Goal: Task Accomplishment & Management: Manage account settings

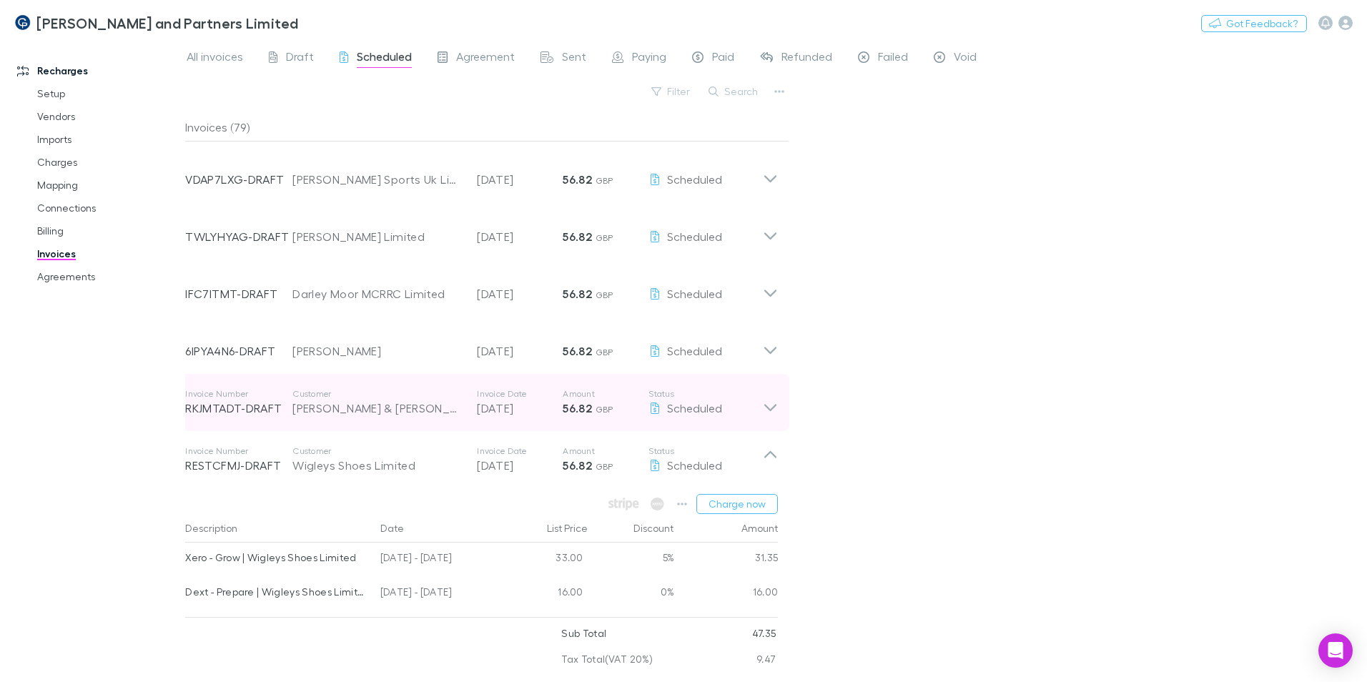
scroll to position [715, 0]
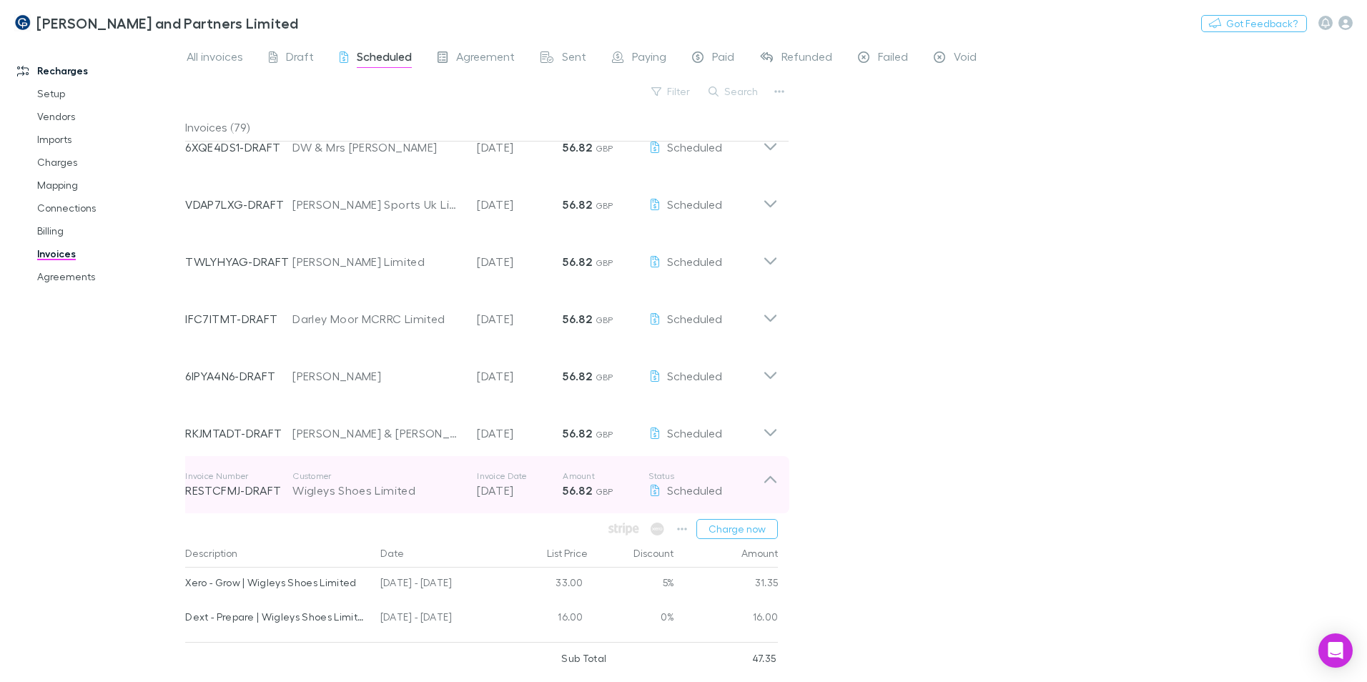
click at [355, 490] on div "Wigleys Shoes Limited" at bounding box center [377, 490] width 170 height 17
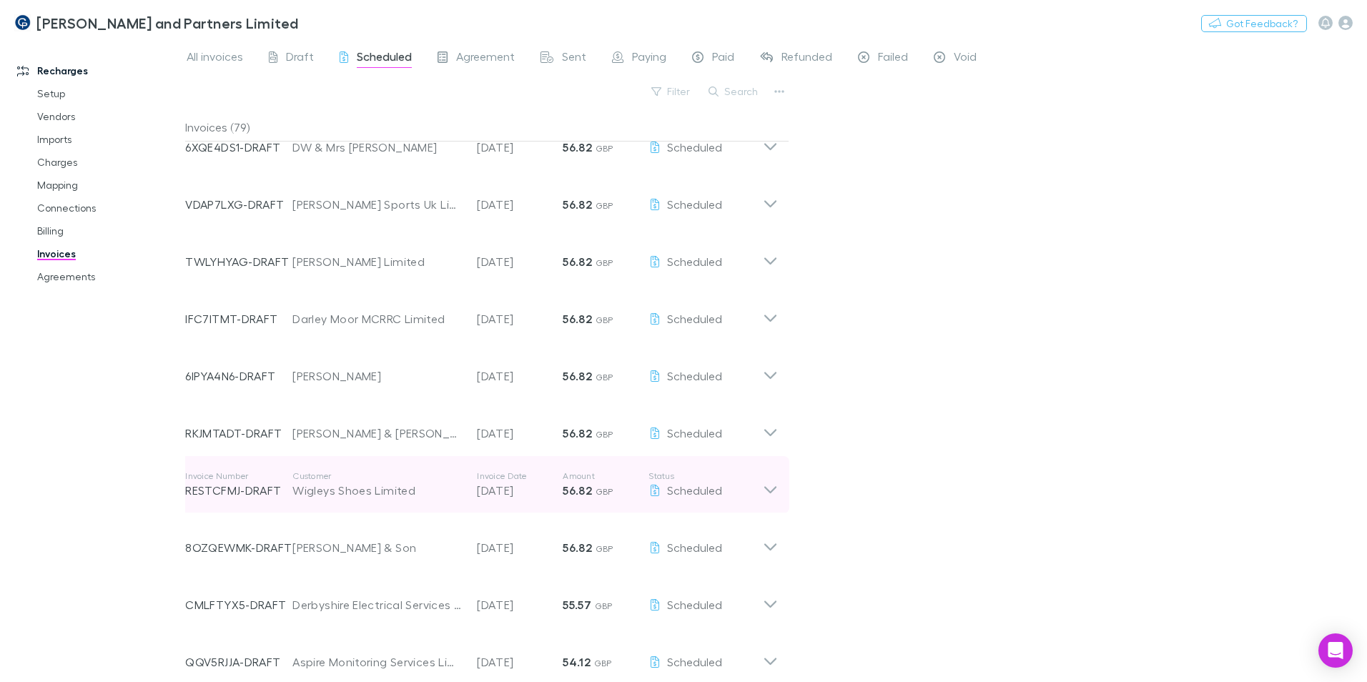
click at [340, 487] on div "Wigleys Shoes Limited" at bounding box center [377, 490] width 170 height 17
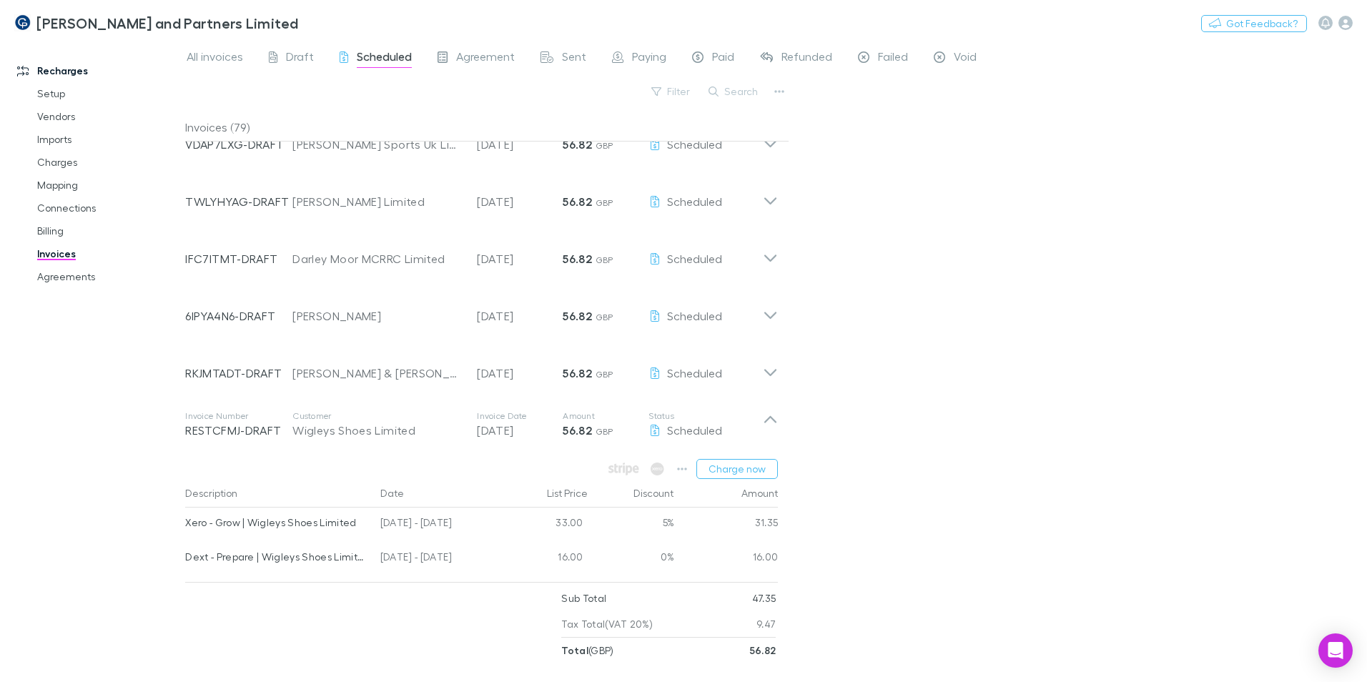
scroll to position [858, 0]
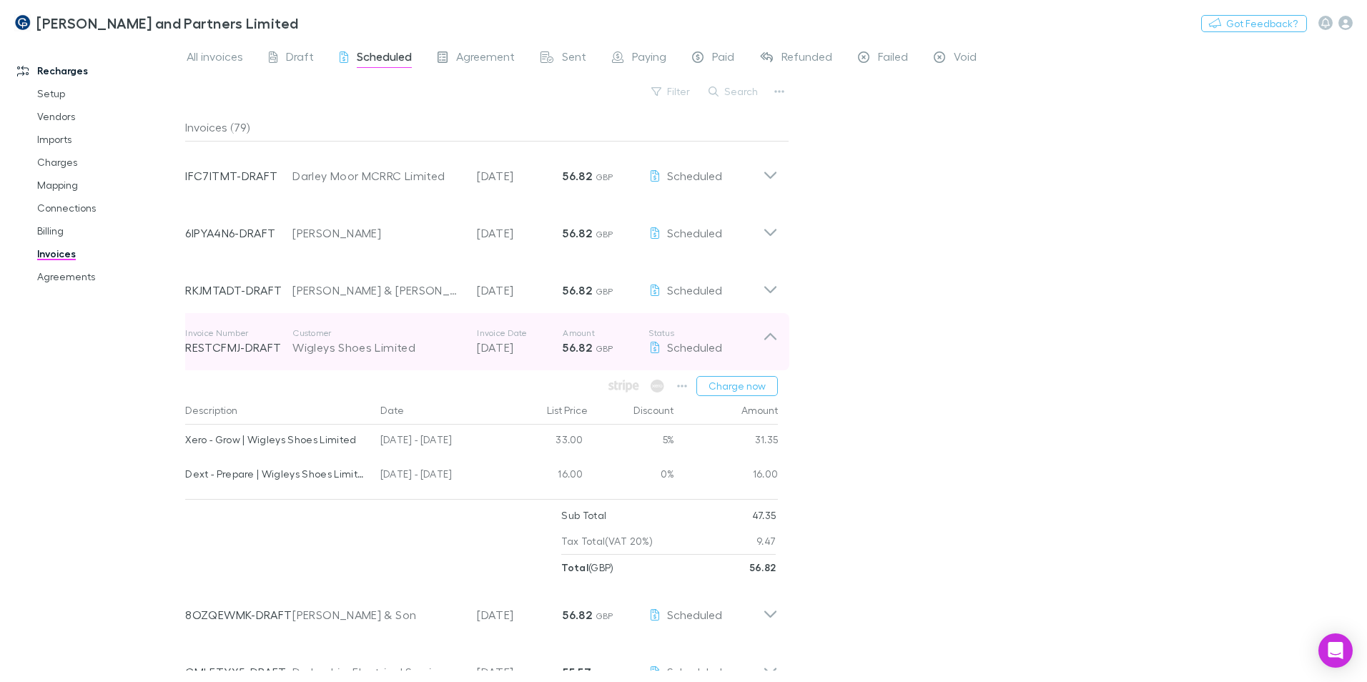
click at [389, 352] on div "Wigleys Shoes Limited" at bounding box center [377, 347] width 170 height 17
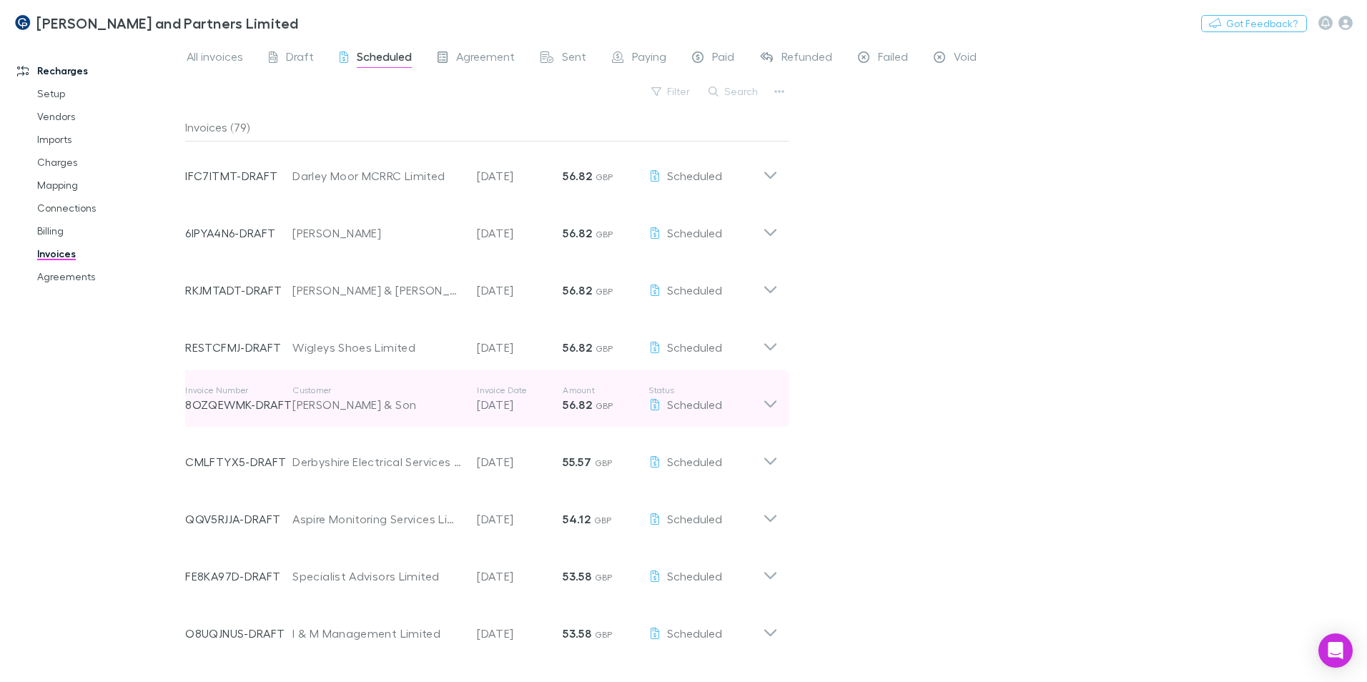
click at [370, 411] on div "W S Hudson & Son" at bounding box center [377, 404] width 170 height 17
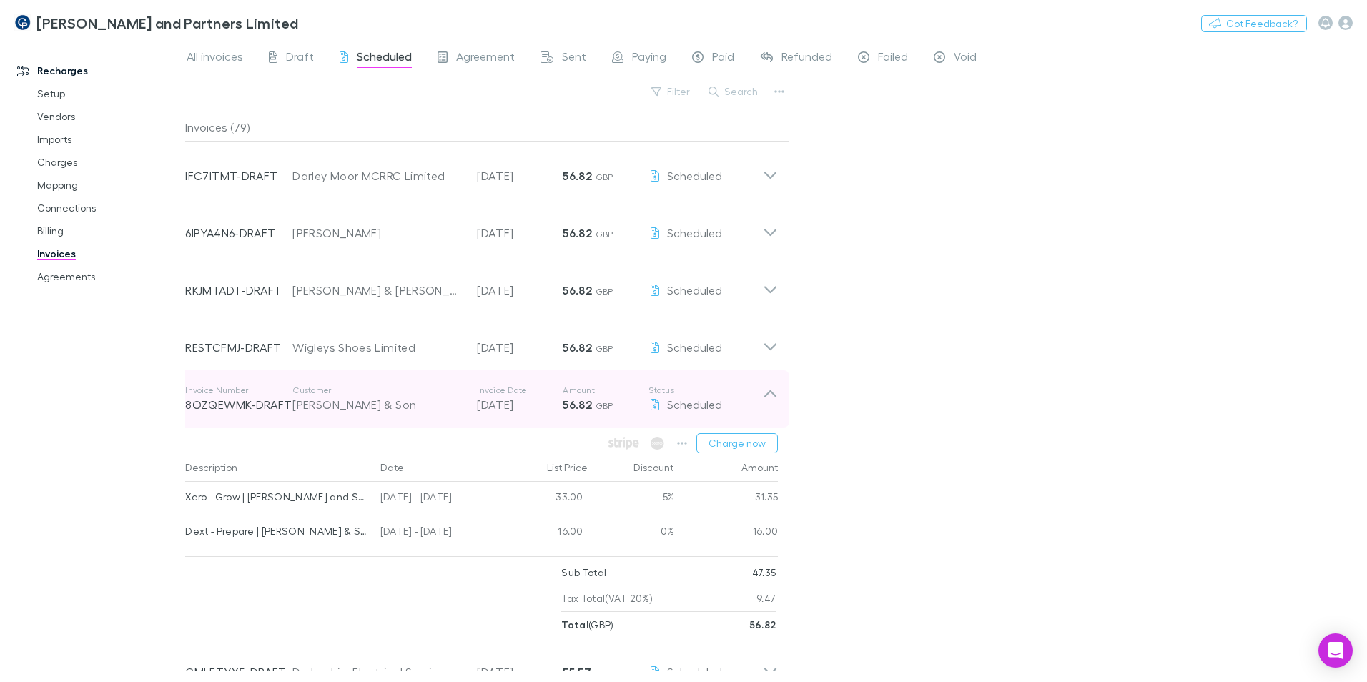
click at [348, 395] on p "Customer" at bounding box center [377, 390] width 170 height 11
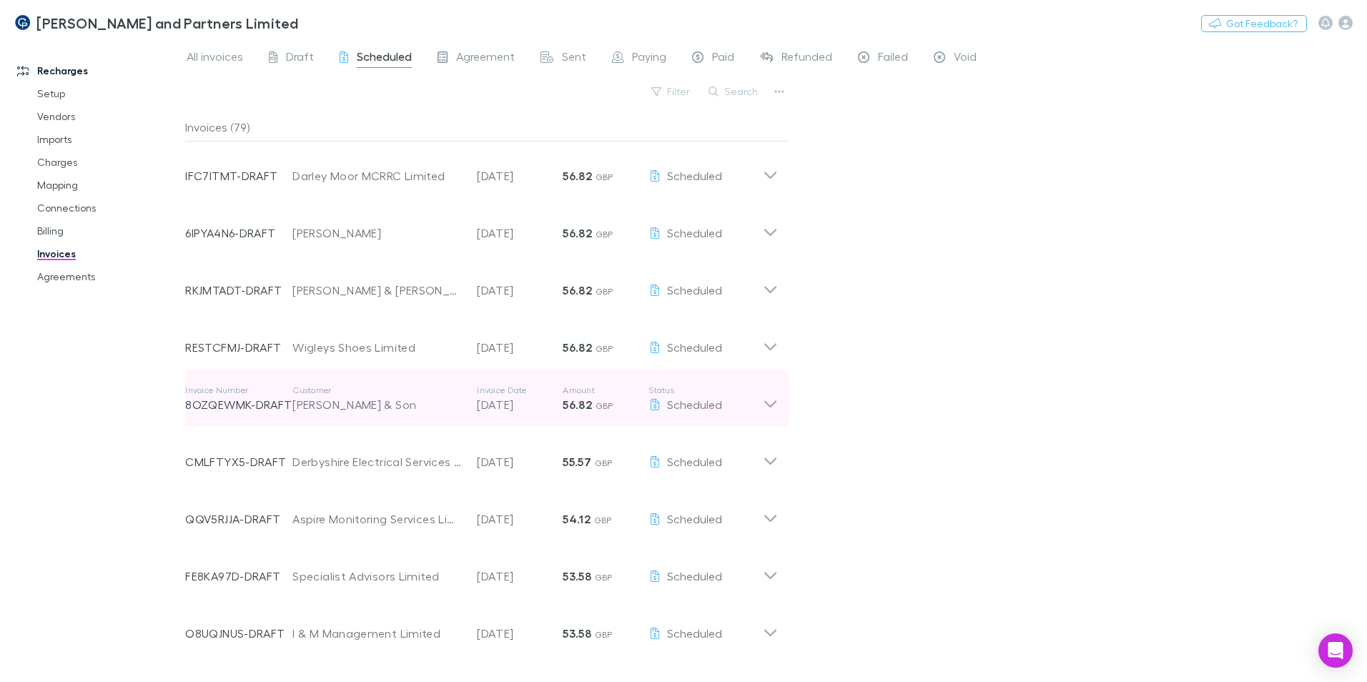
scroll to position [1001, 0]
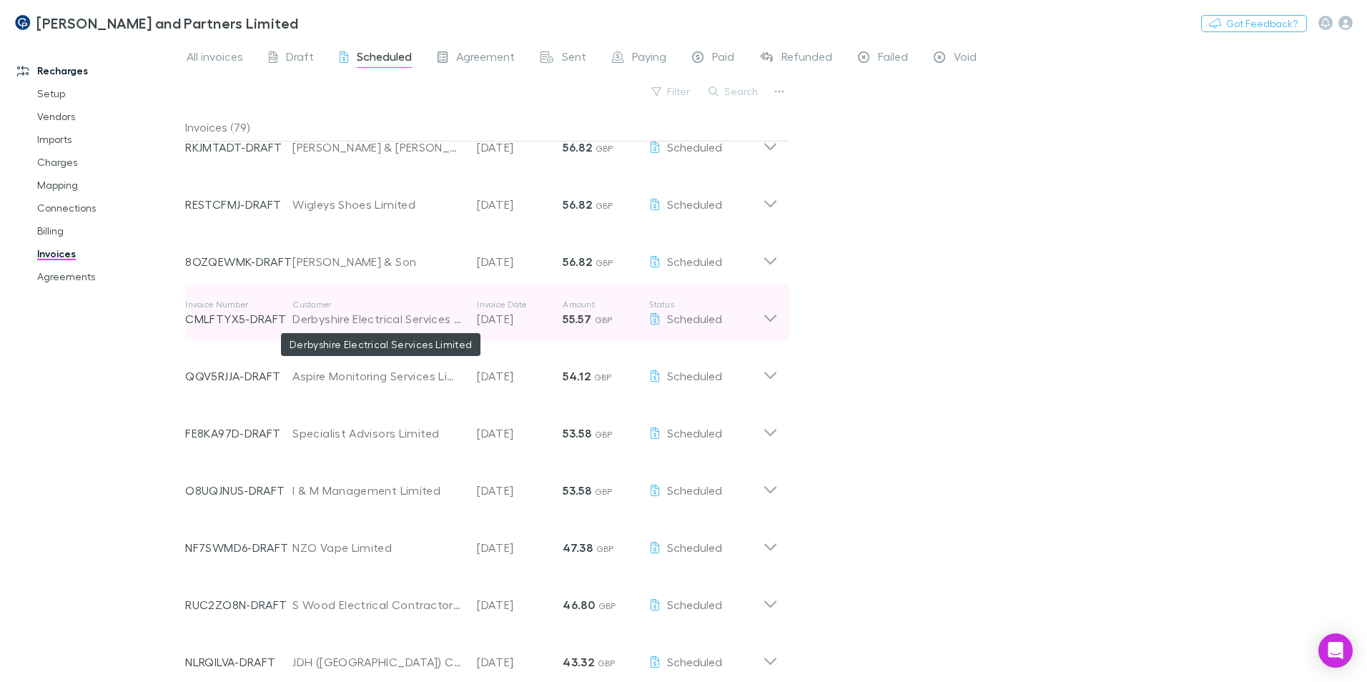
click at [340, 315] on div "Derbyshire Electrical Services Limited" at bounding box center [377, 318] width 170 height 17
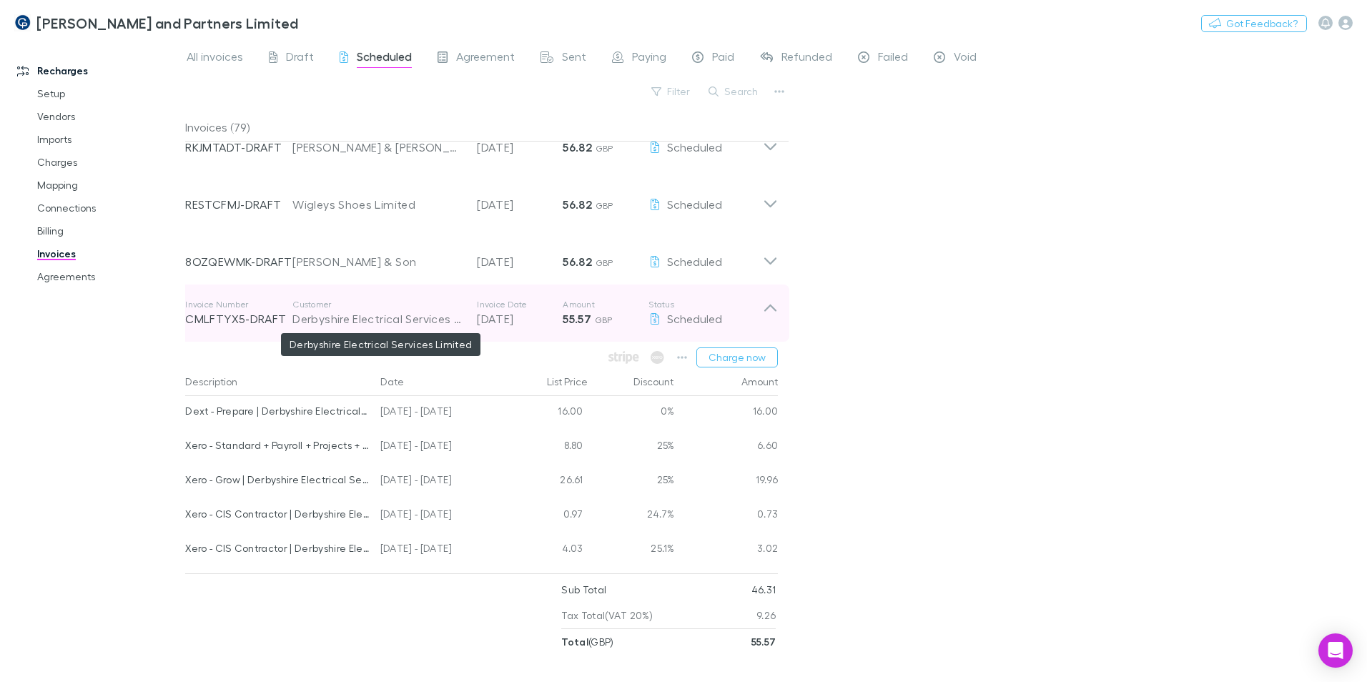
click at [351, 318] on div "Derbyshire Electrical Services Limited" at bounding box center [377, 318] width 170 height 17
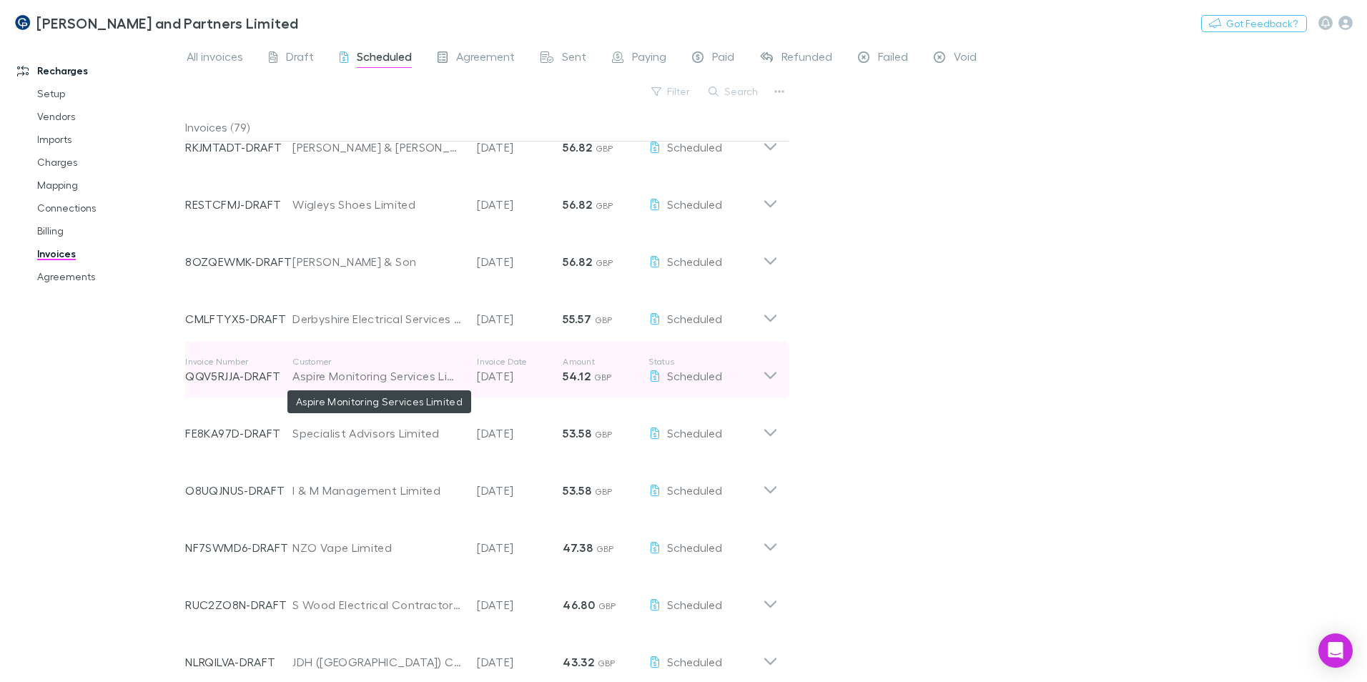
click at [355, 368] on div "Aspire Monitoring Services Limited" at bounding box center [377, 375] width 170 height 17
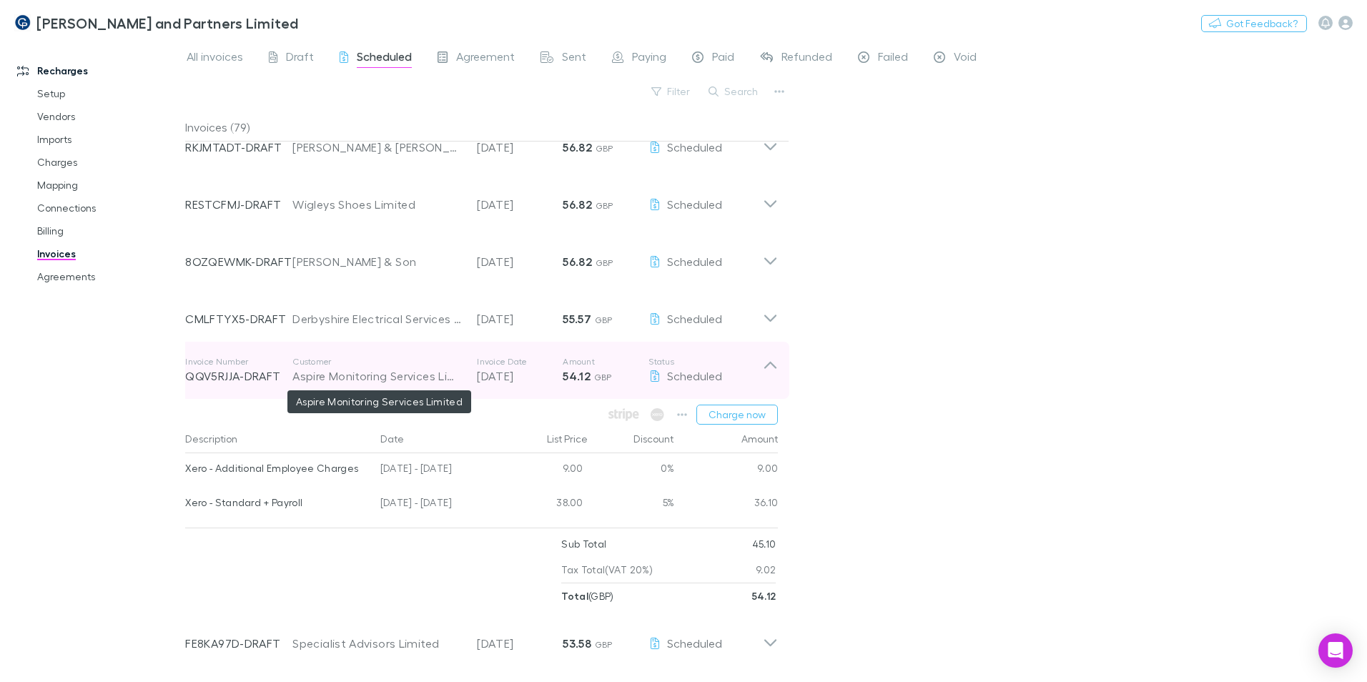
click at [355, 368] on div "Aspire Monitoring Services Limited" at bounding box center [377, 375] width 170 height 17
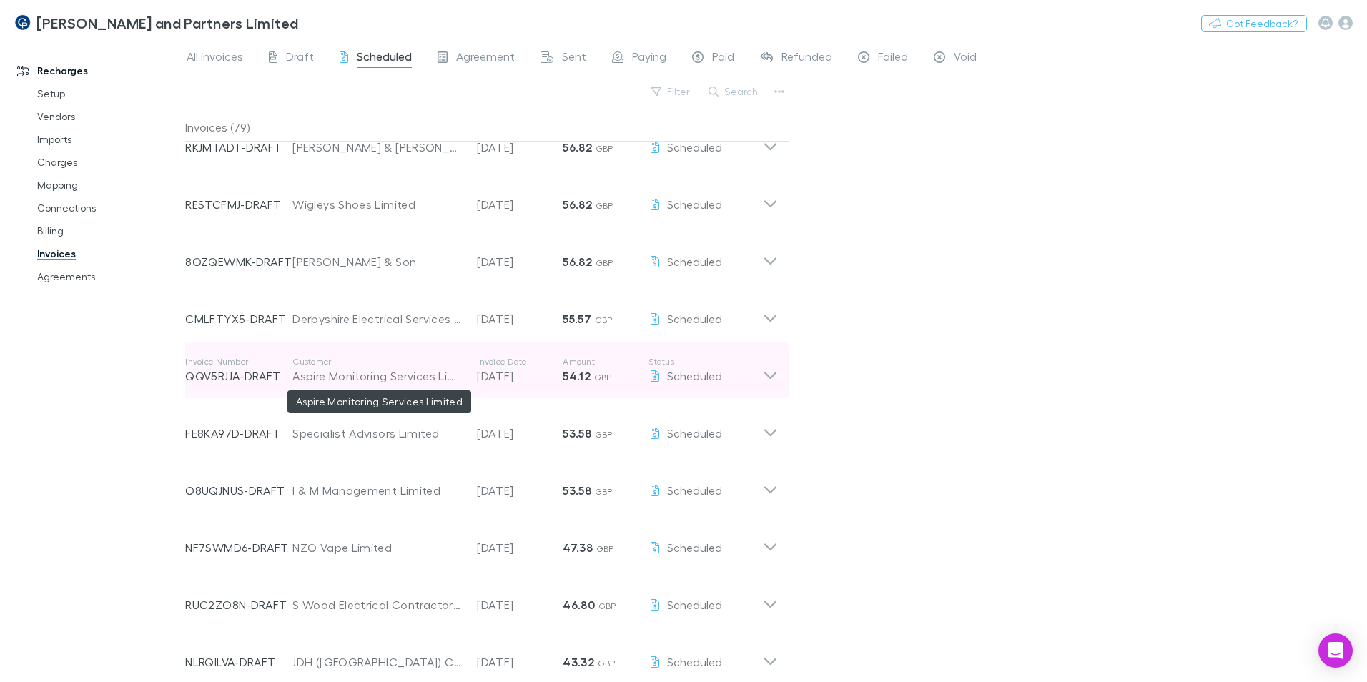
click at [345, 377] on div "Aspire Monitoring Services Limited" at bounding box center [377, 375] width 170 height 17
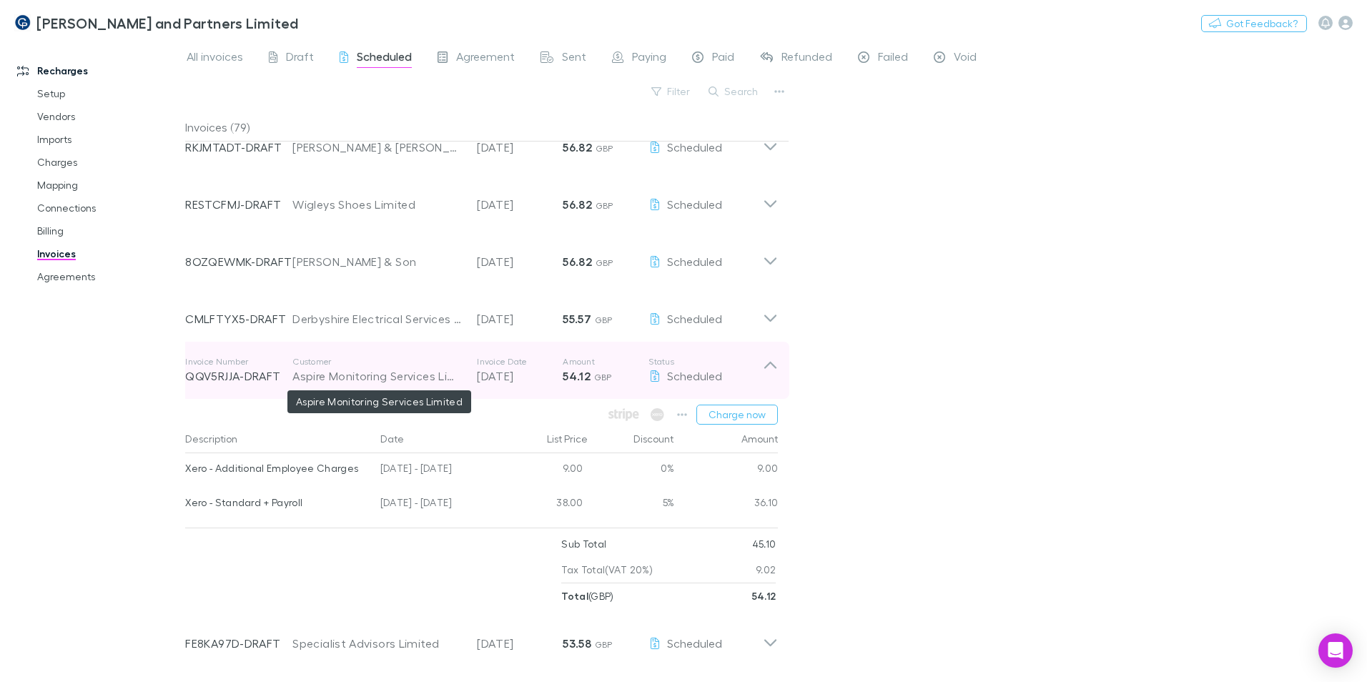
click at [353, 376] on div "Aspire Monitoring Services Limited" at bounding box center [377, 375] width 170 height 17
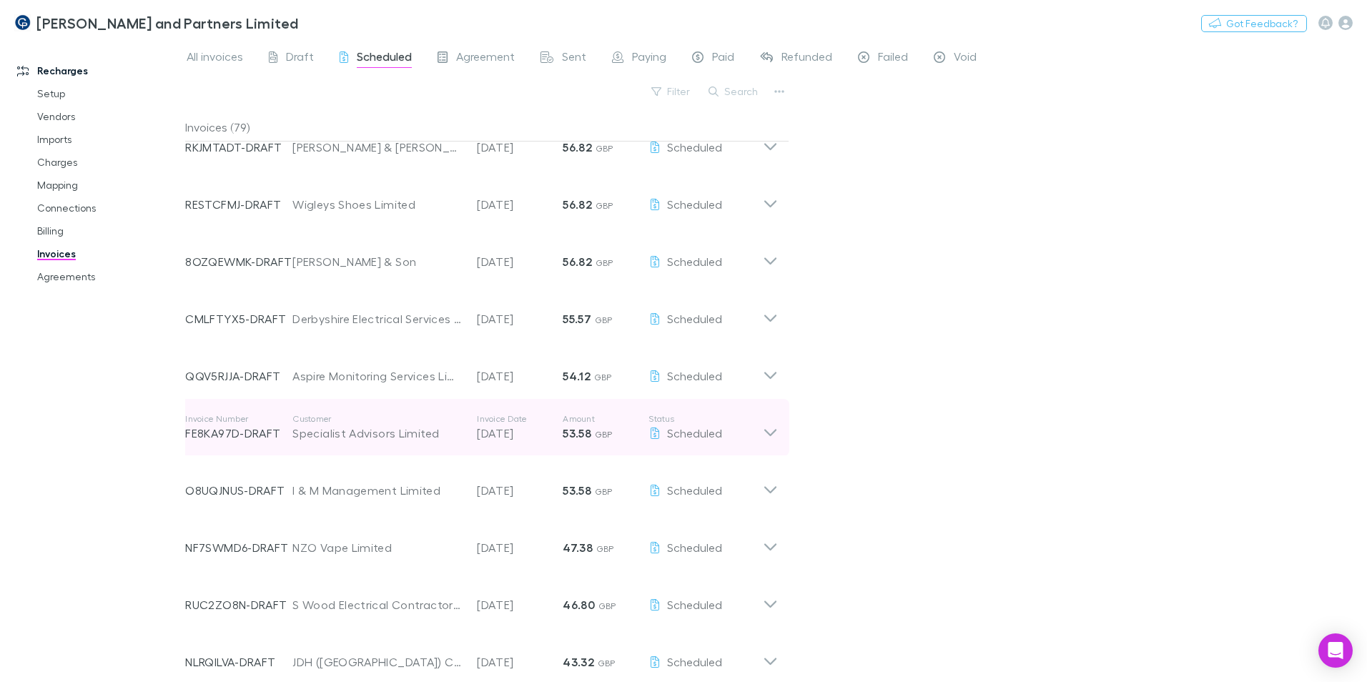
click at [360, 417] on p "Customer" at bounding box center [377, 418] width 170 height 11
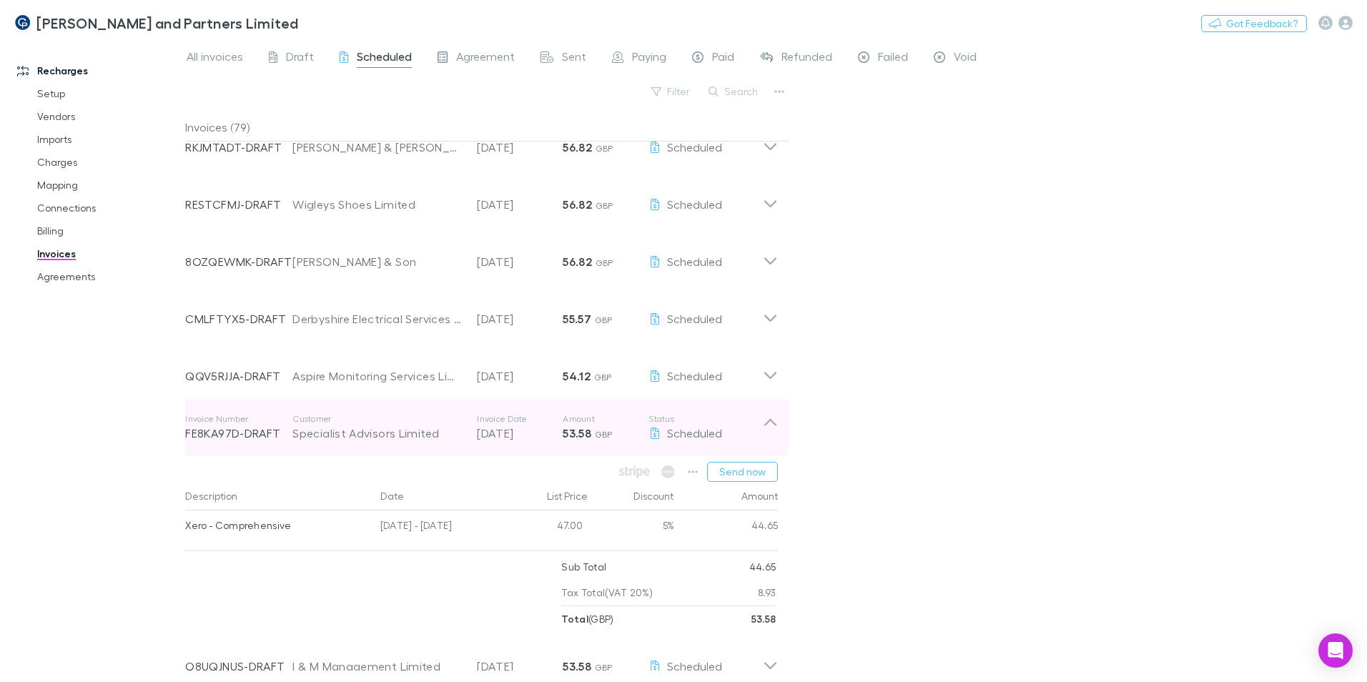
click at [381, 434] on div "Specialist Advisors Limited" at bounding box center [377, 433] width 170 height 17
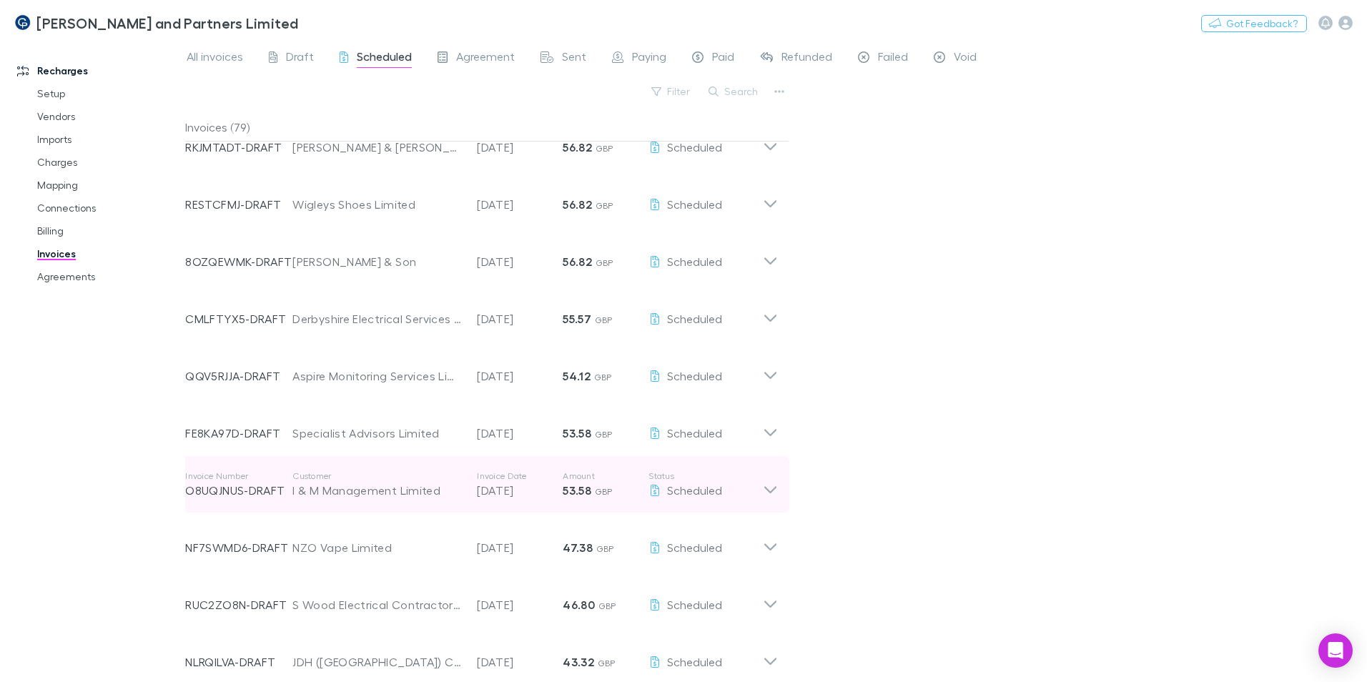
click at [375, 492] on div "I & M Management Limited" at bounding box center [377, 490] width 170 height 17
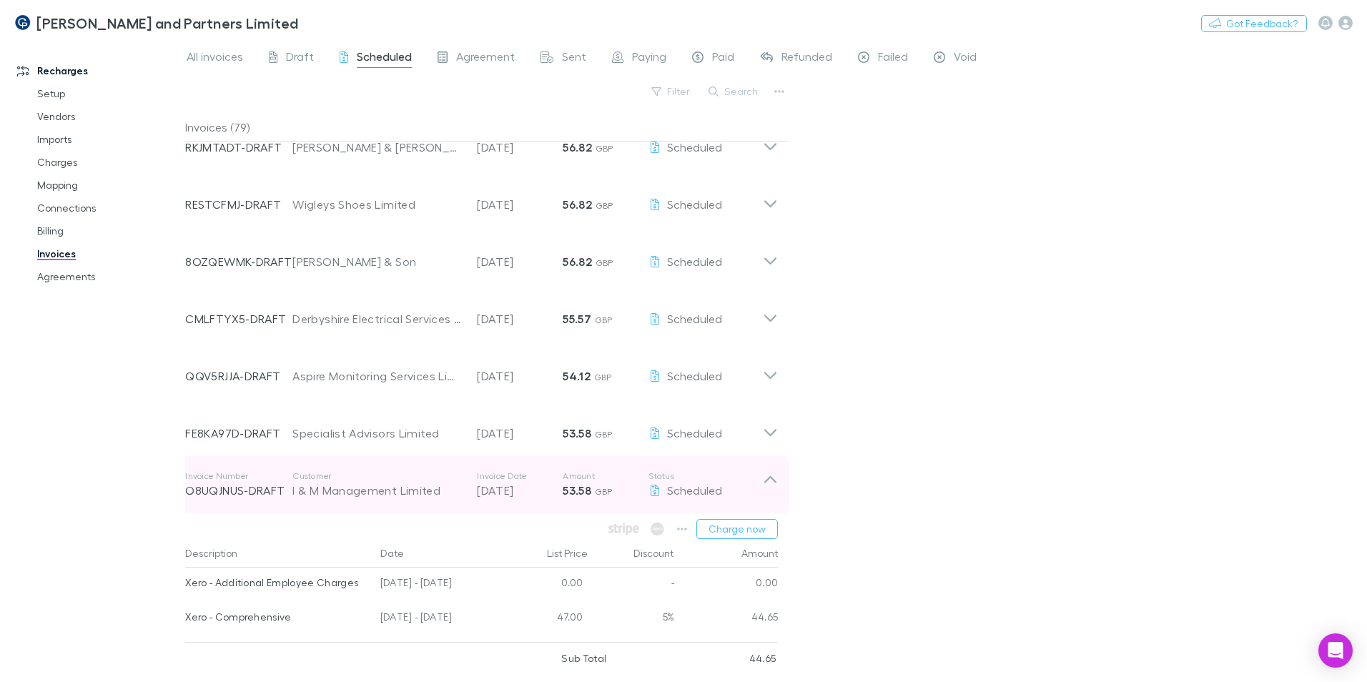
click at [375, 492] on div "I & M Management Limited" at bounding box center [377, 490] width 170 height 17
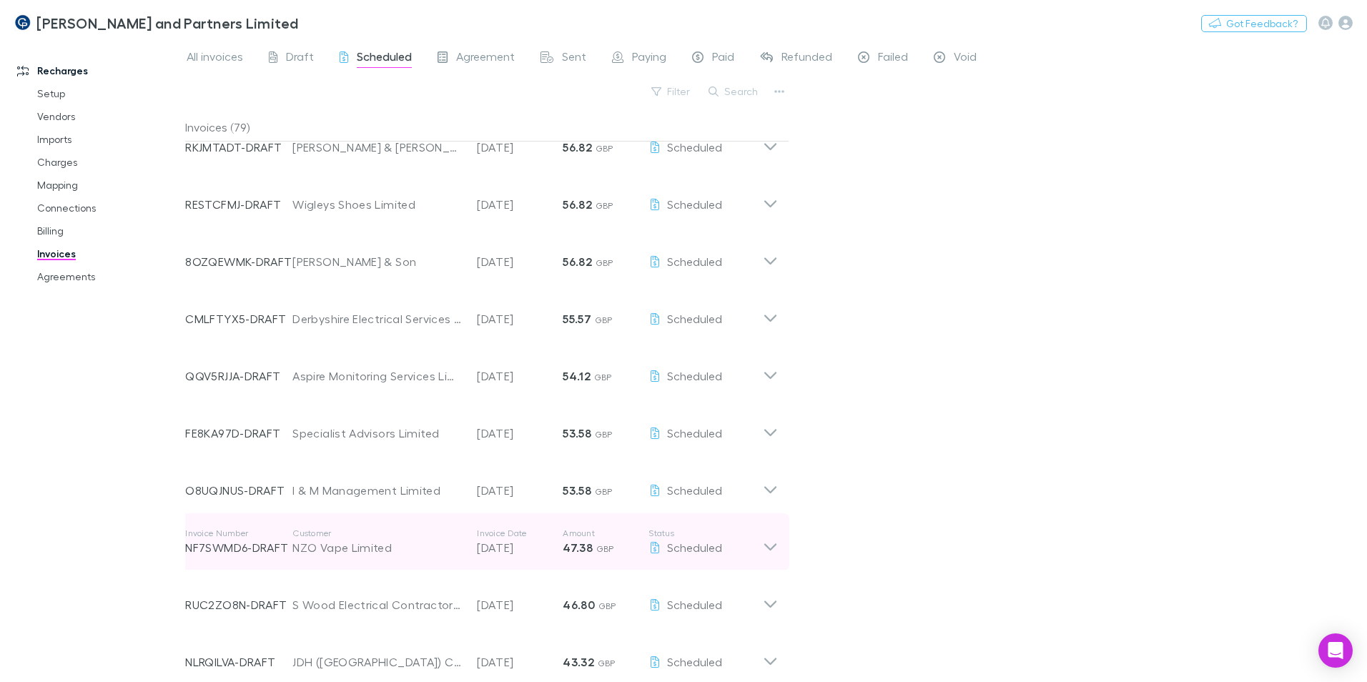
click at [385, 550] on div "NZO Vape Limited" at bounding box center [377, 547] width 170 height 17
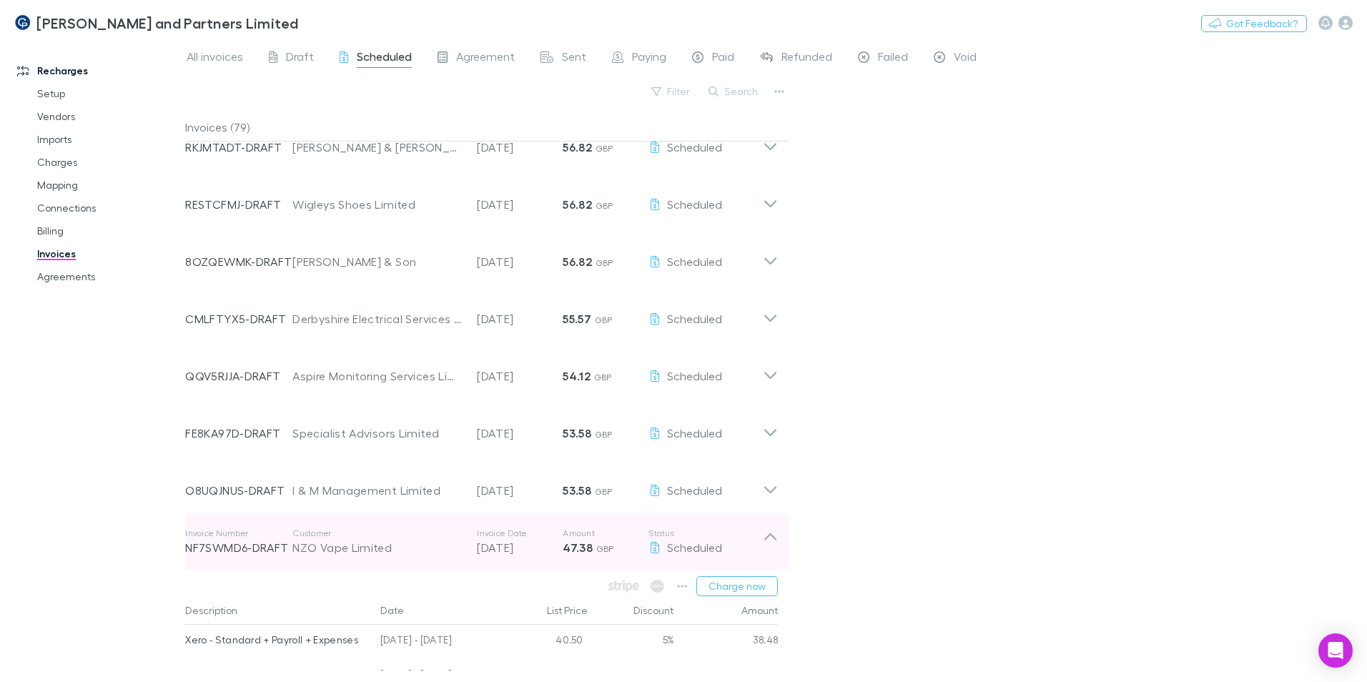
click at [372, 544] on div "NZO Vape Limited" at bounding box center [377, 547] width 170 height 17
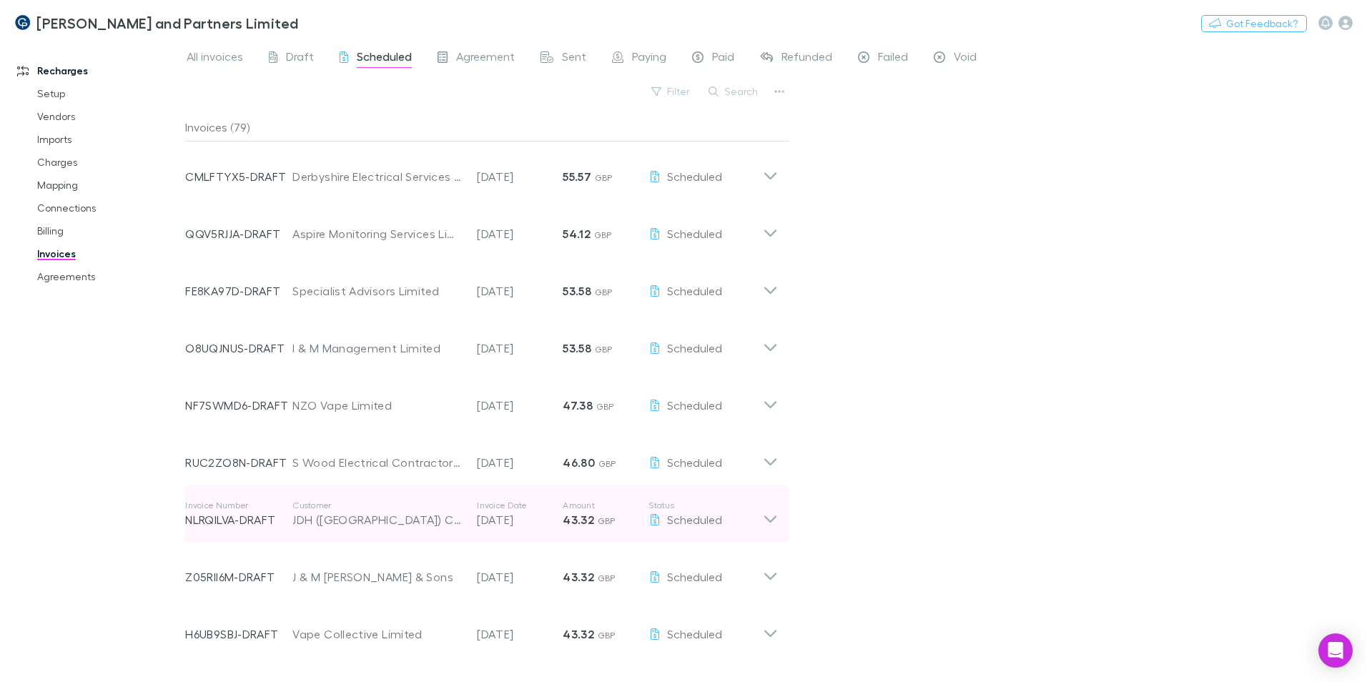
scroll to position [1144, 0]
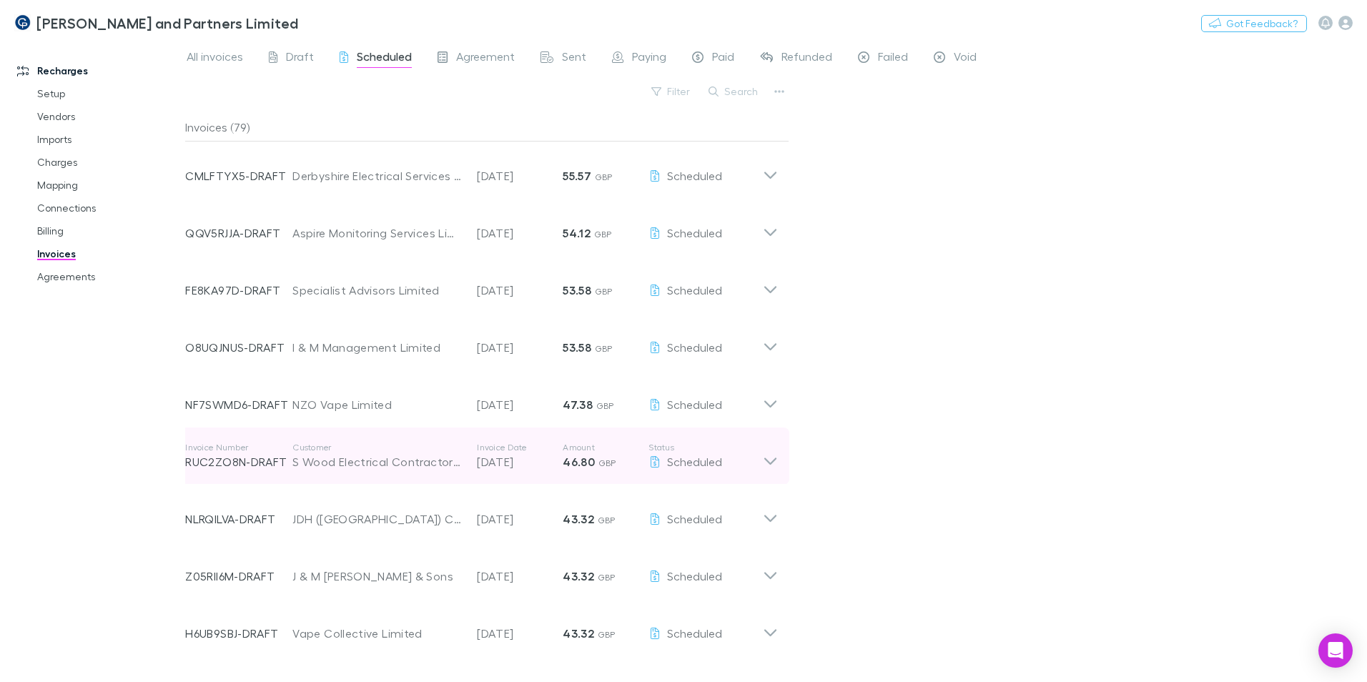
click at [375, 470] on div "Invoice Number RUC2ZO8N-DRAFT Customer S Wood Electrical Contractors Ltd Invoic…" at bounding box center [474, 455] width 578 height 51
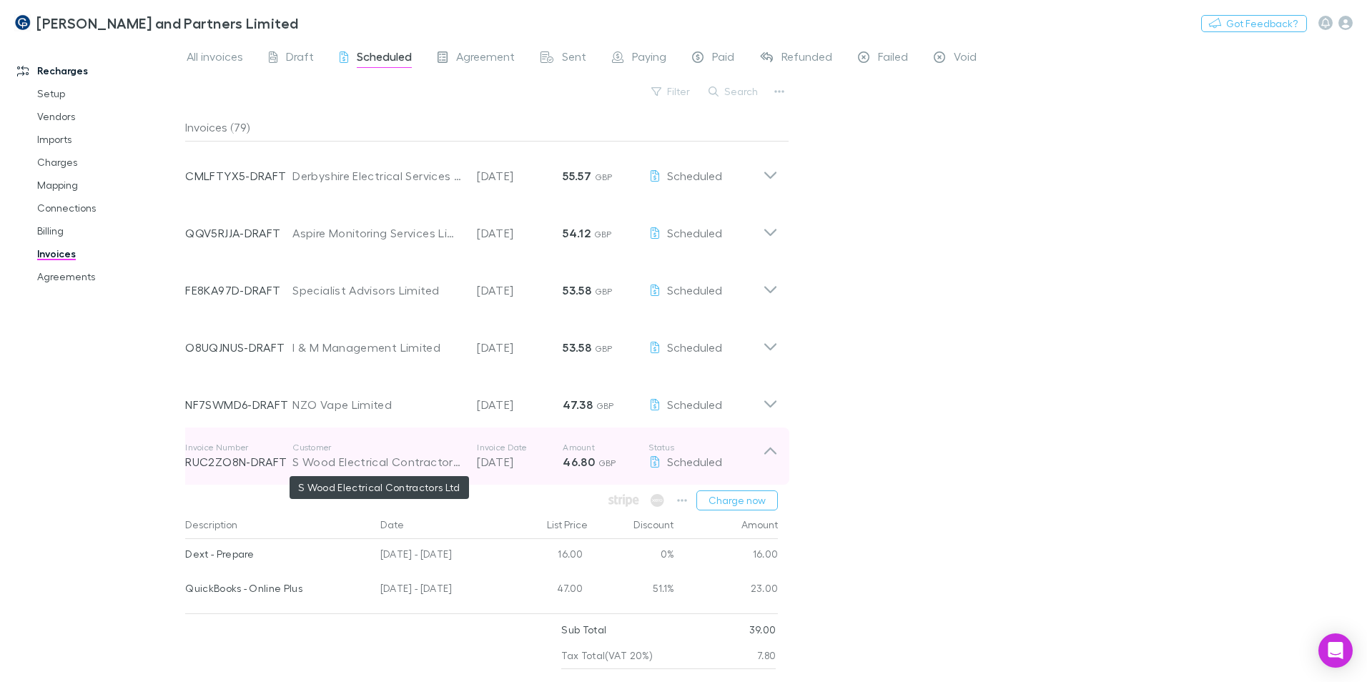
click at [366, 465] on div "S Wood Electrical Contractors Ltd" at bounding box center [377, 461] width 170 height 17
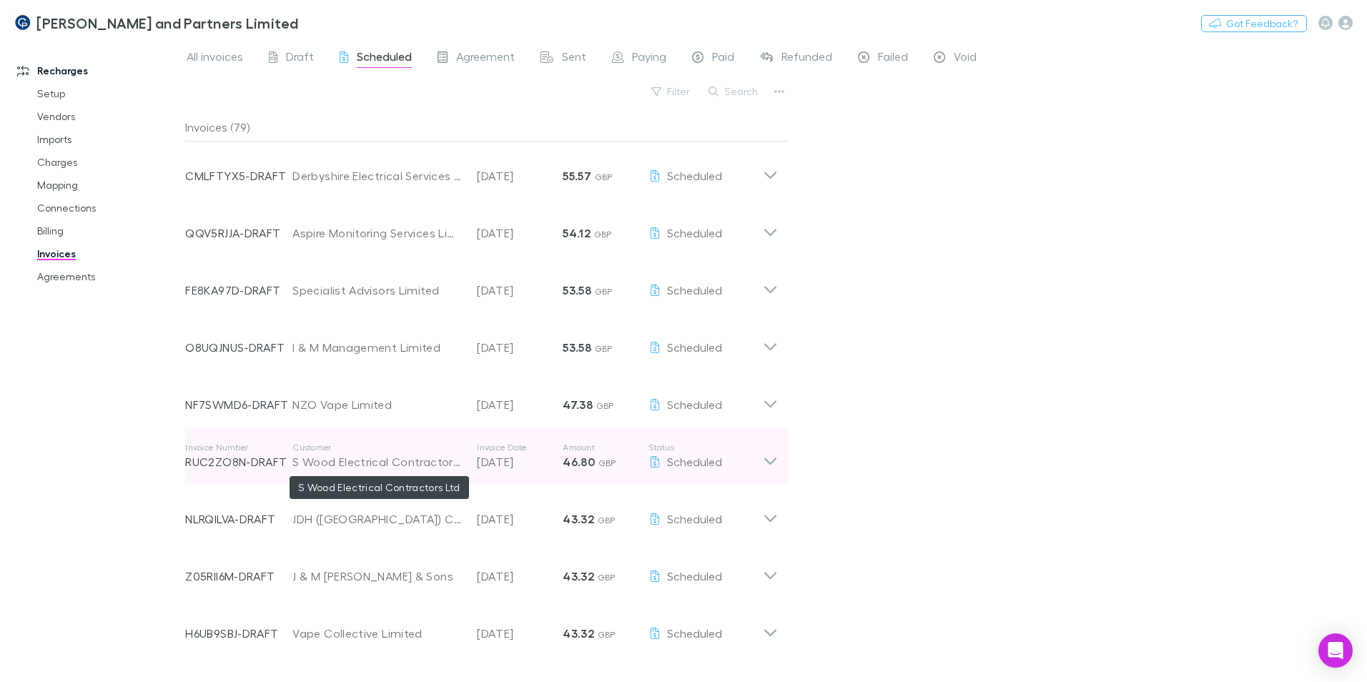
click at [366, 465] on div "S Wood Electrical Contractors Ltd" at bounding box center [377, 461] width 170 height 17
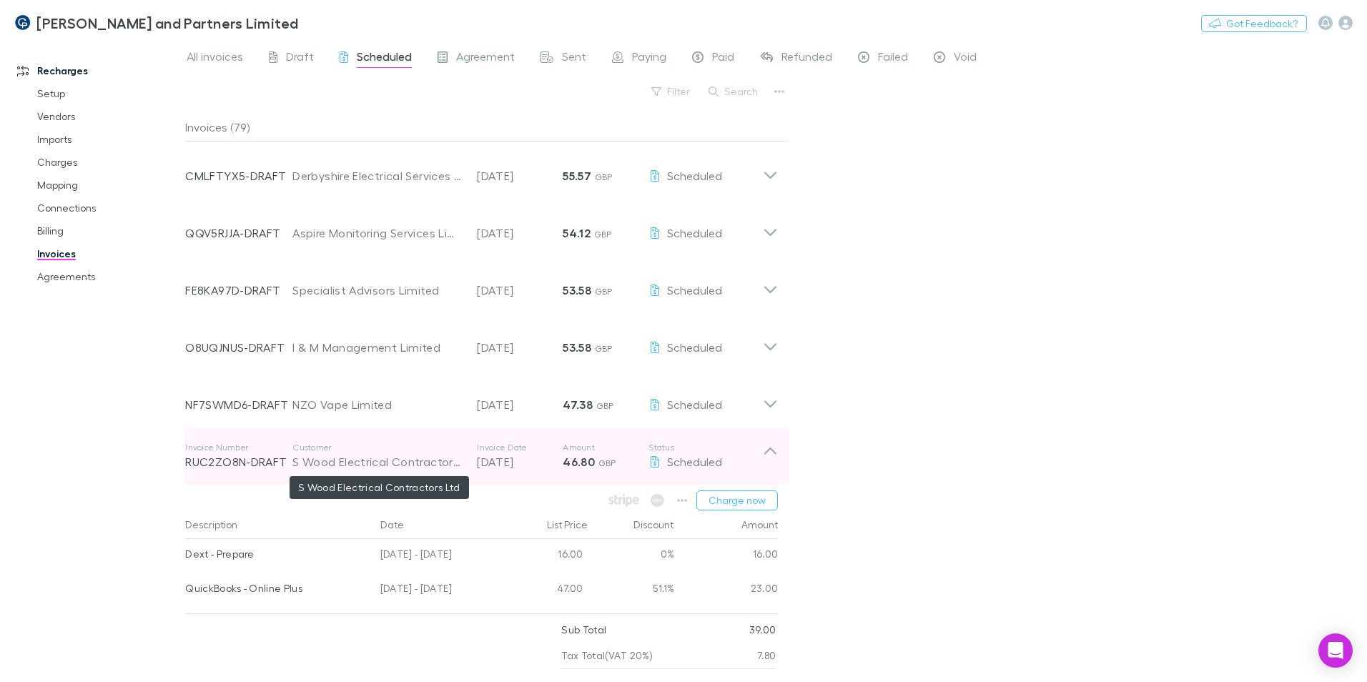
click at [365, 465] on div "S Wood Electrical Contractors Ltd" at bounding box center [377, 461] width 170 height 17
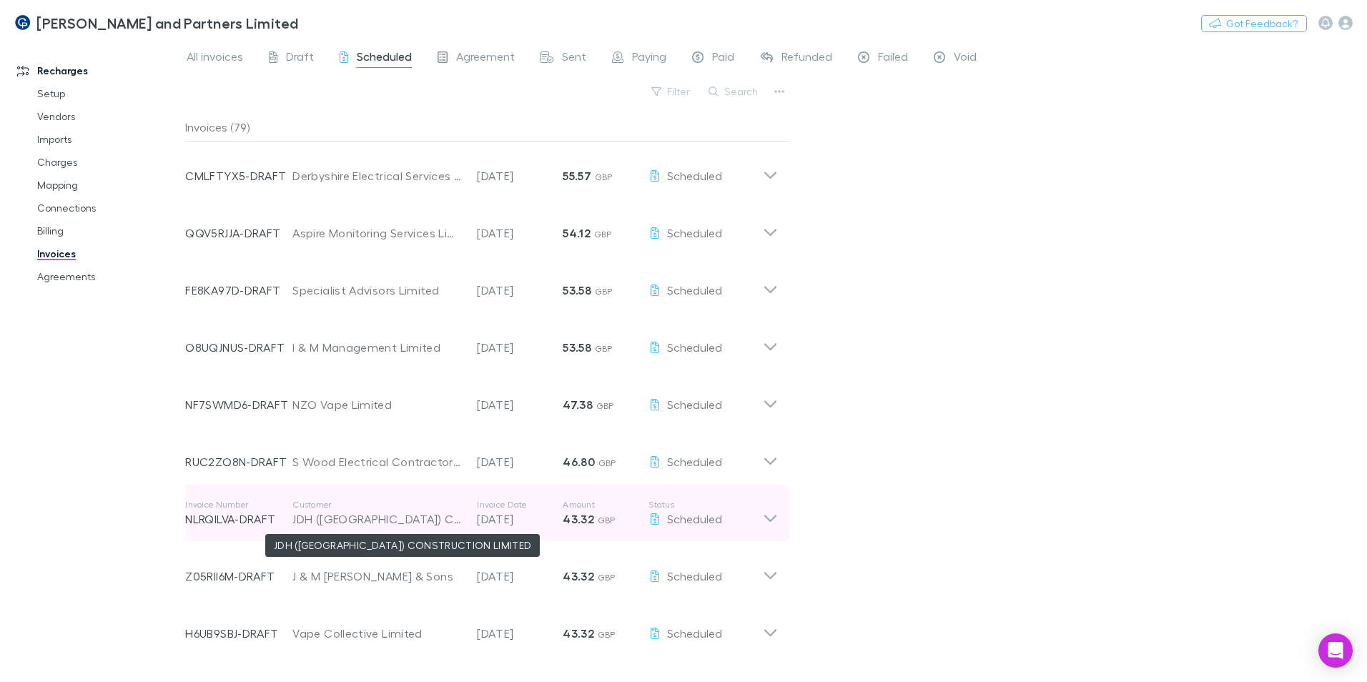
click at [370, 513] on div "JDH ([GEOGRAPHIC_DATA]) CONSTRUCTION LIMITED" at bounding box center [377, 518] width 170 height 17
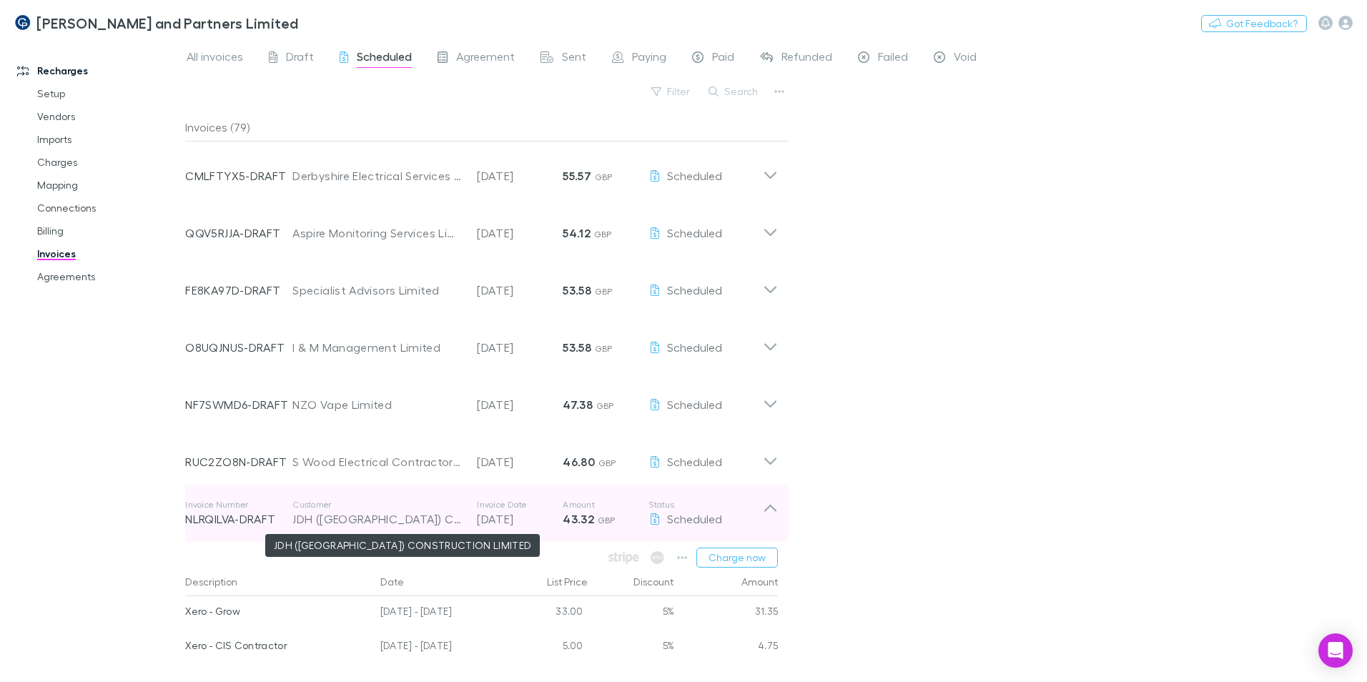
scroll to position [1215, 0]
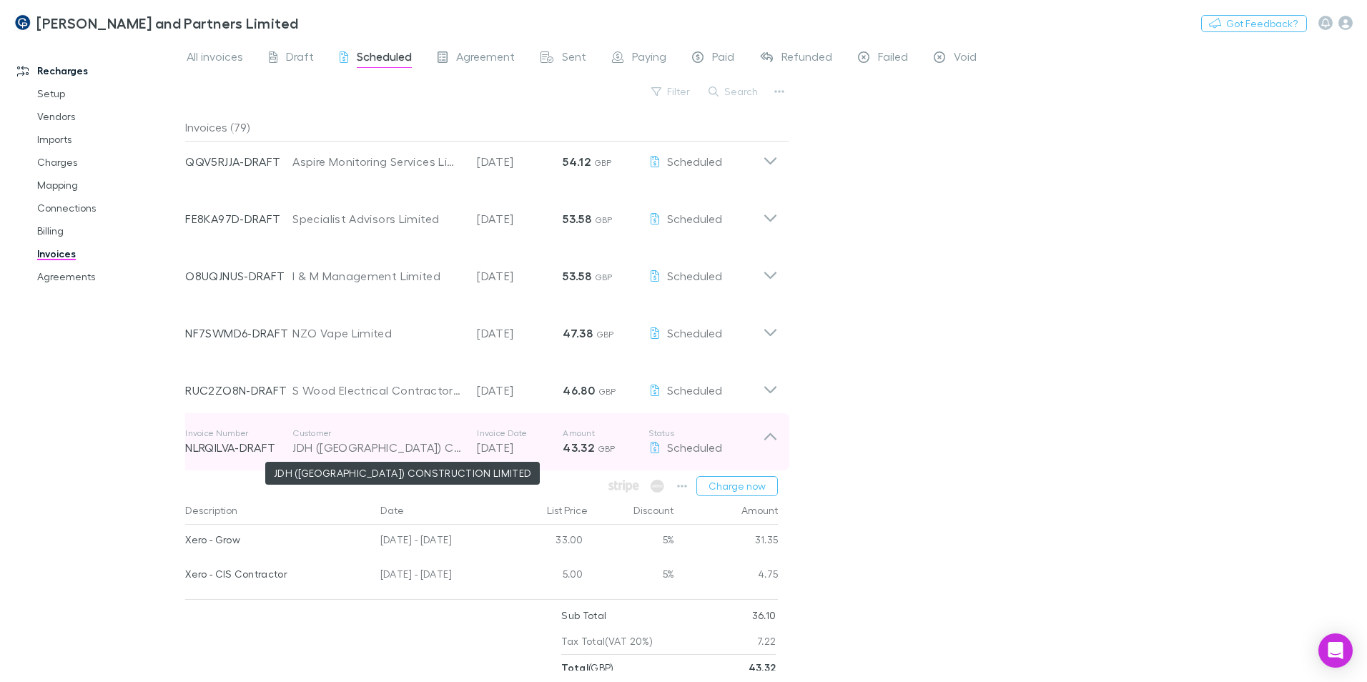
click at [361, 455] on div "JDH ([GEOGRAPHIC_DATA]) CONSTRUCTION LIMITED" at bounding box center [377, 447] width 170 height 17
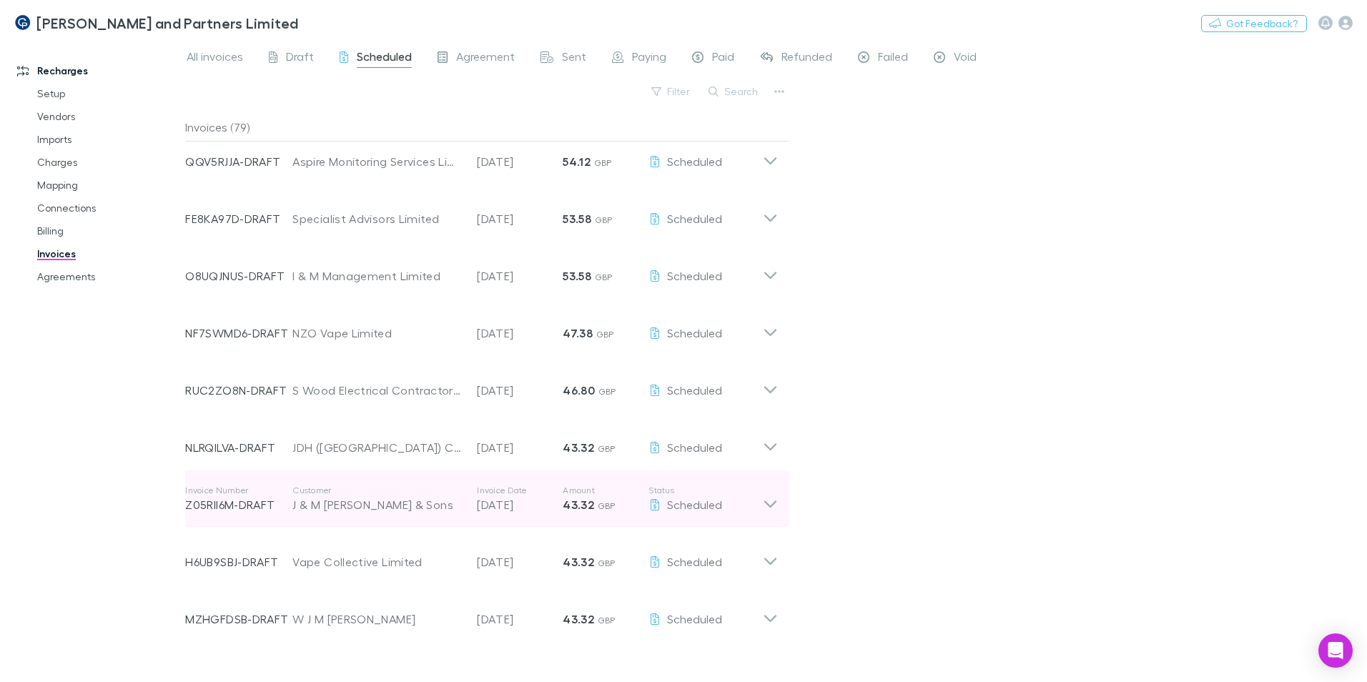
click at [362, 495] on p "Customer" at bounding box center [377, 490] width 170 height 11
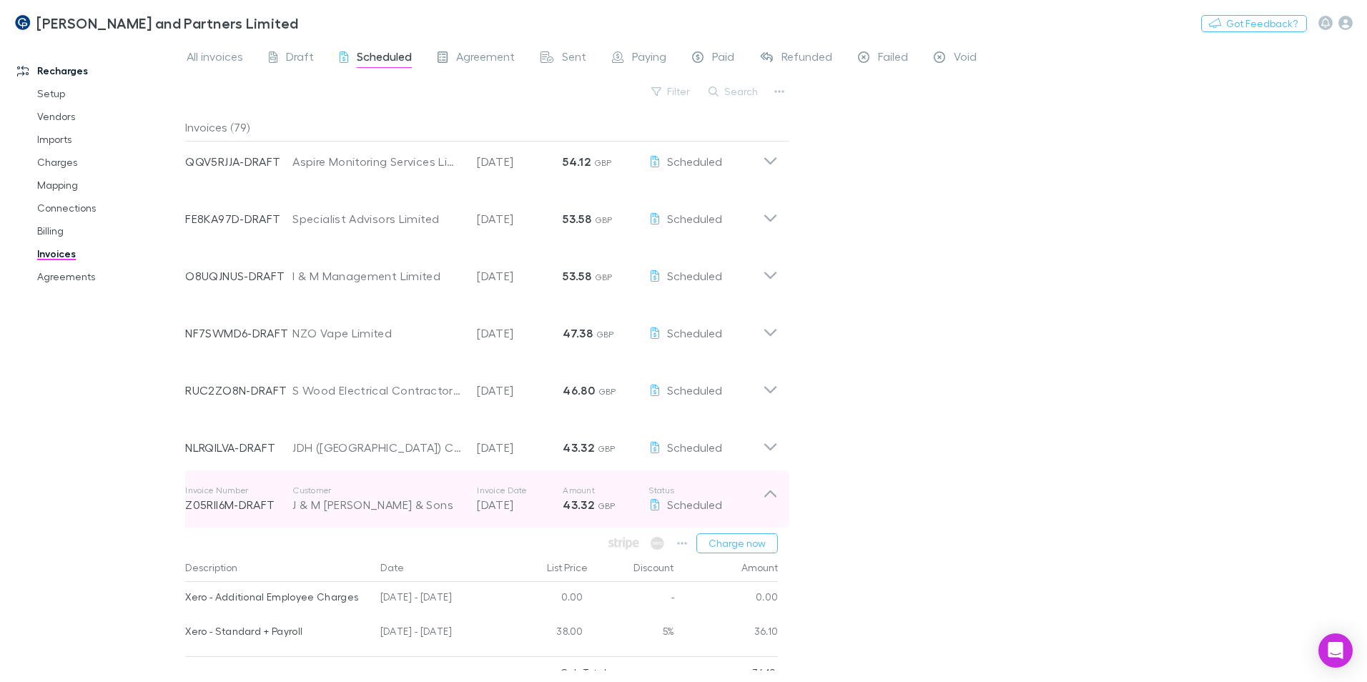
click at [362, 498] on div "J & M [PERSON_NAME] & Sons" at bounding box center [377, 504] width 170 height 17
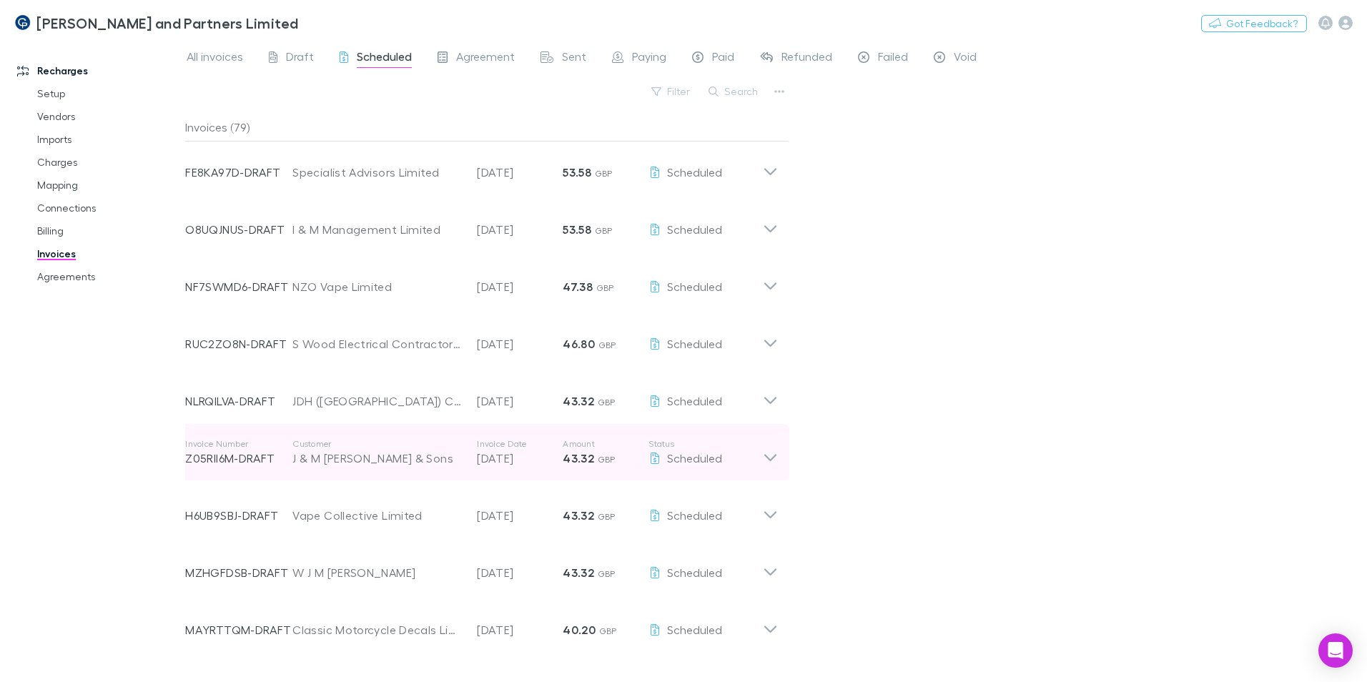
scroll to position [1287, 0]
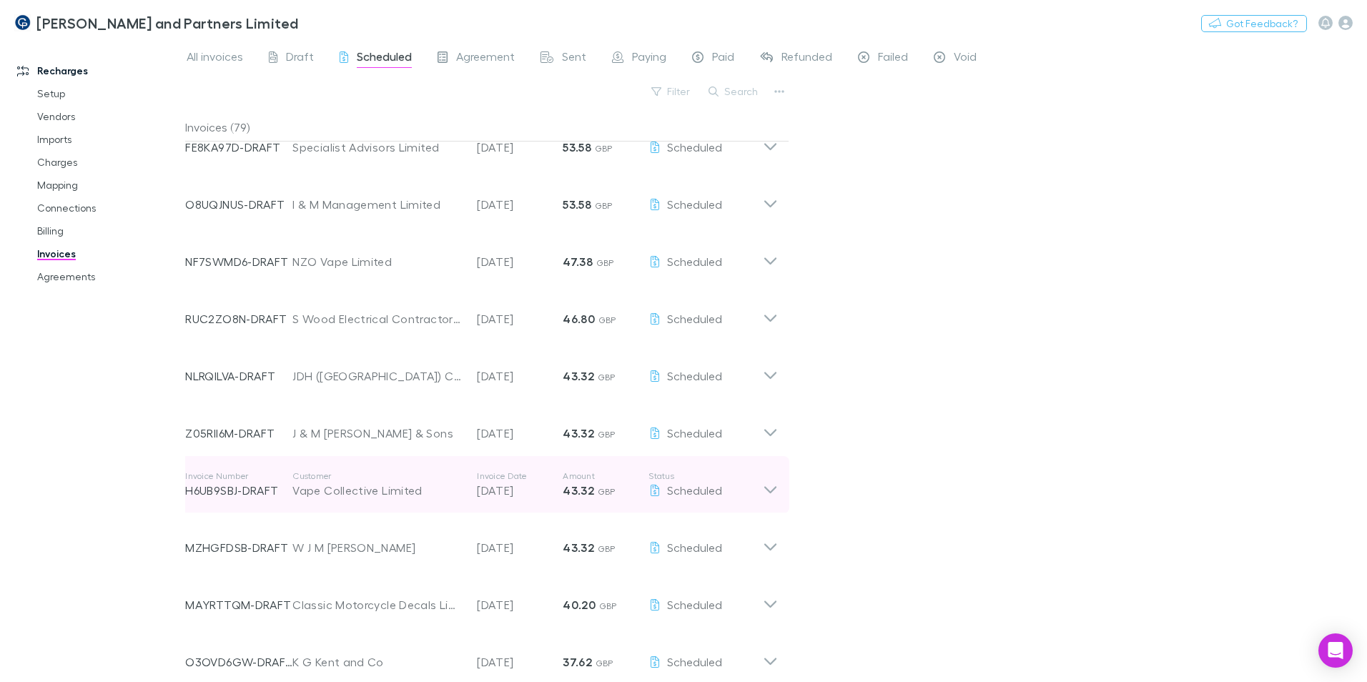
click at [362, 494] on div "Vape Collective Limited" at bounding box center [377, 490] width 170 height 17
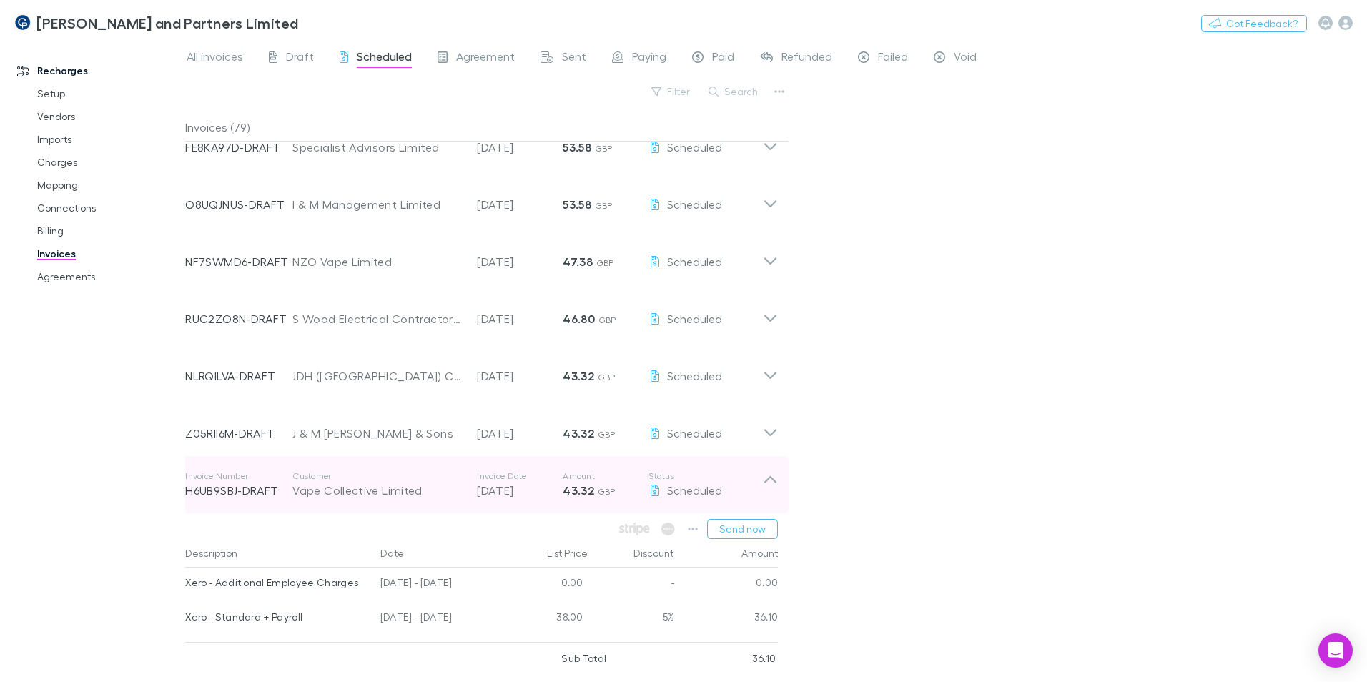
click at [350, 492] on div "Vape Collective Limited" at bounding box center [377, 490] width 170 height 17
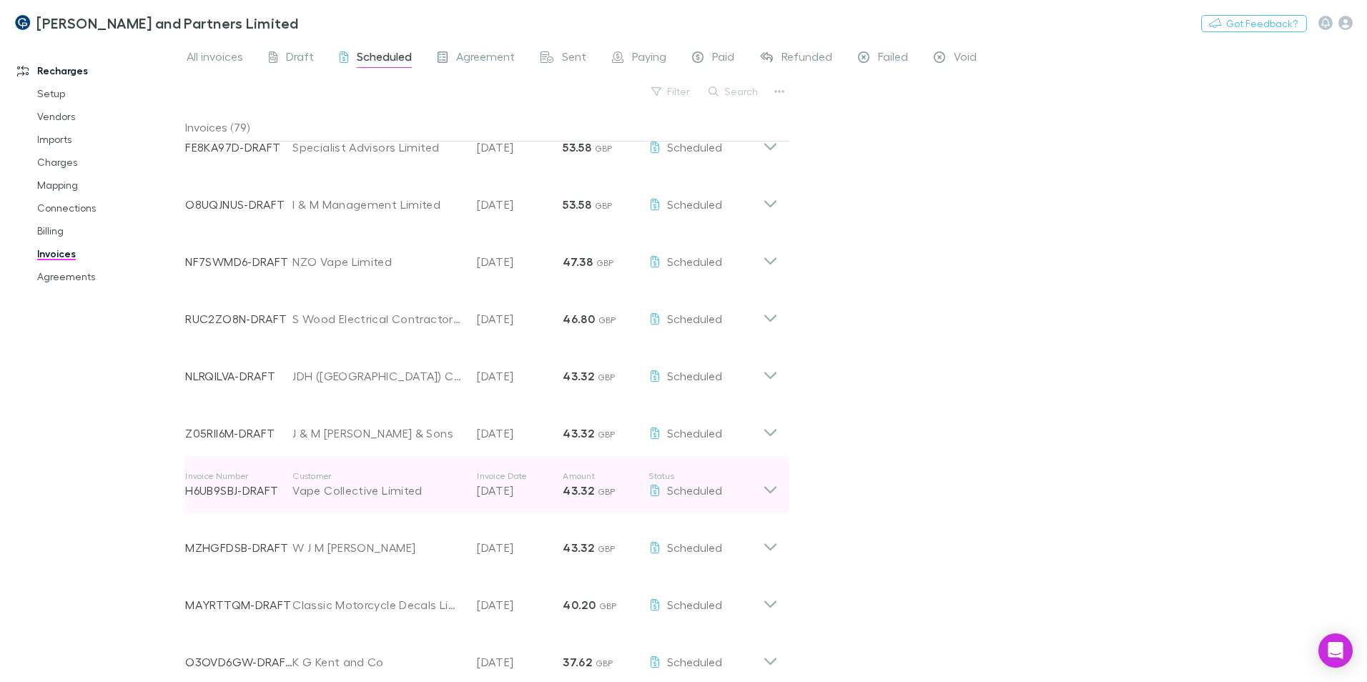
scroll to position [1358, 0]
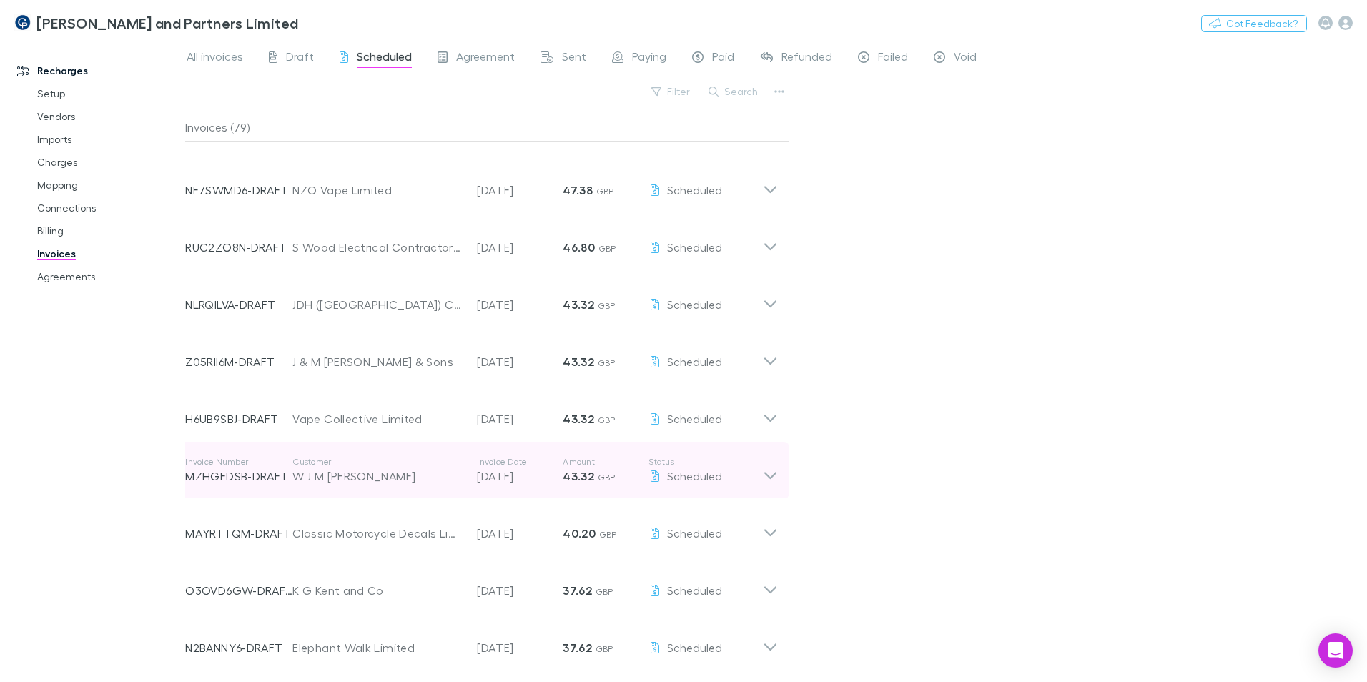
click at [351, 488] on div "Invoice Number MZHGFDSB-DRAFT Customer W J M Mackie Esq Invoice Date 30 Aug 202…" at bounding box center [474, 470] width 578 height 51
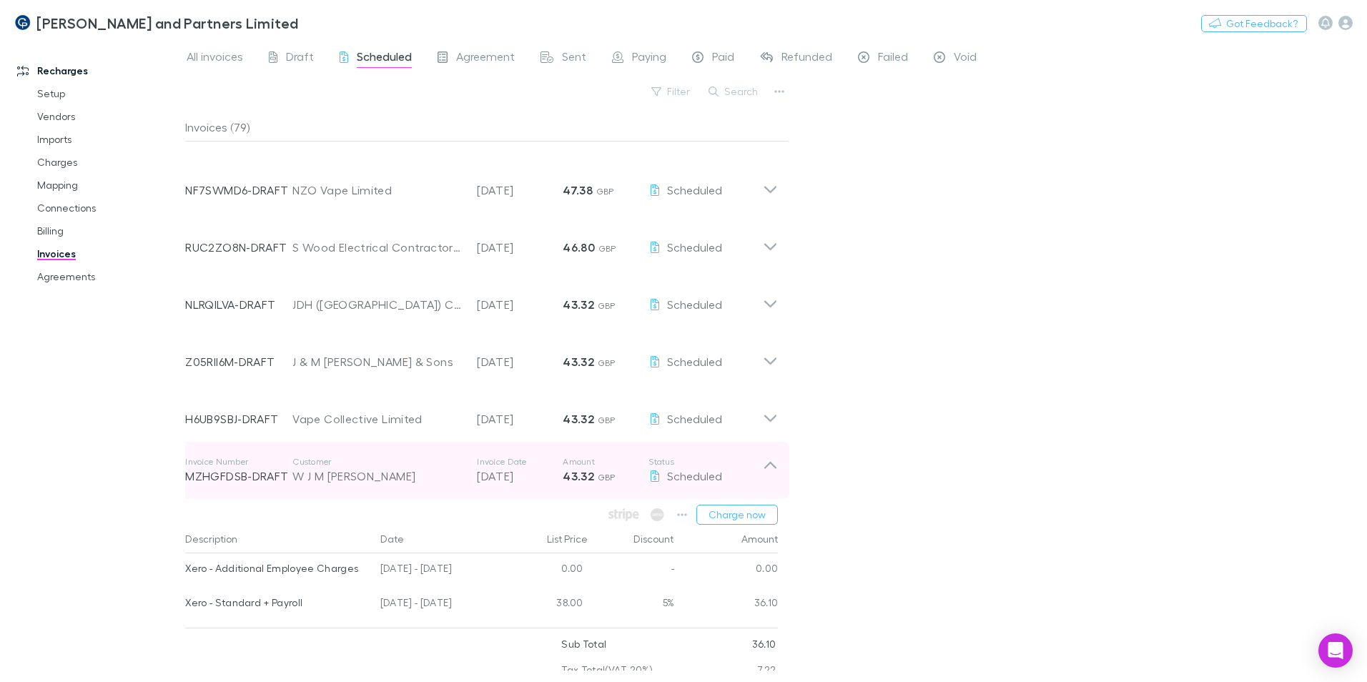
click at [345, 483] on div "W J M Mackie Esq" at bounding box center [377, 475] width 170 height 17
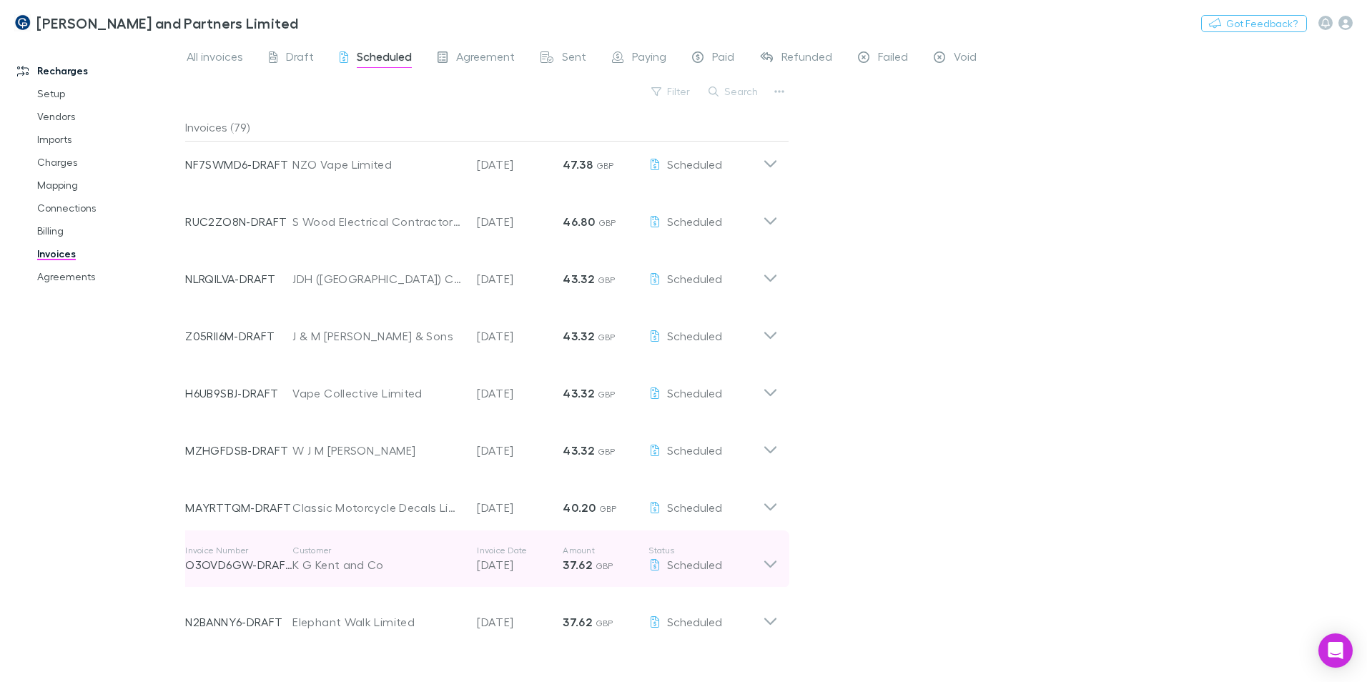
scroll to position [1430, 0]
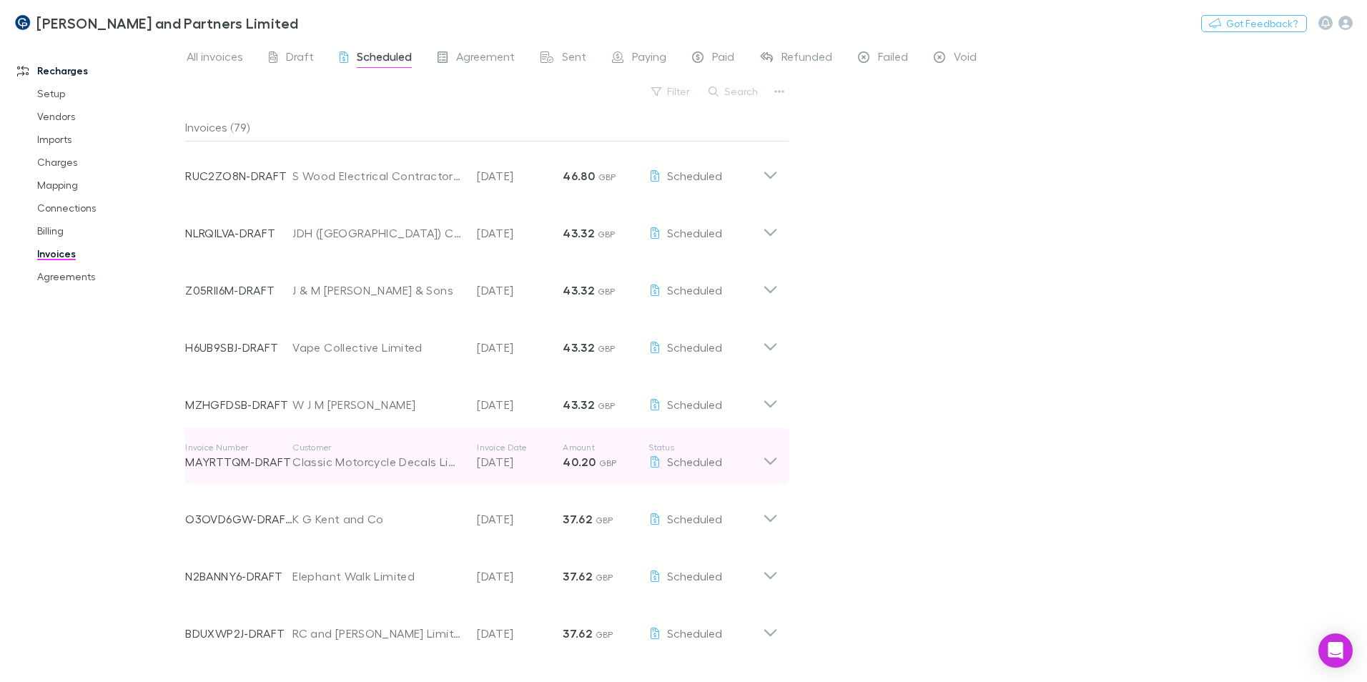
click at [350, 478] on div "Invoice Number MAYRTTQM-DRAFT Customer Classic Motorcycle Decals Limited Invoic…" at bounding box center [474, 455] width 578 height 51
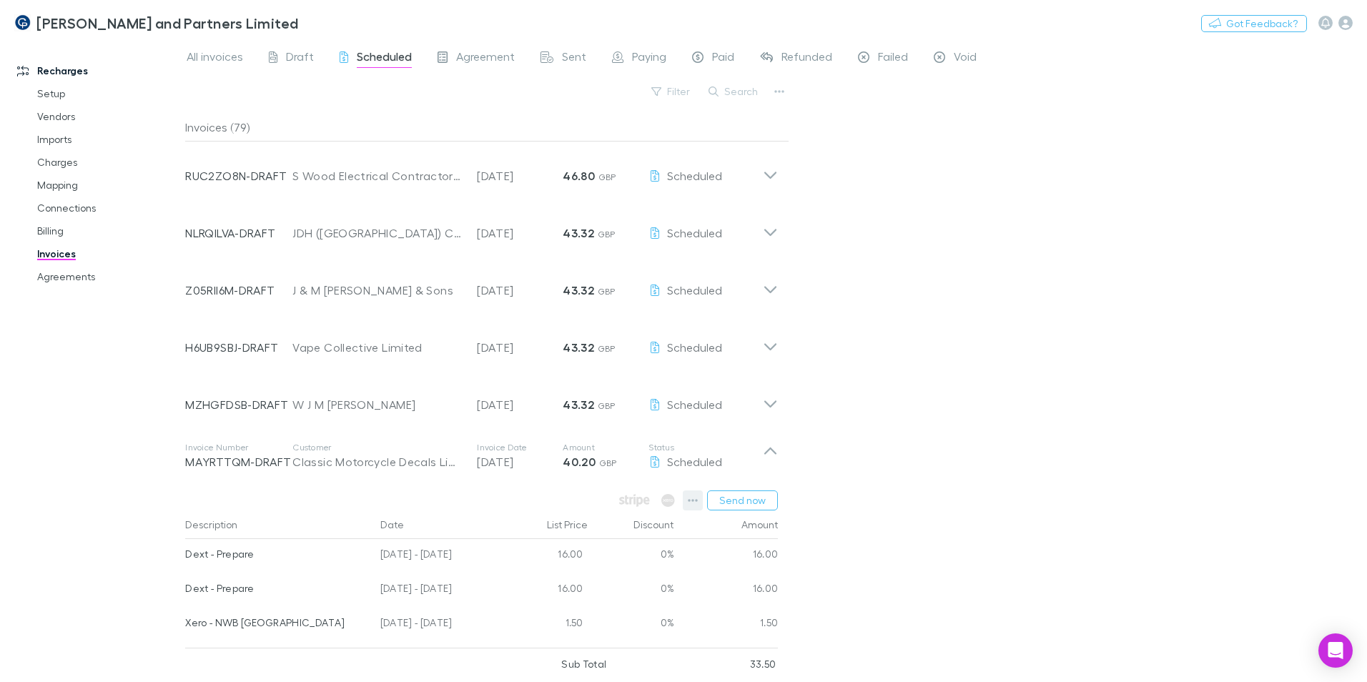
click at [695, 497] on icon "button" at bounding box center [693, 500] width 10 height 11
click at [346, 455] on div at bounding box center [683, 341] width 1367 height 682
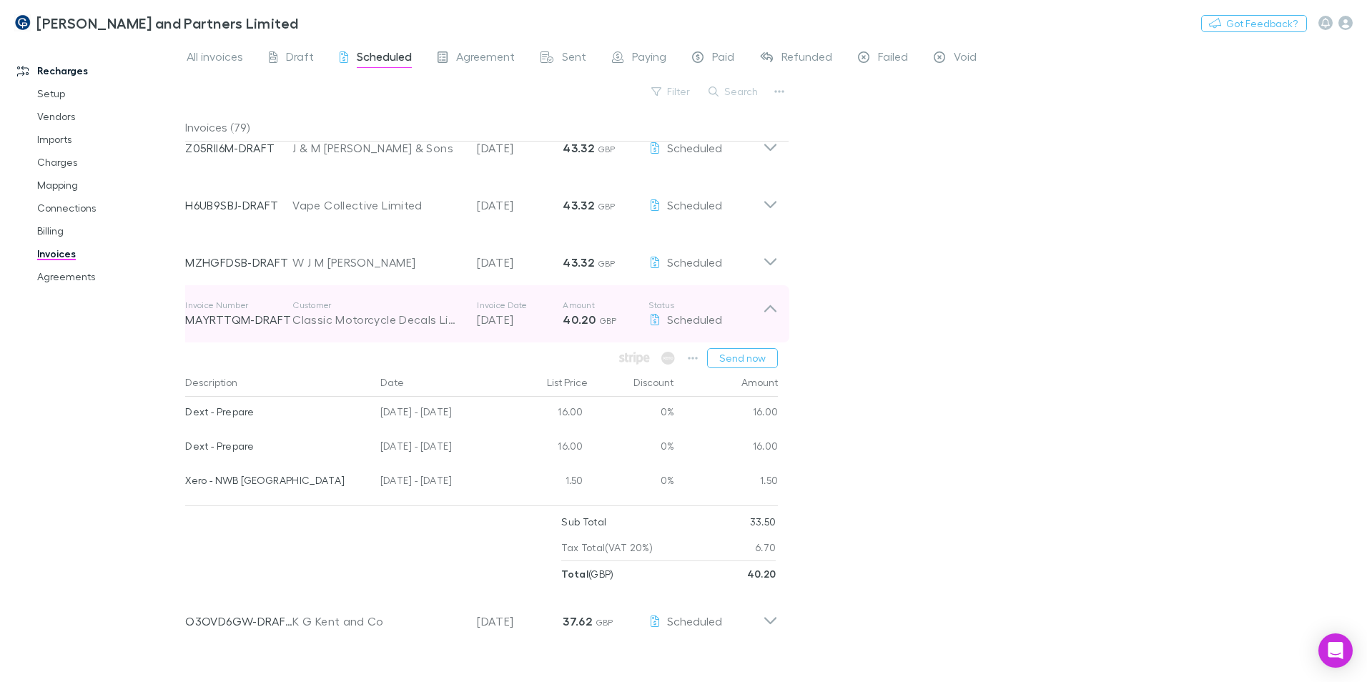
scroll to position [1573, 0]
click at [365, 318] on div "Classic Motorcycle Decals Limited" at bounding box center [377, 318] width 170 height 17
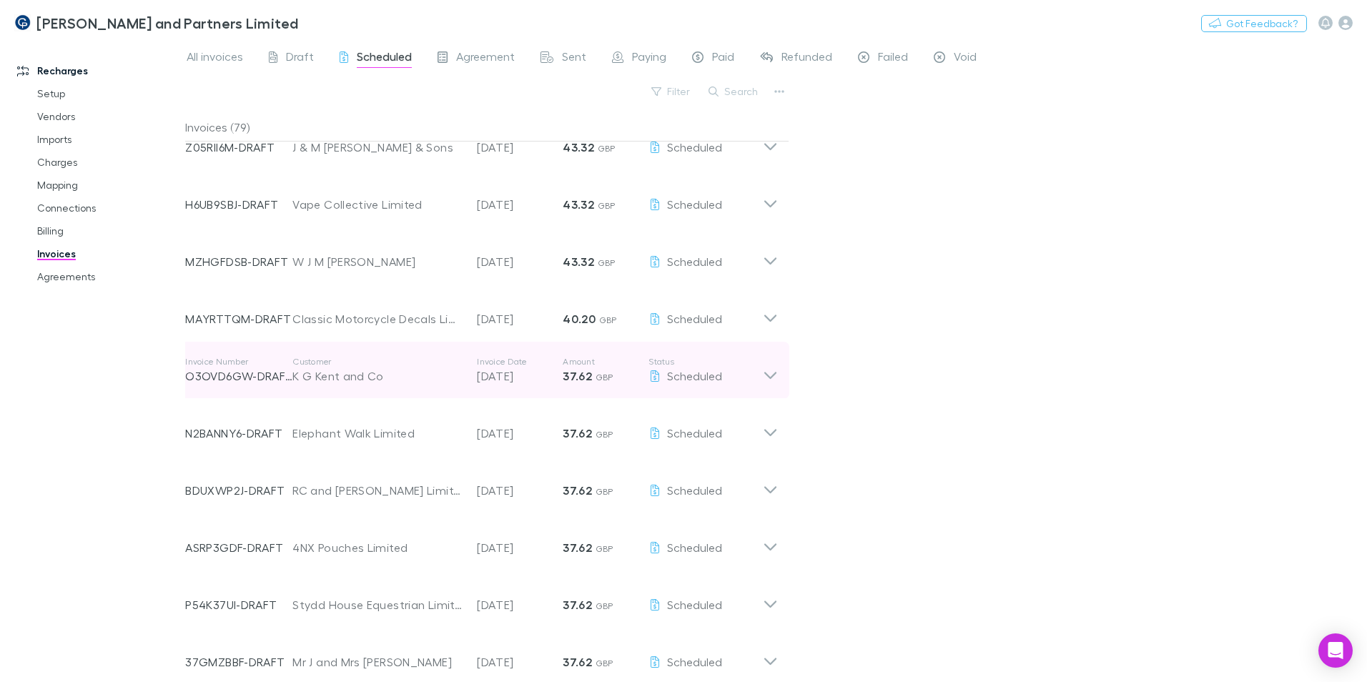
click at [342, 371] on div "K G Kent and Co" at bounding box center [377, 375] width 170 height 17
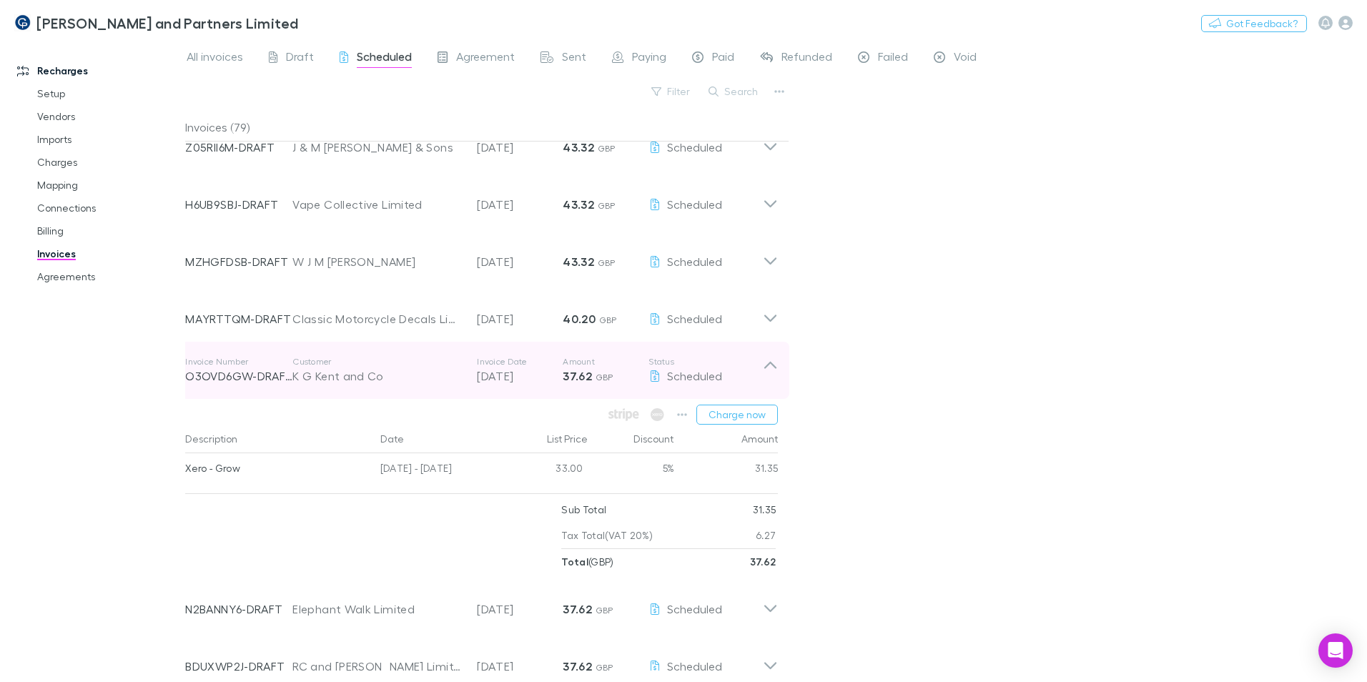
click at [350, 377] on div "K G Kent and Co" at bounding box center [377, 375] width 170 height 17
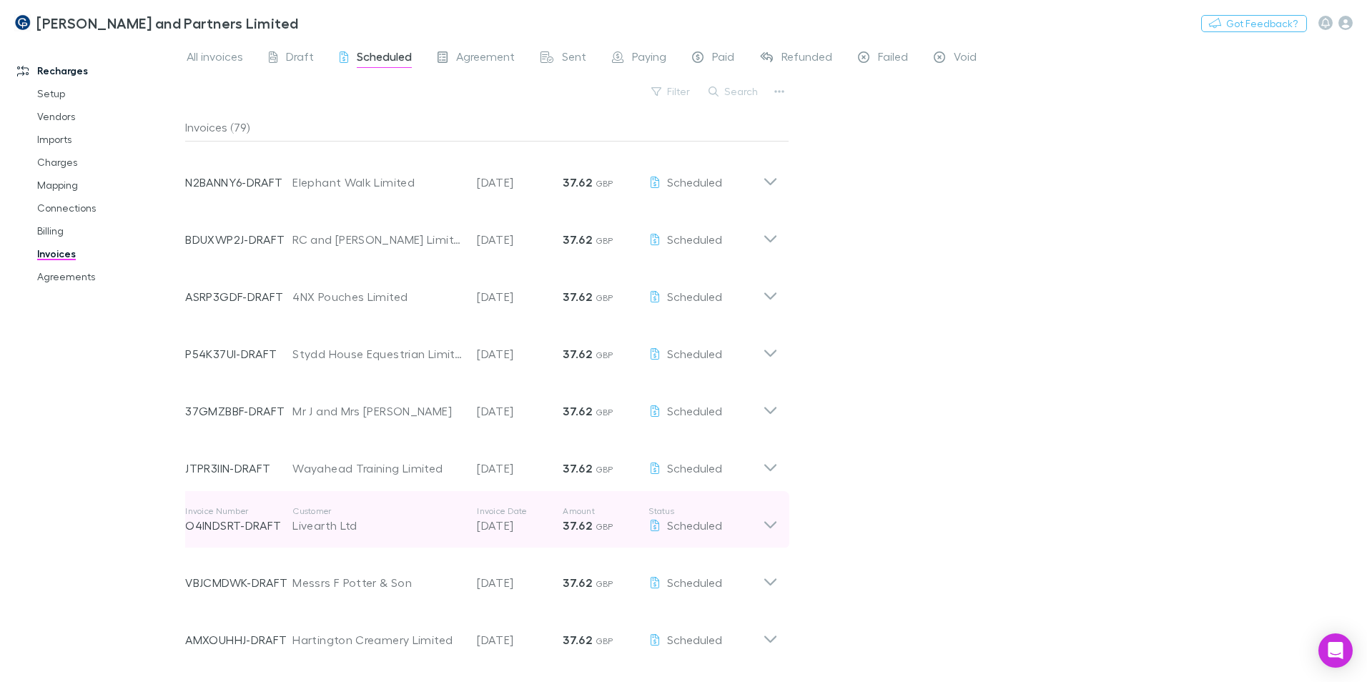
scroll to position [1859, 0]
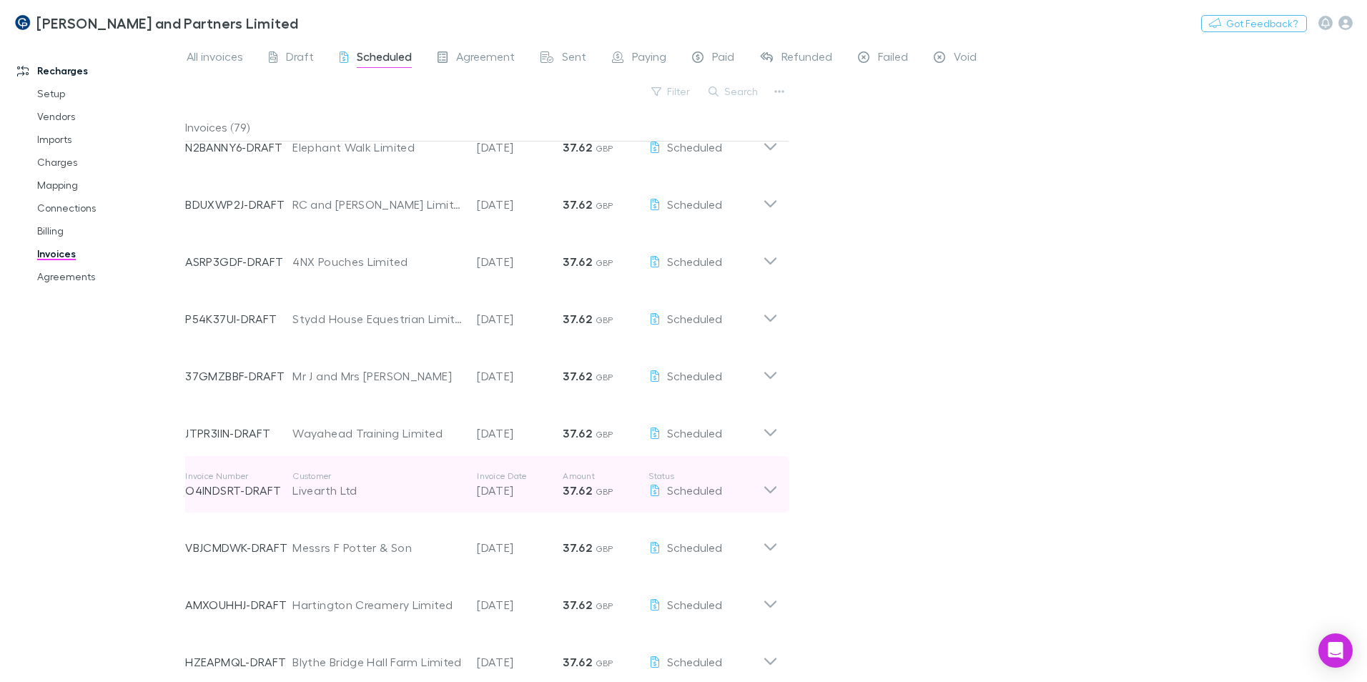
click at [367, 494] on div "Livearth Ltd" at bounding box center [377, 490] width 170 height 17
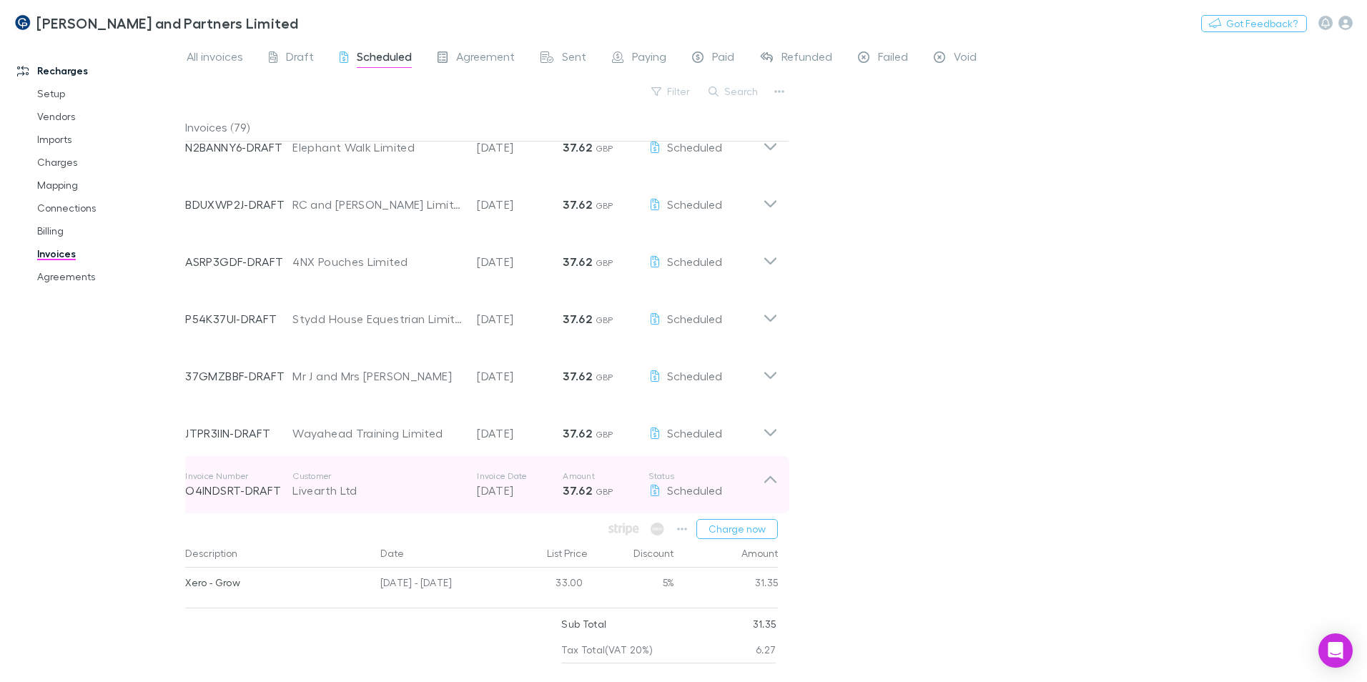
click at [377, 487] on div "Livearth Ltd" at bounding box center [377, 490] width 170 height 17
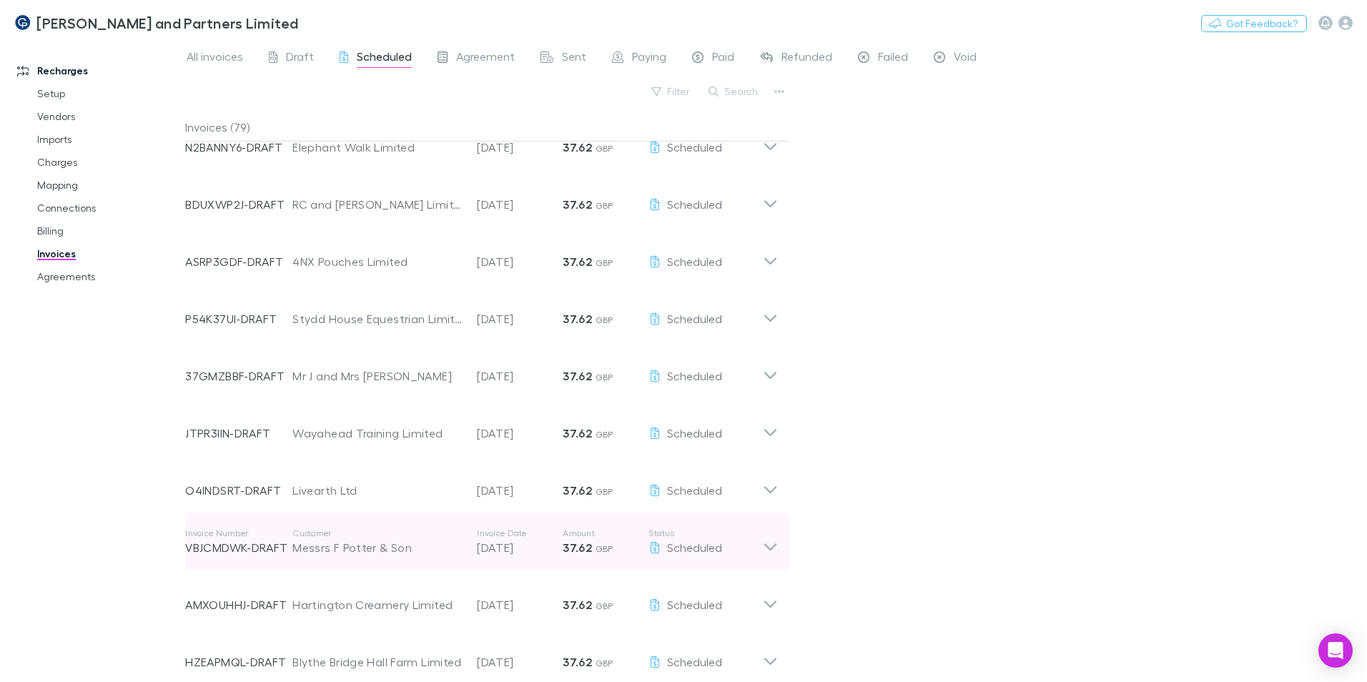
click at [384, 538] on p "Customer" at bounding box center [377, 533] width 170 height 11
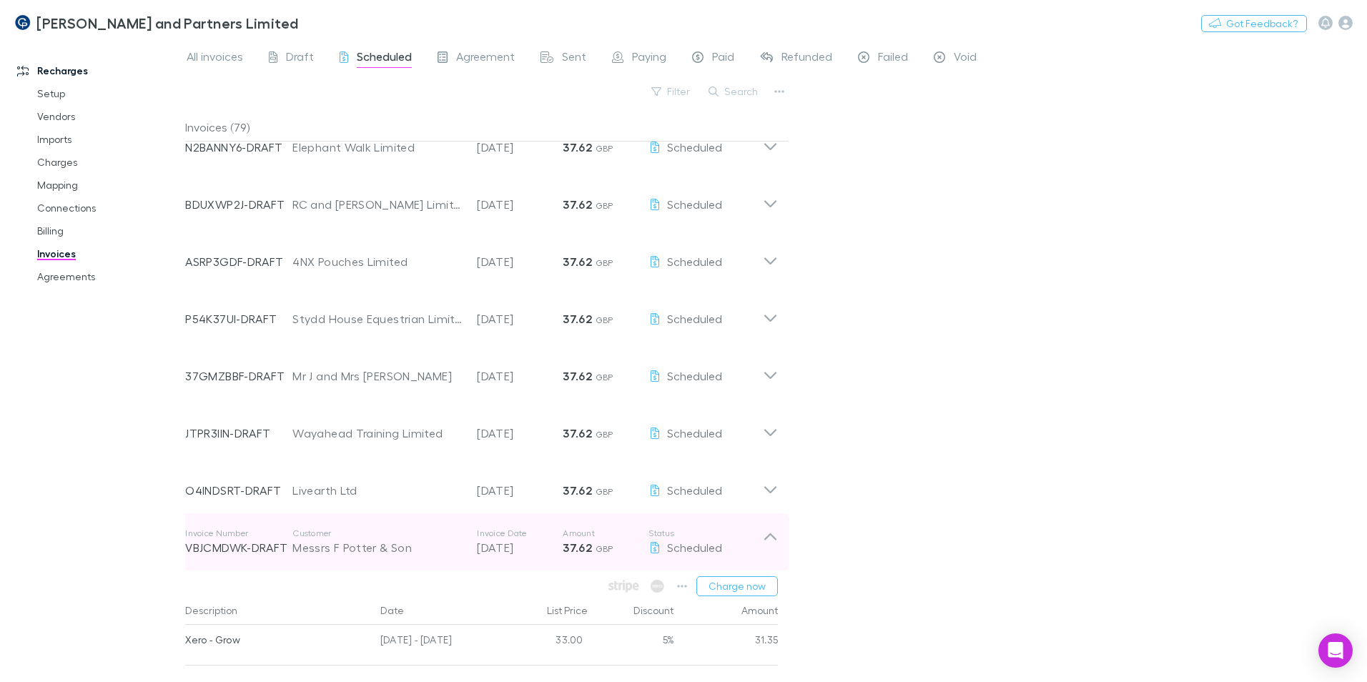
click at [380, 537] on p "Customer" at bounding box center [377, 533] width 170 height 11
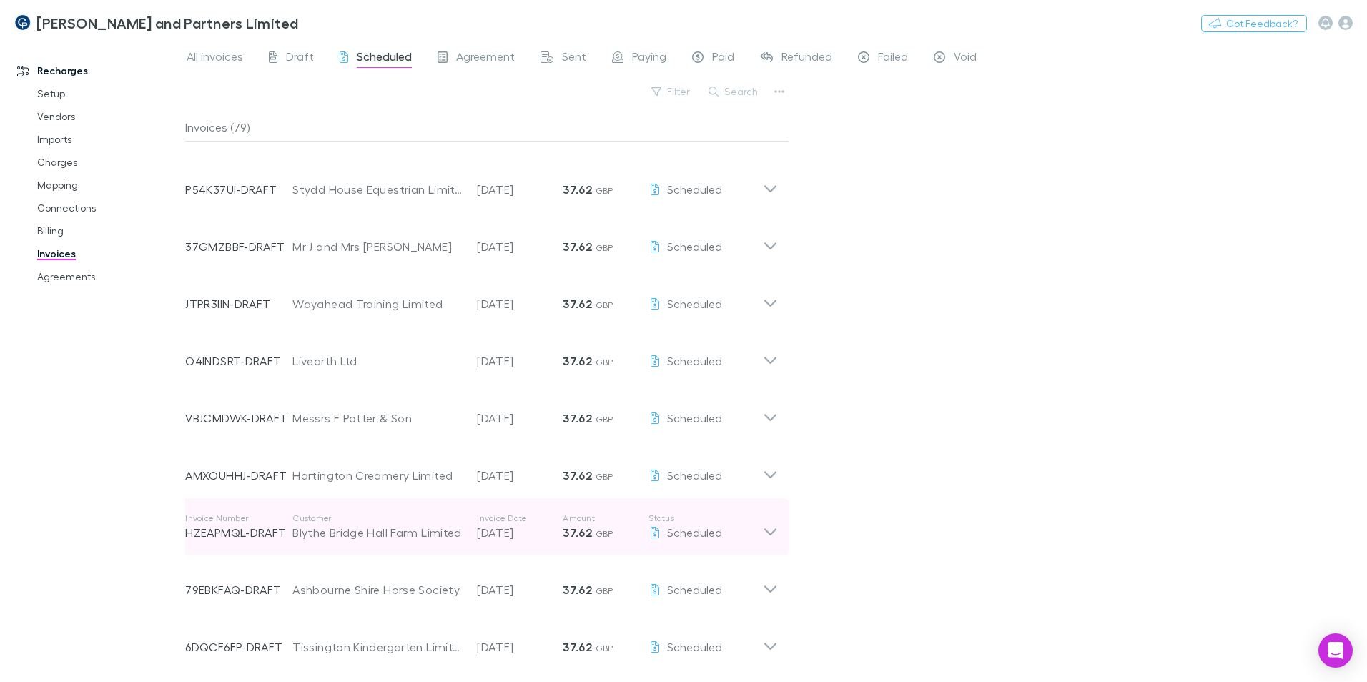
scroll to position [2002, 0]
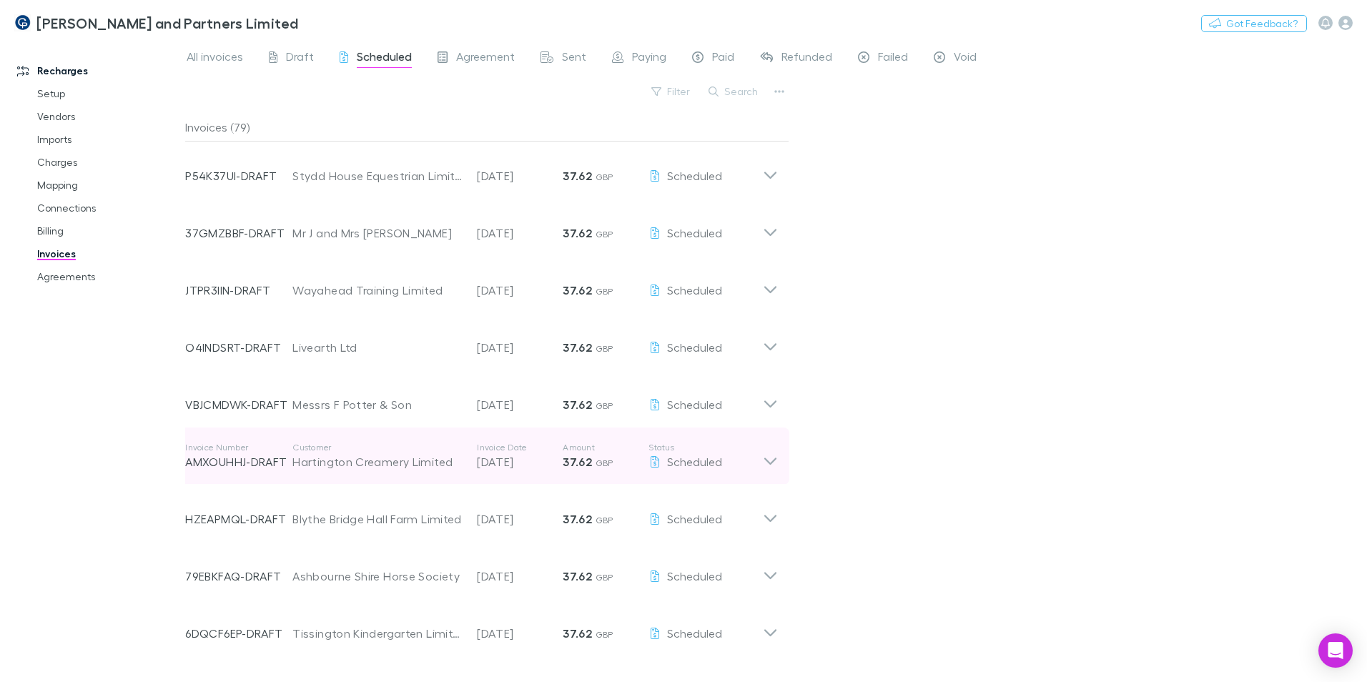
click at [370, 462] on div "Hartington Creamery Limited" at bounding box center [377, 461] width 170 height 17
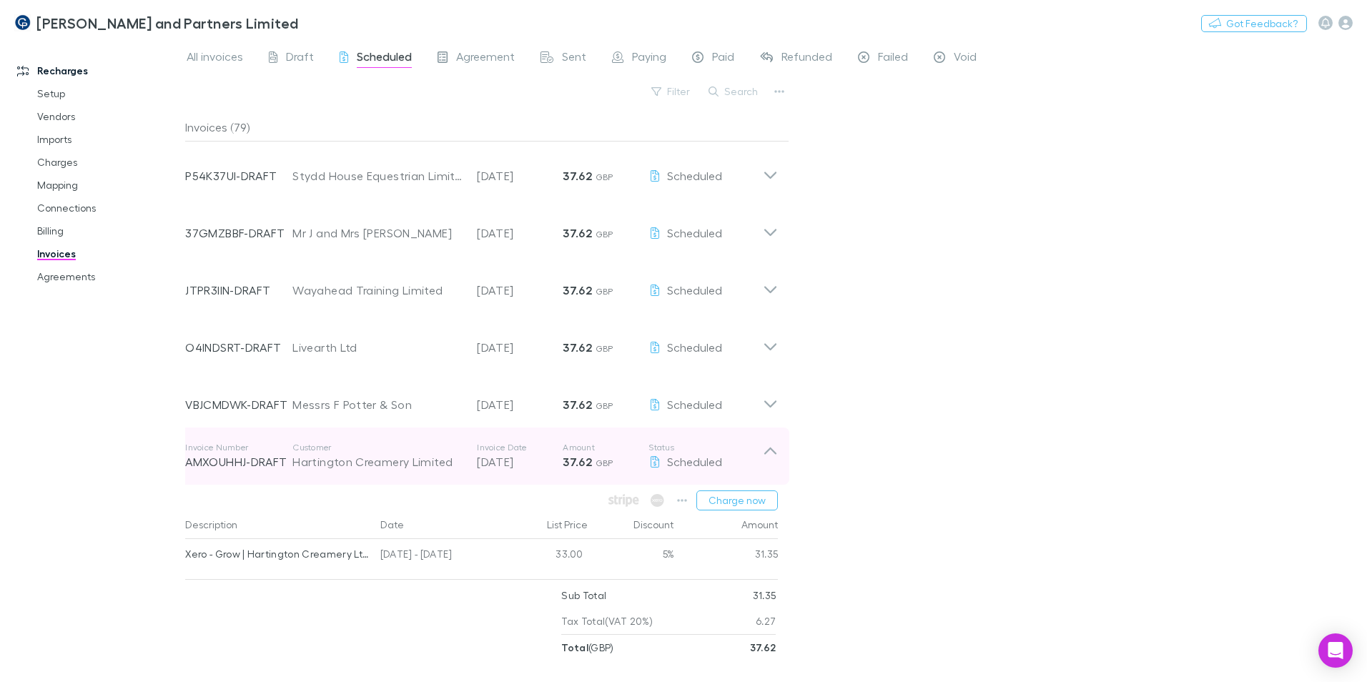
click at [377, 465] on div "Hartington Creamery Limited" at bounding box center [377, 461] width 170 height 17
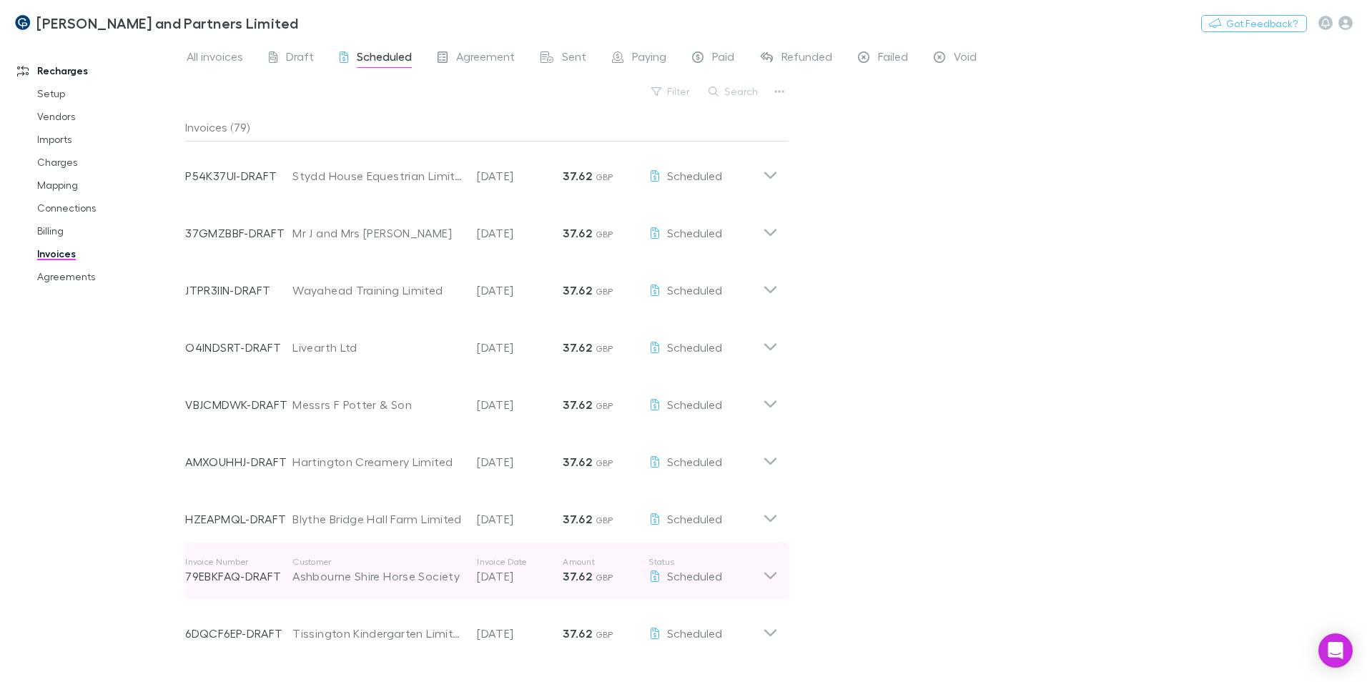
click at [360, 577] on div "Ashbourne Shire Horse Society" at bounding box center [377, 576] width 170 height 17
click at [357, 572] on div "Ashbourne Shire Horse Society" at bounding box center [377, 576] width 170 height 17
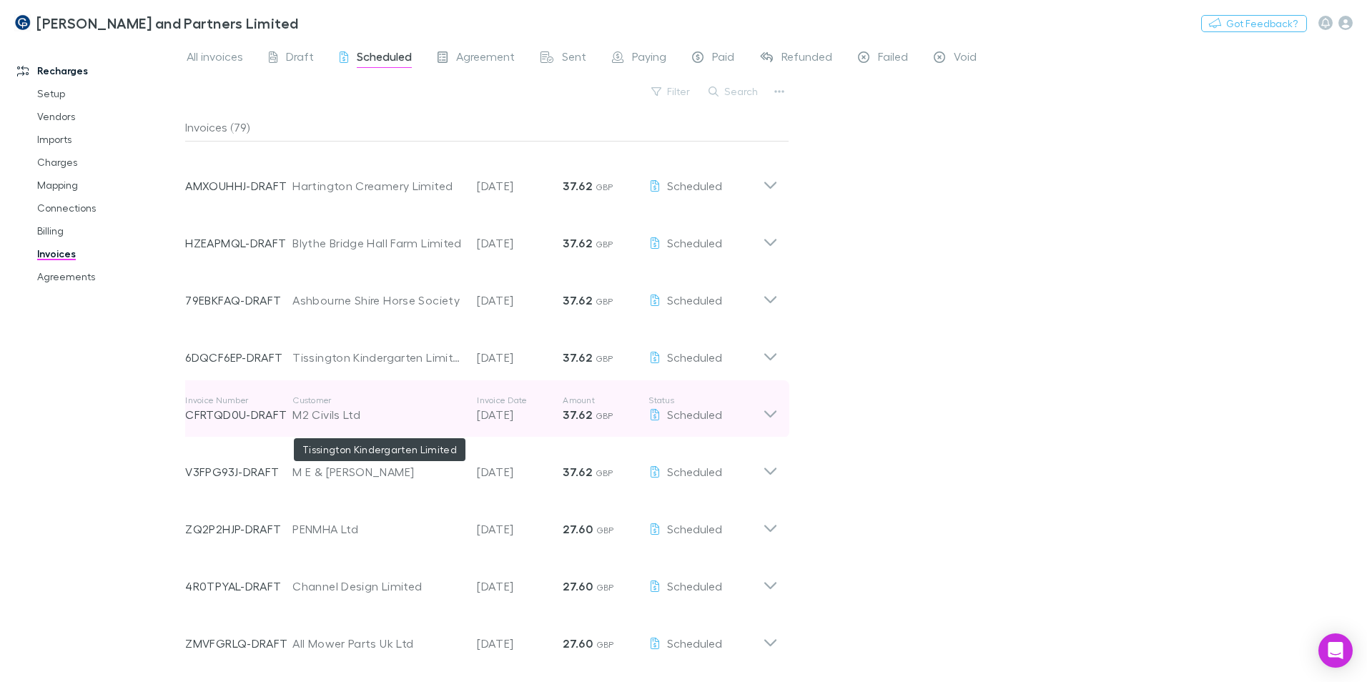
scroll to position [2287, 0]
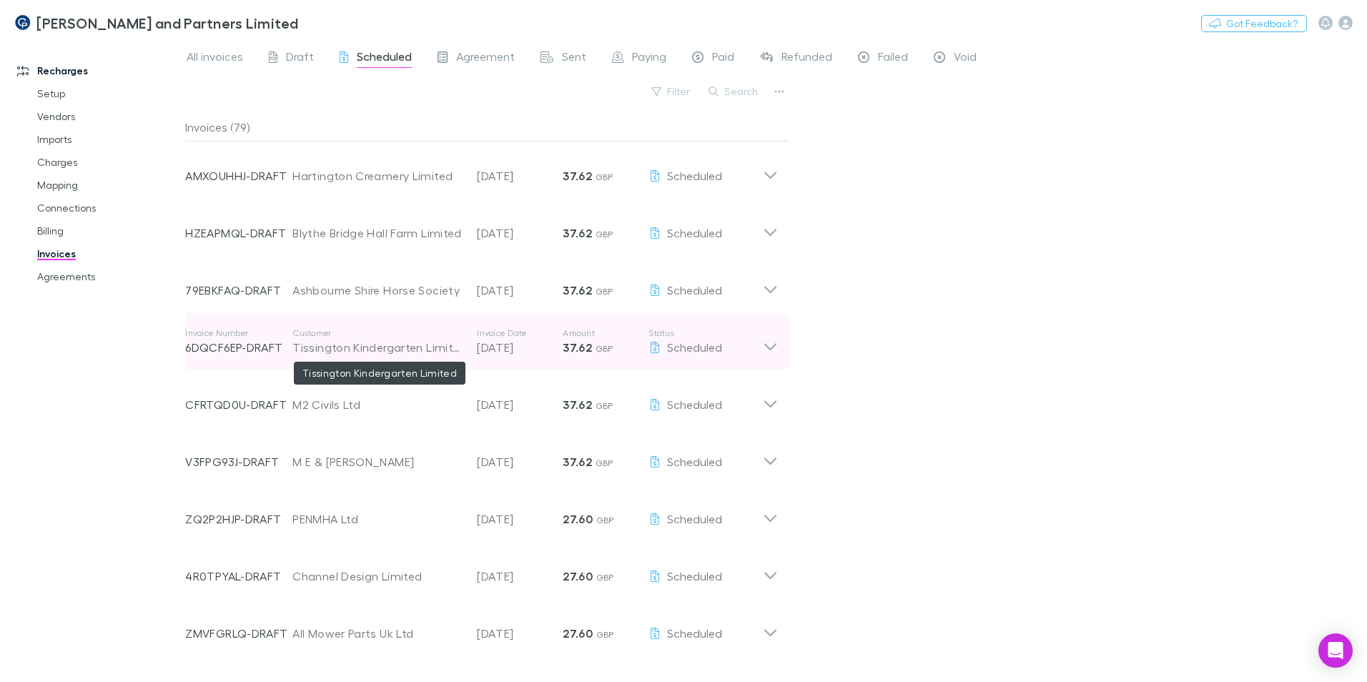
click at [378, 351] on div "Tissington Kindergarten Limited" at bounding box center [377, 347] width 170 height 17
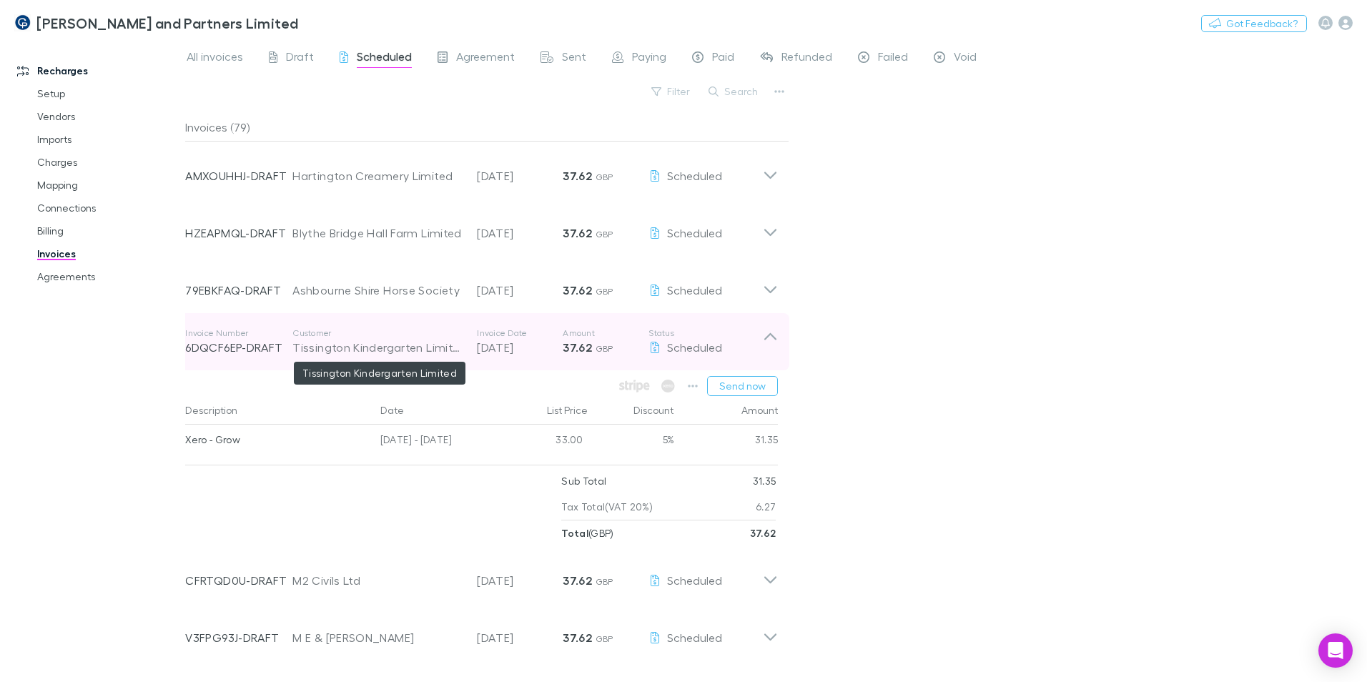
click at [372, 351] on div "Tissington Kindergarten Limited" at bounding box center [377, 347] width 170 height 17
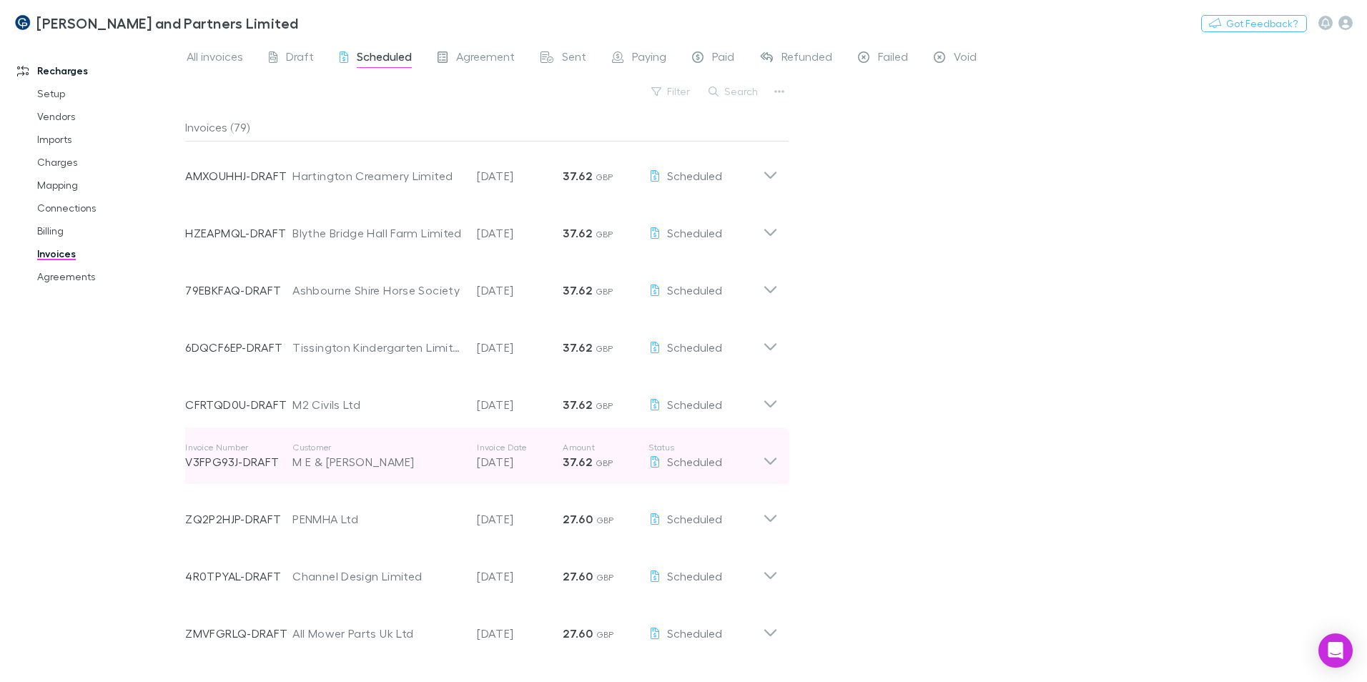
click at [354, 462] on div "M E & A J Herridge" at bounding box center [377, 461] width 170 height 17
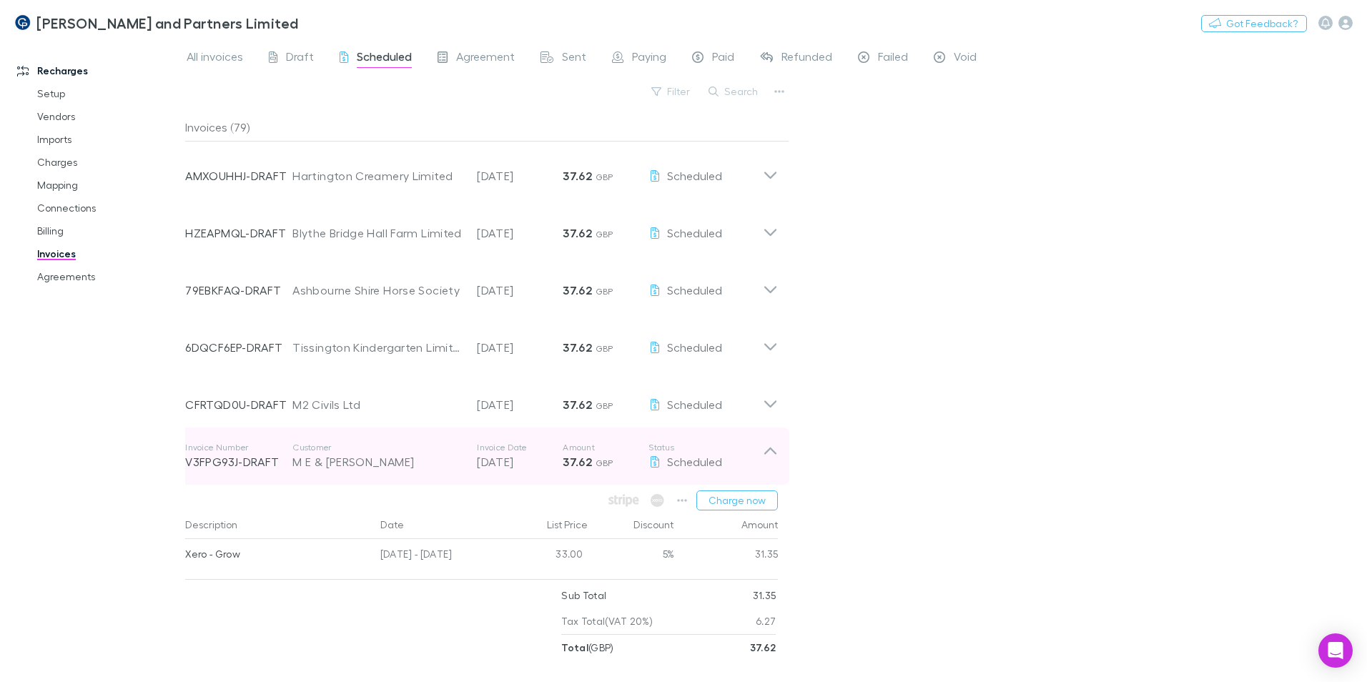
click at [357, 465] on div "M E & A J Herridge" at bounding box center [377, 461] width 170 height 17
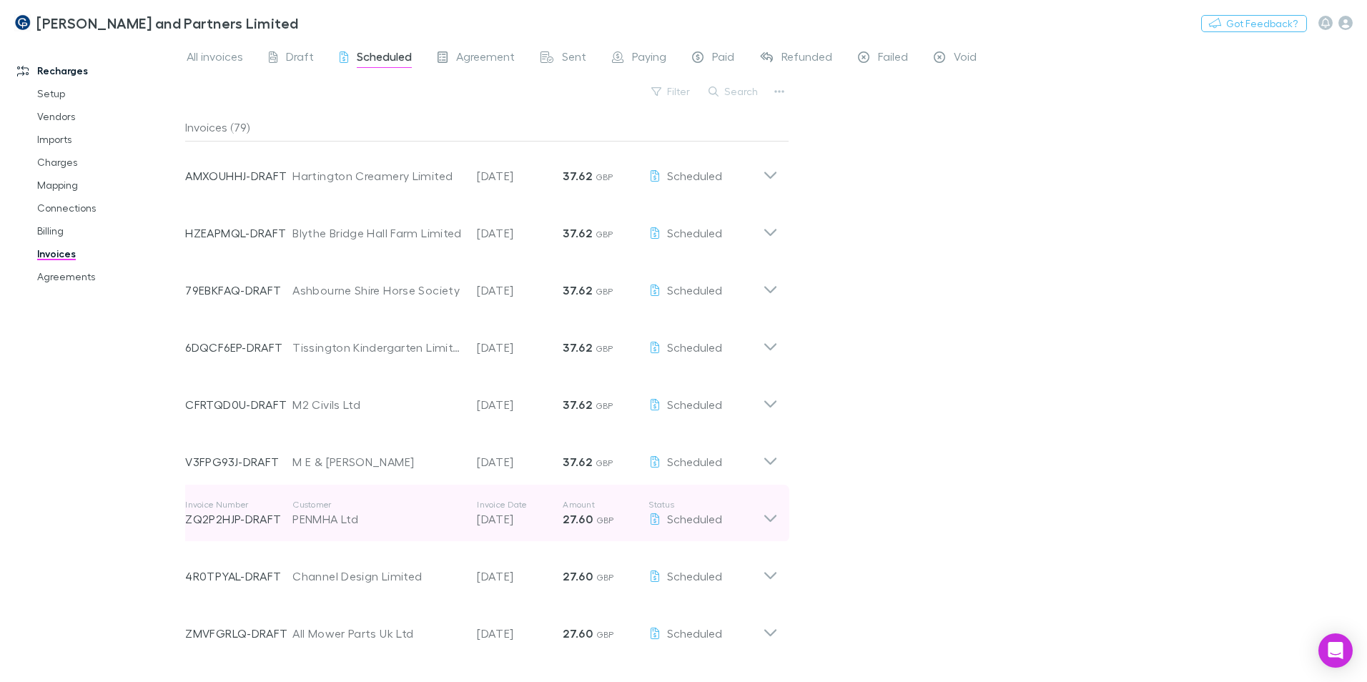
click at [350, 517] on div "PENMHA Ltd" at bounding box center [377, 518] width 170 height 17
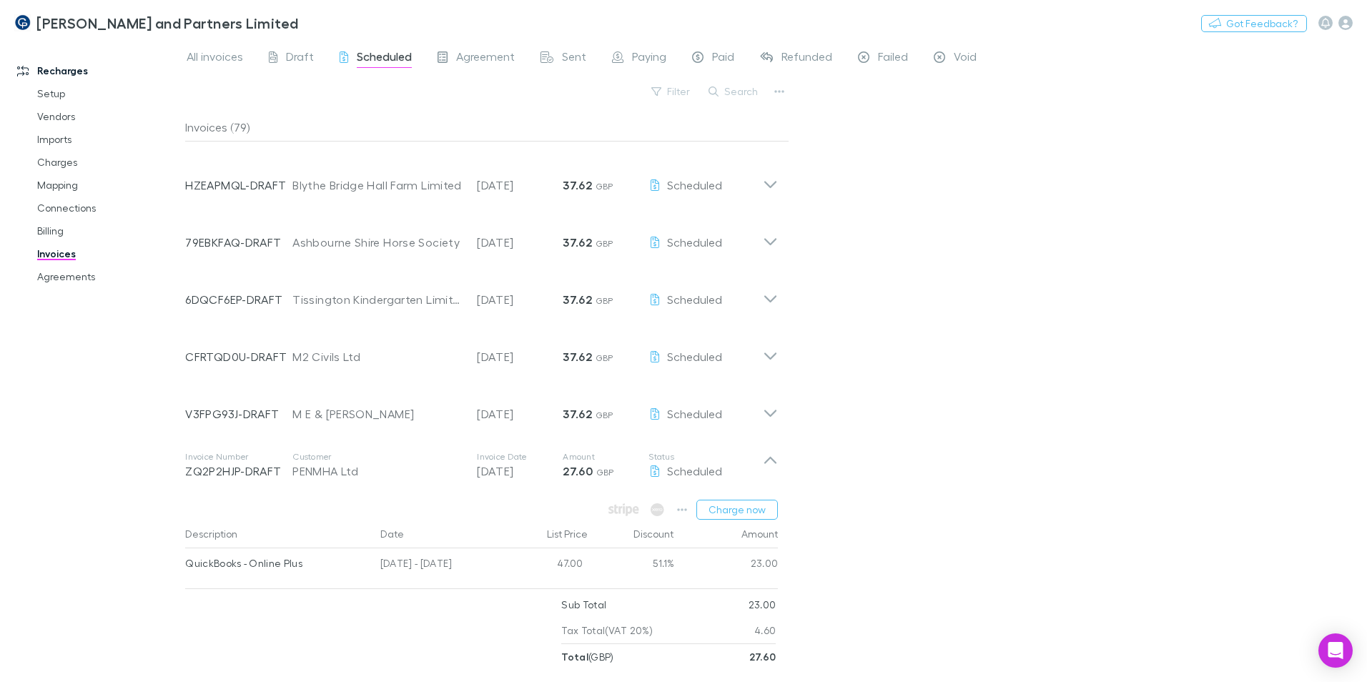
scroll to position [2359, 0]
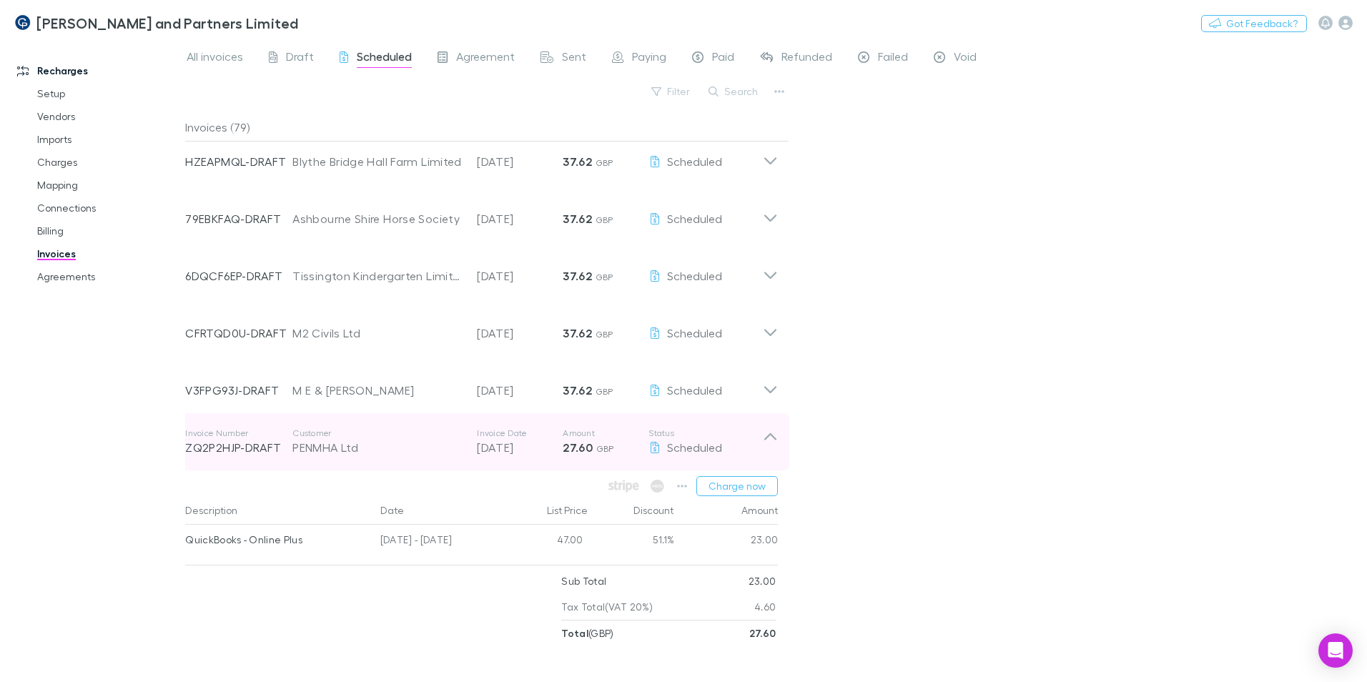
click at [345, 458] on div "Invoice Number ZQ2P2HJP-DRAFT Customer PENMHA Ltd Invoice Date 30 Aug 2025 Amou…" at bounding box center [474, 441] width 578 height 51
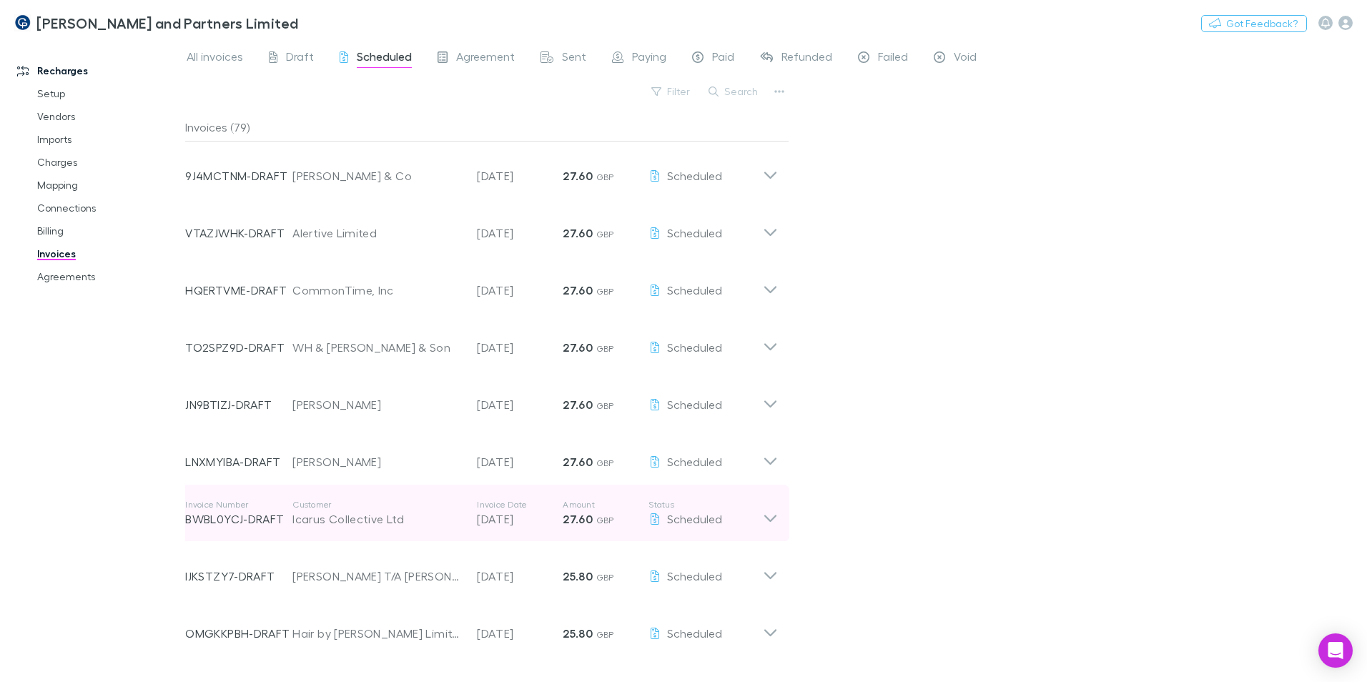
scroll to position [2995, 0]
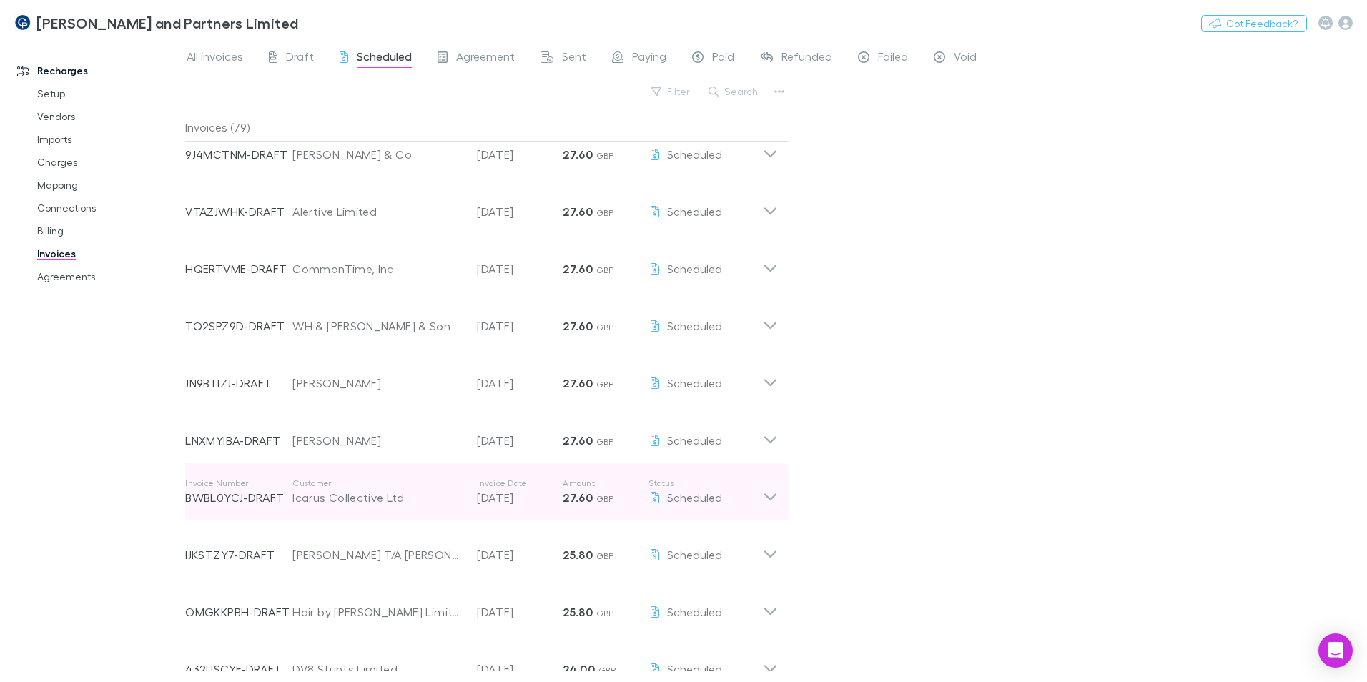
click at [396, 492] on div "Icarus Collective Ltd" at bounding box center [377, 497] width 170 height 17
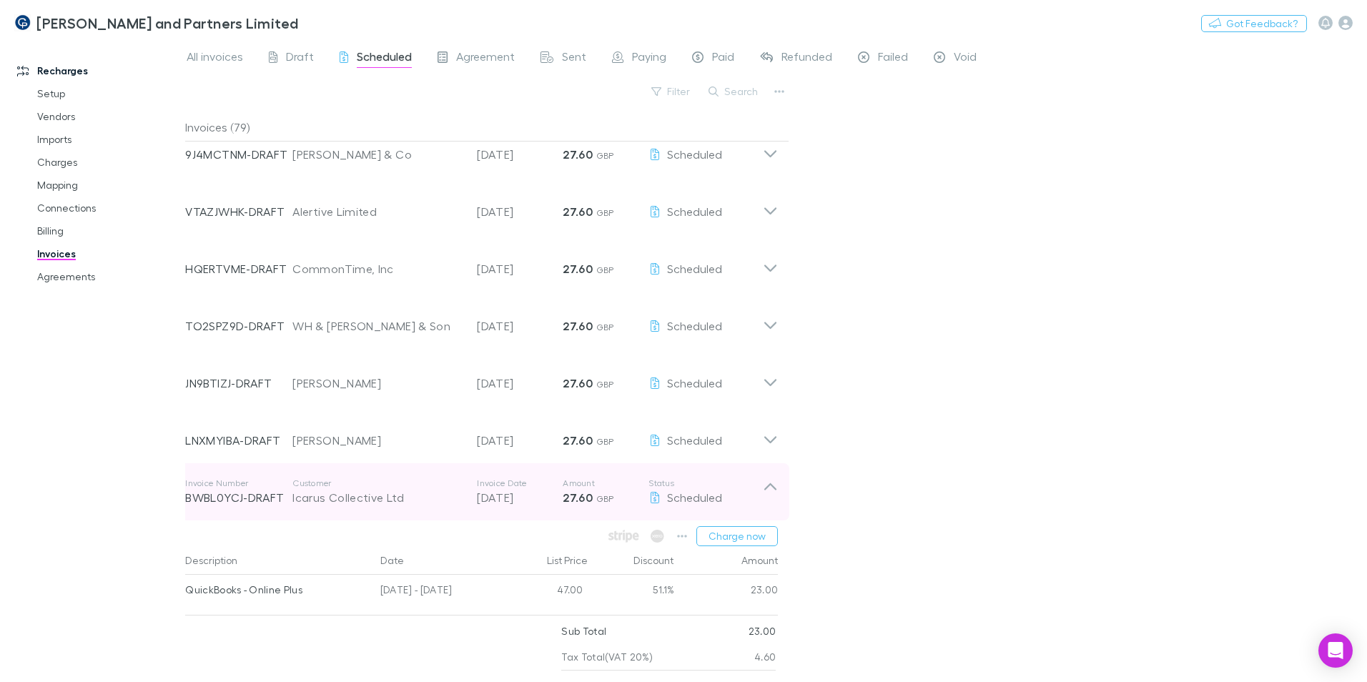
click at [383, 495] on div "Icarus Collective Ltd" at bounding box center [377, 497] width 170 height 17
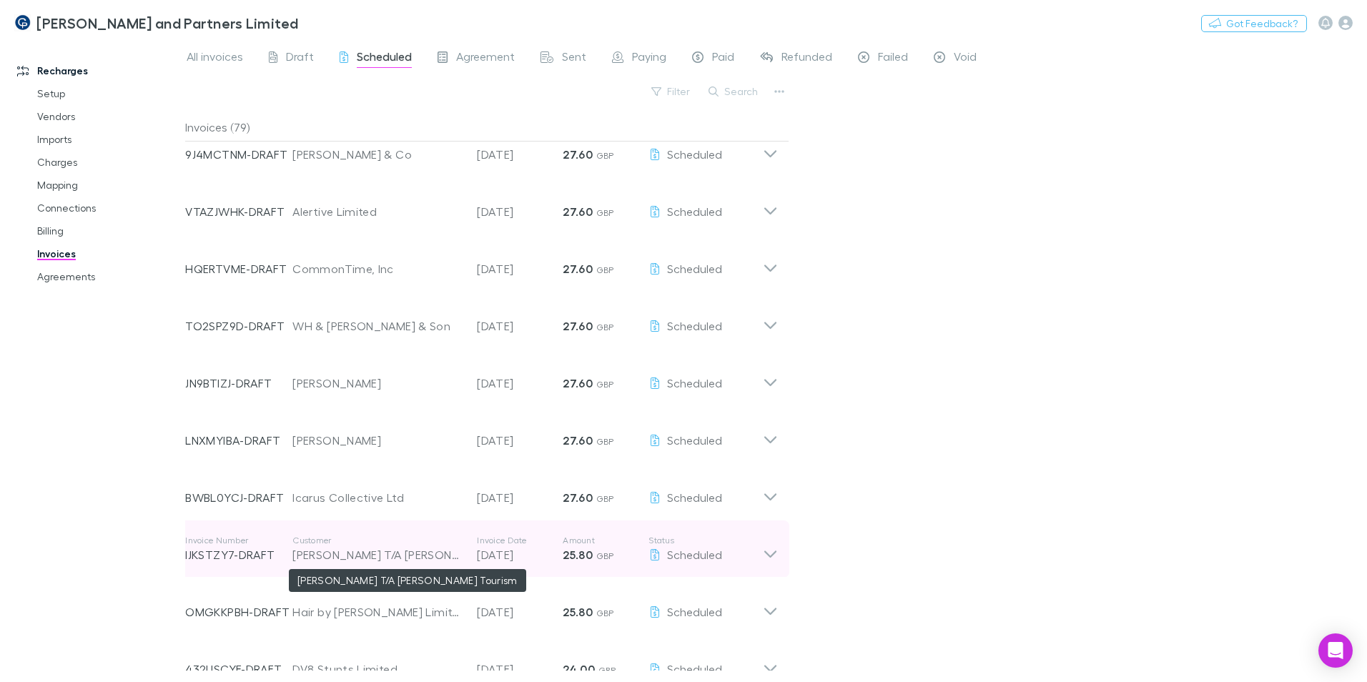
click at [397, 552] on div "Sue Prince T/A Sue Prince Tourism" at bounding box center [377, 554] width 170 height 17
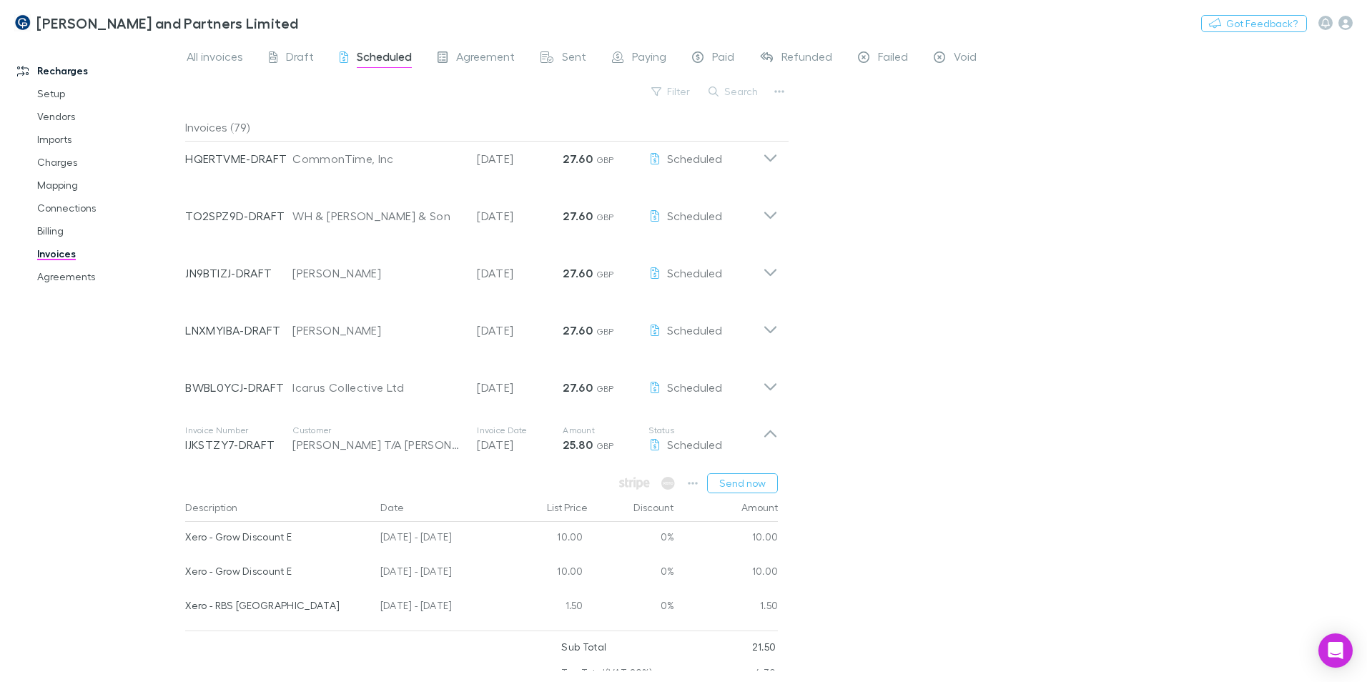
scroll to position [3138, 0]
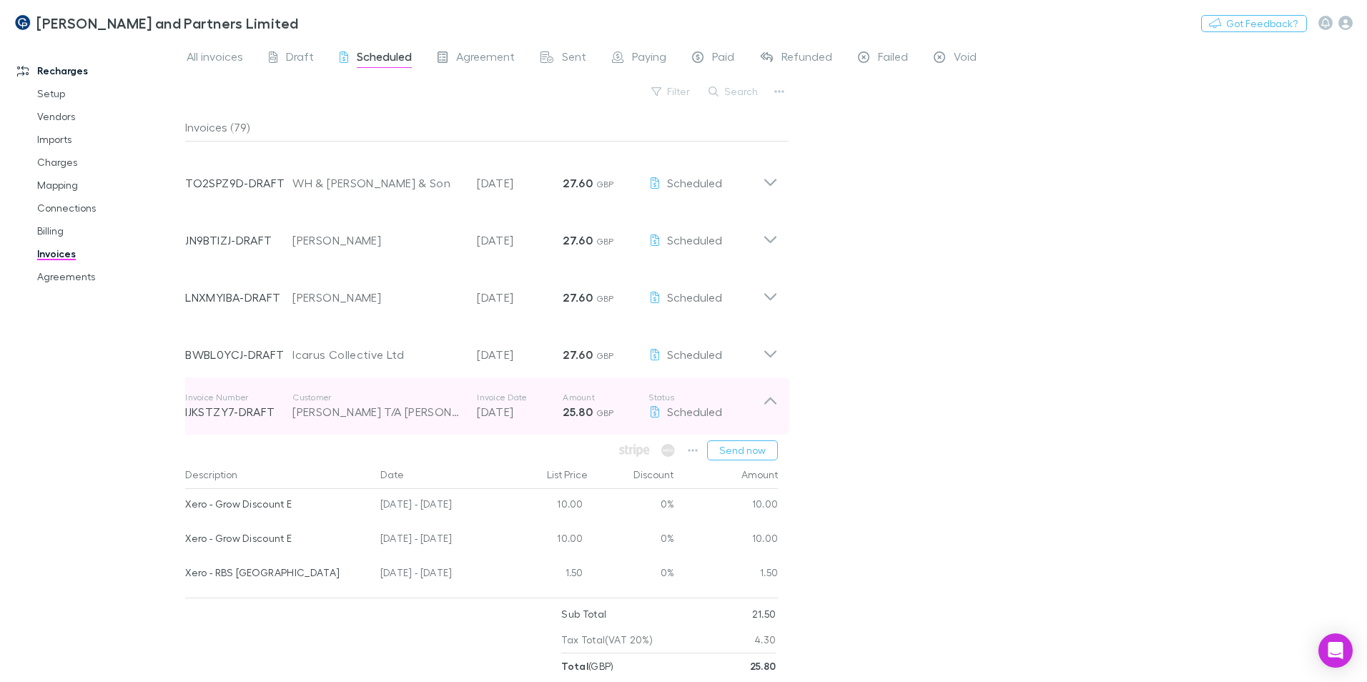
click at [395, 420] on div "Invoice Number IJKSTZY7-DRAFT Customer Sue Prince T/A Sue Prince Tourism Invoic…" at bounding box center [474, 405] width 578 height 51
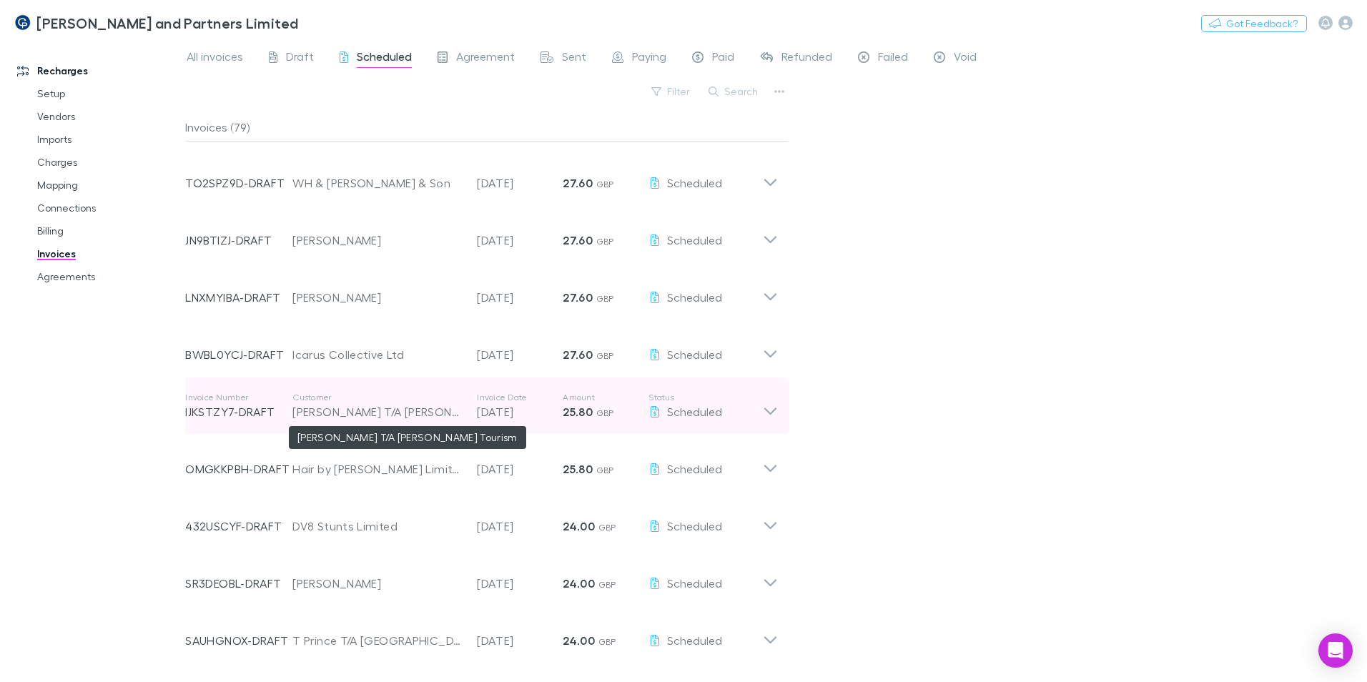
click at [384, 410] on div "Sue Prince T/A Sue Prince Tourism" at bounding box center [377, 411] width 170 height 17
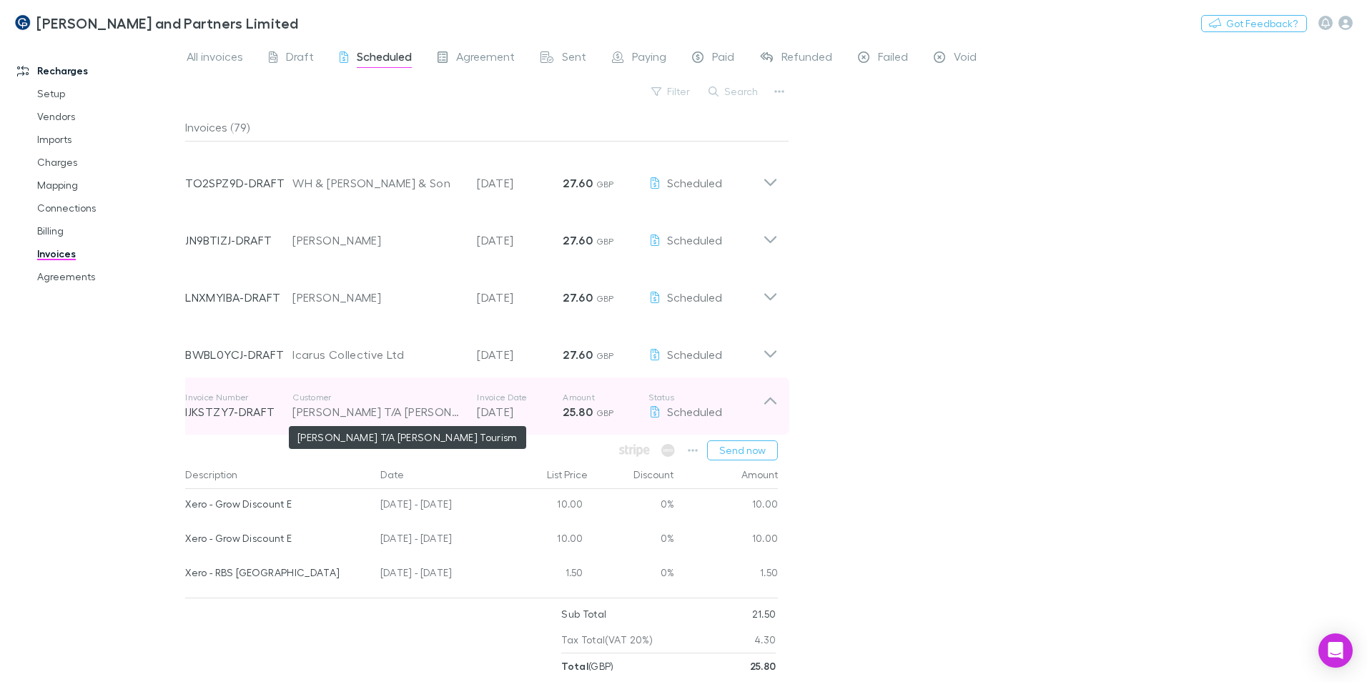
click at [383, 410] on div "Sue Prince T/A Sue Prince Tourism" at bounding box center [377, 411] width 170 height 17
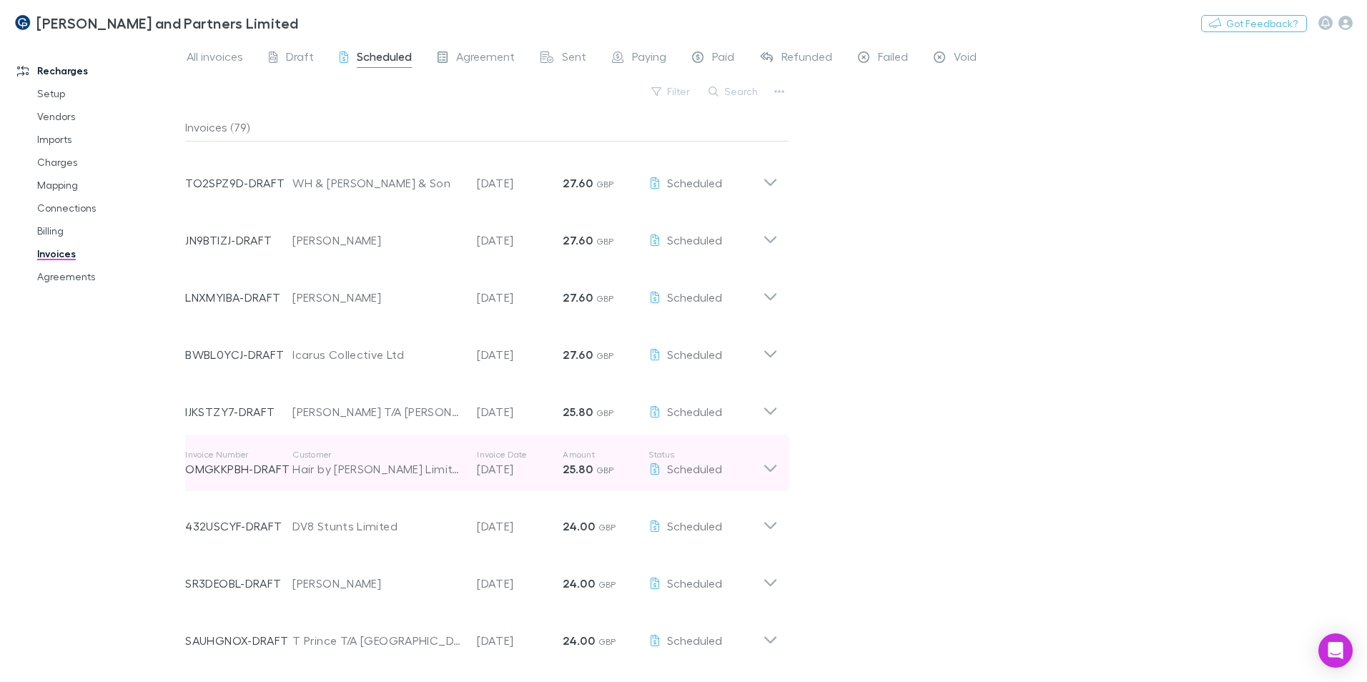
click at [362, 475] on div "Hair by Kristian Wood Limited" at bounding box center [377, 468] width 170 height 17
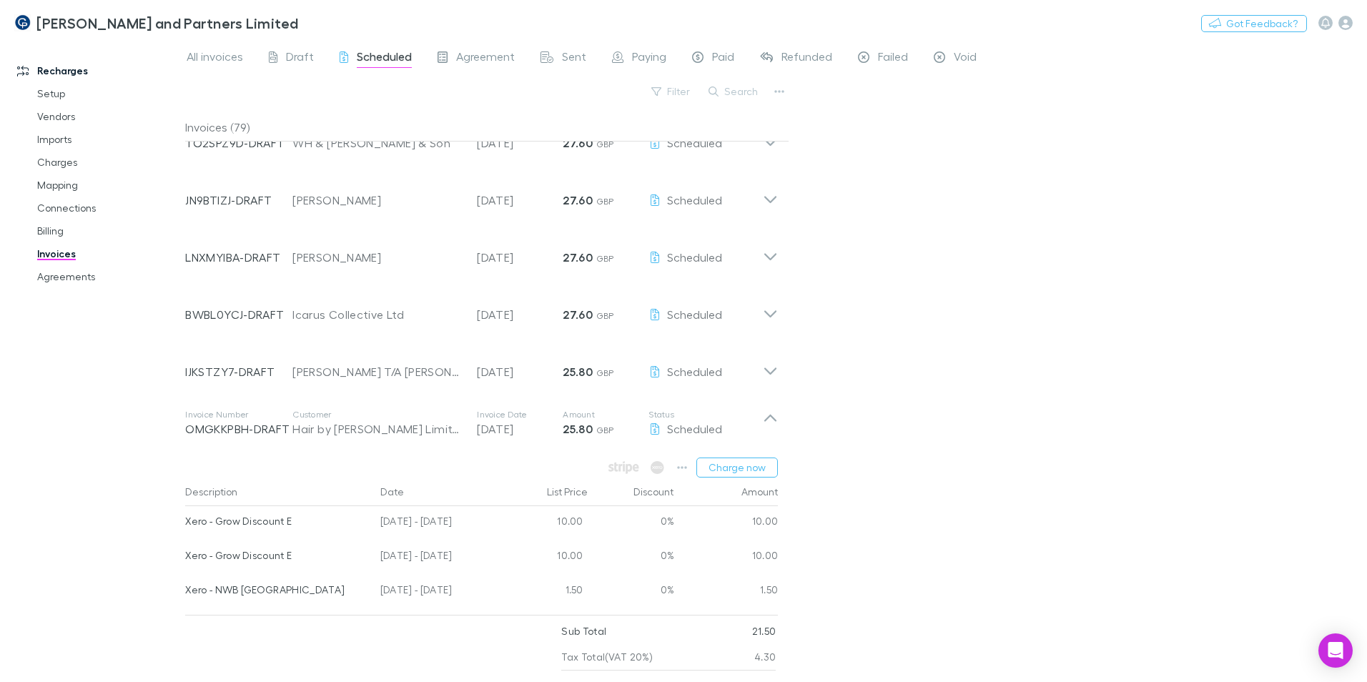
scroll to position [3210, 0]
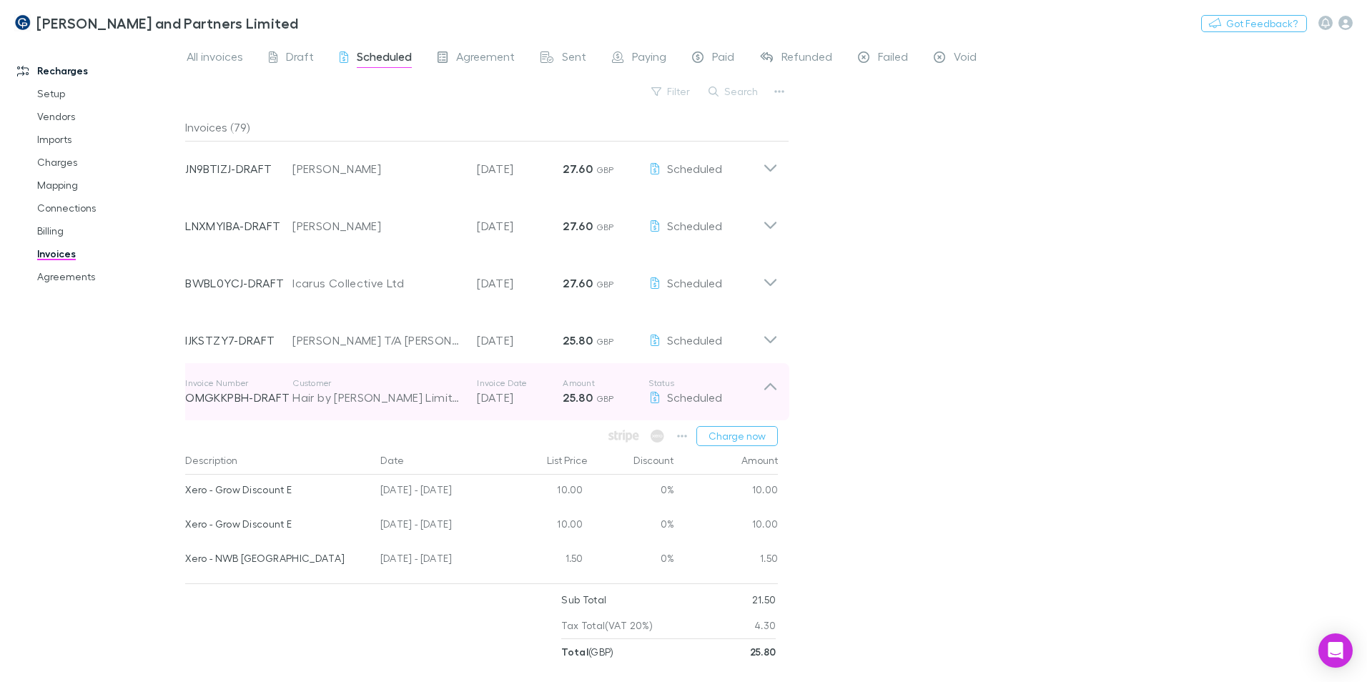
click at [770, 383] on icon at bounding box center [770, 386] width 12 height 7
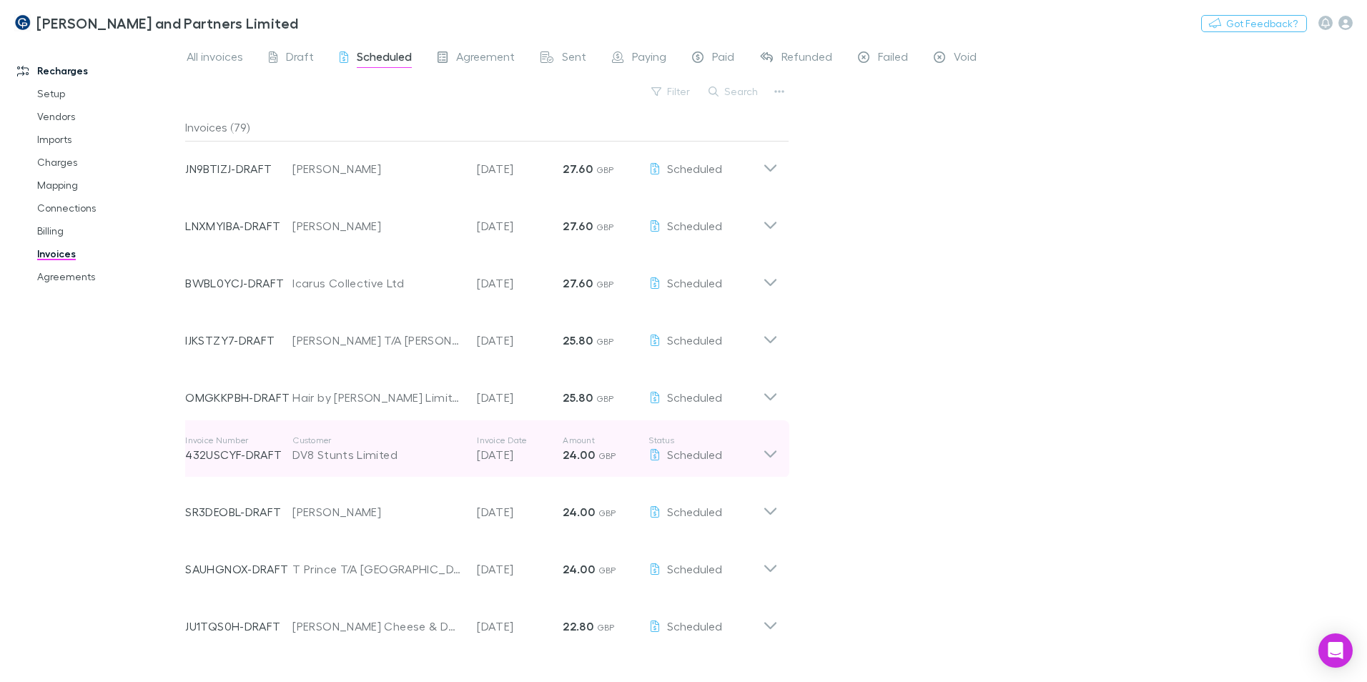
click at [371, 456] on div "DV8 Stunts Limited" at bounding box center [377, 454] width 170 height 17
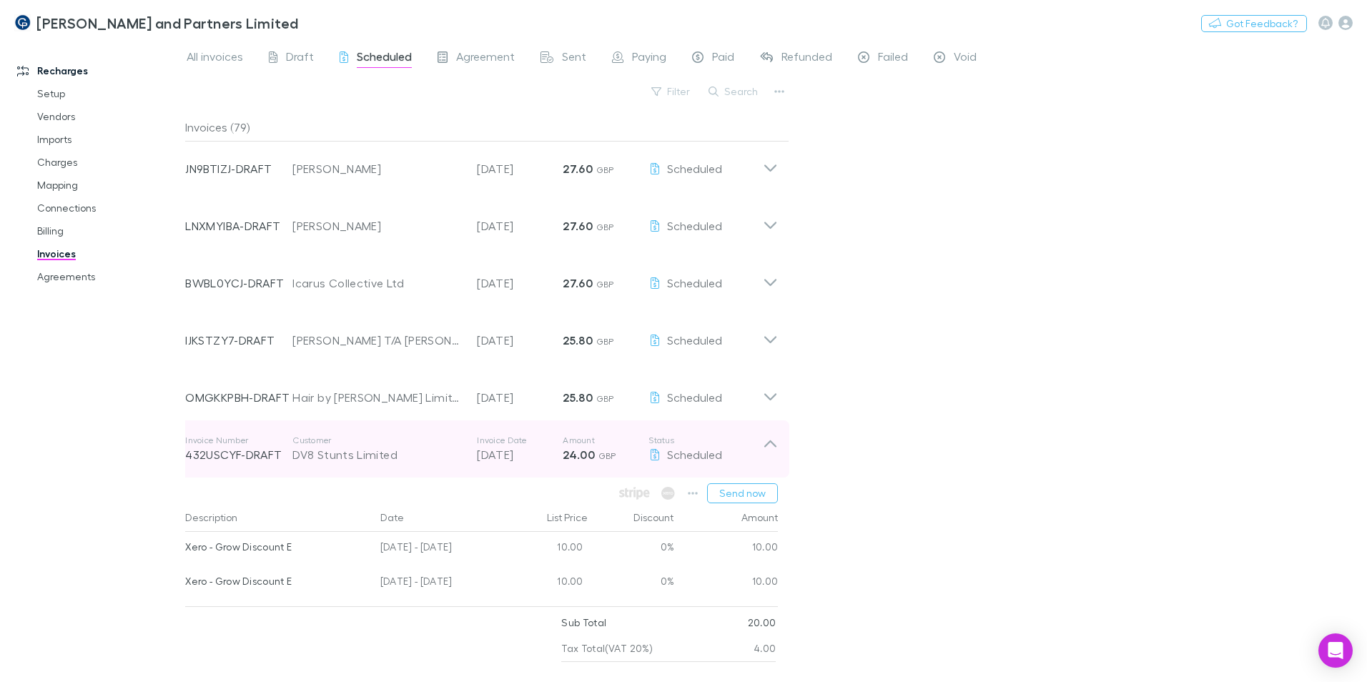
click at [352, 460] on div "DV8 Stunts Limited" at bounding box center [377, 454] width 170 height 17
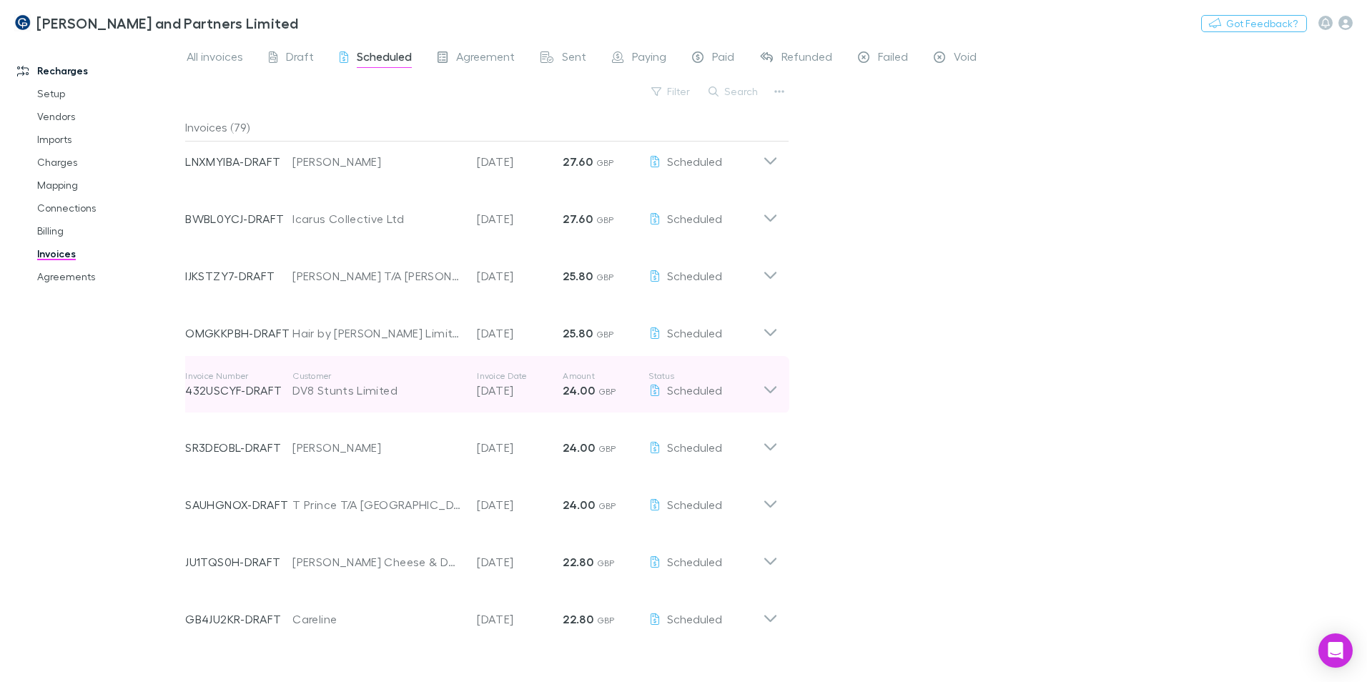
scroll to position [3353, 0]
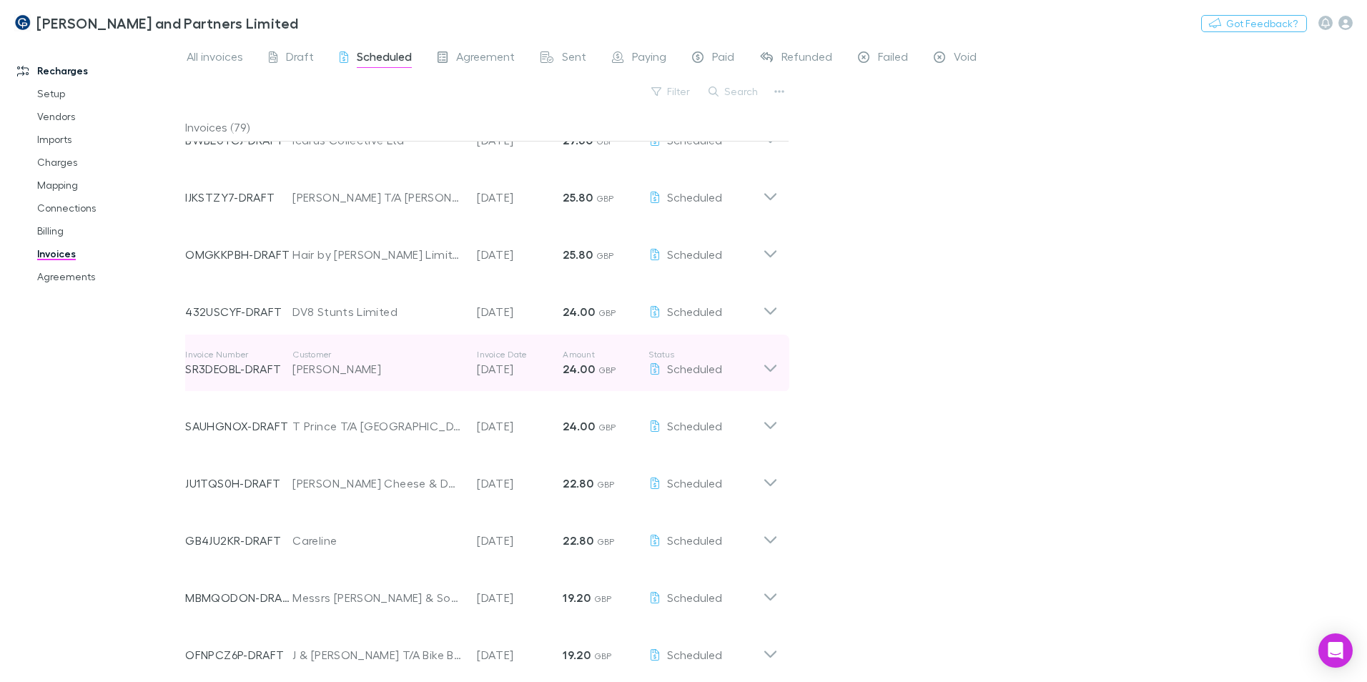
click at [358, 377] on div "Mrs Kay Platt" at bounding box center [377, 368] width 170 height 17
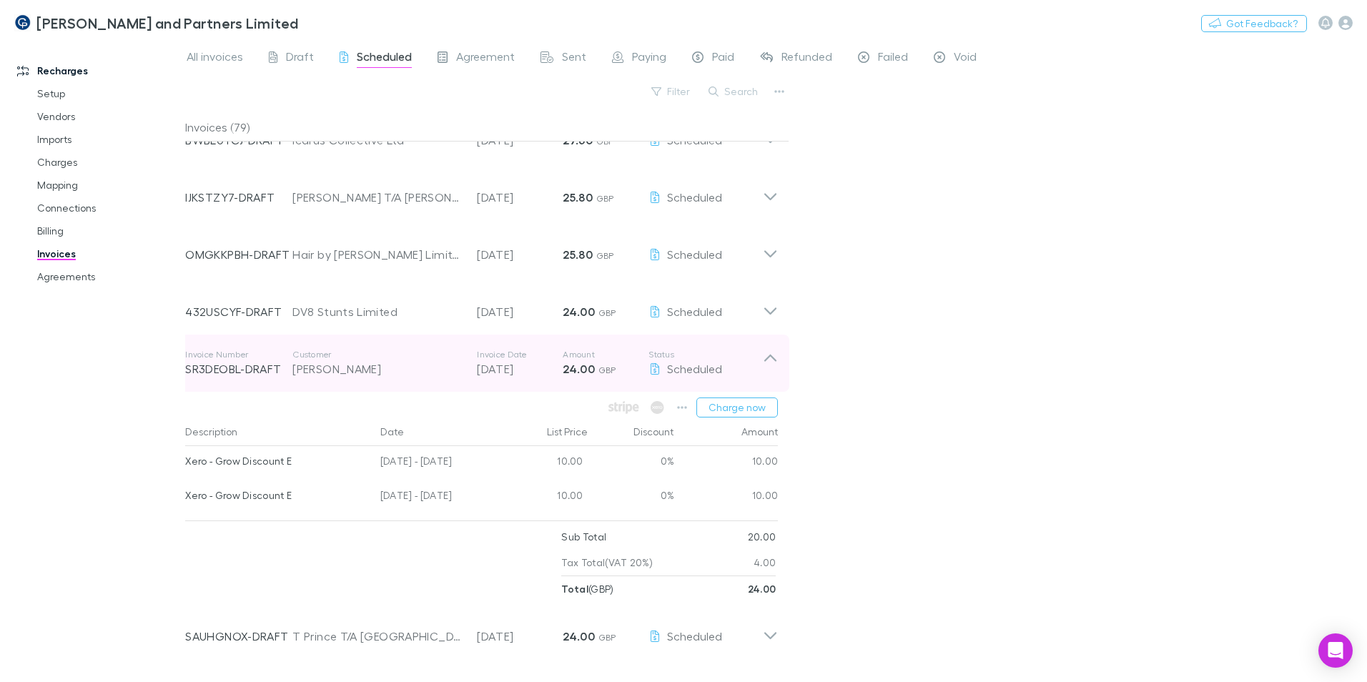
click at [320, 367] on div "Mrs Kay Platt" at bounding box center [377, 368] width 170 height 17
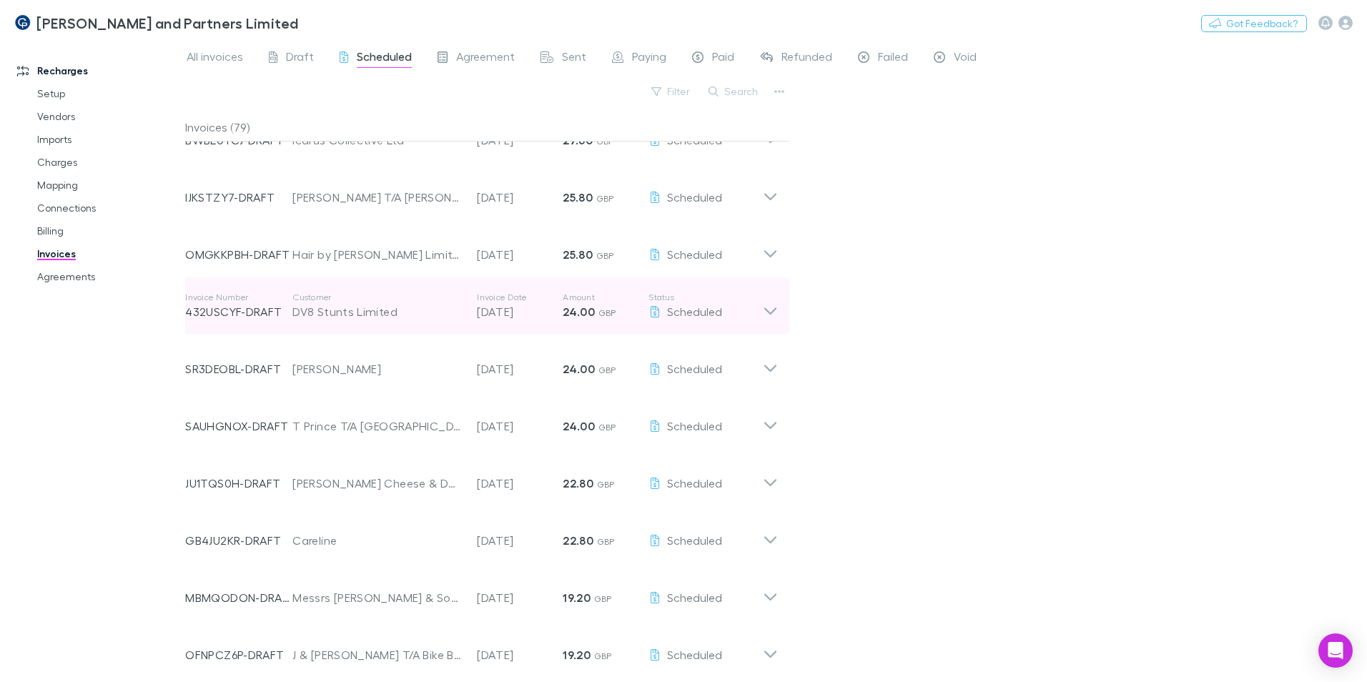
click at [346, 308] on div "DV8 Stunts Limited" at bounding box center [377, 311] width 170 height 17
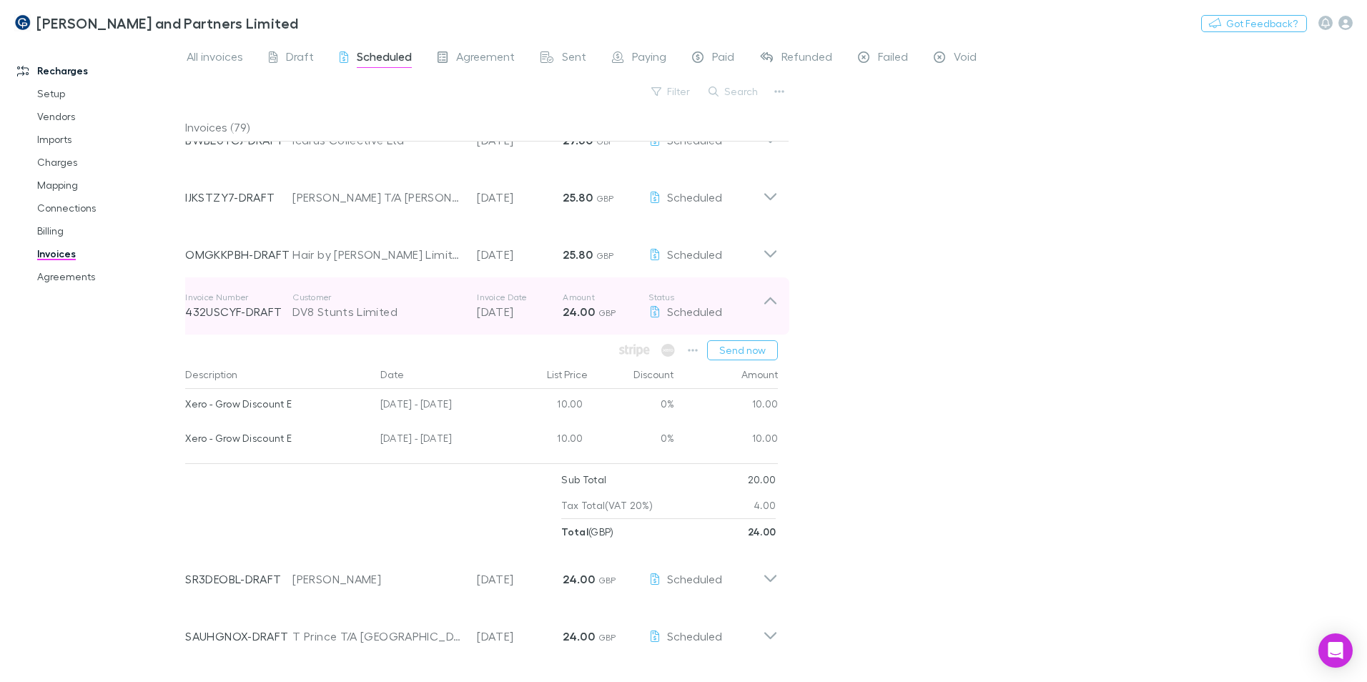
click at [322, 310] on div "DV8 Stunts Limited" at bounding box center [377, 311] width 170 height 17
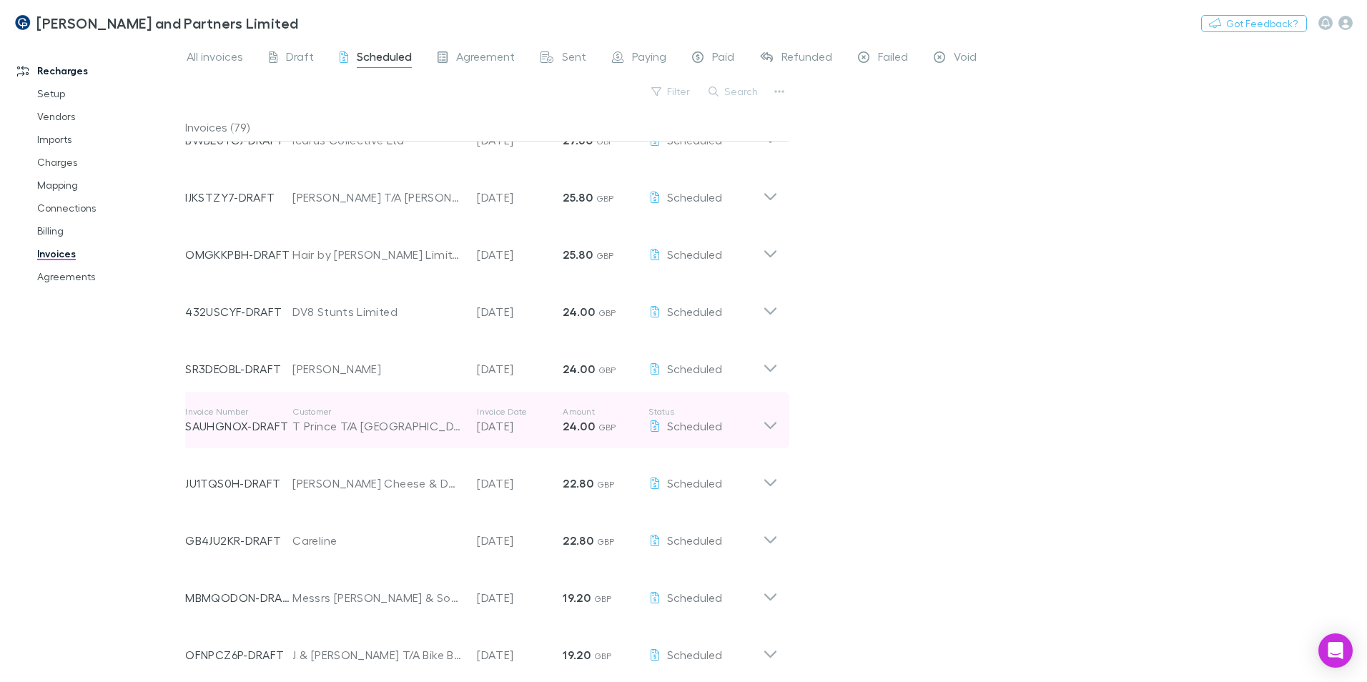
click at [343, 429] on div "T Prince T/A Beechenhill Farm" at bounding box center [377, 425] width 170 height 17
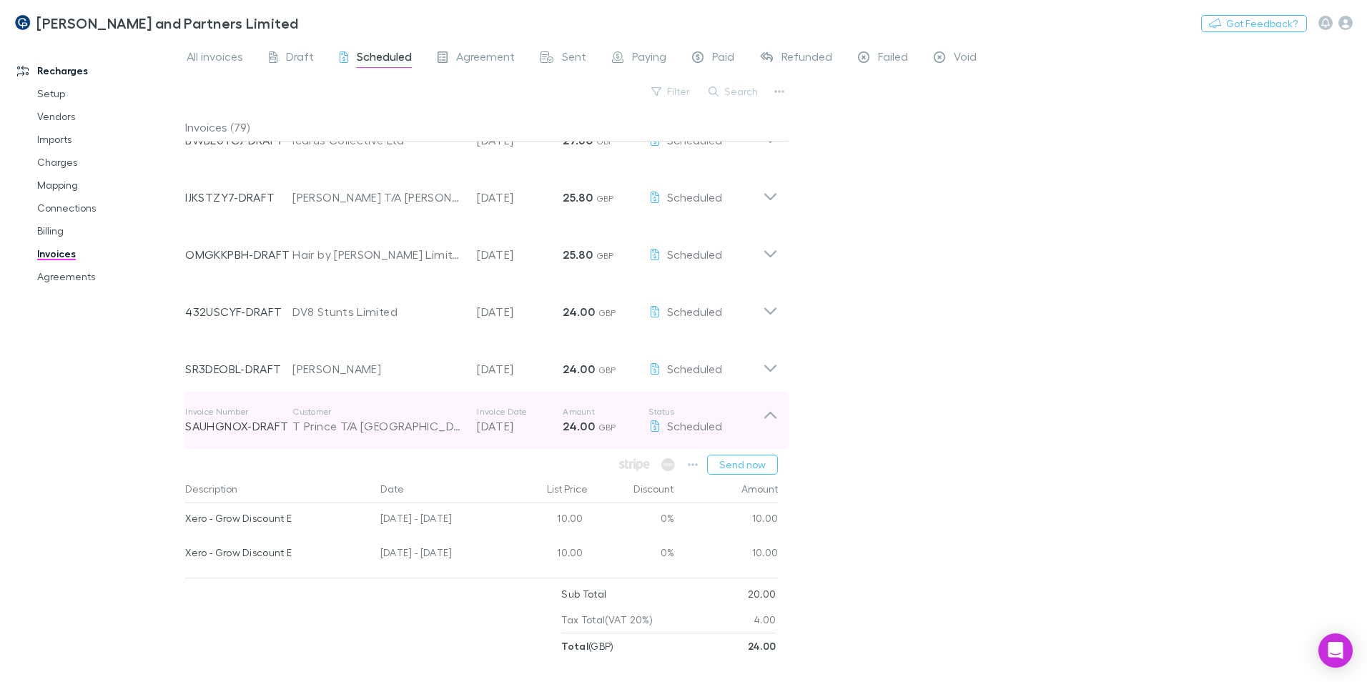
click at [303, 411] on p "Customer" at bounding box center [377, 411] width 170 height 11
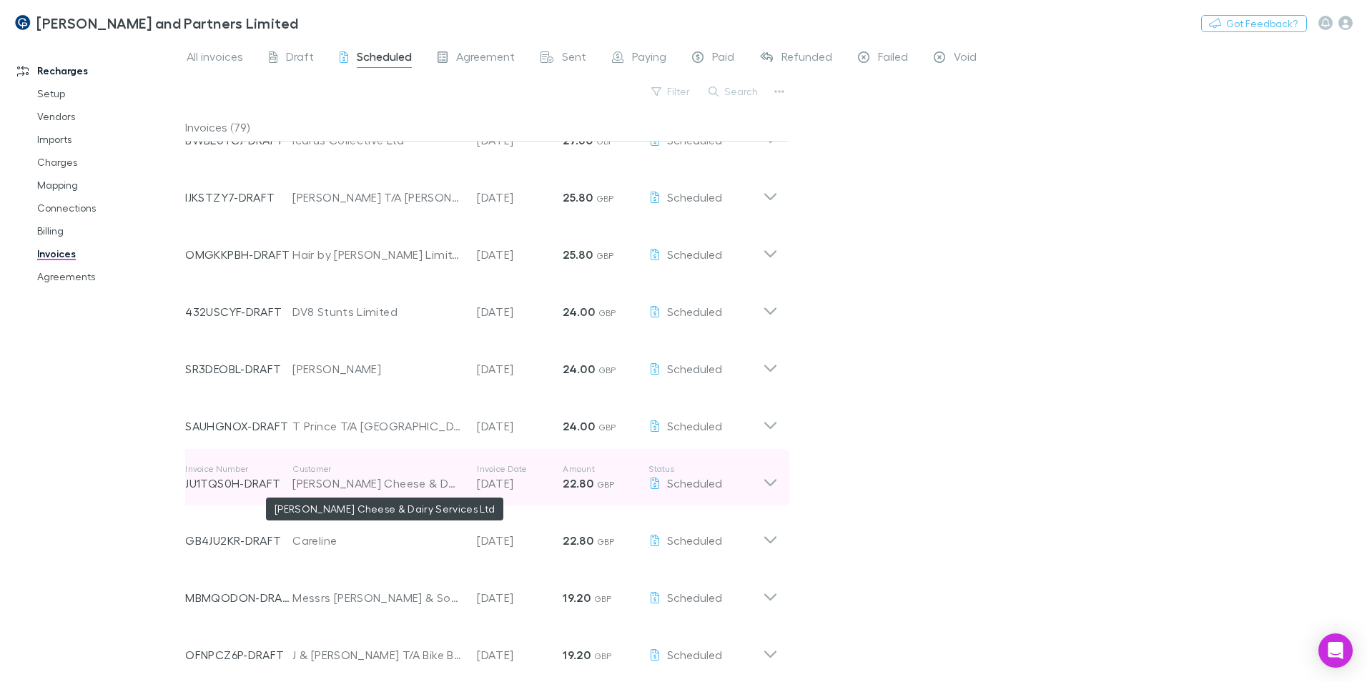
click at [358, 488] on div "Richard Newell Cheese & Dairy Services Ltd" at bounding box center [377, 483] width 170 height 17
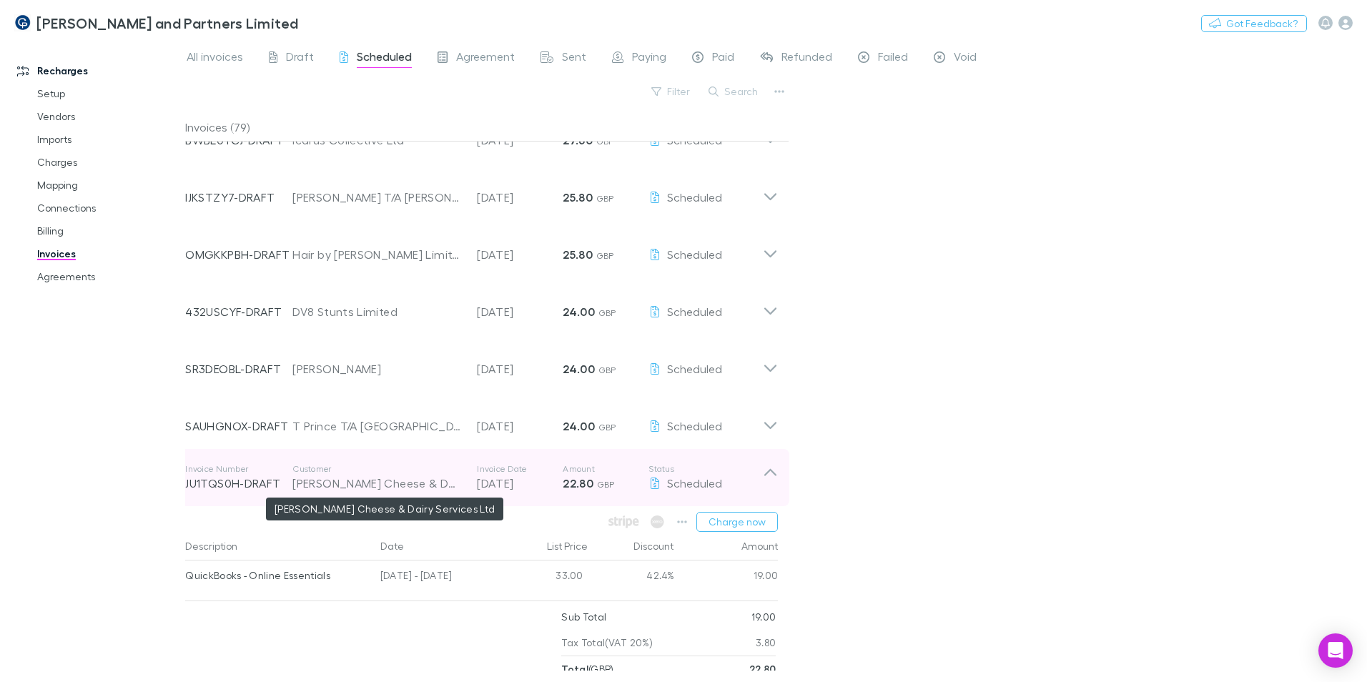
click at [347, 485] on div "Richard Newell Cheese & Dairy Services Ltd" at bounding box center [377, 483] width 170 height 17
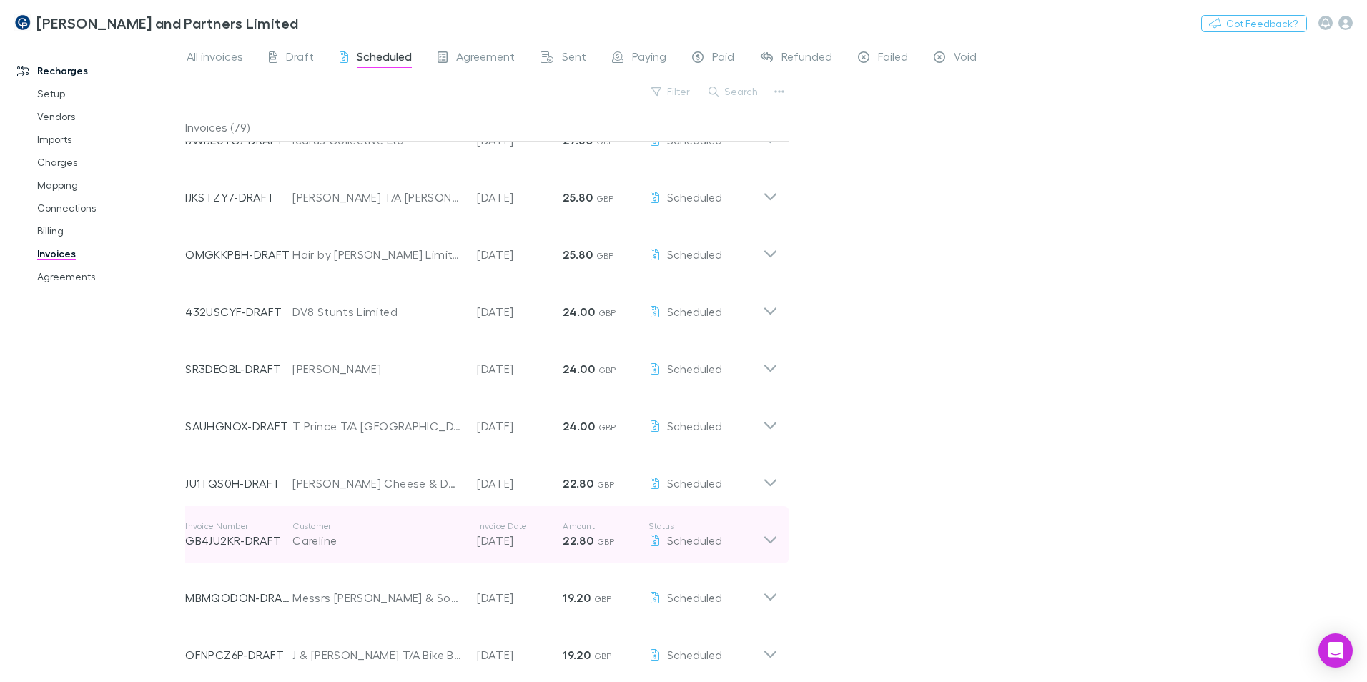
click at [331, 529] on p "Customer" at bounding box center [377, 525] width 170 height 11
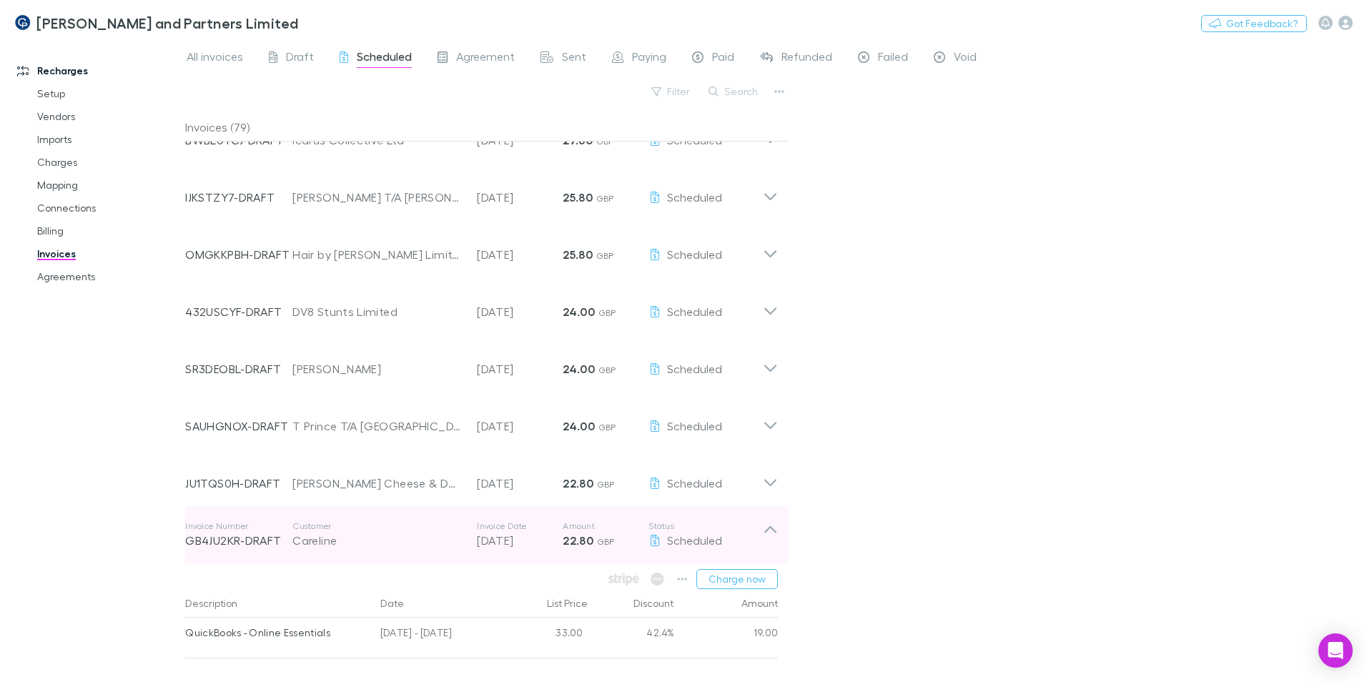
click at [327, 538] on div "Careline" at bounding box center [377, 540] width 170 height 17
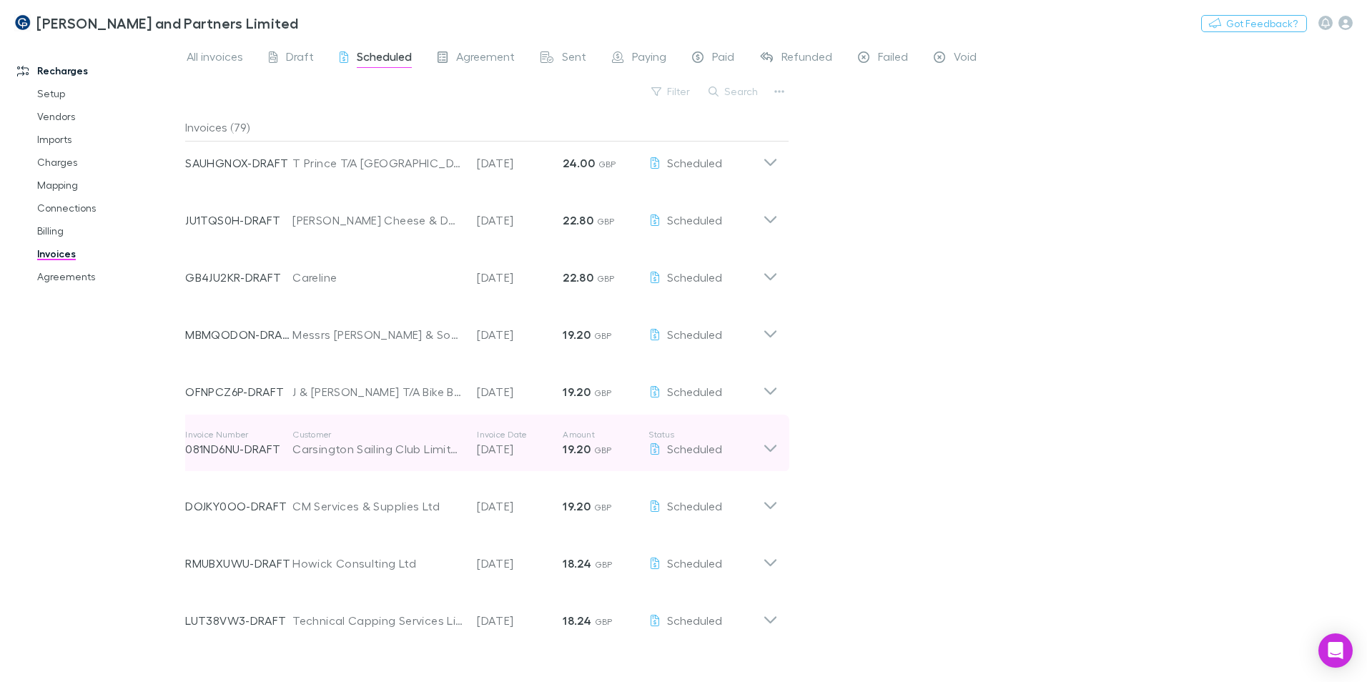
scroll to position [3638, 0]
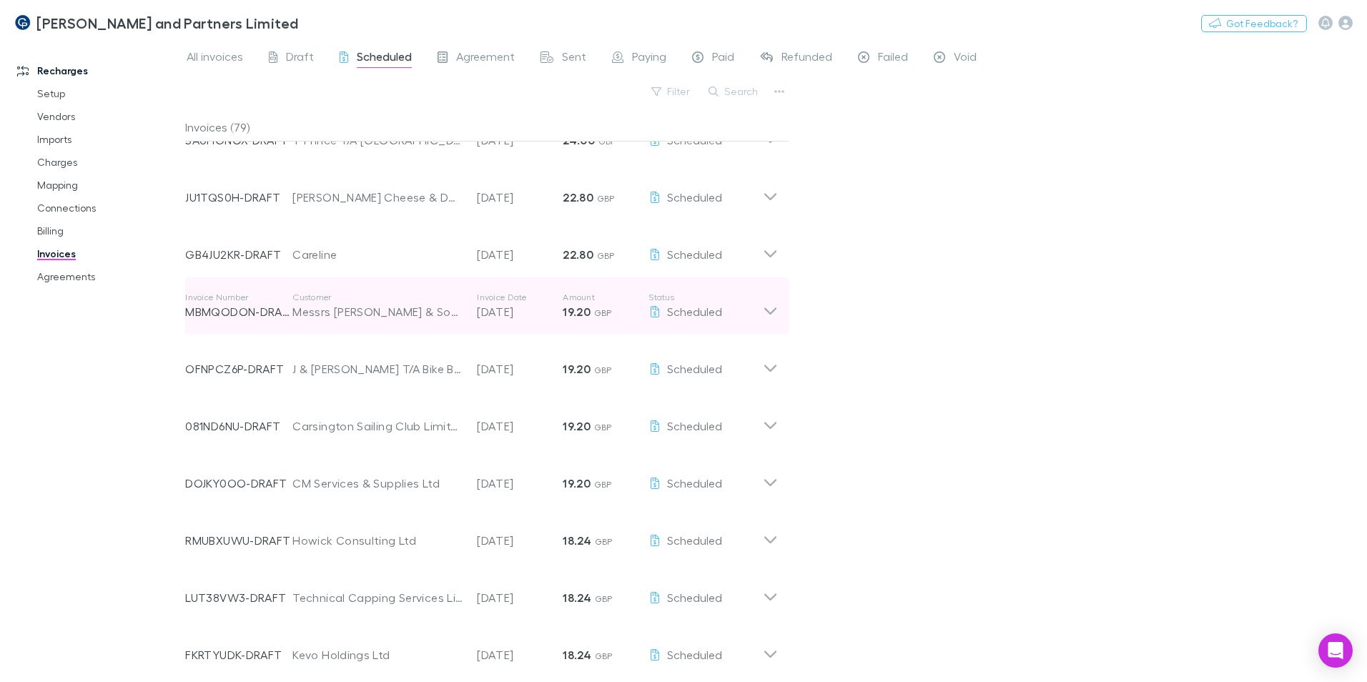
click at [350, 310] on div "Messrs S M Weston & Sons" at bounding box center [377, 311] width 170 height 17
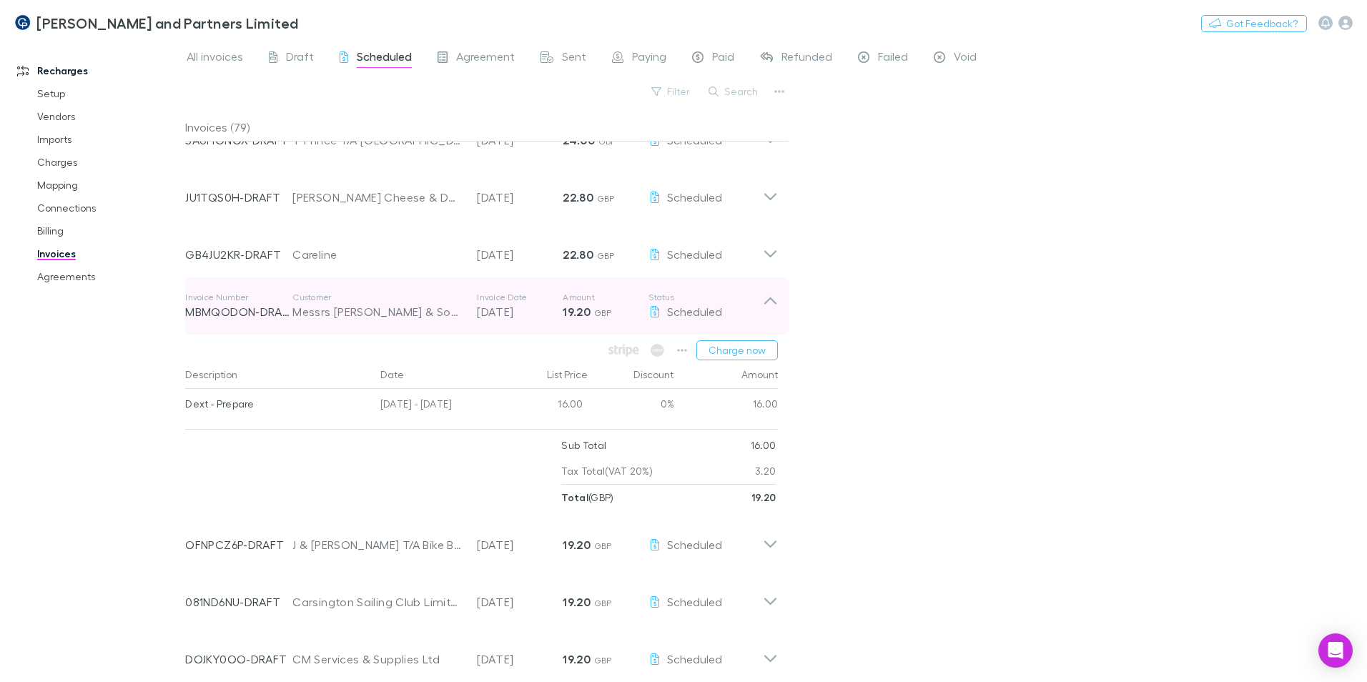
click at [336, 310] on div "Messrs S M Weston & Sons" at bounding box center [377, 311] width 170 height 17
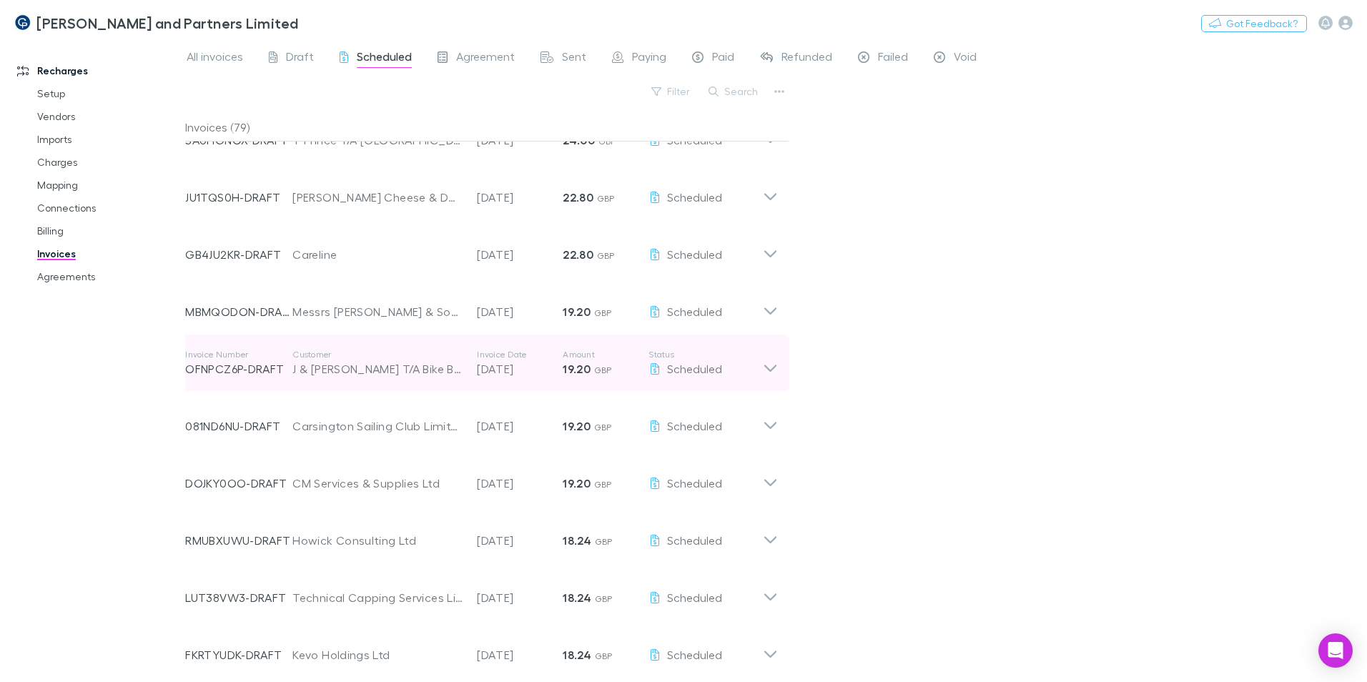
click at [333, 377] on div "J & J Riley T/A Bike Barn" at bounding box center [377, 368] width 170 height 17
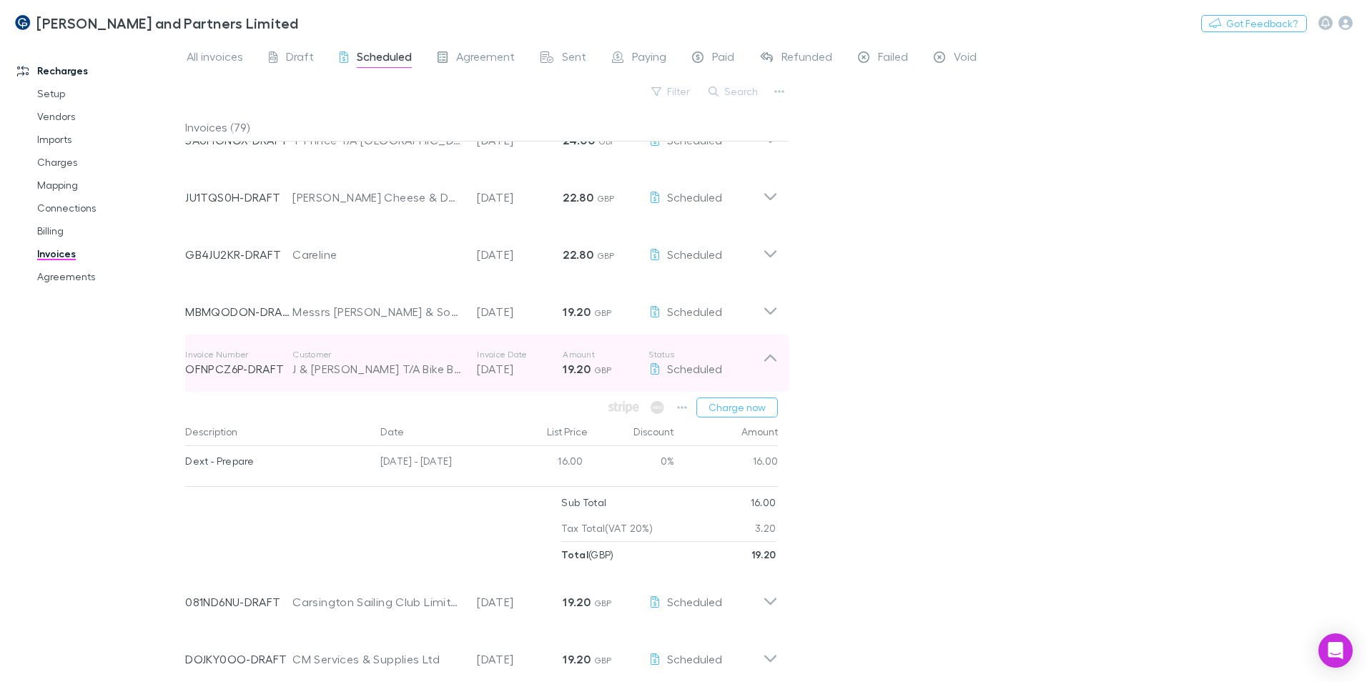
click at [333, 372] on div "J & J Riley T/A Bike Barn" at bounding box center [377, 368] width 170 height 17
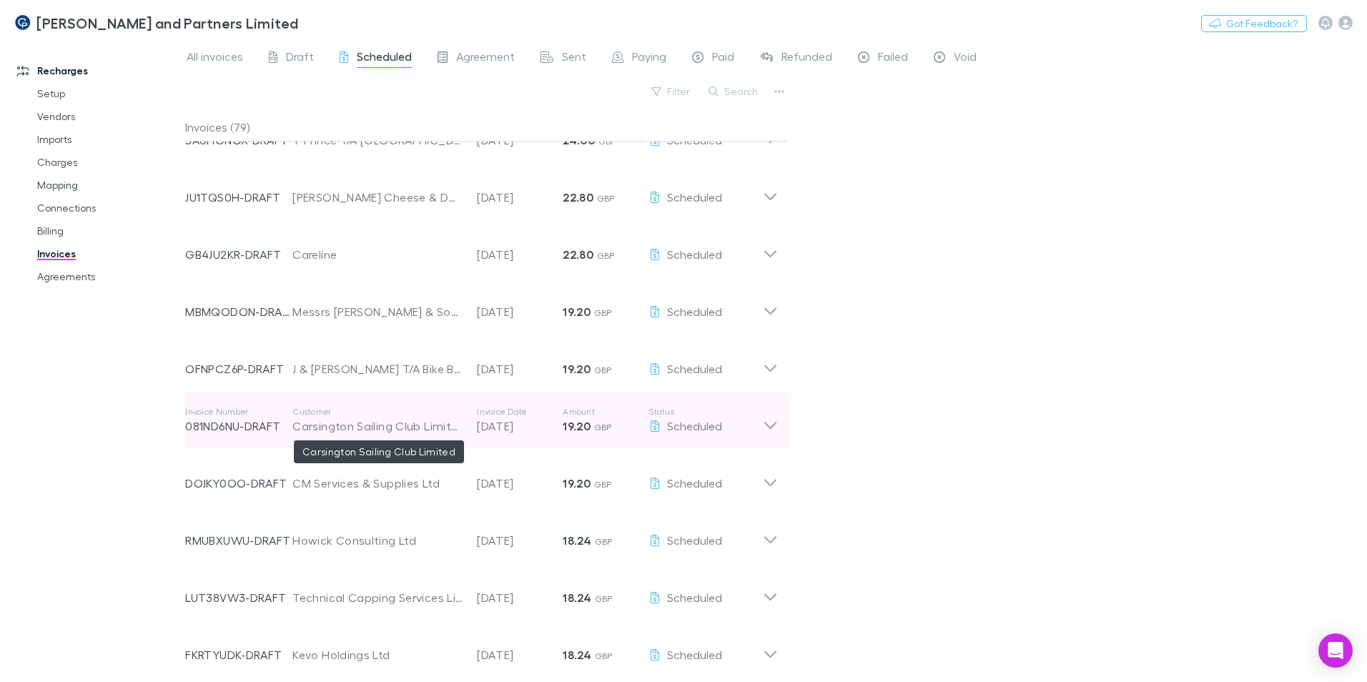
click at [344, 432] on div "Carsington Sailing Club Limited" at bounding box center [377, 425] width 170 height 17
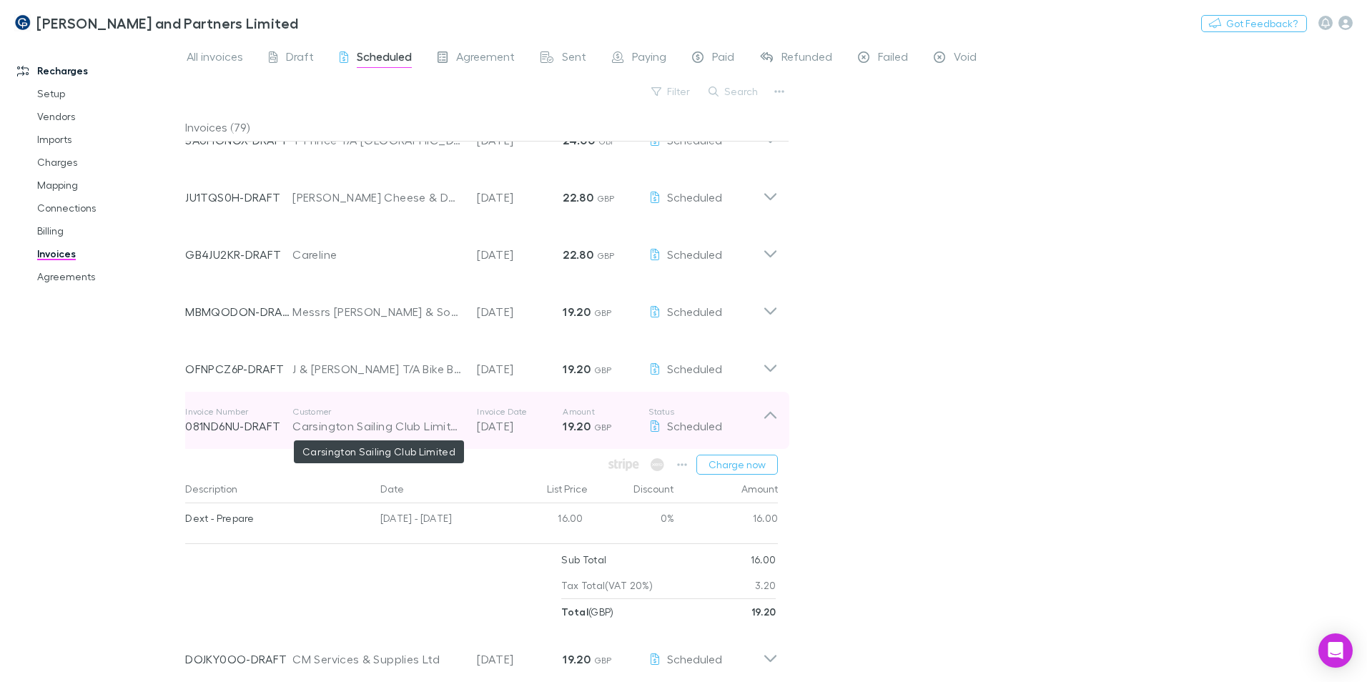
click at [343, 430] on div "Carsington Sailing Club Limited" at bounding box center [377, 425] width 170 height 17
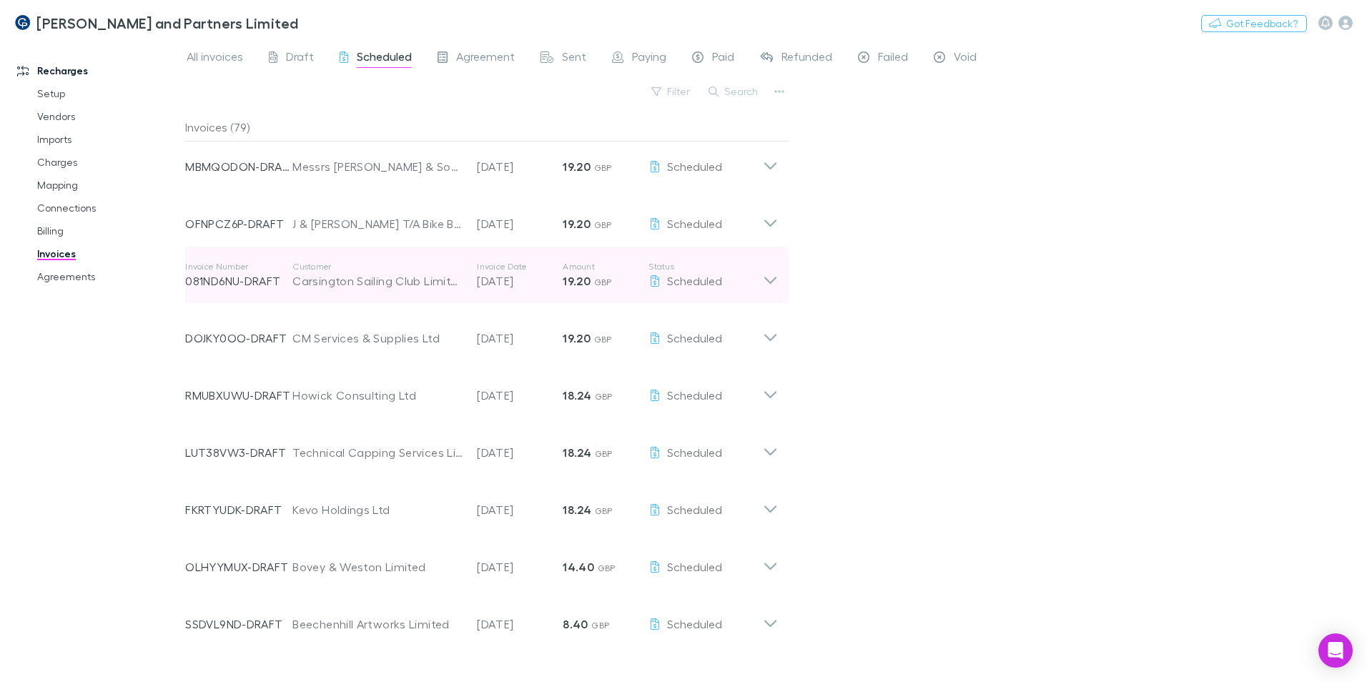
scroll to position [3853, 0]
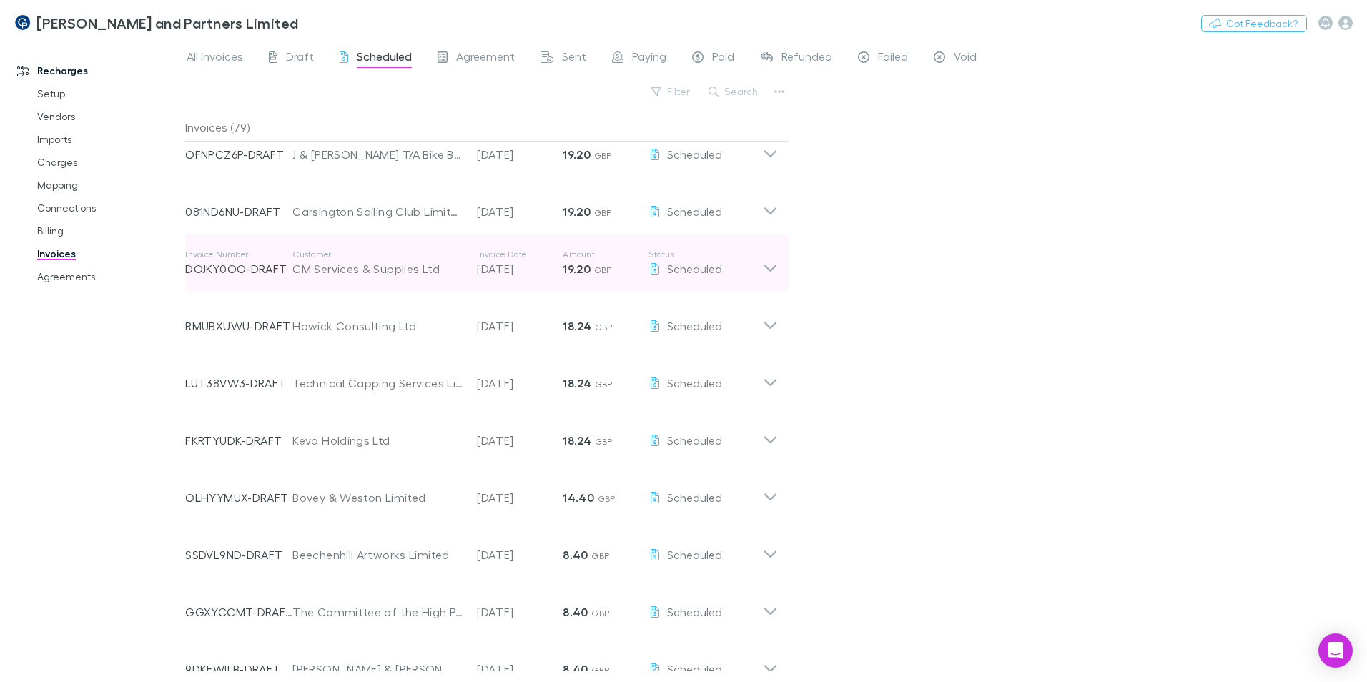
click at [363, 279] on div "Invoice Number DOJKY0OO-DRAFT Customer CM Services & Supplies Ltd Invoice Date …" at bounding box center [474, 262] width 578 height 51
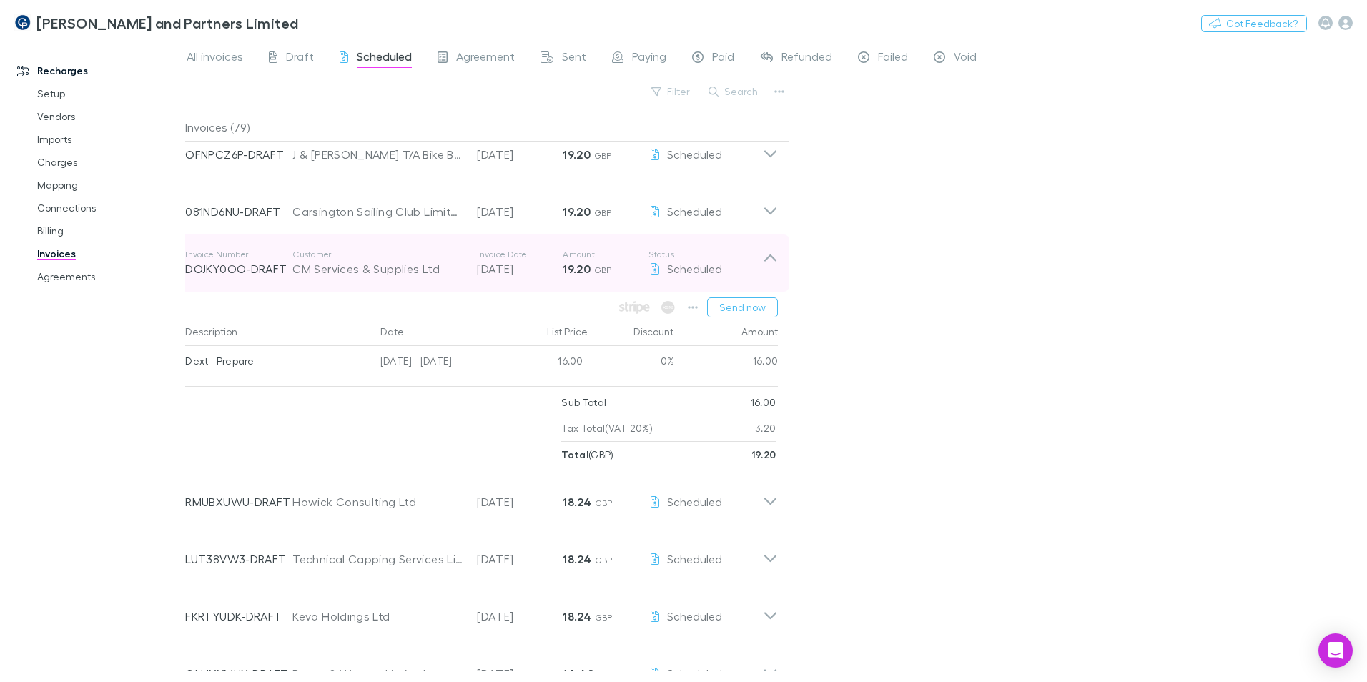
click at [381, 267] on div "CM Services & Supplies Ltd" at bounding box center [377, 268] width 170 height 17
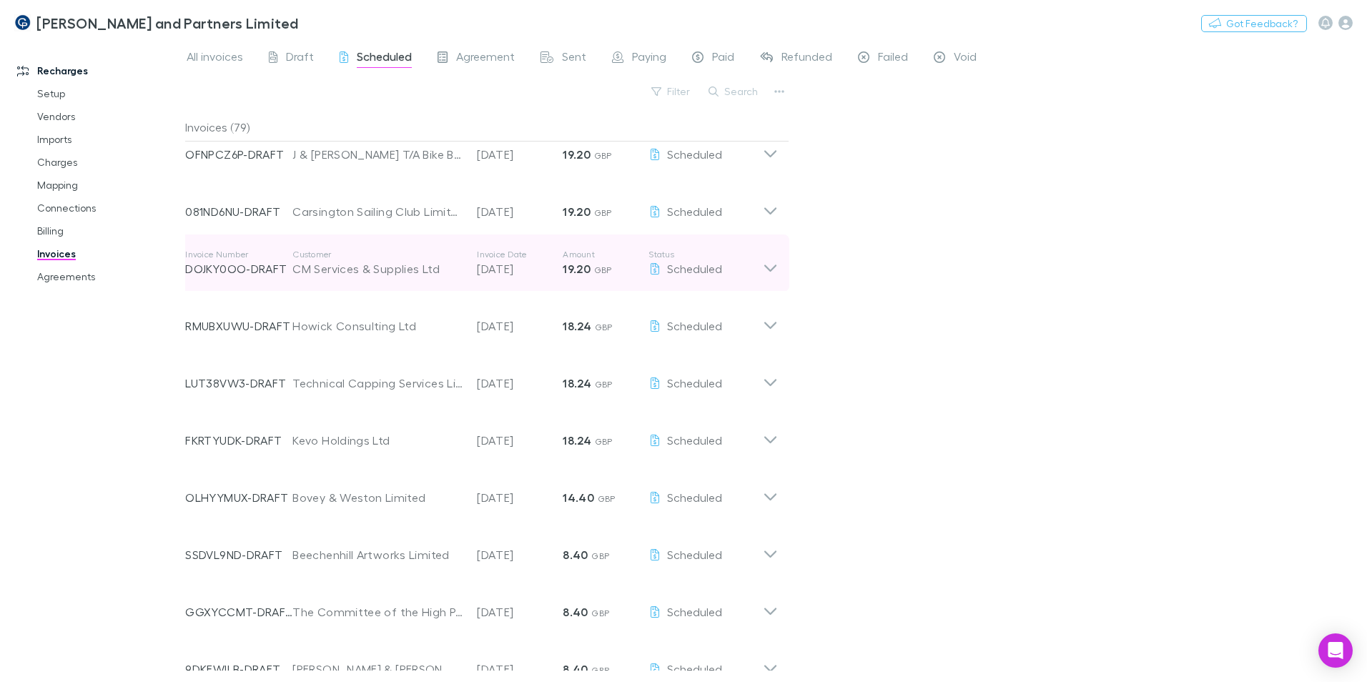
click at [381, 267] on div "CM Services & Supplies Ltd" at bounding box center [377, 268] width 170 height 17
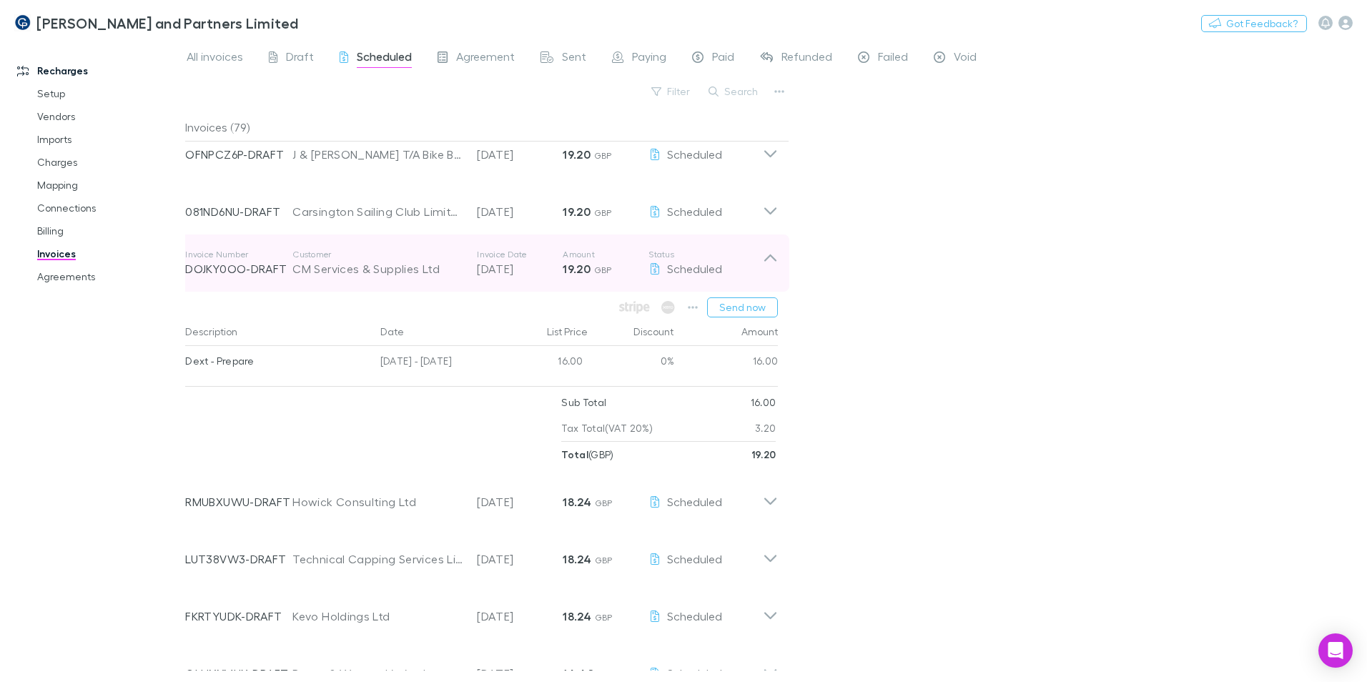
click at [370, 264] on div "CM Services & Supplies Ltd" at bounding box center [377, 268] width 170 height 17
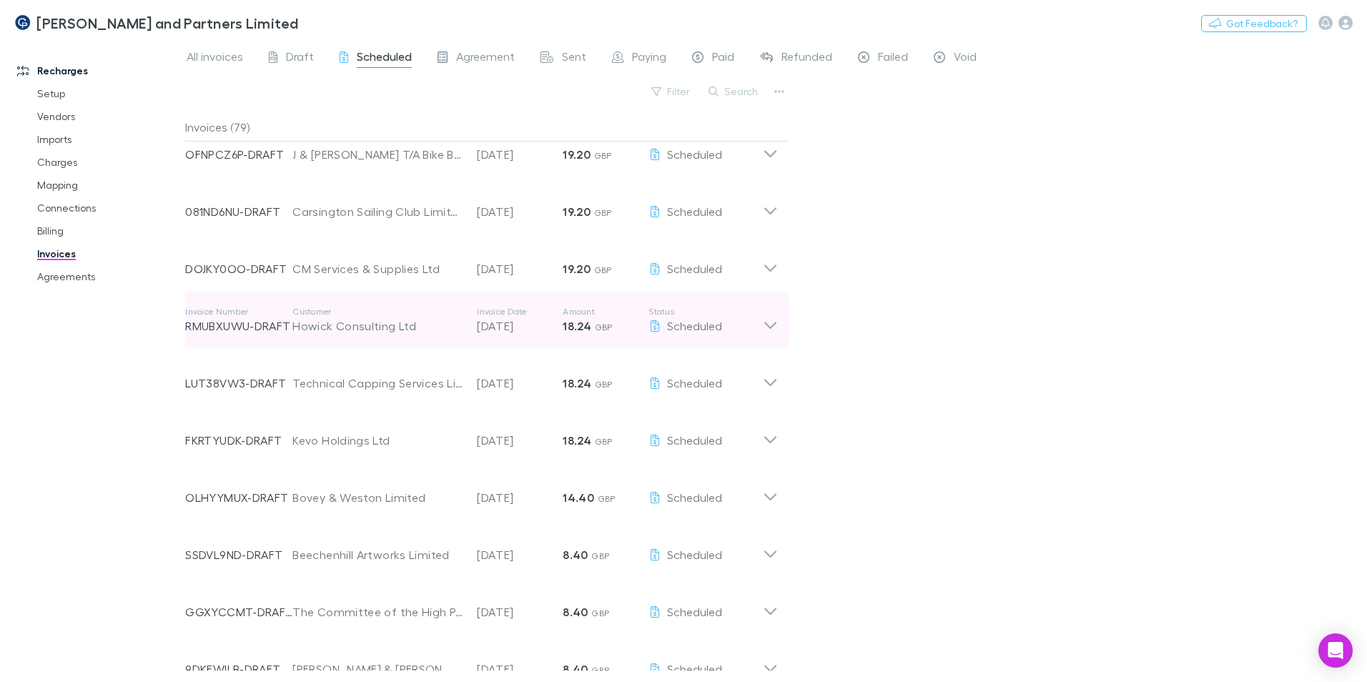
click at [379, 335] on div "Invoice Number RMUBXUWU-DRAFT Customer Howick Consulting Ltd Invoice Date 30 Au…" at bounding box center [474, 320] width 578 height 51
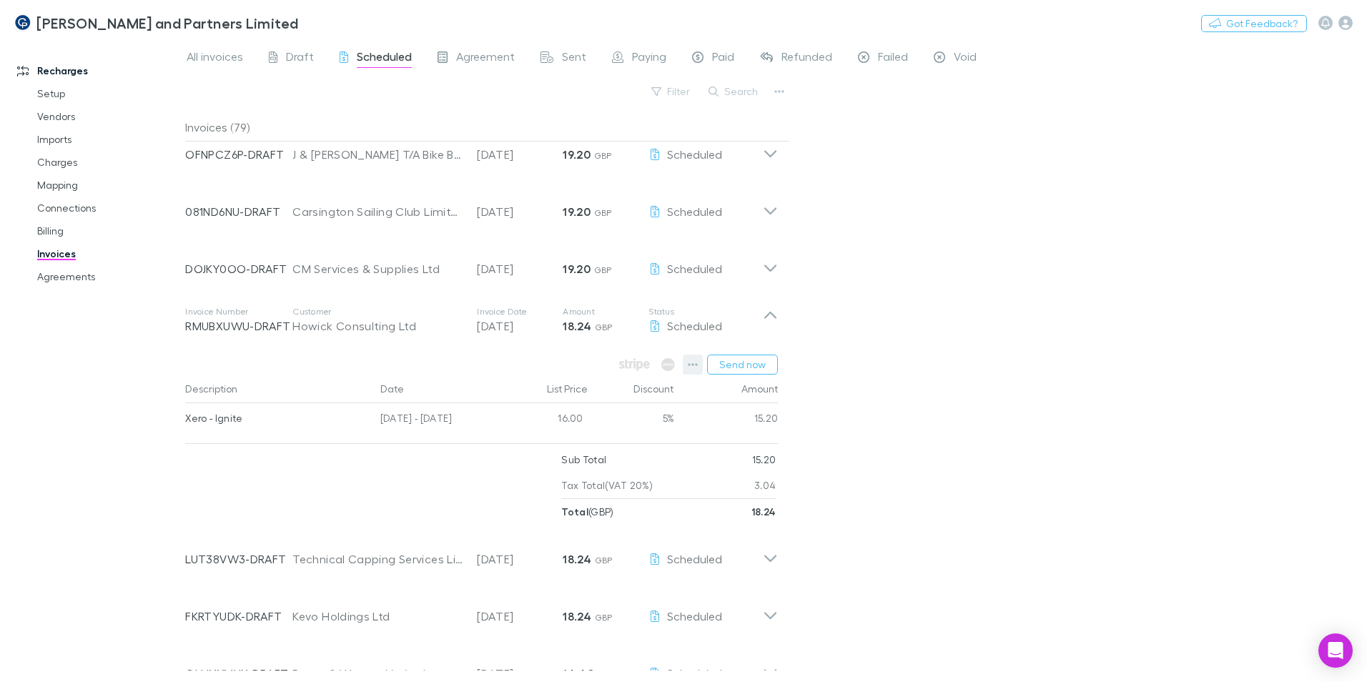
click at [697, 367] on icon "button" at bounding box center [693, 364] width 10 height 11
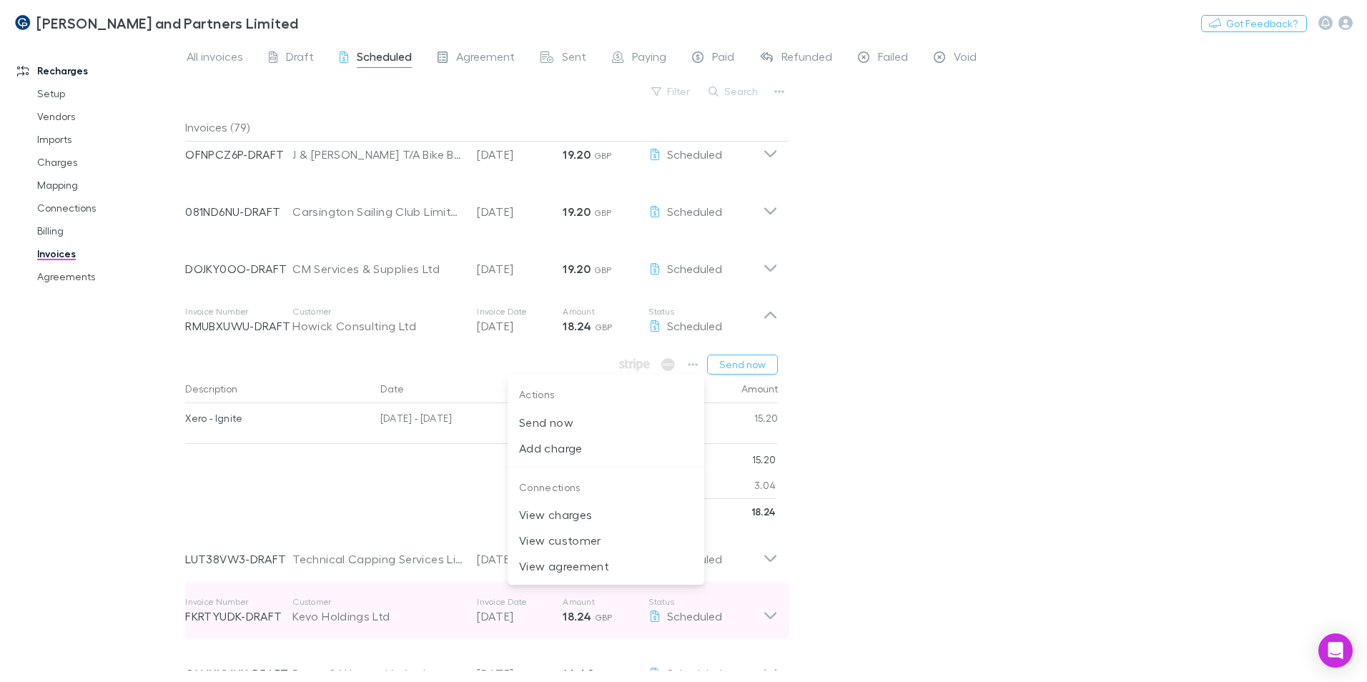
click at [361, 539] on p "Customer" at bounding box center [377, 544] width 170 height 11
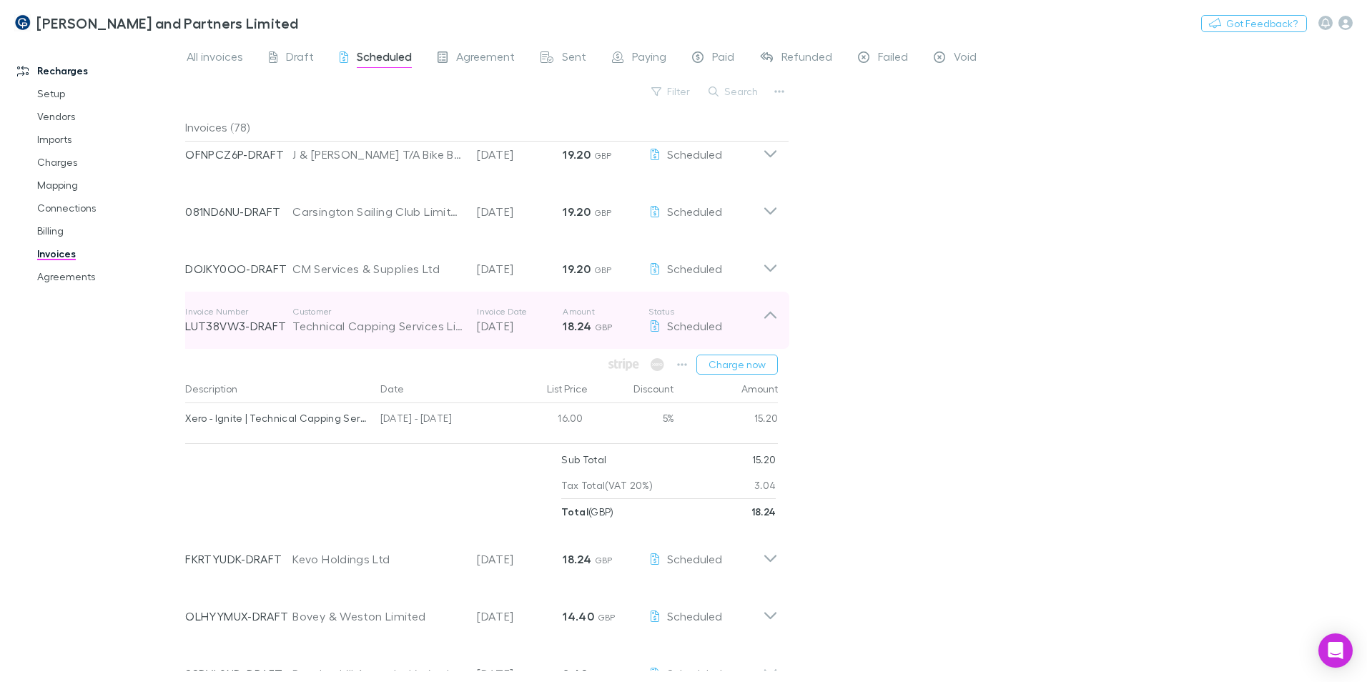
click at [368, 315] on p "Customer" at bounding box center [377, 311] width 170 height 11
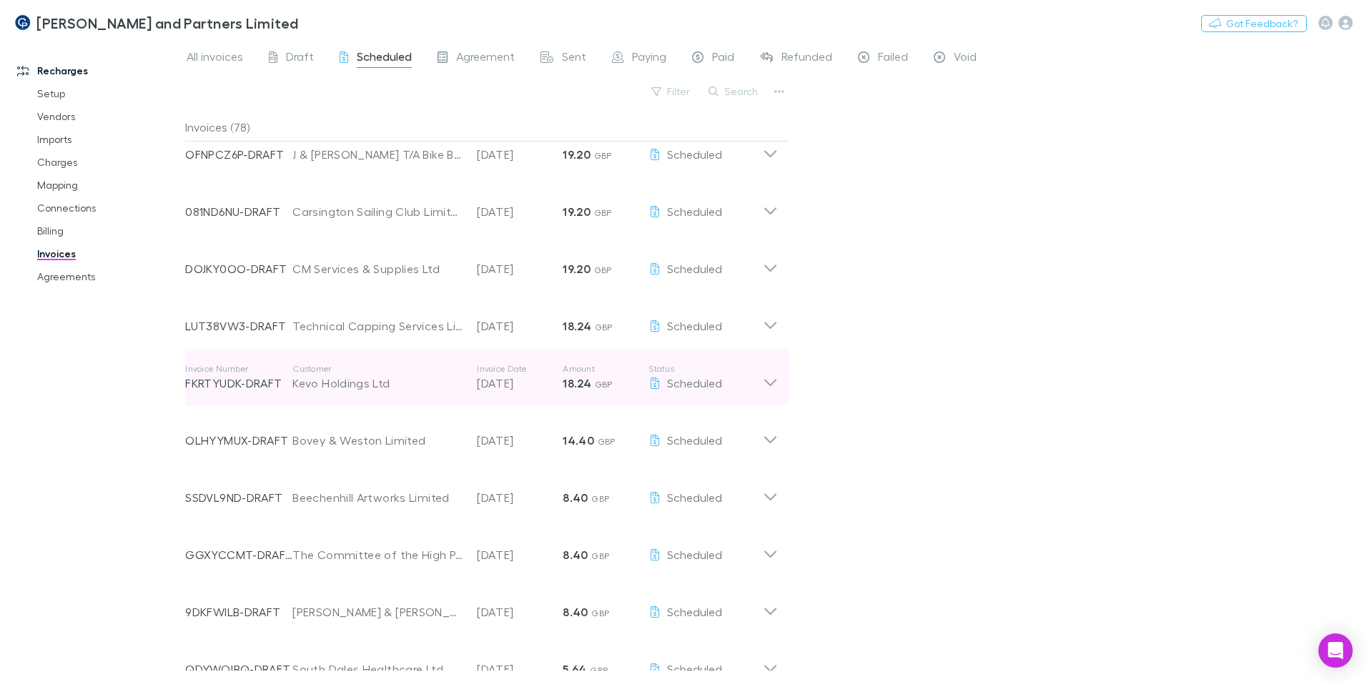
click at [378, 382] on div "Kevo Holdings Ltd" at bounding box center [377, 383] width 170 height 17
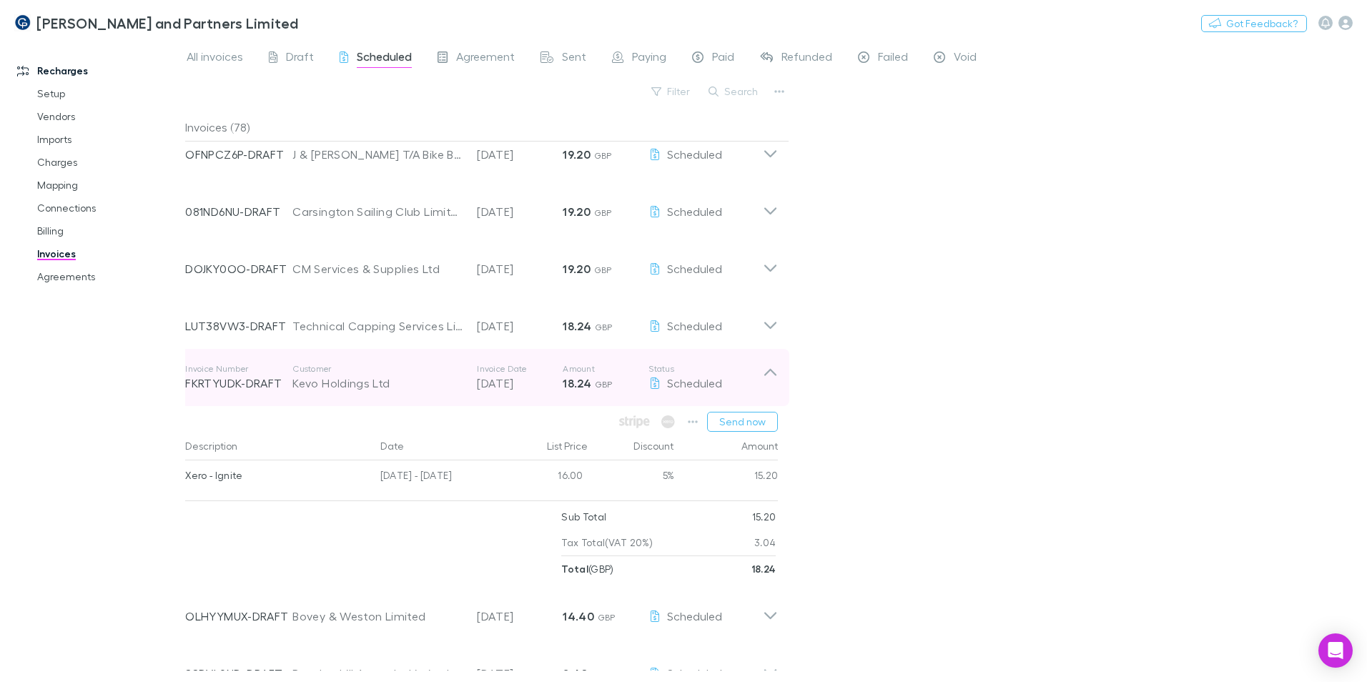
click at [367, 382] on div "Kevo Holdings Ltd" at bounding box center [377, 383] width 170 height 17
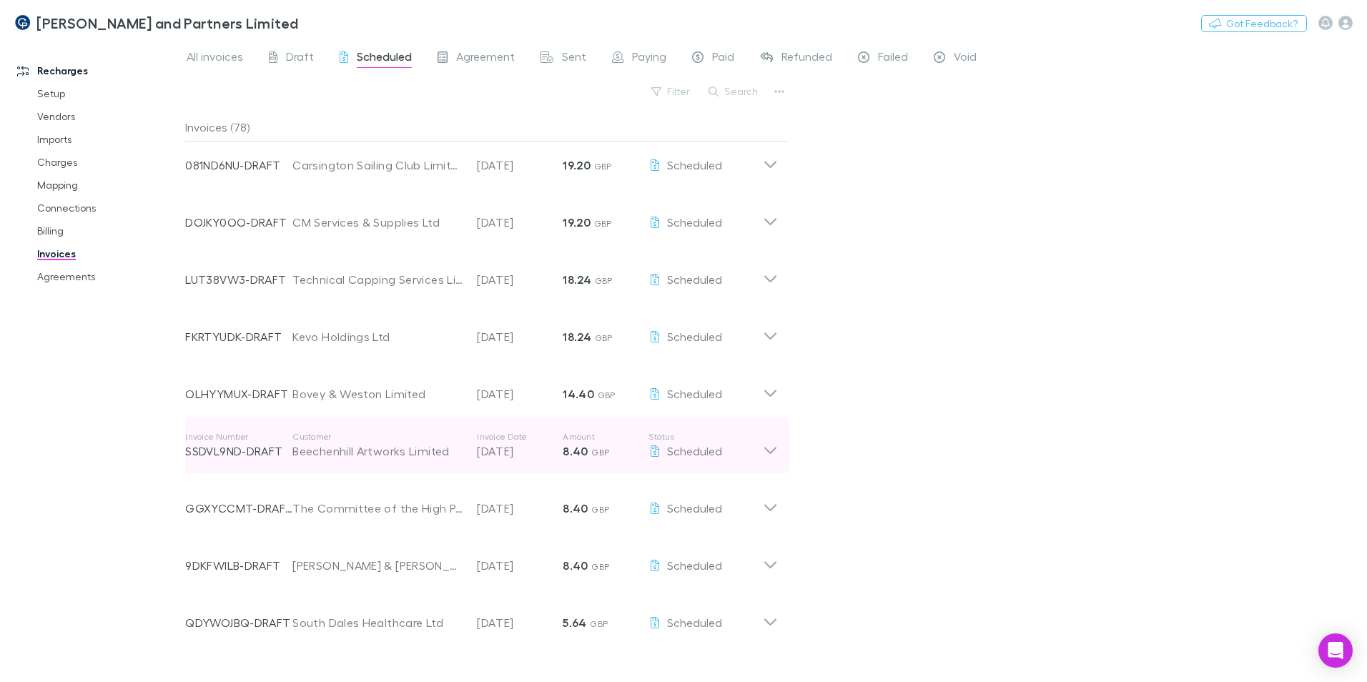
scroll to position [3924, 0]
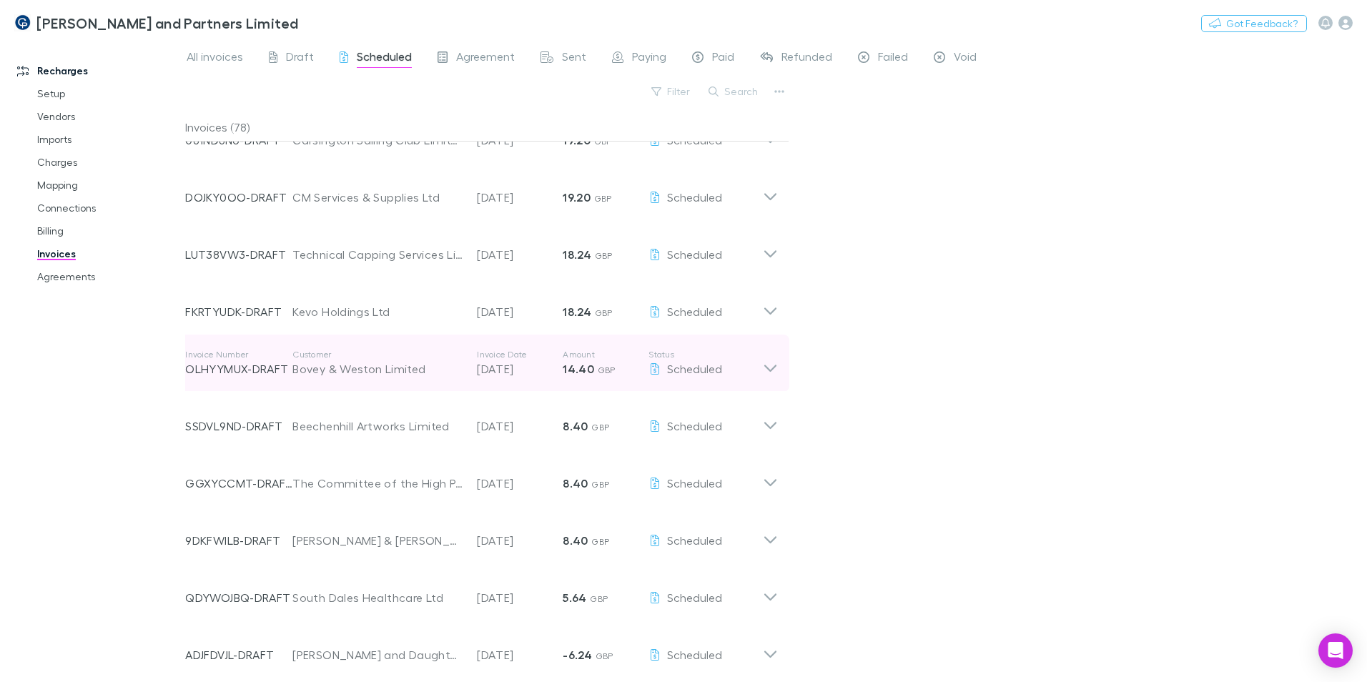
click at [380, 377] on div "Invoice Number OLHYYMUX-DRAFT Customer Bovey & Weston Limited Invoice Date 30 A…" at bounding box center [474, 362] width 578 height 51
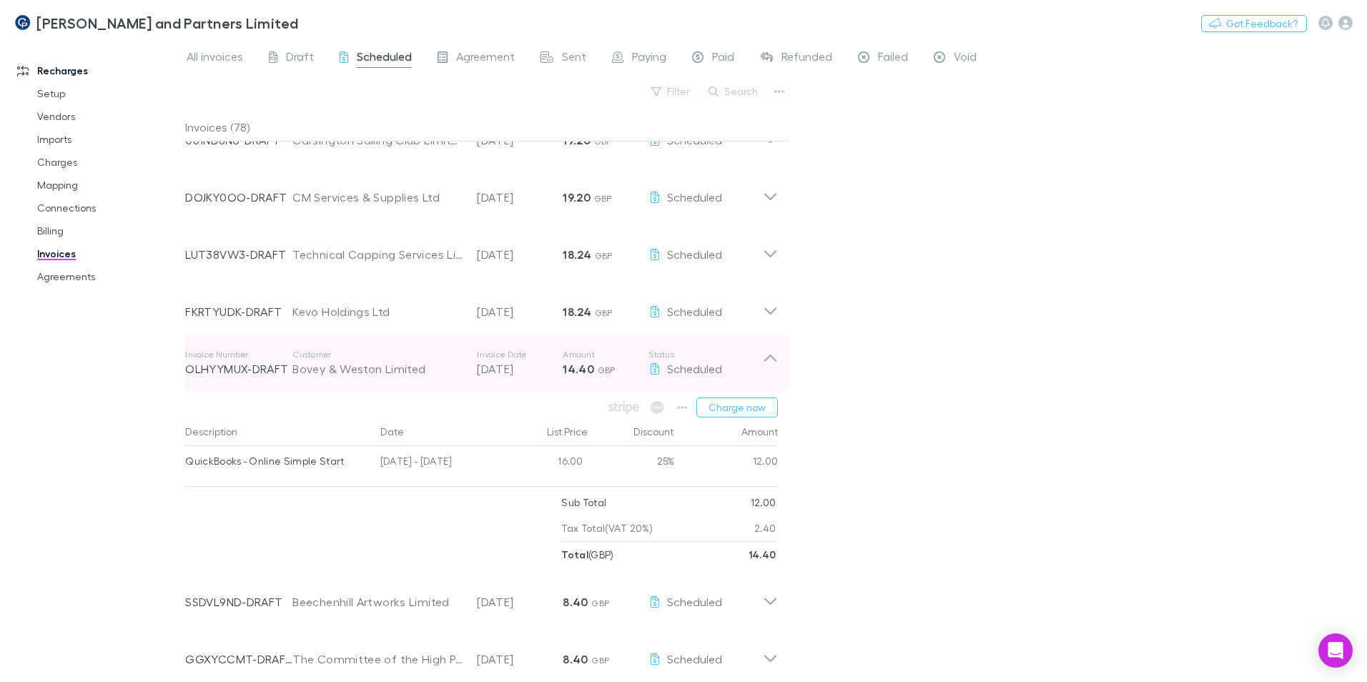
click at [379, 372] on div "Bovey & Weston Limited" at bounding box center [377, 368] width 170 height 17
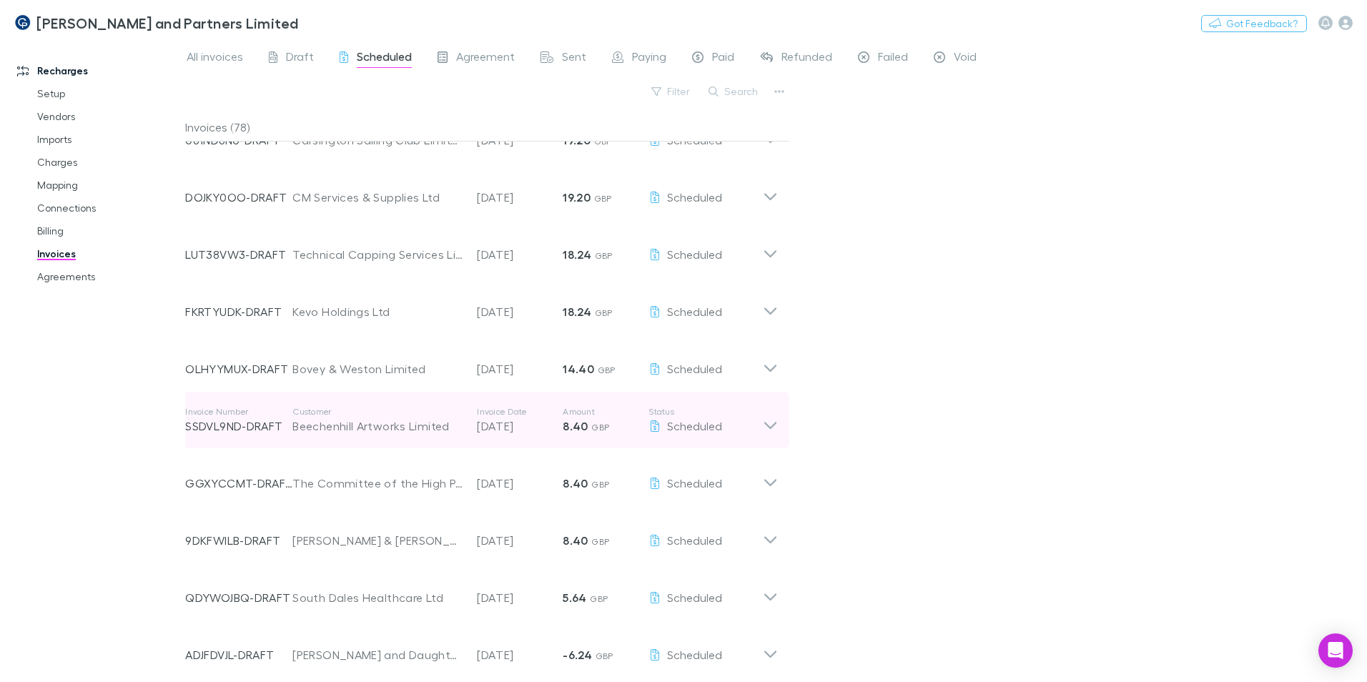
click at [387, 431] on div "Beechenhill Artworks Limited" at bounding box center [377, 425] width 170 height 17
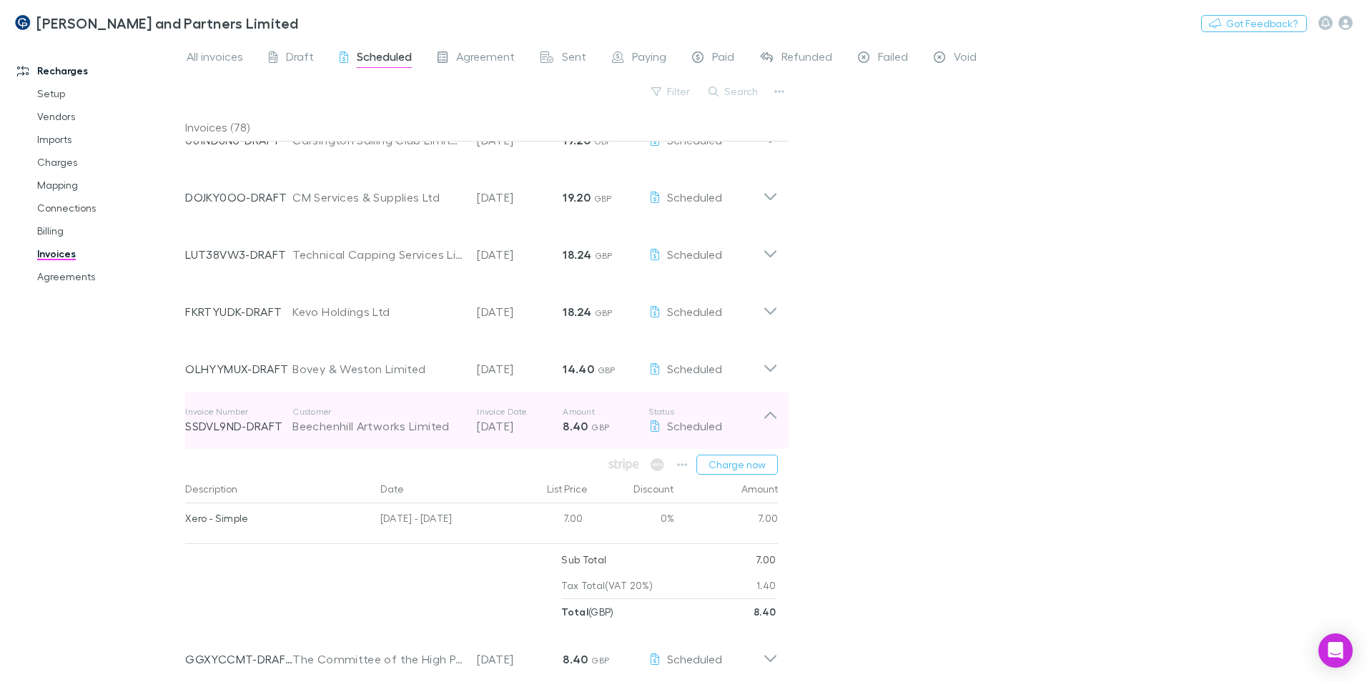
click at [380, 427] on div "Beechenhill Artworks Limited" at bounding box center [377, 425] width 170 height 17
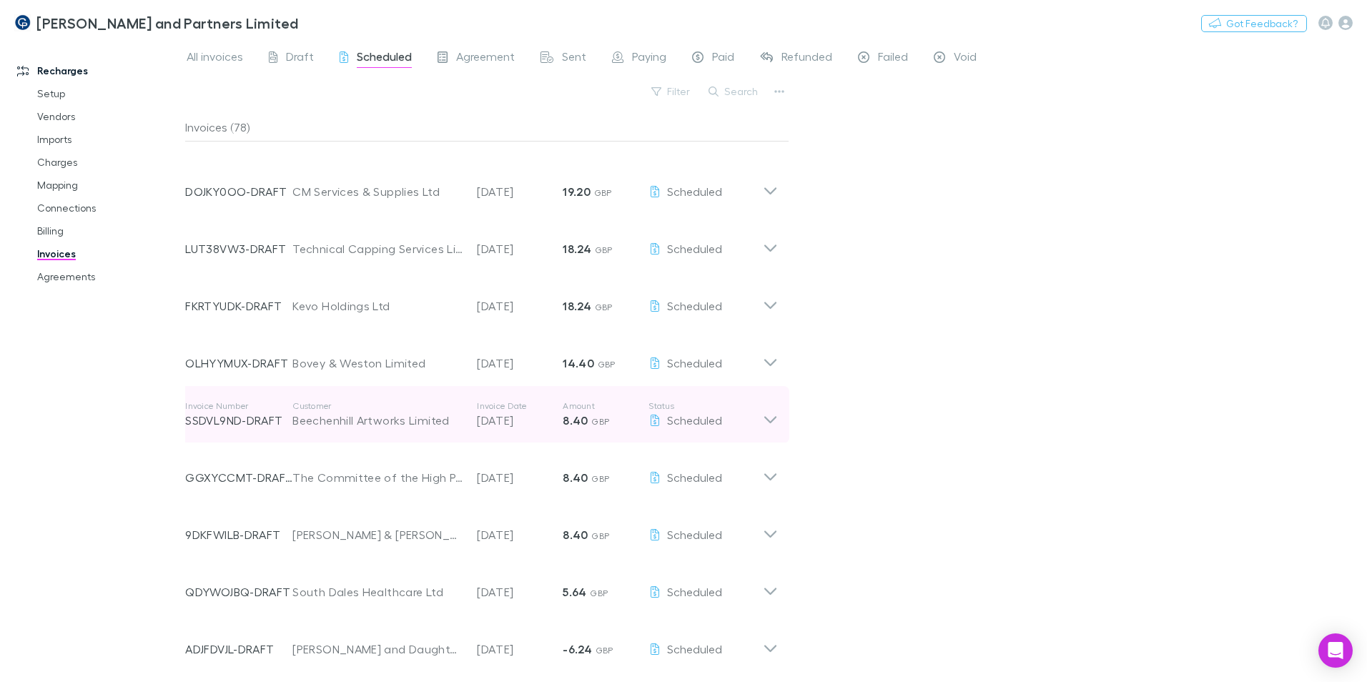
scroll to position [3932, 0]
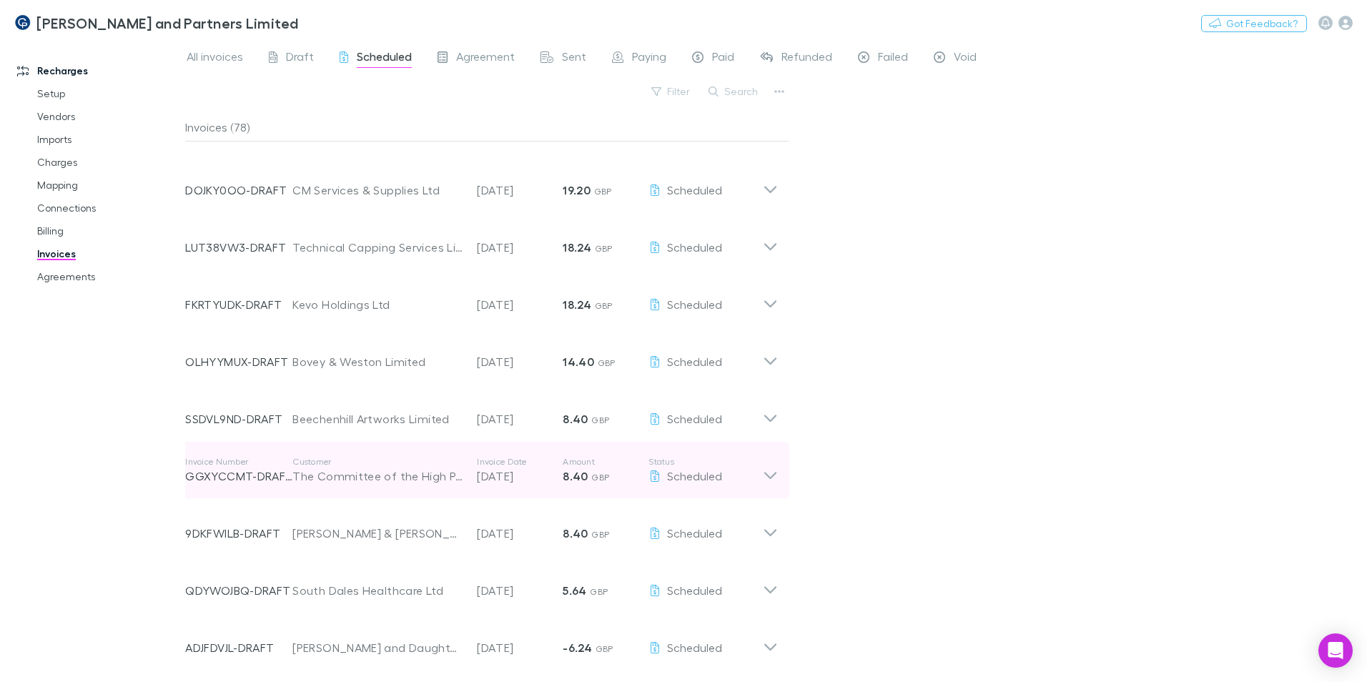
click at [380, 485] on div "Invoice Number GGXYCCMT-DRAFT Customer The Committee of the High Peak Hunt Invo…" at bounding box center [474, 470] width 578 height 51
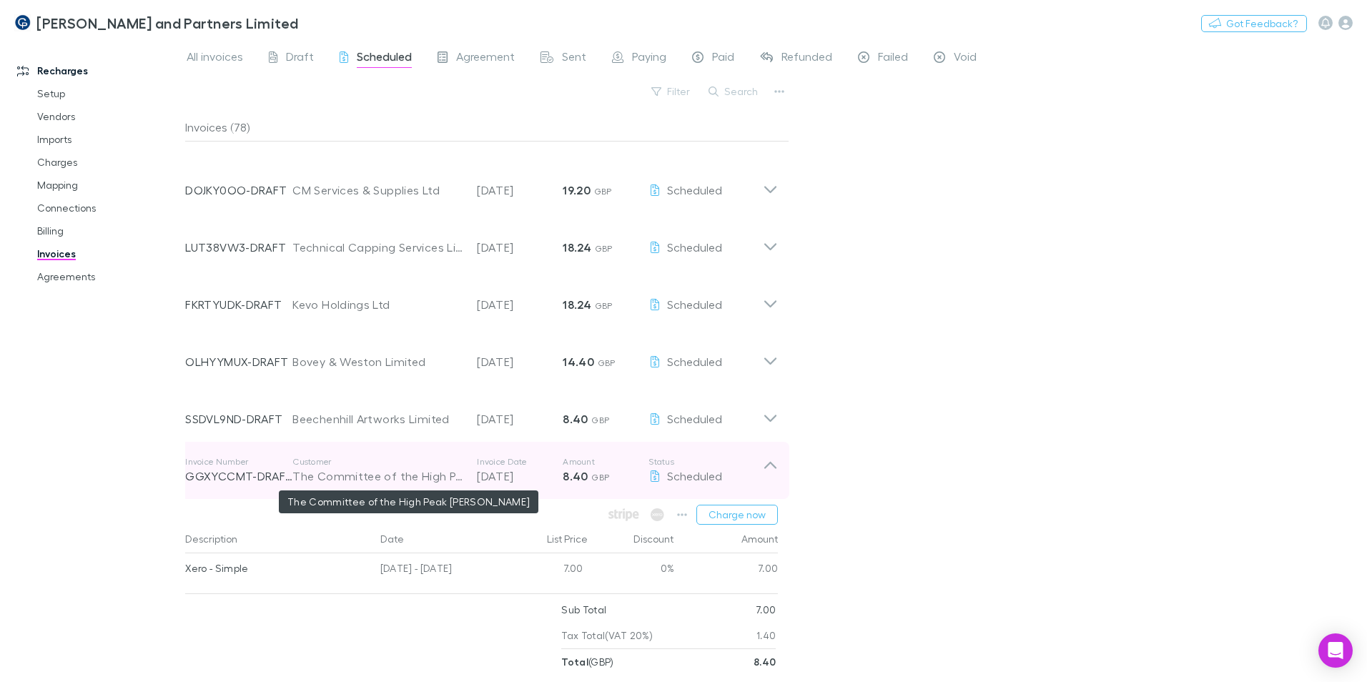
click at [377, 480] on div "The Committee of the High Peak Hunt" at bounding box center [377, 475] width 170 height 17
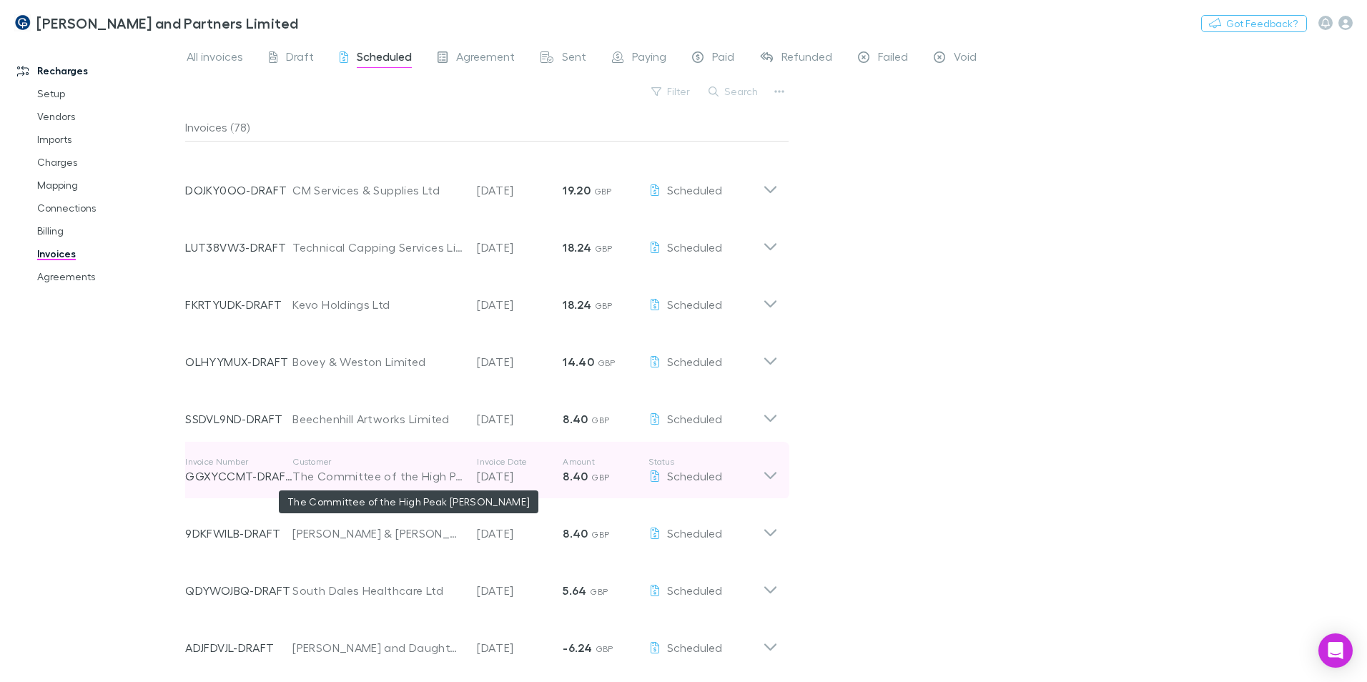
click at [392, 482] on div "The Committee of the High Peak Hunt" at bounding box center [377, 475] width 170 height 17
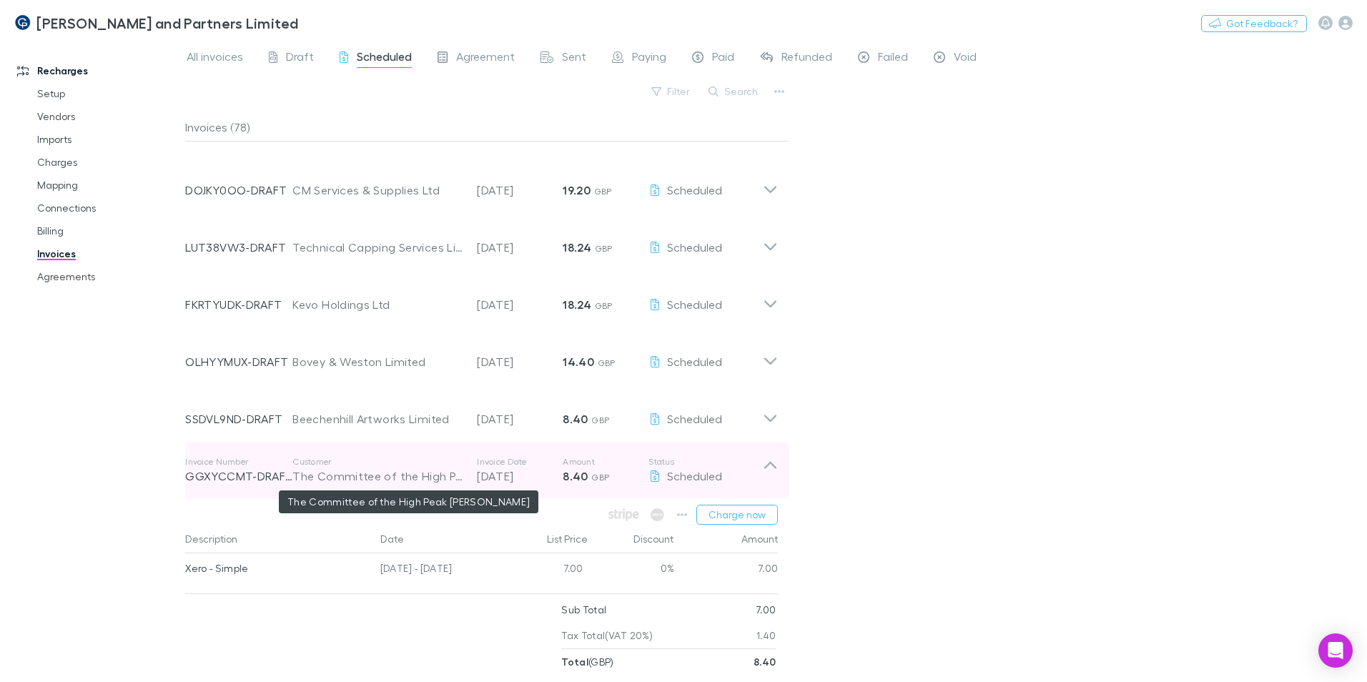
click at [382, 475] on div "The Committee of the High Peak Hunt" at bounding box center [377, 475] width 170 height 17
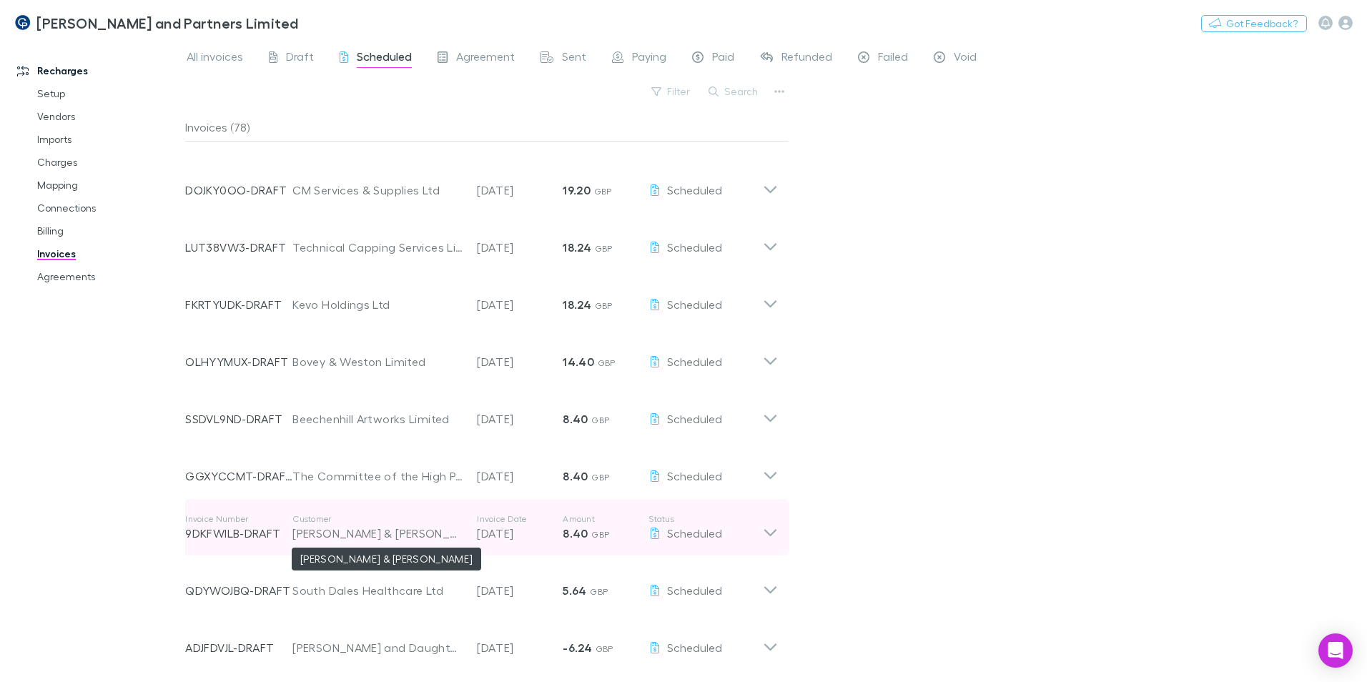
click at [381, 537] on div "Diane & Phillip Garwood-Hughes" at bounding box center [377, 533] width 170 height 17
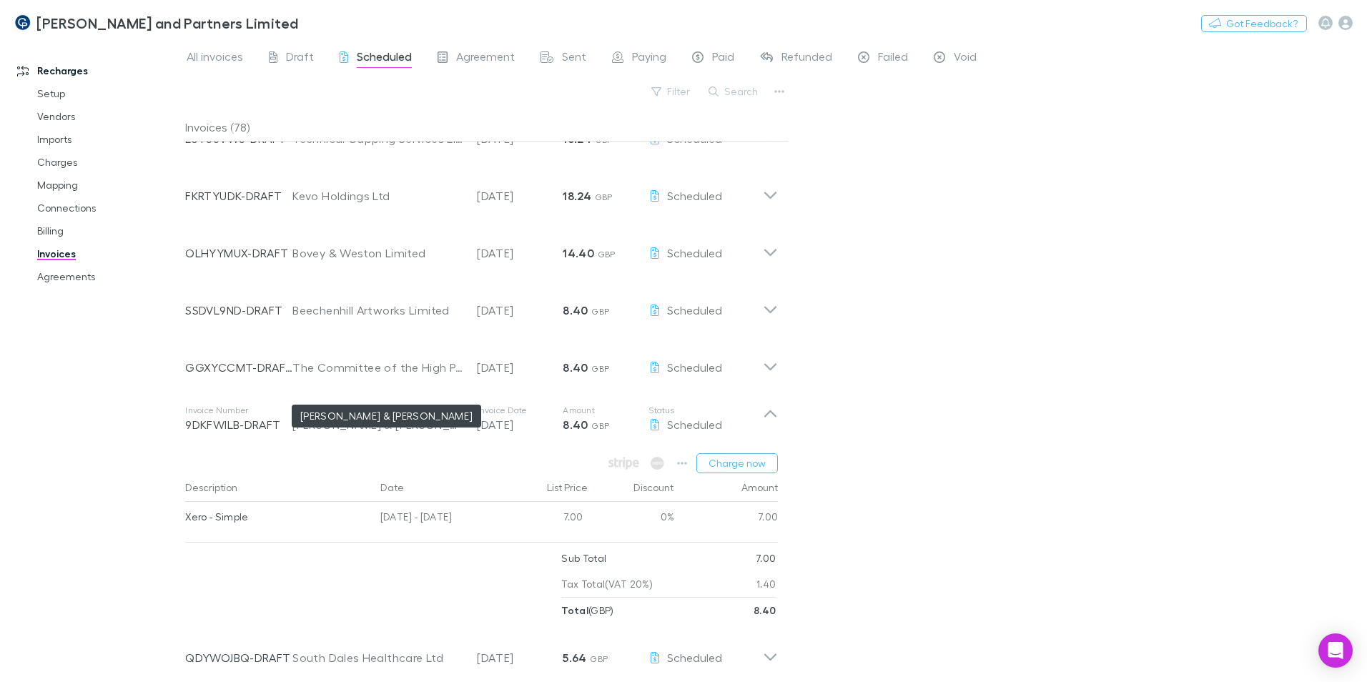
scroll to position [4075, 0]
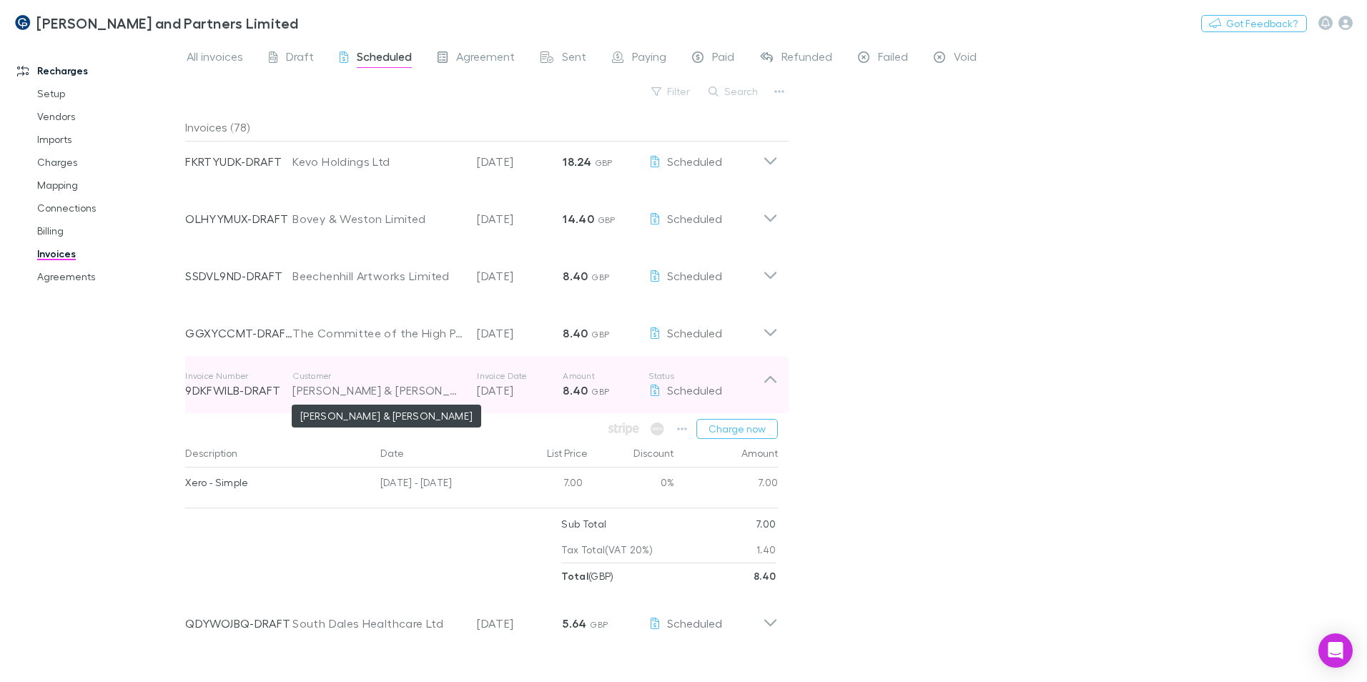
click at [393, 395] on div "Diane & Phillip Garwood-Hughes" at bounding box center [377, 390] width 170 height 17
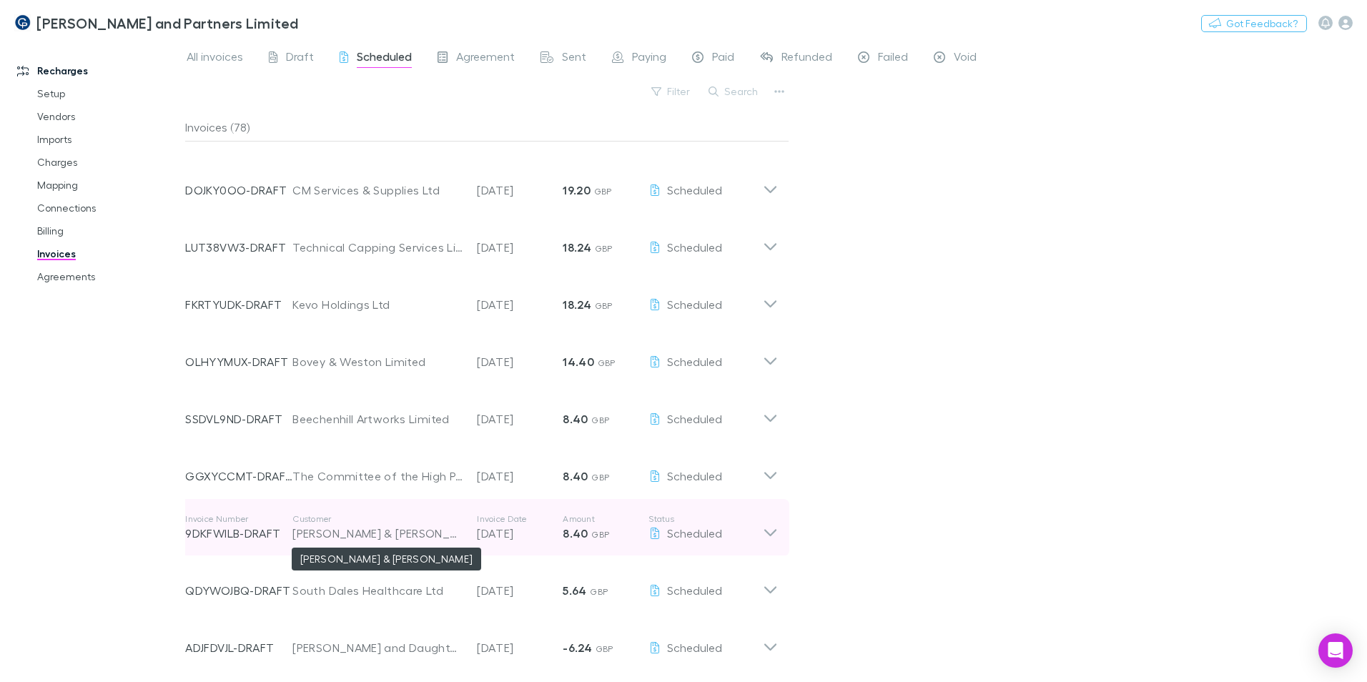
scroll to position [3932, 0]
click at [393, 533] on div "Diane & Phillip Garwood-Hughes" at bounding box center [377, 533] width 170 height 17
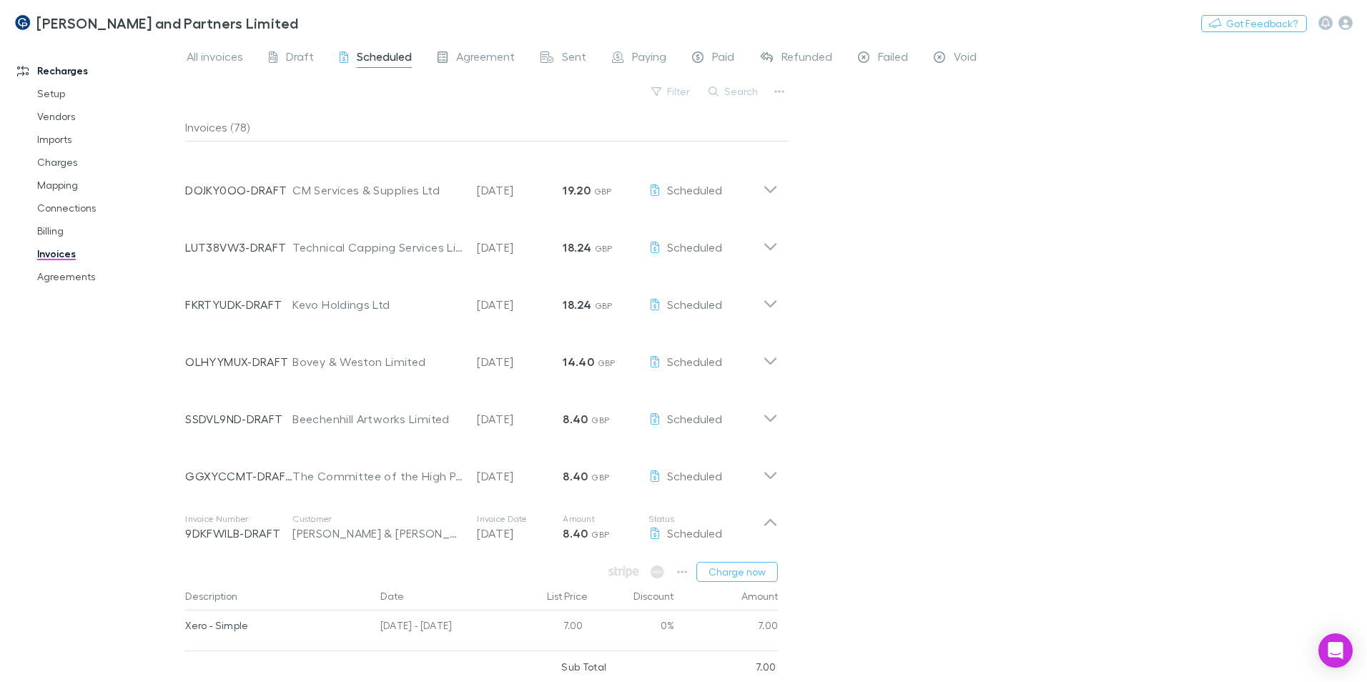
scroll to position [4075, 0]
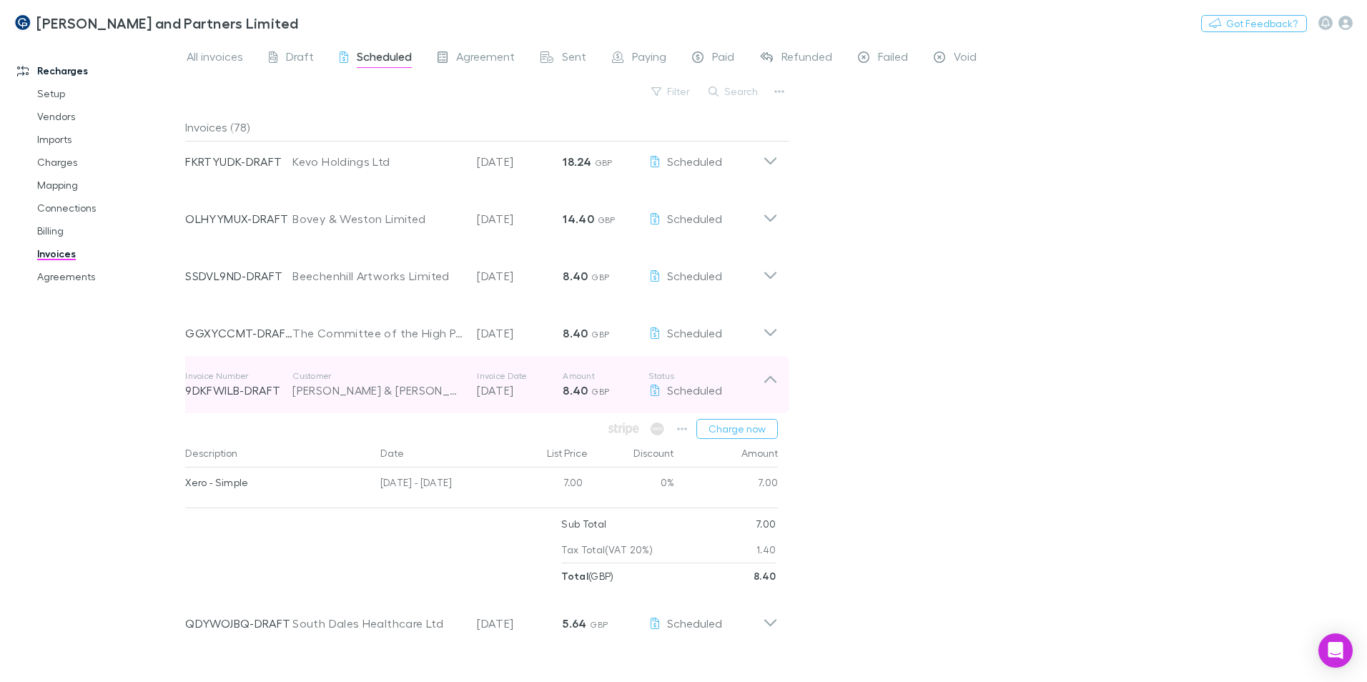
click at [399, 399] on div "Invoice Number 9DKFWILB-DRAFT Customer Diane & Phillip Garwood-Hughes Invoice D…" at bounding box center [474, 384] width 578 height 51
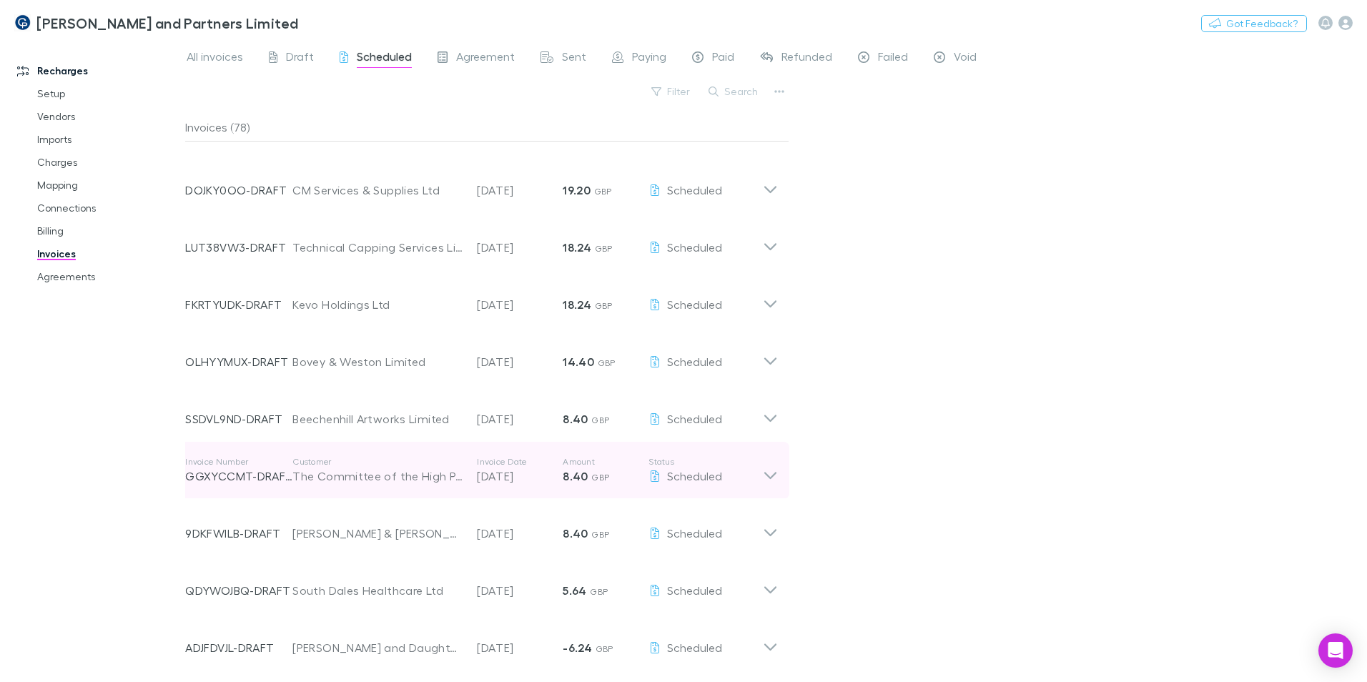
scroll to position [3932, 0]
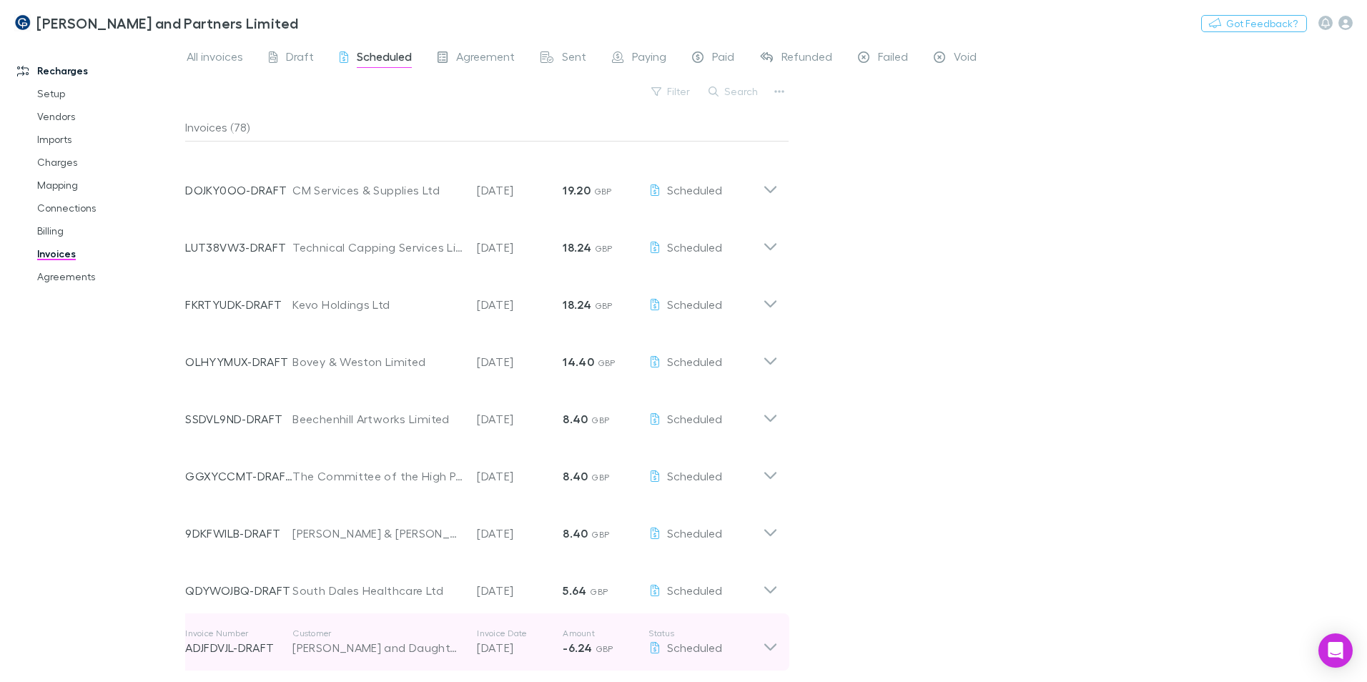
click at [402, 647] on div "[PERSON_NAME] and Daughters" at bounding box center [377, 647] width 170 height 17
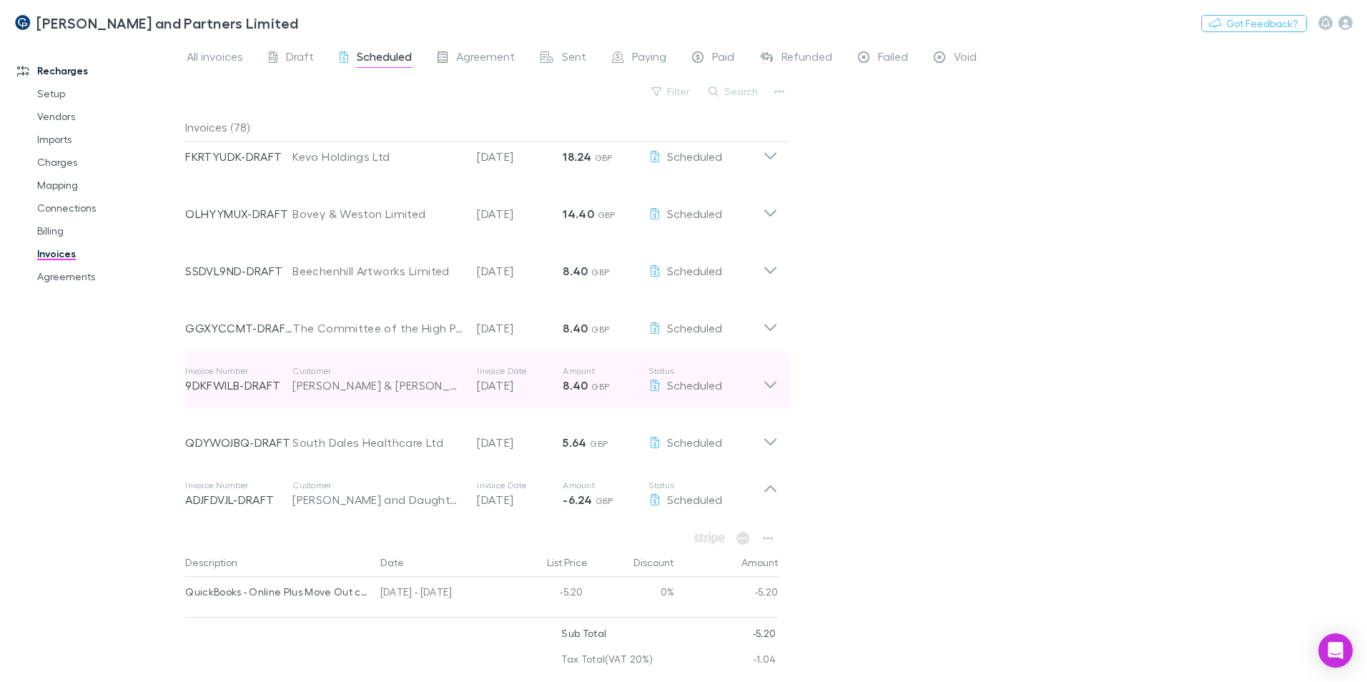
scroll to position [4107, 0]
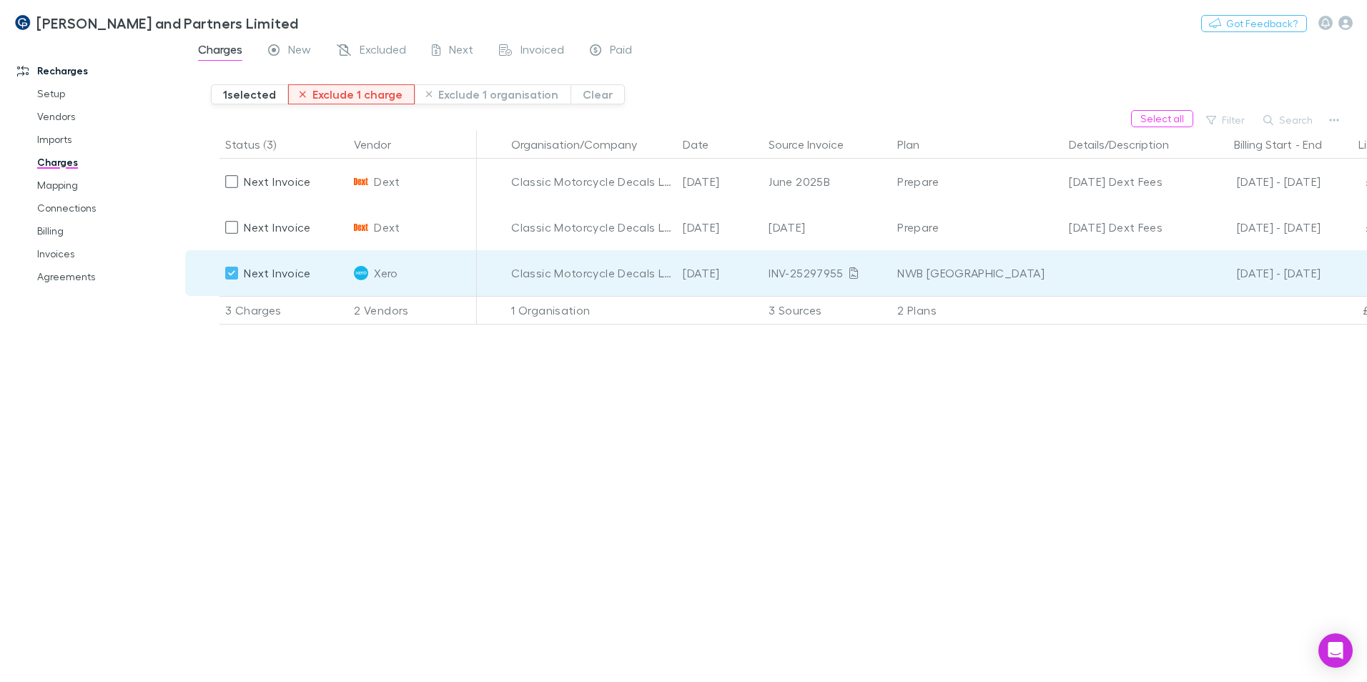
click at [368, 94] on button "Exclude 1 charge" at bounding box center [351, 94] width 127 height 20
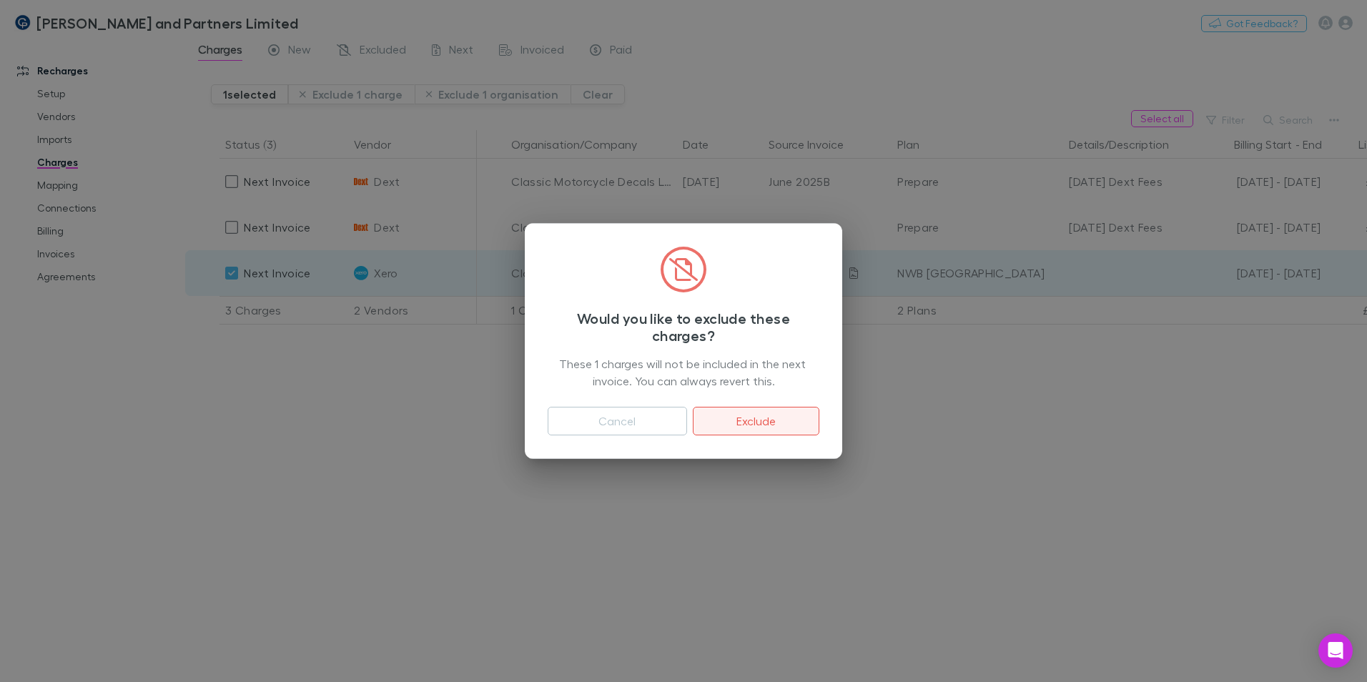
click at [751, 424] on button "Exclude" at bounding box center [756, 421] width 127 height 29
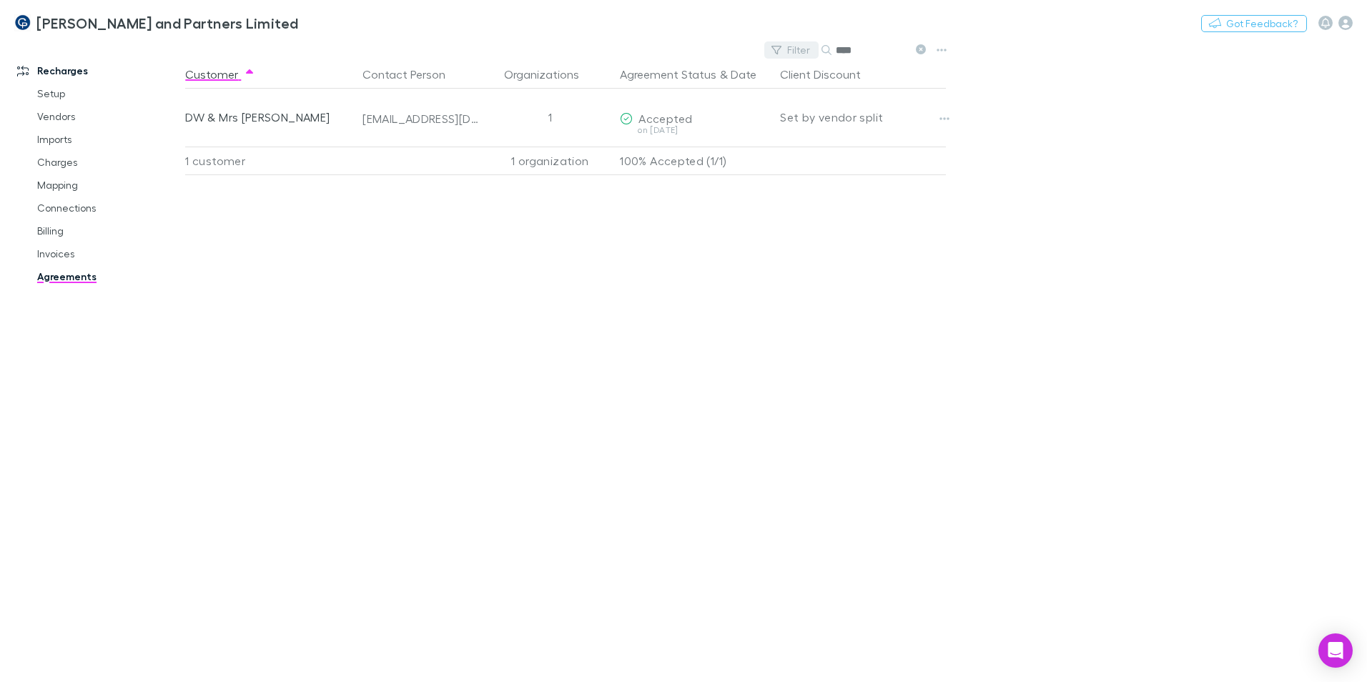
drag, startPoint x: 851, startPoint y: 46, endPoint x: 808, endPoint y: 45, distance: 42.2
click at [808, 45] on div "Filter Search ****" at bounding box center [847, 50] width 167 height 20
drag, startPoint x: 843, startPoint y: 51, endPoint x: 712, endPoint y: 39, distance: 131.4
click at [712, 39] on div "Coates and Partners Limited Nothing Got Feedback? Recharges Setup Vendors Impor…" at bounding box center [683, 341] width 1367 height 682
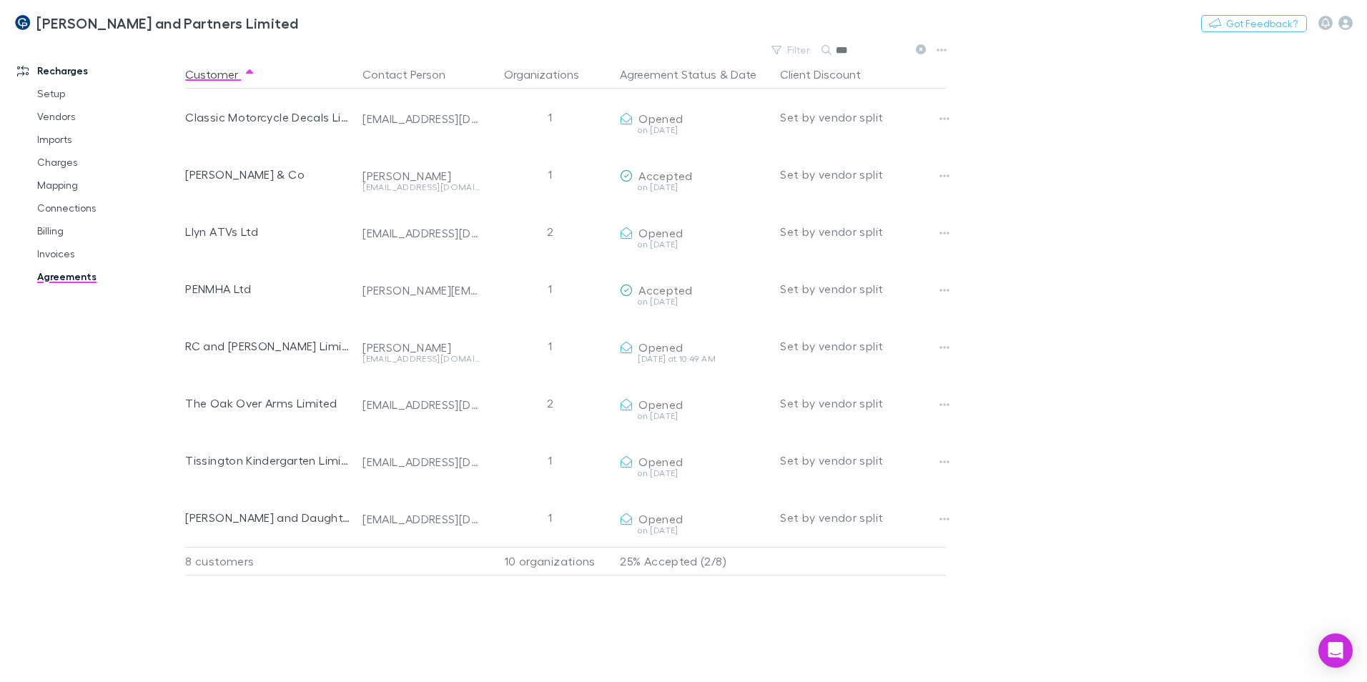
drag, startPoint x: 797, startPoint y: 41, endPoint x: 762, endPoint y: 41, distance: 35.0
click at [762, 41] on div "Coates and Partners Limited Nothing Got Feedback? Recharges Setup Vendors Impor…" at bounding box center [683, 341] width 1367 height 682
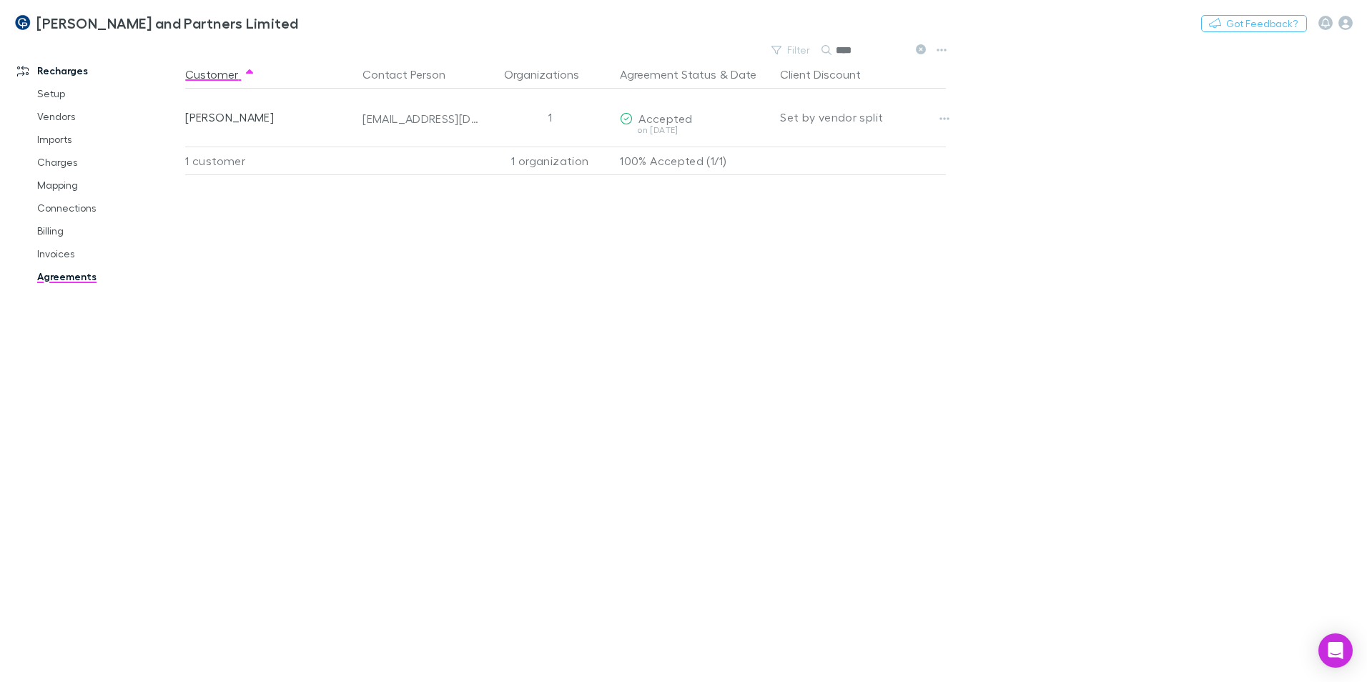
drag, startPoint x: 778, startPoint y: 36, endPoint x: 766, endPoint y: 35, distance: 12.2
click at [766, 35] on div "Coates and Partners Limited Nothing Got Feedback?" at bounding box center [683, 23] width 1367 height 46
drag, startPoint x: 868, startPoint y: 54, endPoint x: 808, endPoint y: 51, distance: 60.1
click at [808, 51] on div "Filter Search ****" at bounding box center [847, 50] width 167 height 20
drag, startPoint x: 791, startPoint y: 36, endPoint x: 748, endPoint y: 34, distance: 42.3
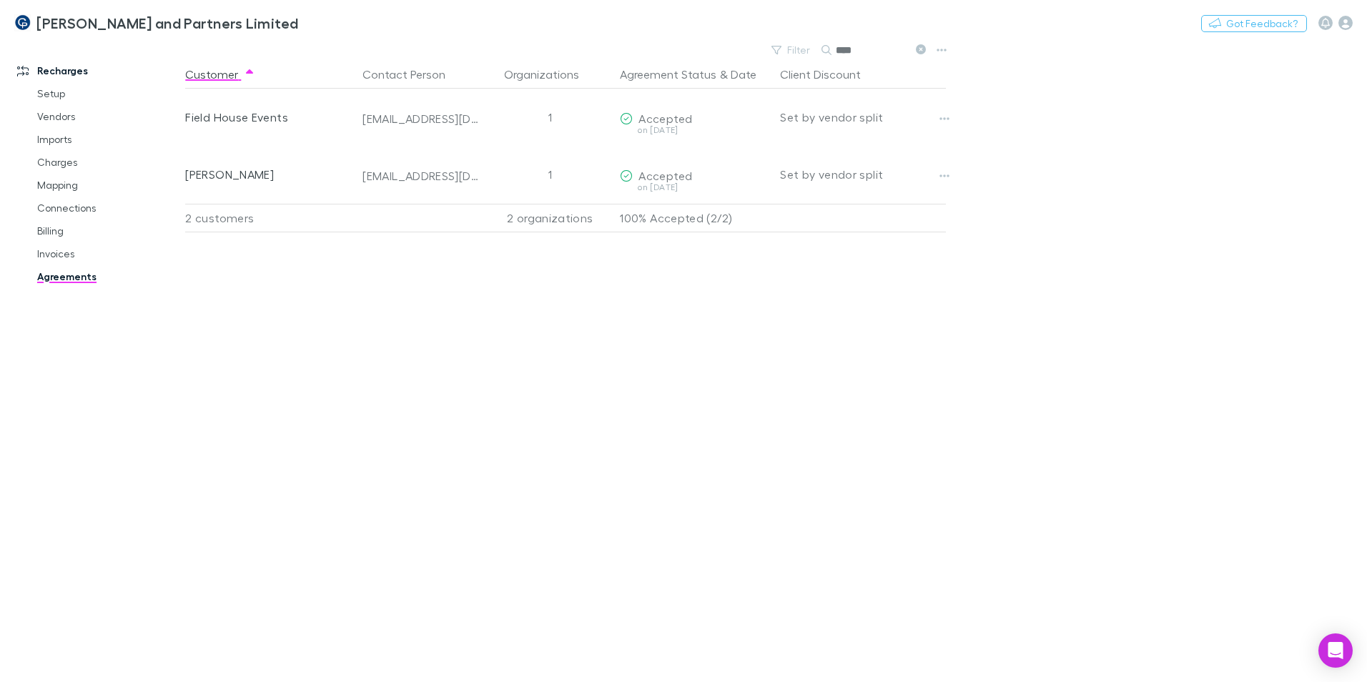
click at [750, 34] on div "Coates and Partners Limited Nothing Got Feedback? Recharges Setup Vendors Impor…" at bounding box center [683, 341] width 1367 height 682
drag, startPoint x: 865, startPoint y: 53, endPoint x: 736, endPoint y: 42, distance: 129.1
click at [736, 42] on div "Coates and Partners Limited Nothing Got Feedback? Recharges Setup Vendors Impor…" at bounding box center [683, 341] width 1367 height 682
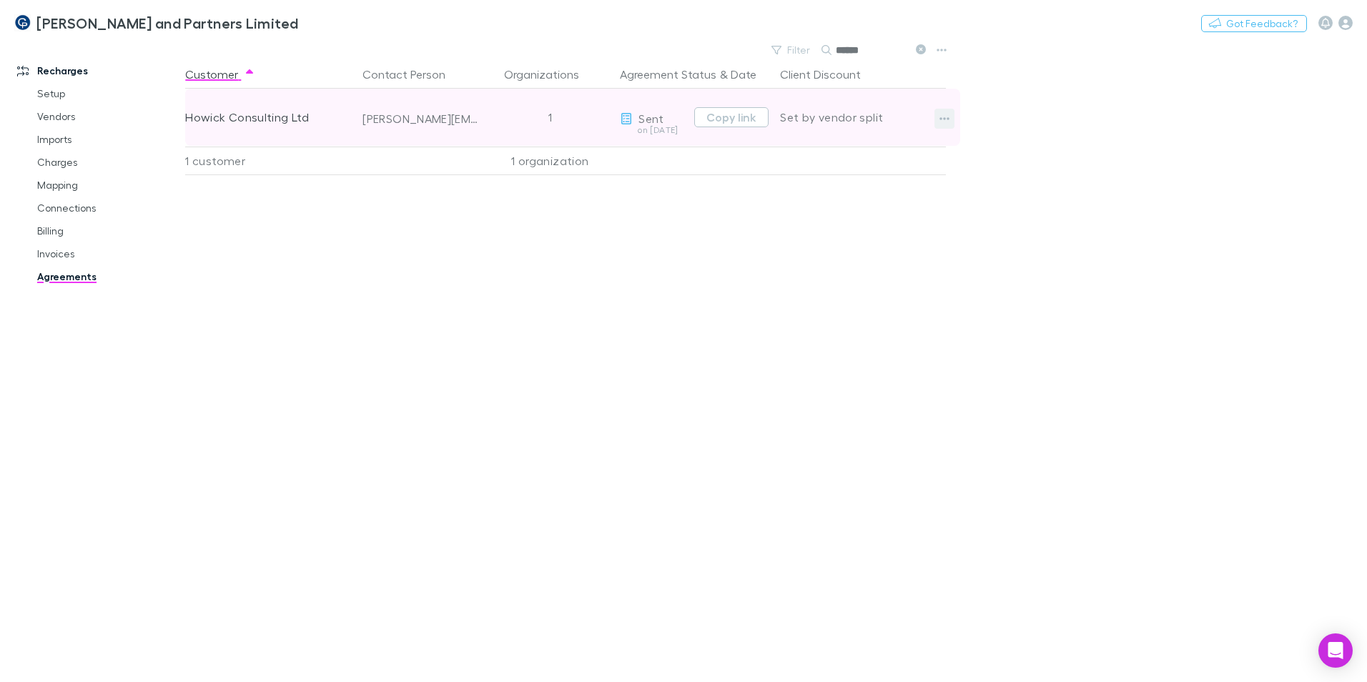
click at [949, 112] on button "button" at bounding box center [944, 119] width 20 height 20
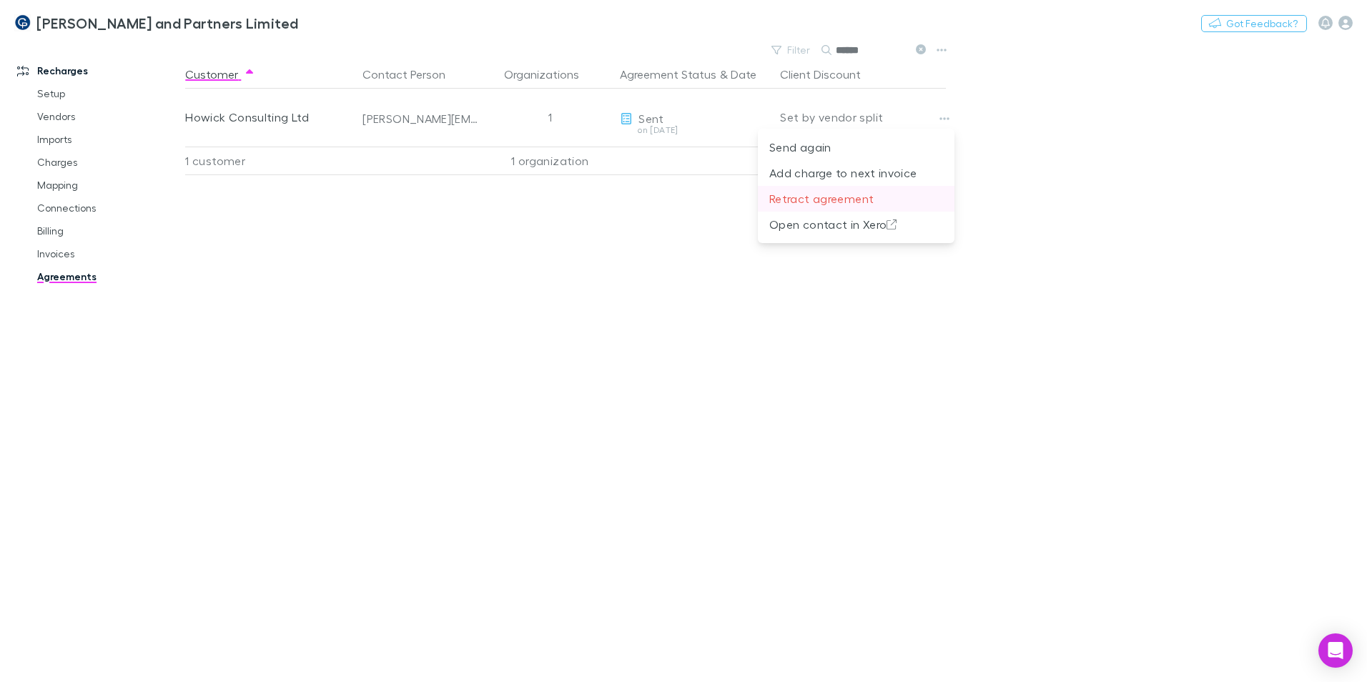
click at [868, 199] on p "Retract agreement" at bounding box center [856, 198] width 174 height 17
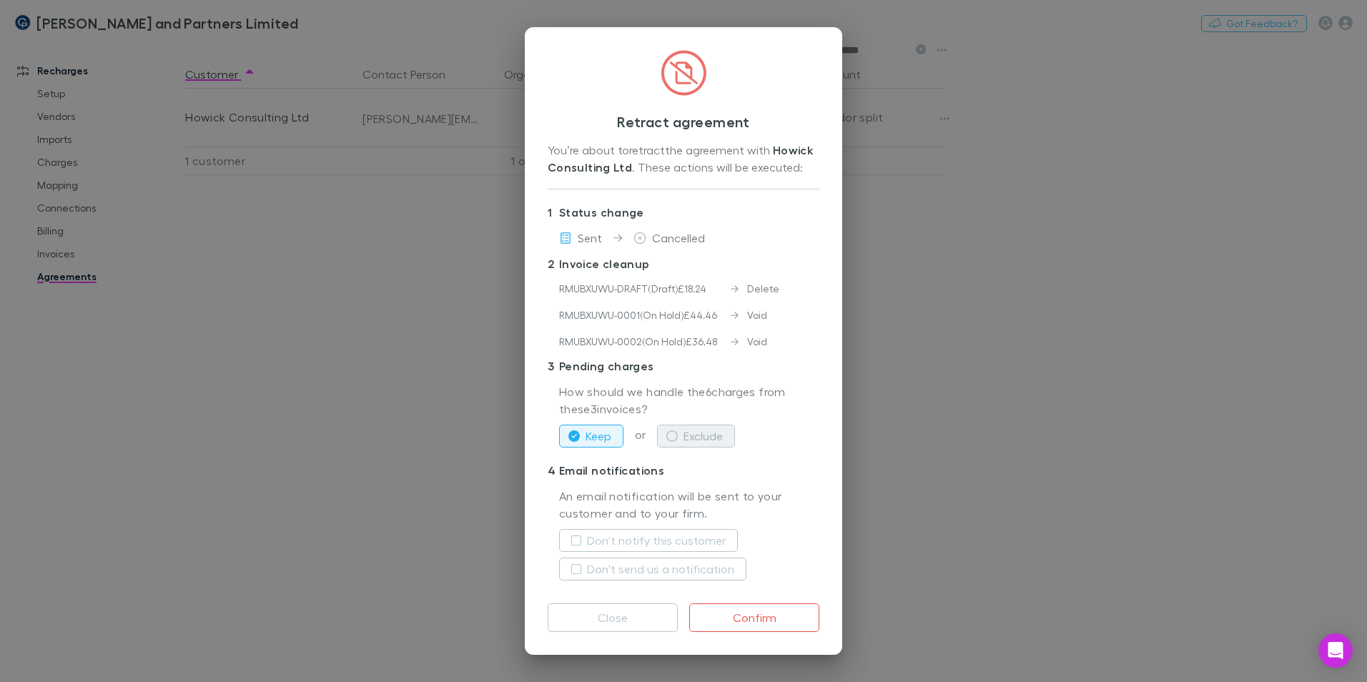
click at [660, 435] on button "Exclude" at bounding box center [696, 436] width 78 height 23
click at [786, 617] on button "Confirm" at bounding box center [754, 617] width 130 height 29
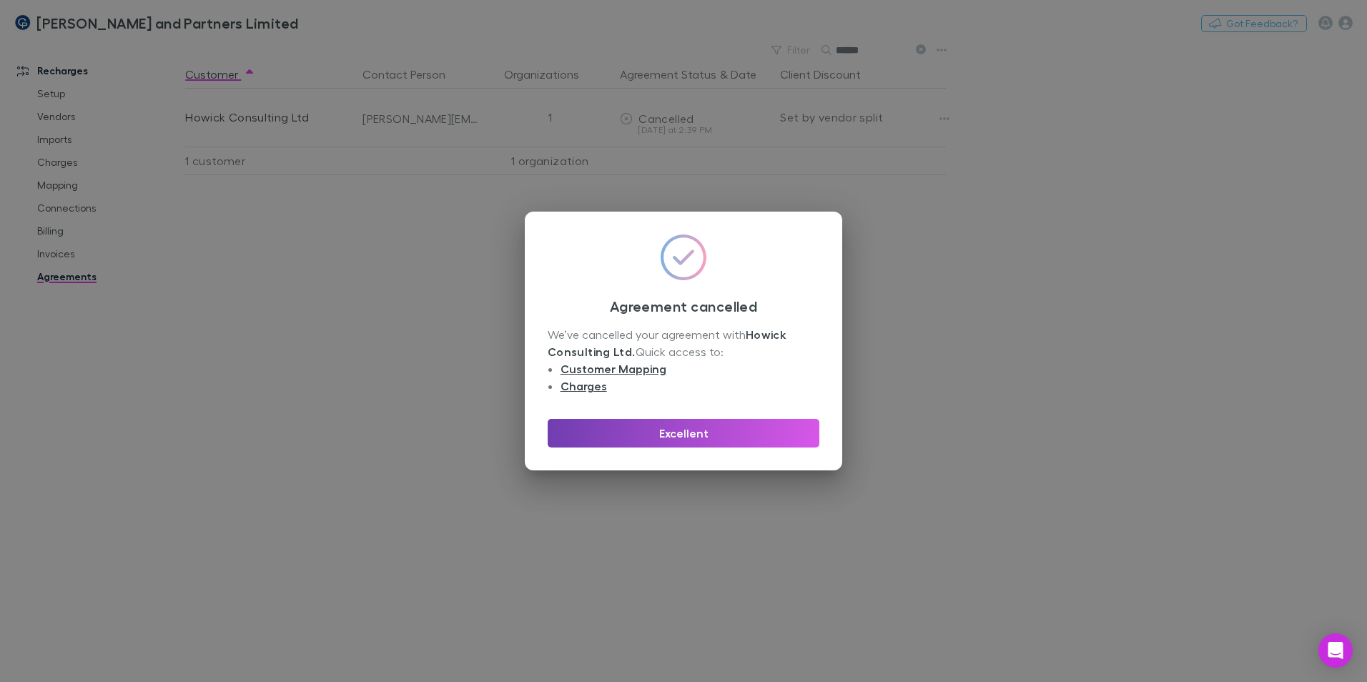
click at [726, 428] on button "Excellent" at bounding box center [684, 433] width 272 height 29
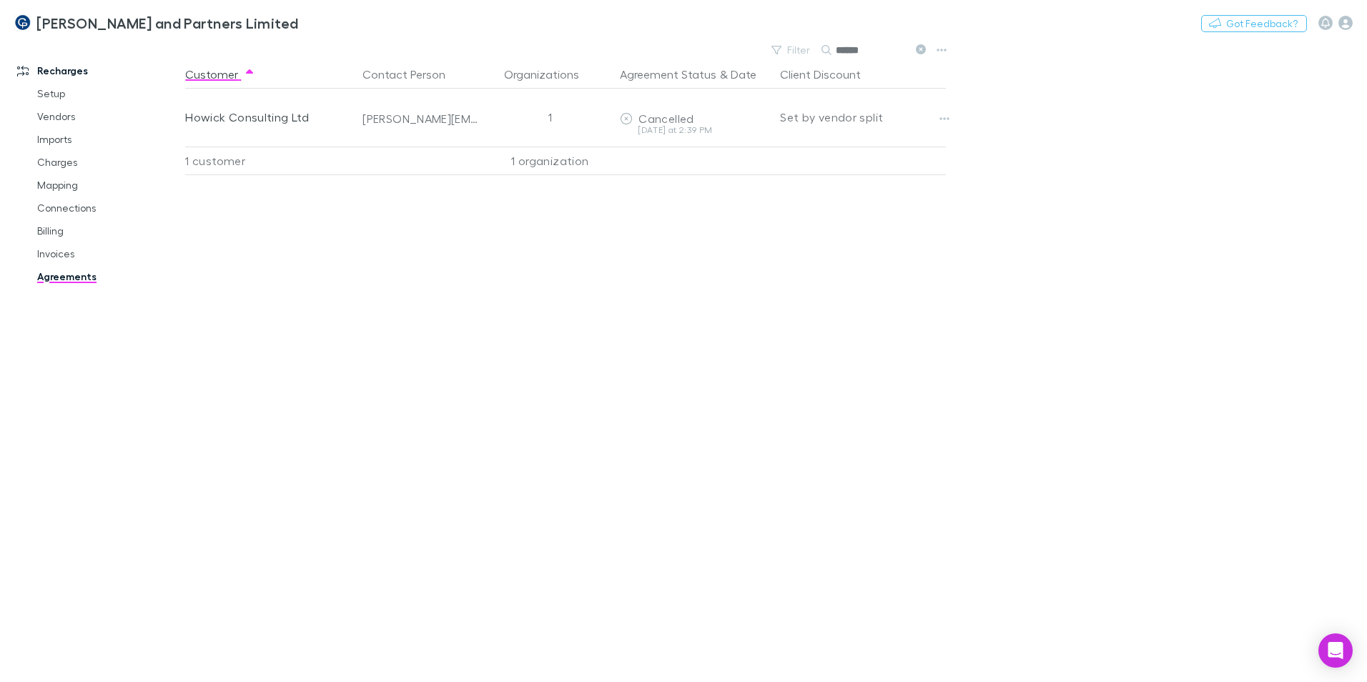
drag, startPoint x: 806, startPoint y: 41, endPoint x: 702, endPoint y: 34, distance: 103.8
click at [702, 35] on div "Coates and Partners Limited Nothing Got Feedback? Recharges Setup Vendors Impor…" at bounding box center [683, 341] width 1367 height 682
drag, startPoint x: 876, startPoint y: 55, endPoint x: 758, endPoint y: 46, distance: 119.0
click at [758, 46] on div "Filter Search *****" at bounding box center [568, 50] width 766 height 20
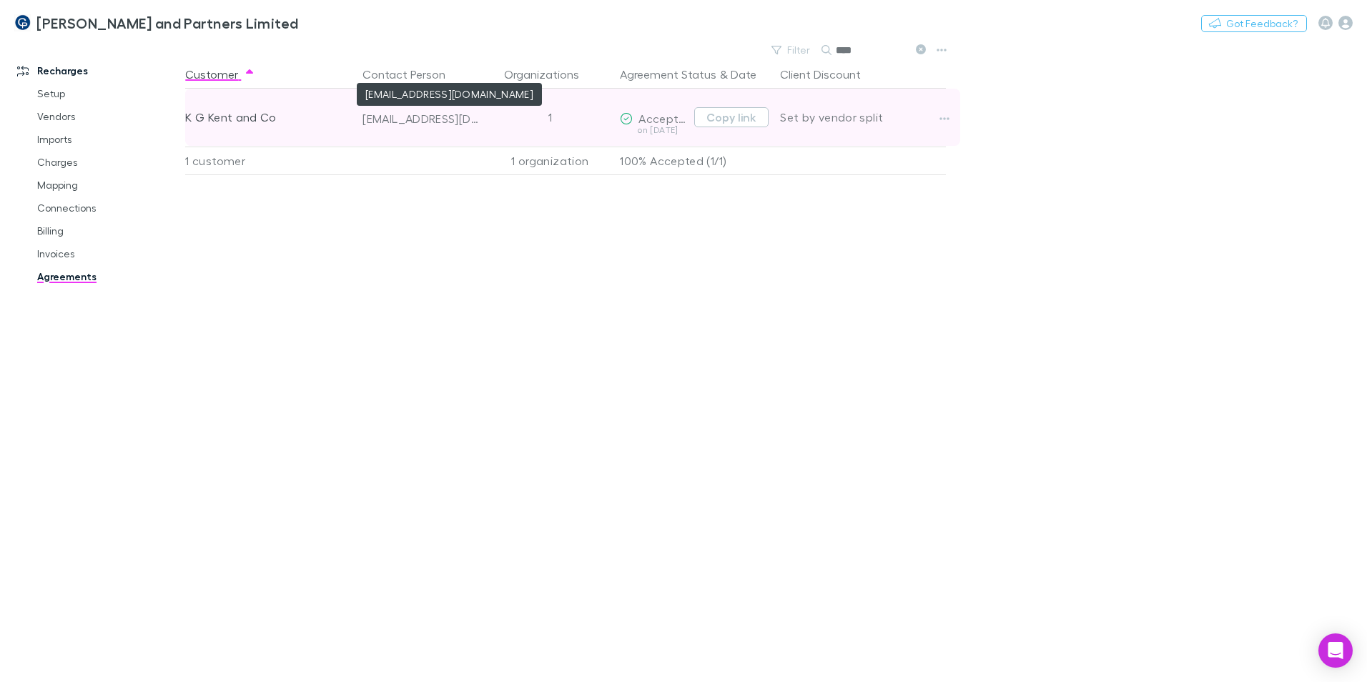
type input "****"
click at [437, 117] on div "kgkent@btinternet.com" at bounding box center [420, 119] width 117 height 14
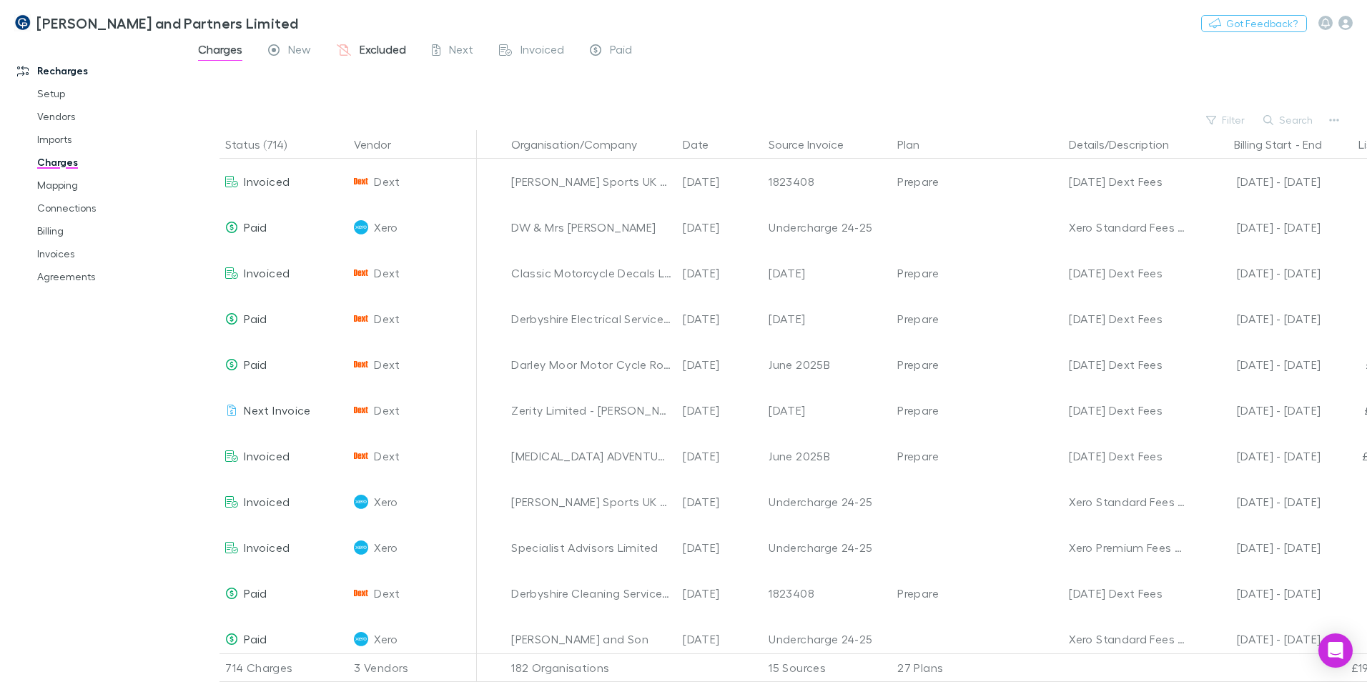
click at [371, 51] on span "Excluded" at bounding box center [383, 51] width 46 height 19
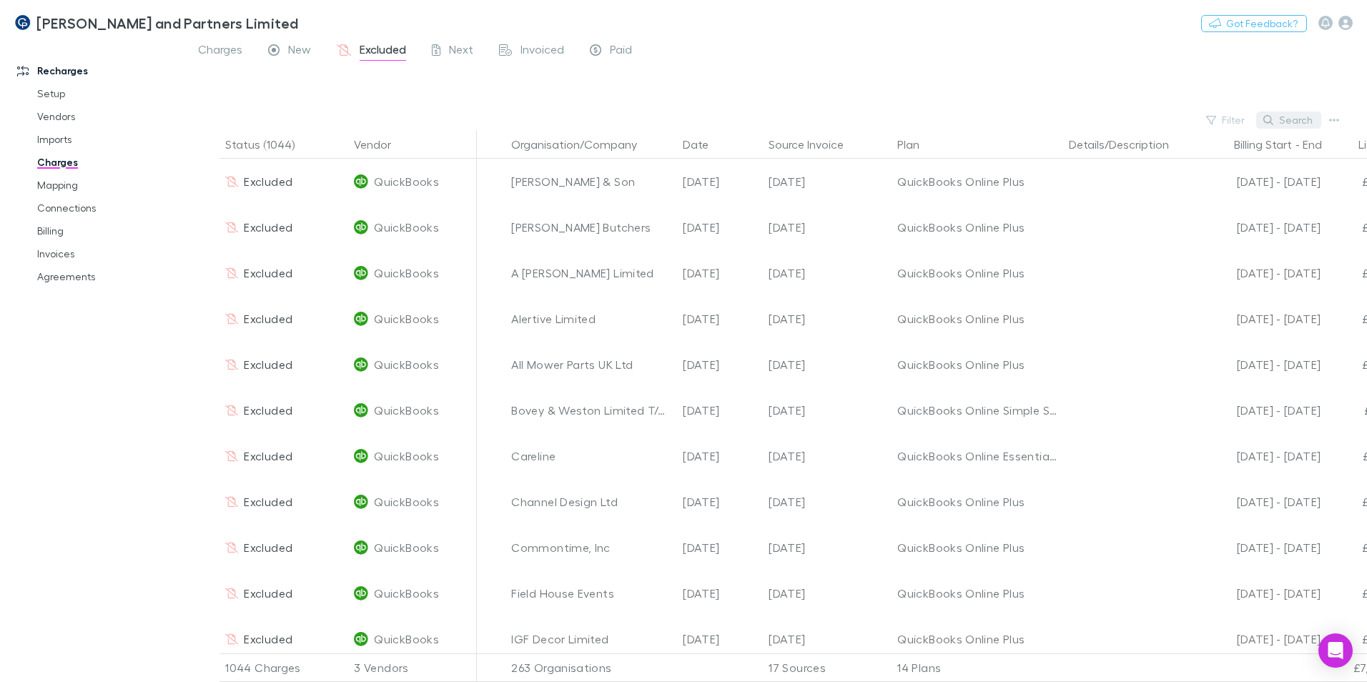
click at [1280, 120] on button "Search" at bounding box center [1288, 120] width 65 height 17
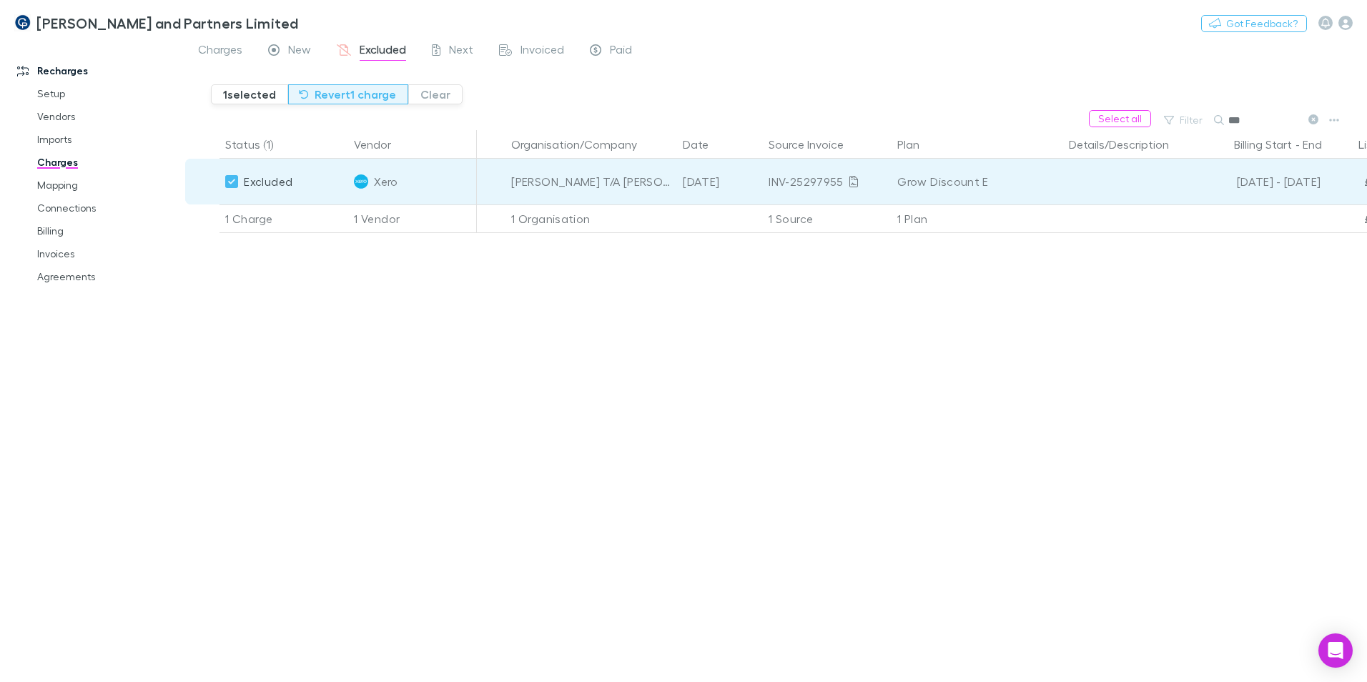
click at [355, 96] on button "Revert 1 charge" at bounding box center [348, 94] width 120 height 20
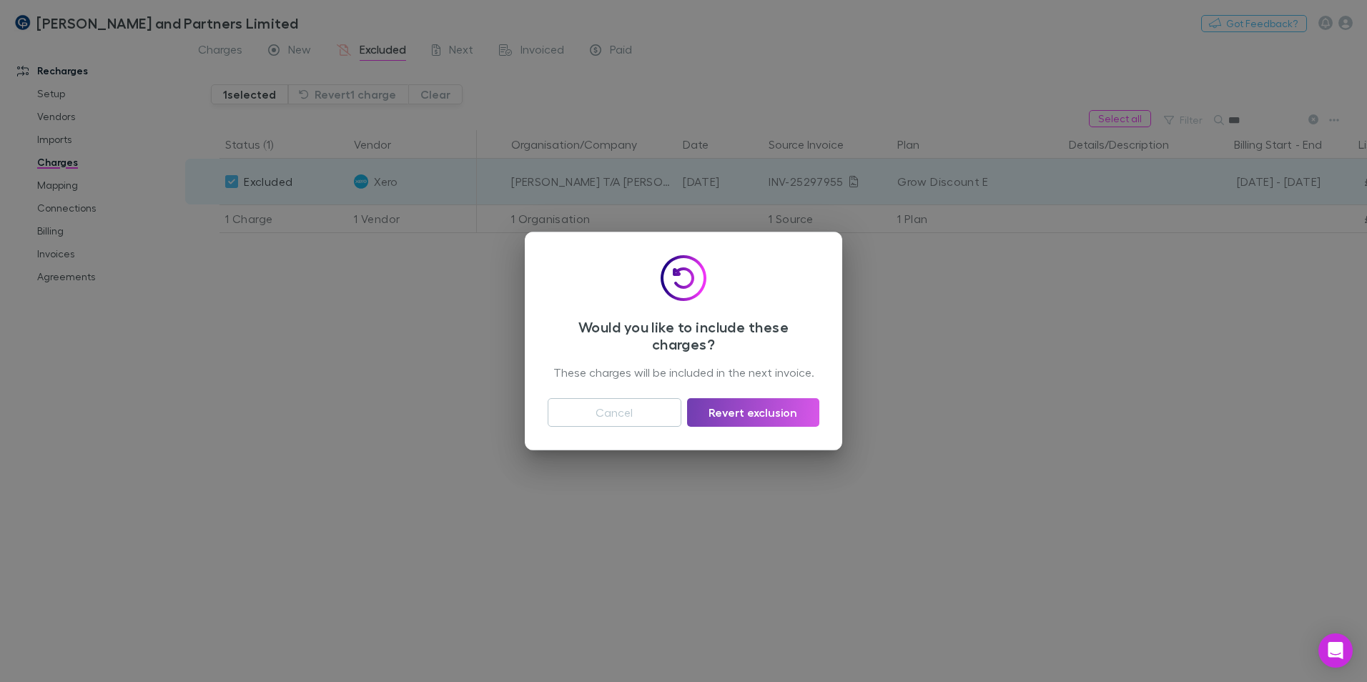
click at [741, 414] on button "Revert exclusion" at bounding box center [753, 412] width 132 height 29
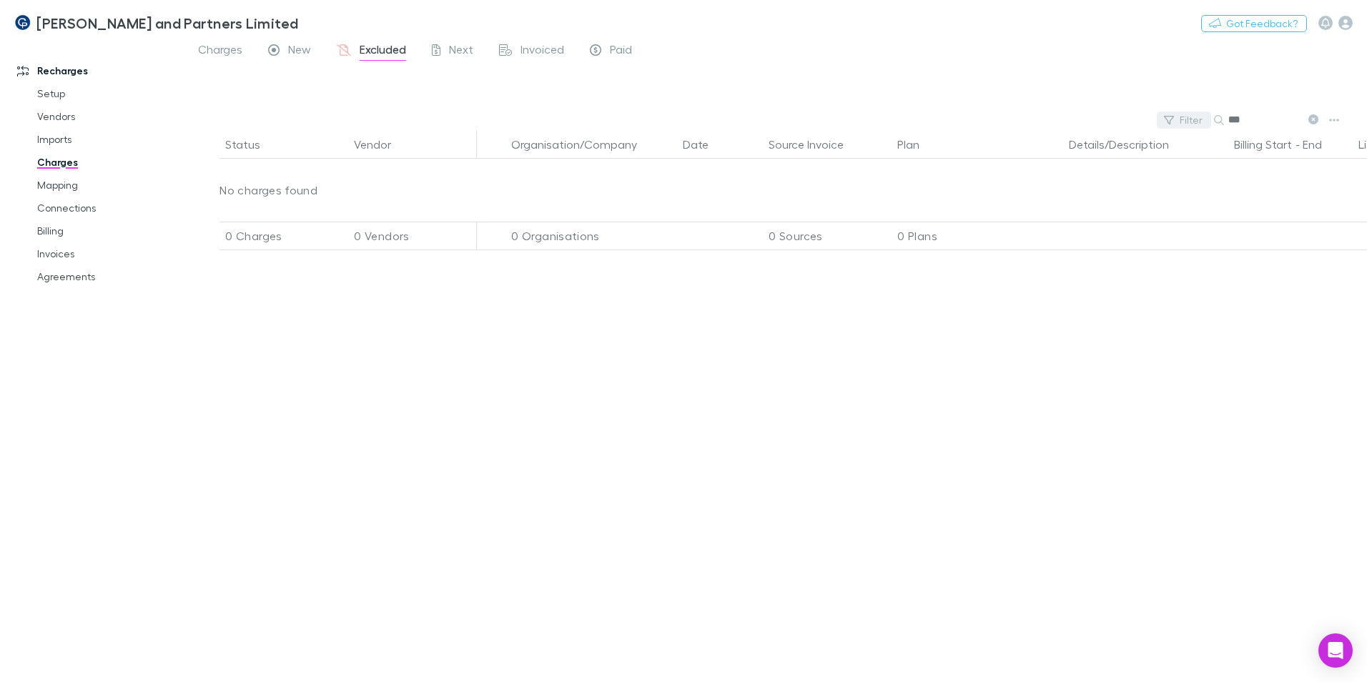
drag, startPoint x: 1254, startPoint y: 126, endPoint x: 1179, endPoint y: 124, distance: 74.4
click at [1179, 124] on div "Filter Search ***" at bounding box center [776, 120] width 1182 height 20
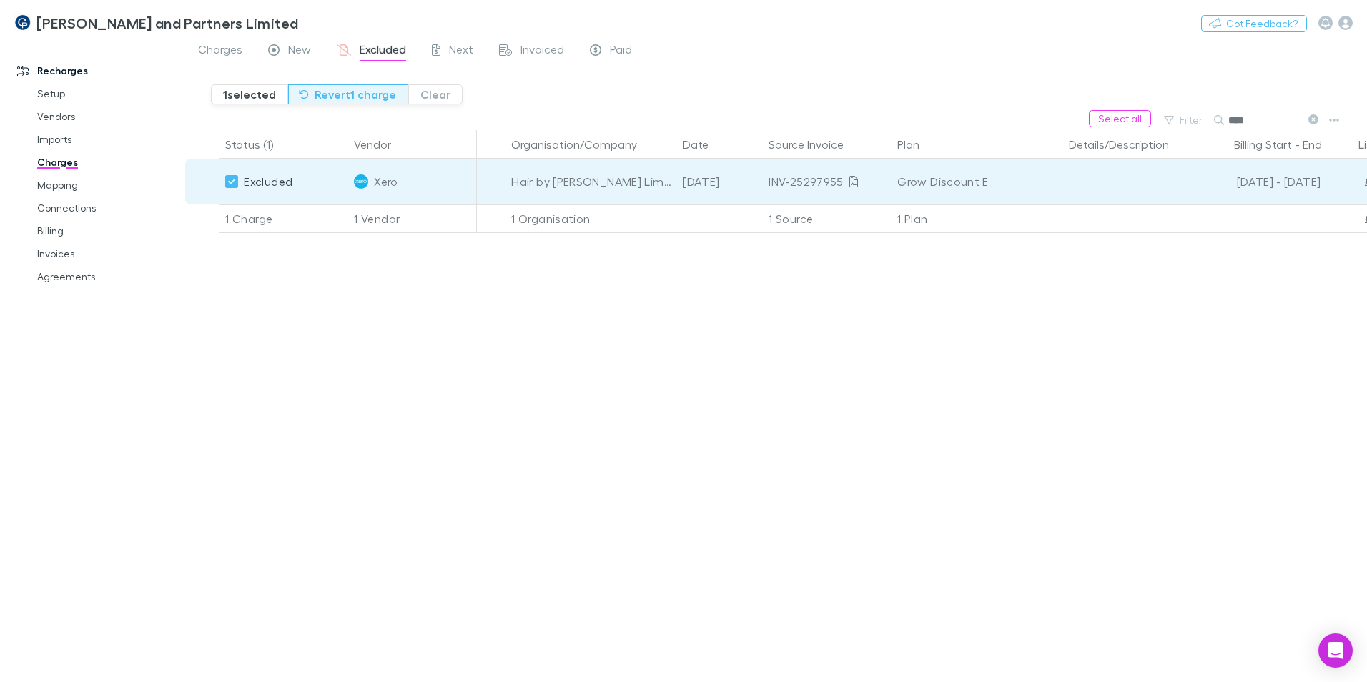
click at [324, 98] on button "Revert 1 charge" at bounding box center [348, 94] width 120 height 20
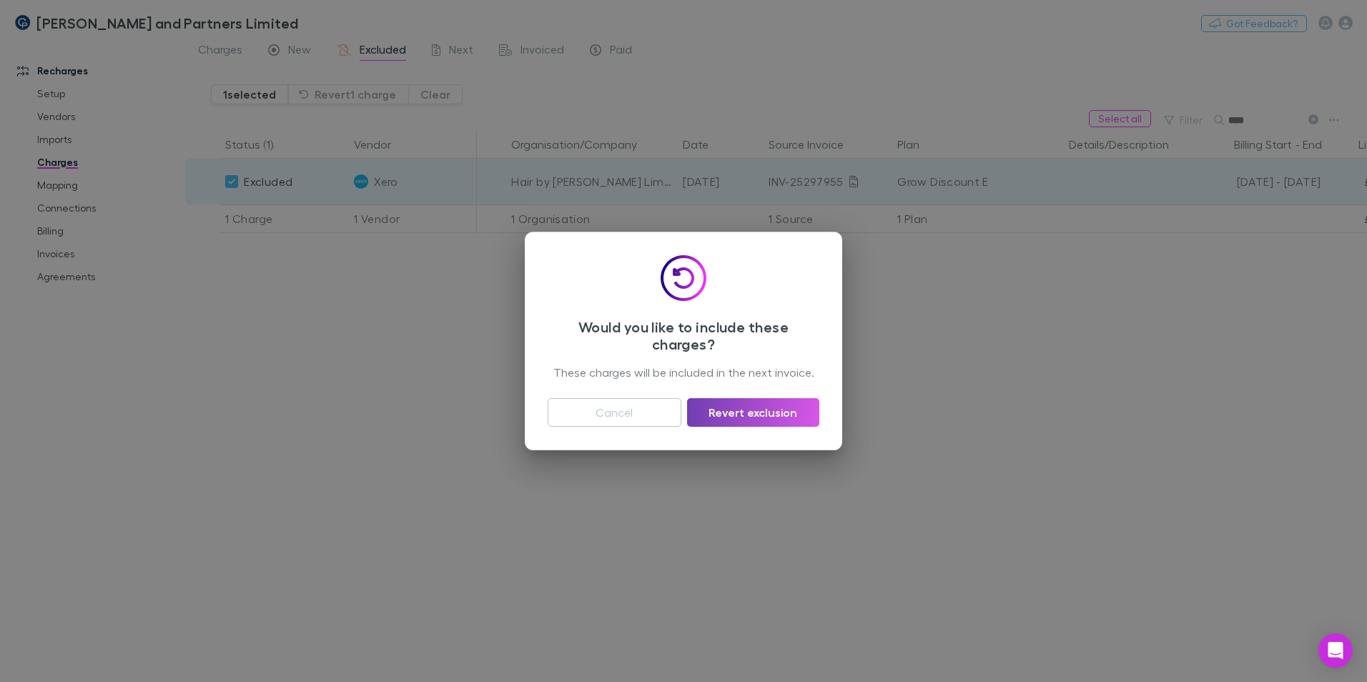
click at [767, 418] on button "Revert exclusion" at bounding box center [753, 412] width 132 height 29
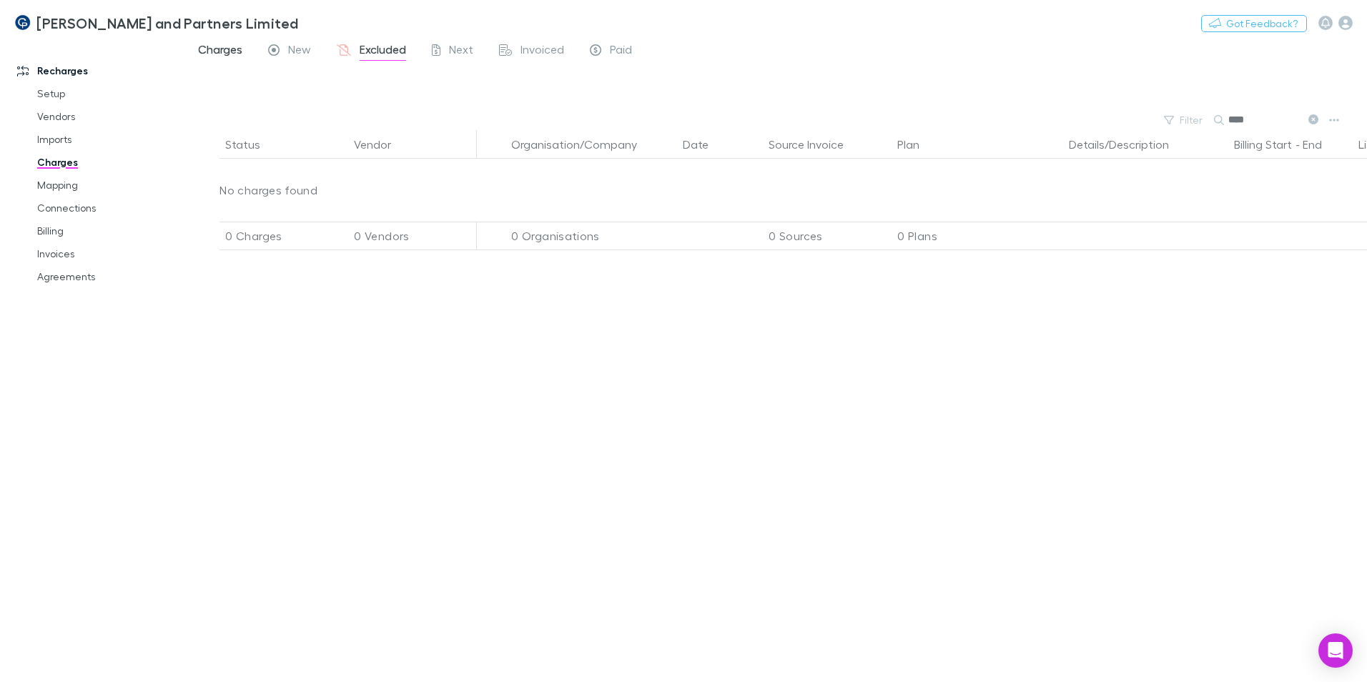
click at [239, 56] on span "Charges" at bounding box center [220, 51] width 44 height 19
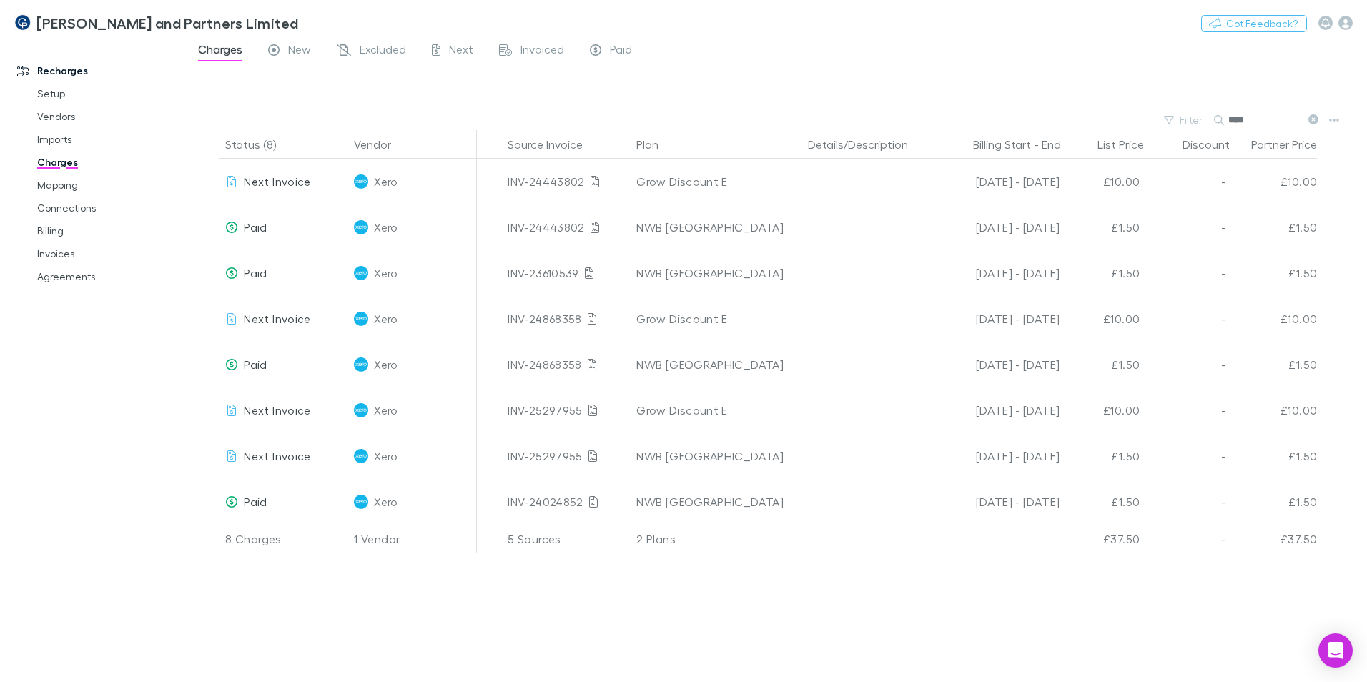
scroll to position [0, 270]
drag, startPoint x: 1257, startPoint y: 119, endPoint x: 1124, endPoint y: 119, distance: 133.7
click at [1124, 119] on div "Filter Search ****" at bounding box center [776, 120] width 1182 height 20
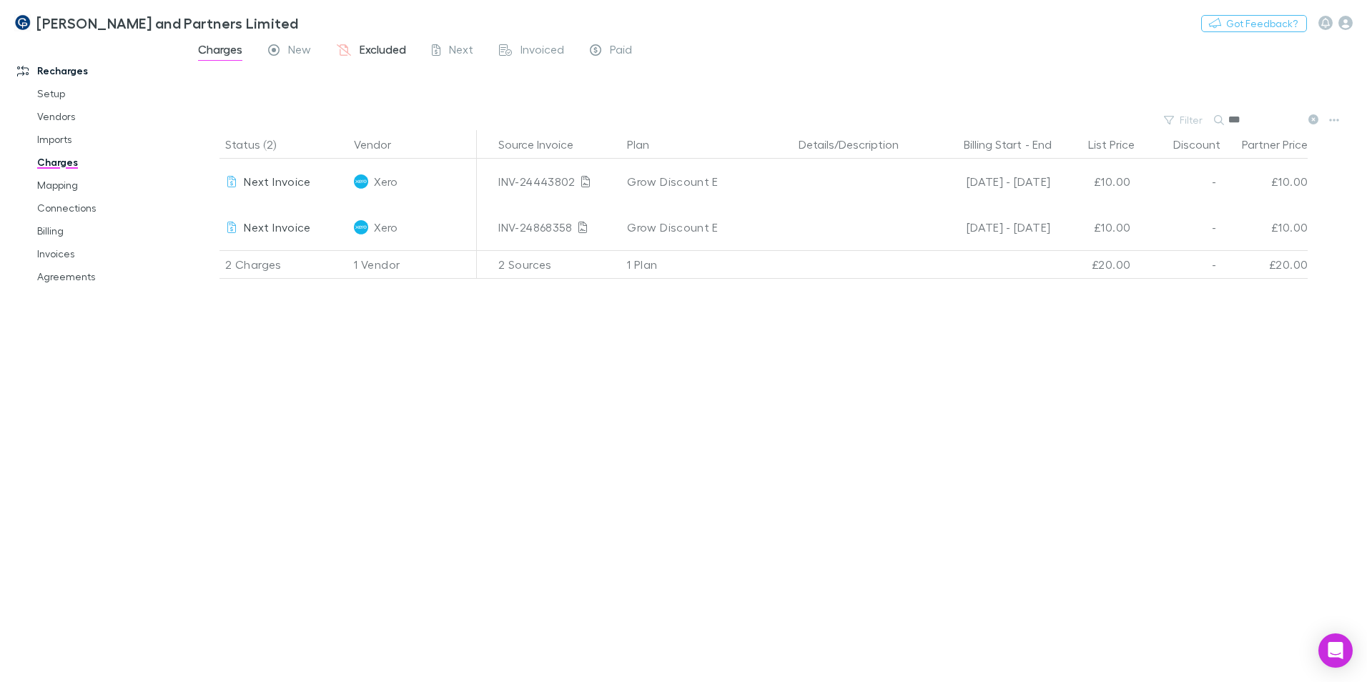
click at [388, 56] on span "Excluded" at bounding box center [383, 51] width 46 height 19
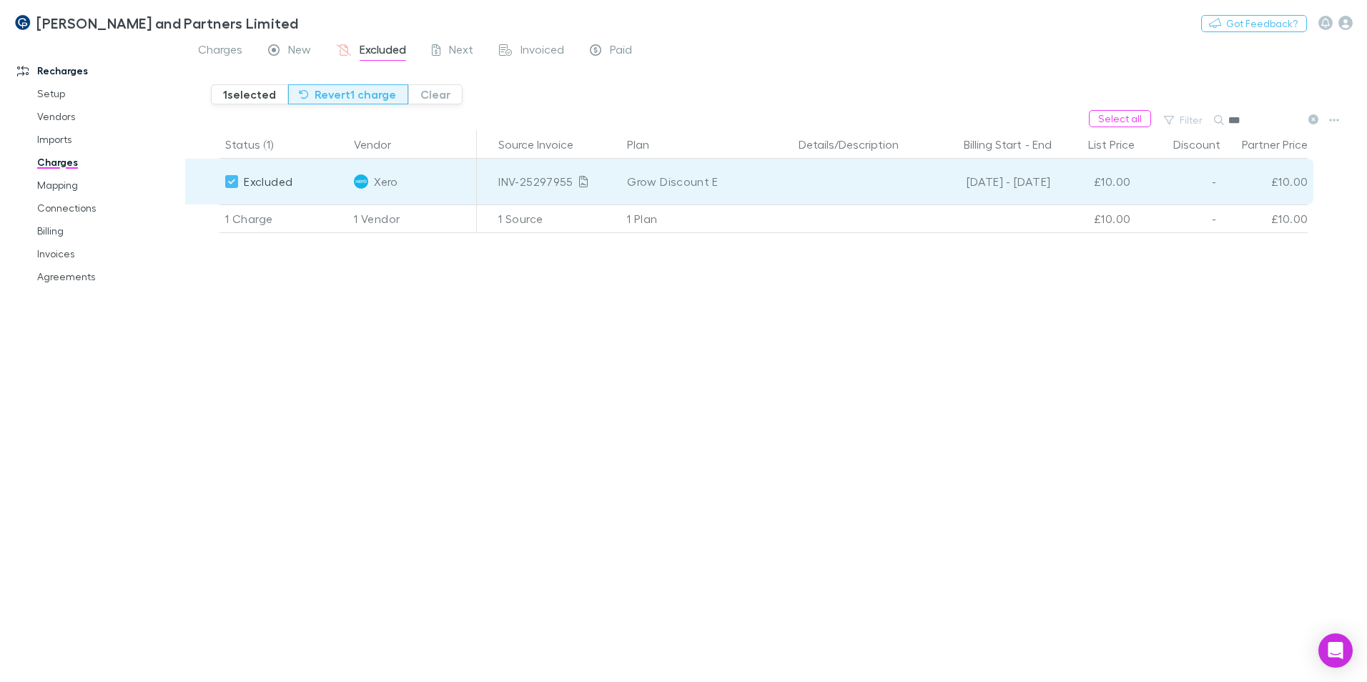
click at [347, 97] on button "Revert 1 charge" at bounding box center [348, 94] width 120 height 20
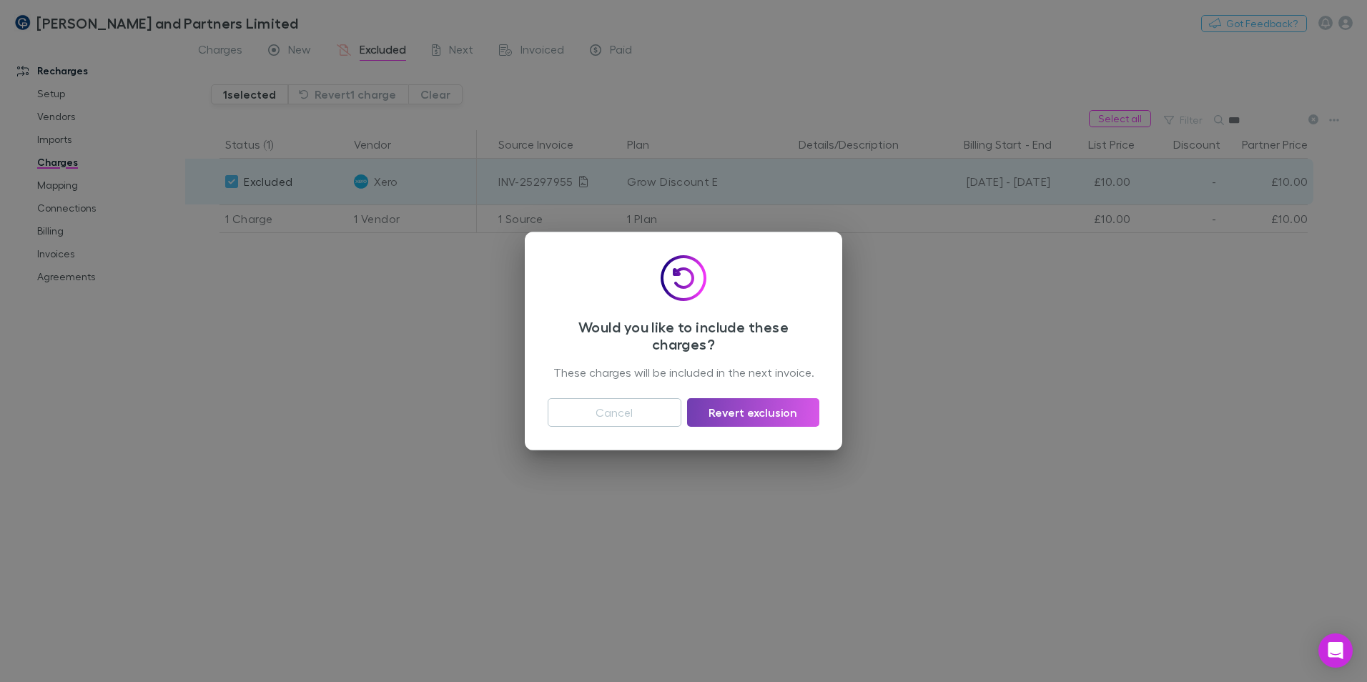
click at [739, 405] on button "Revert exclusion" at bounding box center [753, 412] width 132 height 29
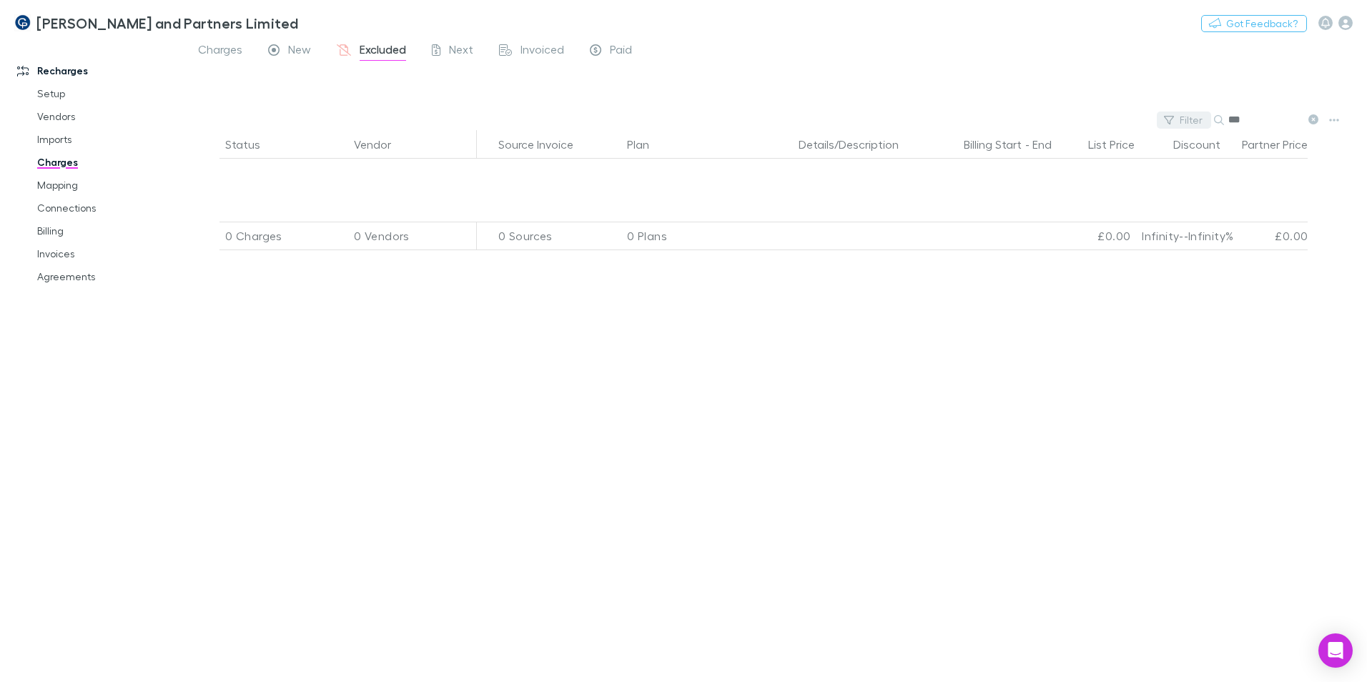
drag, startPoint x: 1217, startPoint y: 114, endPoint x: 1192, endPoint y: 113, distance: 25.1
click at [1192, 113] on div "Filter Search ***" at bounding box center [776, 120] width 1182 height 20
click at [1249, 121] on input "*****" at bounding box center [1263, 119] width 71 height 20
click at [234, 54] on span "Charges" at bounding box center [220, 51] width 44 height 19
click at [1266, 112] on input "*****" at bounding box center [1263, 119] width 71 height 20
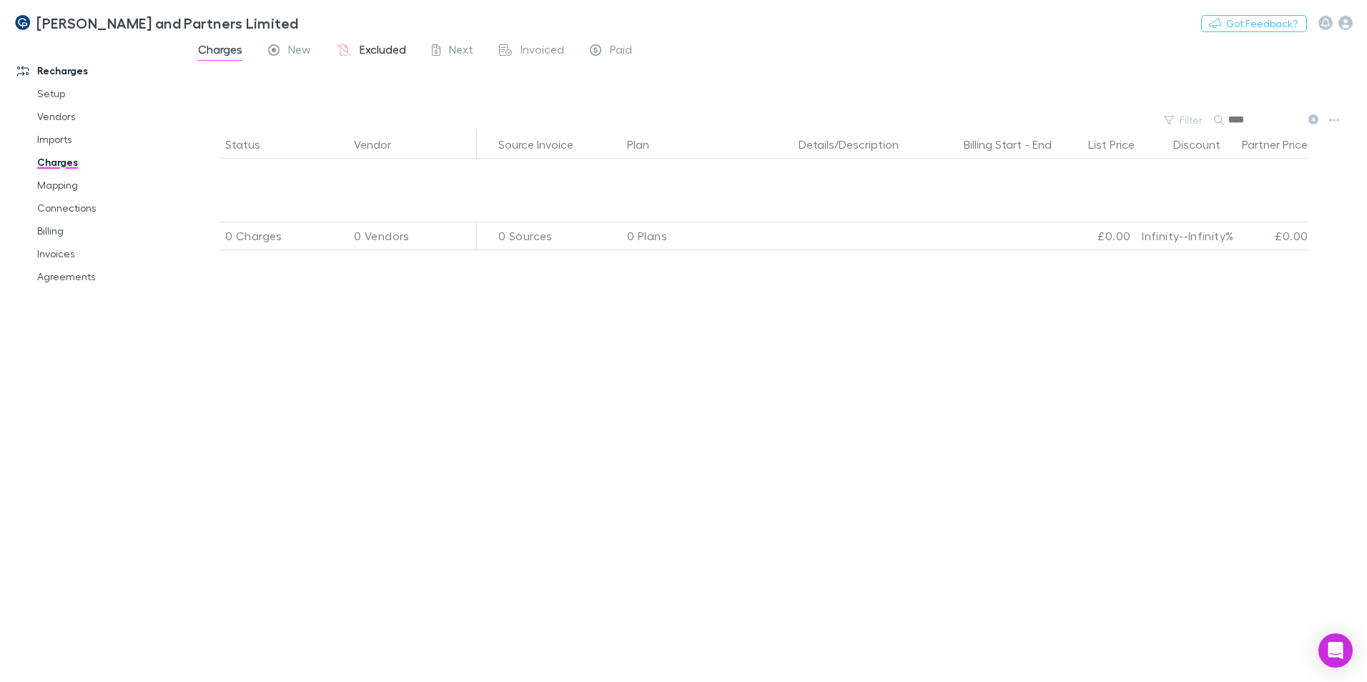
click at [364, 52] on span "Excluded" at bounding box center [383, 51] width 46 height 19
click at [1260, 117] on input "****" at bounding box center [1263, 119] width 71 height 20
drag, startPoint x: 1244, startPoint y: 124, endPoint x: 1132, endPoint y: 118, distance: 112.4
click at [1132, 118] on div "Filter Search ****" at bounding box center [776, 120] width 1182 height 20
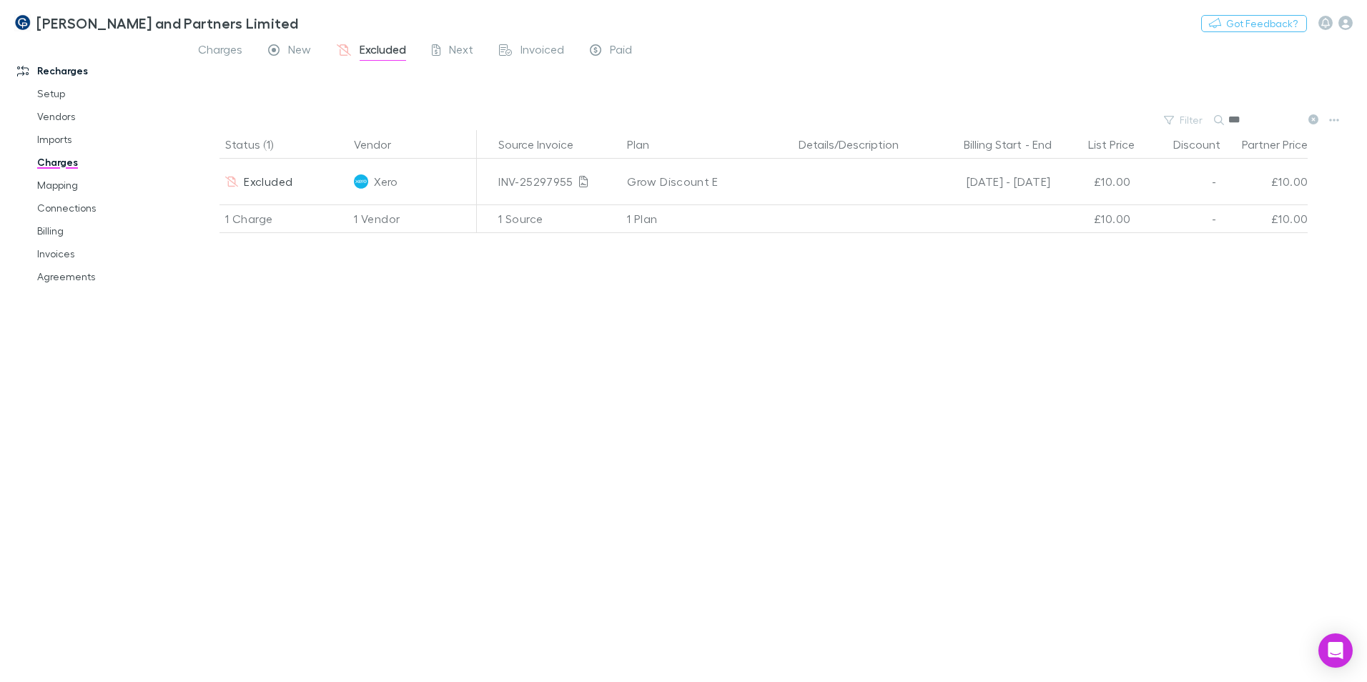
click at [1258, 117] on input "***" at bounding box center [1263, 119] width 71 height 20
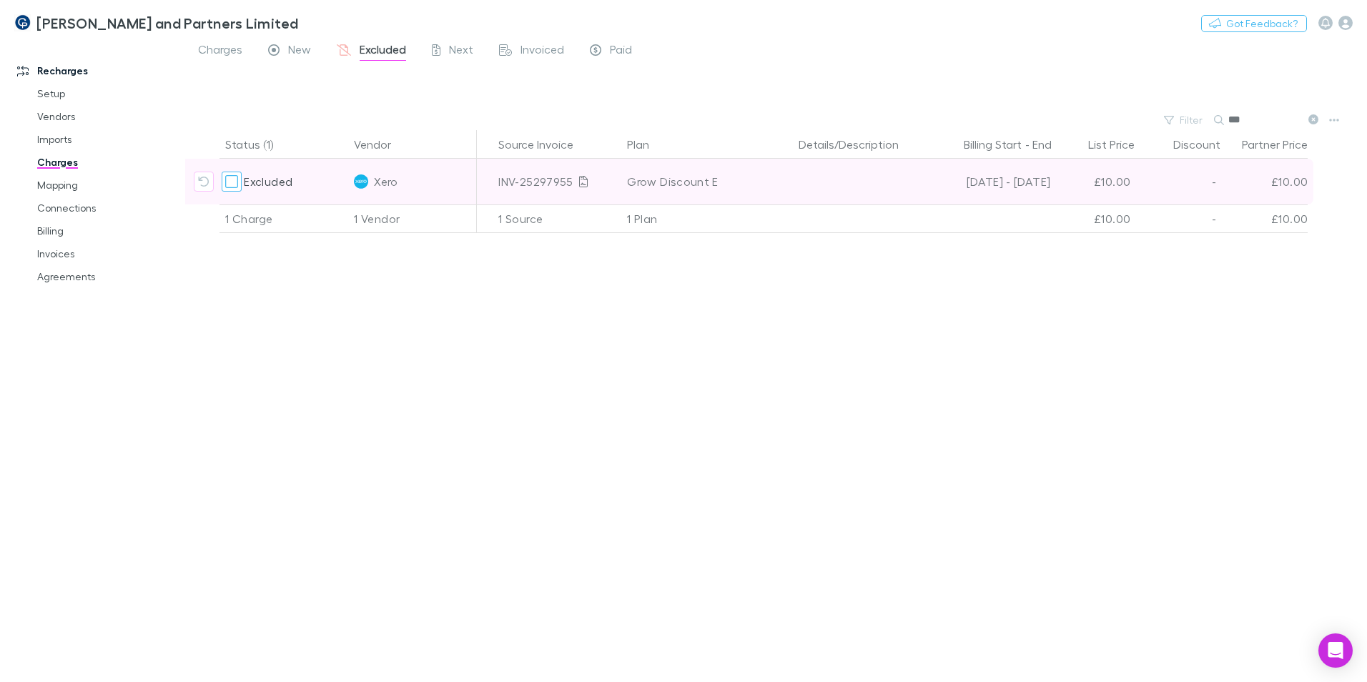
click at [224, 180] on div at bounding box center [232, 182] width 20 height 20
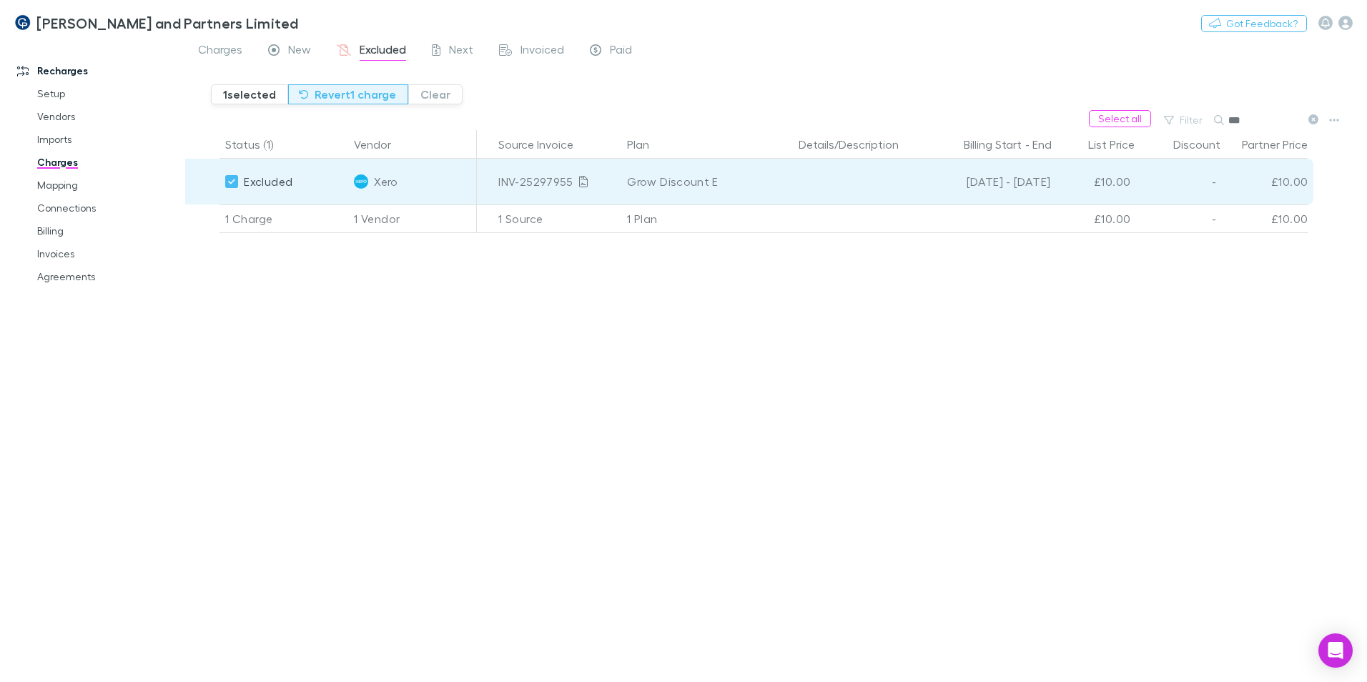
click at [345, 93] on button "Revert 1 charge" at bounding box center [348, 94] width 120 height 20
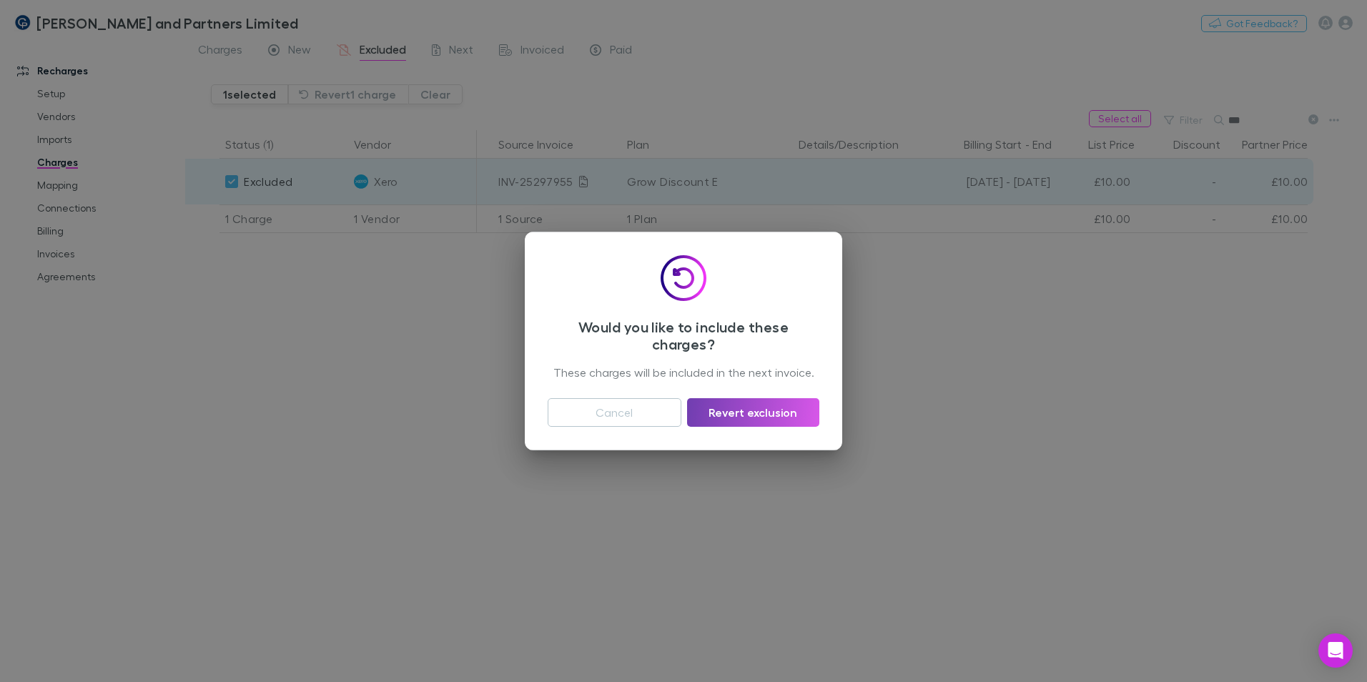
click at [748, 407] on button "Revert exclusion" at bounding box center [753, 412] width 132 height 29
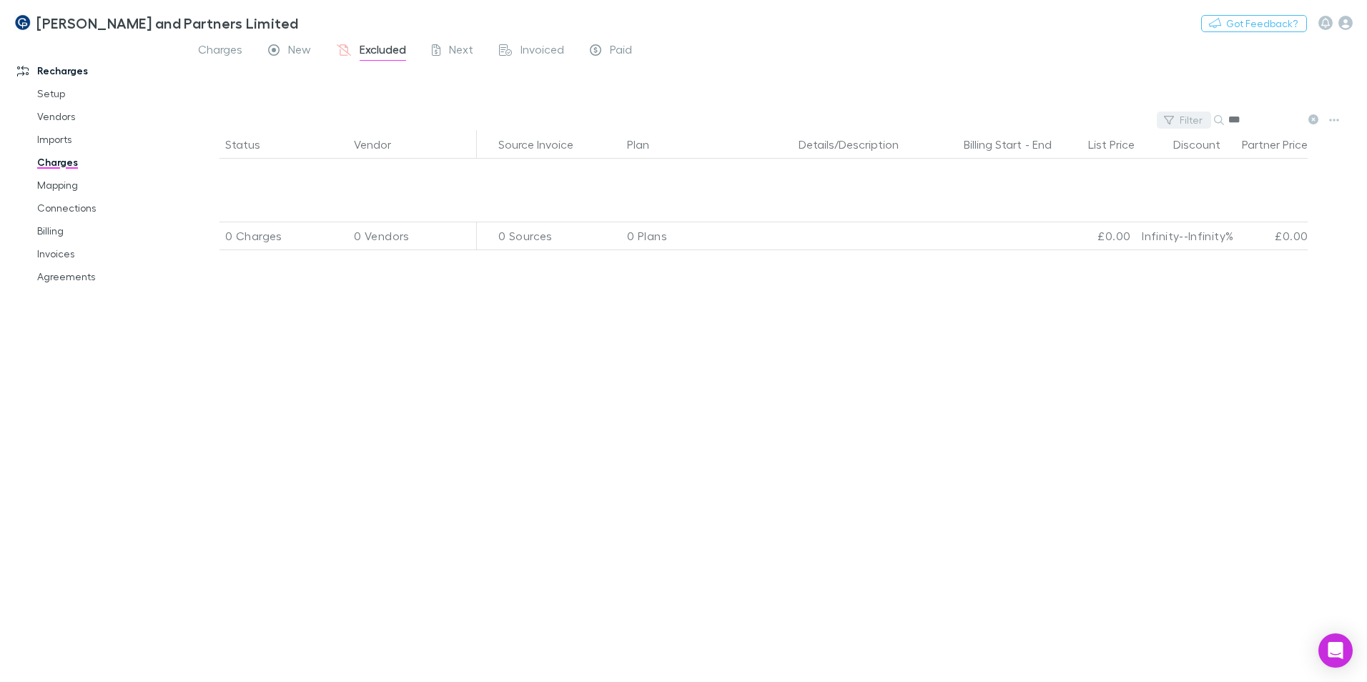
drag, startPoint x: 1260, startPoint y: 121, endPoint x: 1159, endPoint y: 122, distance: 100.8
click at [1162, 122] on div "Filter Search ***" at bounding box center [776, 120] width 1182 height 20
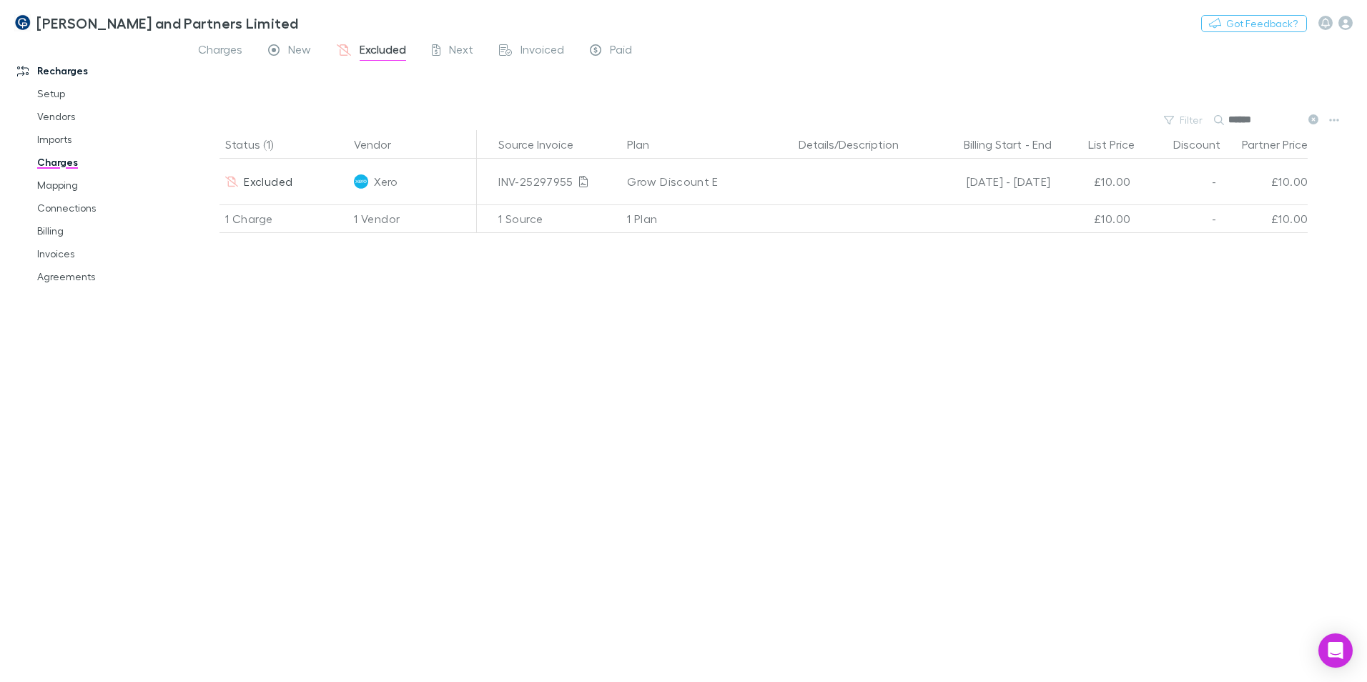
click at [1262, 123] on input "******" at bounding box center [1263, 119] width 71 height 20
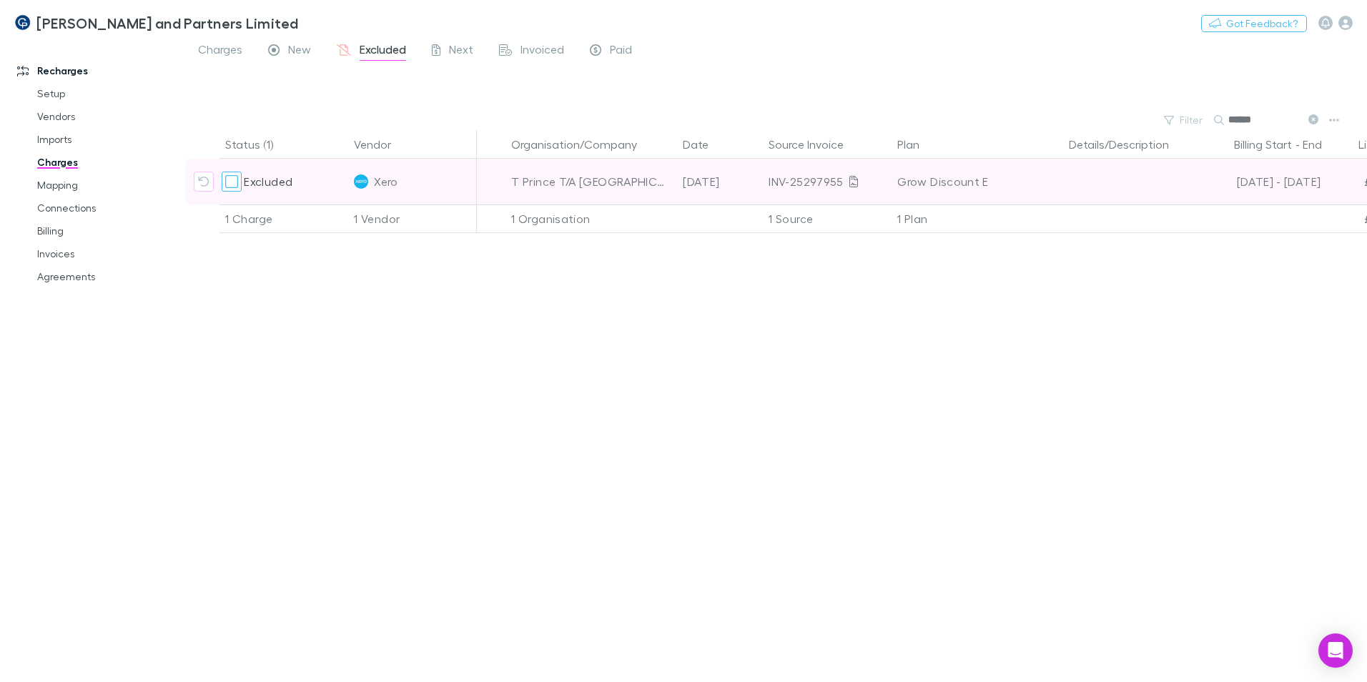
type input "******"
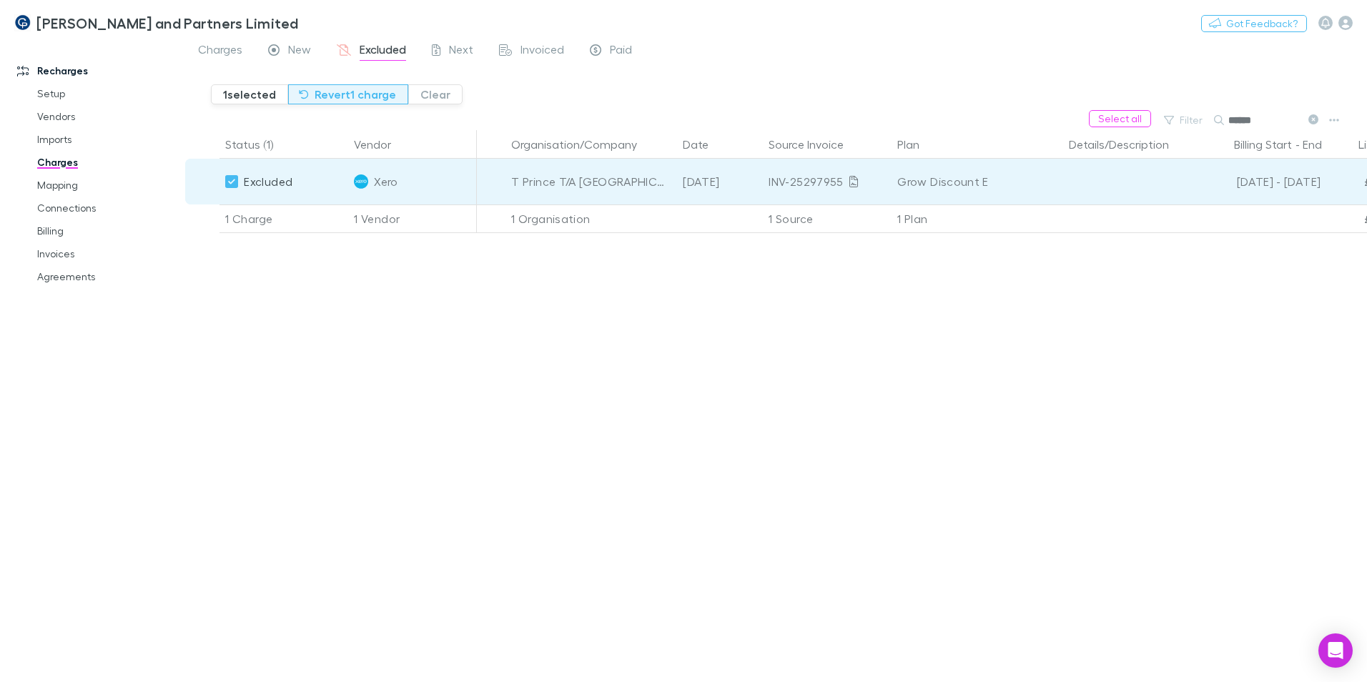
click at [332, 96] on button "Revert 1 charge" at bounding box center [348, 94] width 120 height 20
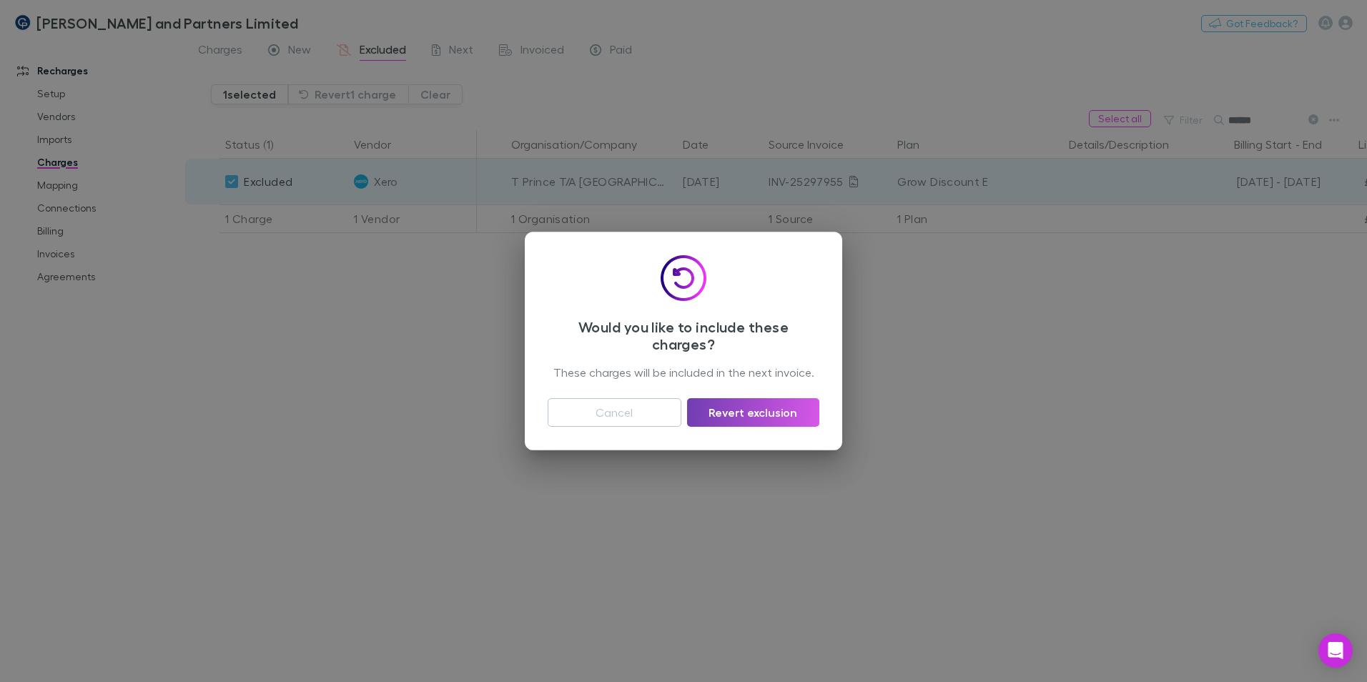
drag, startPoint x: 753, startPoint y: 408, endPoint x: 575, endPoint y: 266, distance: 227.9
click at [753, 408] on button "Revert exclusion" at bounding box center [753, 412] width 132 height 29
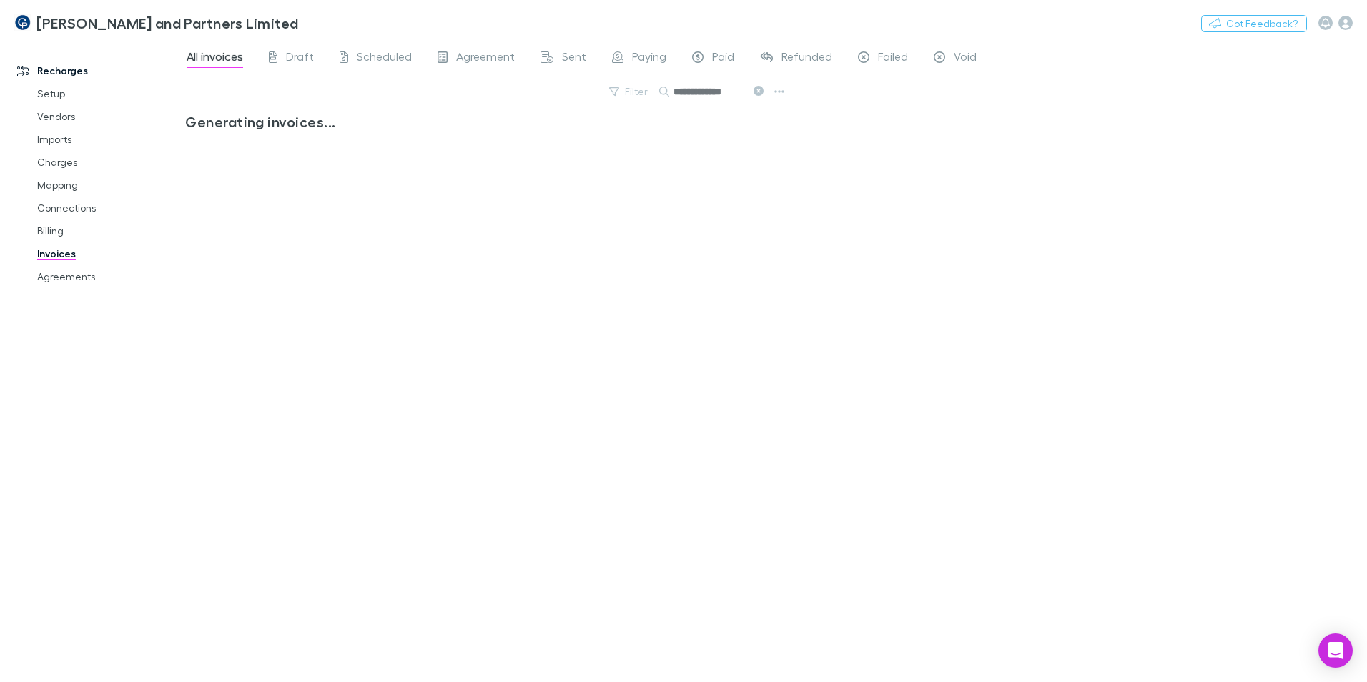
scroll to position [0, 8]
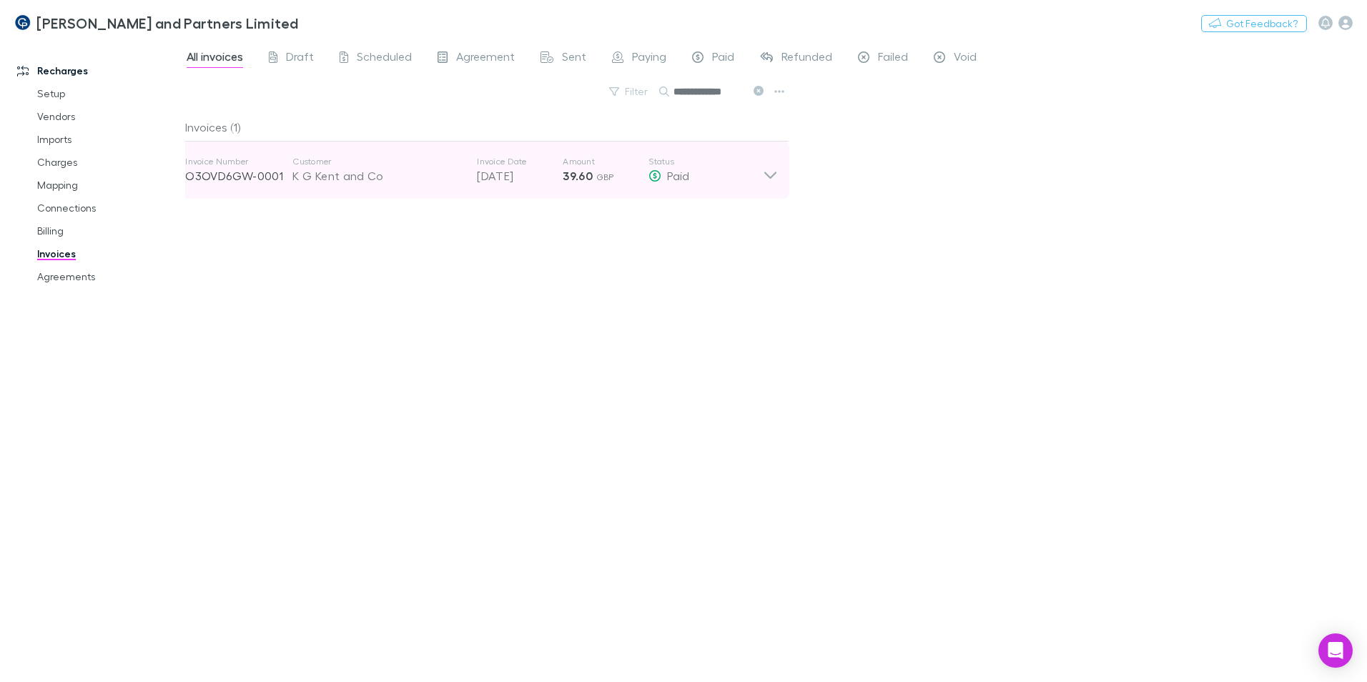
click at [767, 179] on icon at bounding box center [770, 170] width 15 height 29
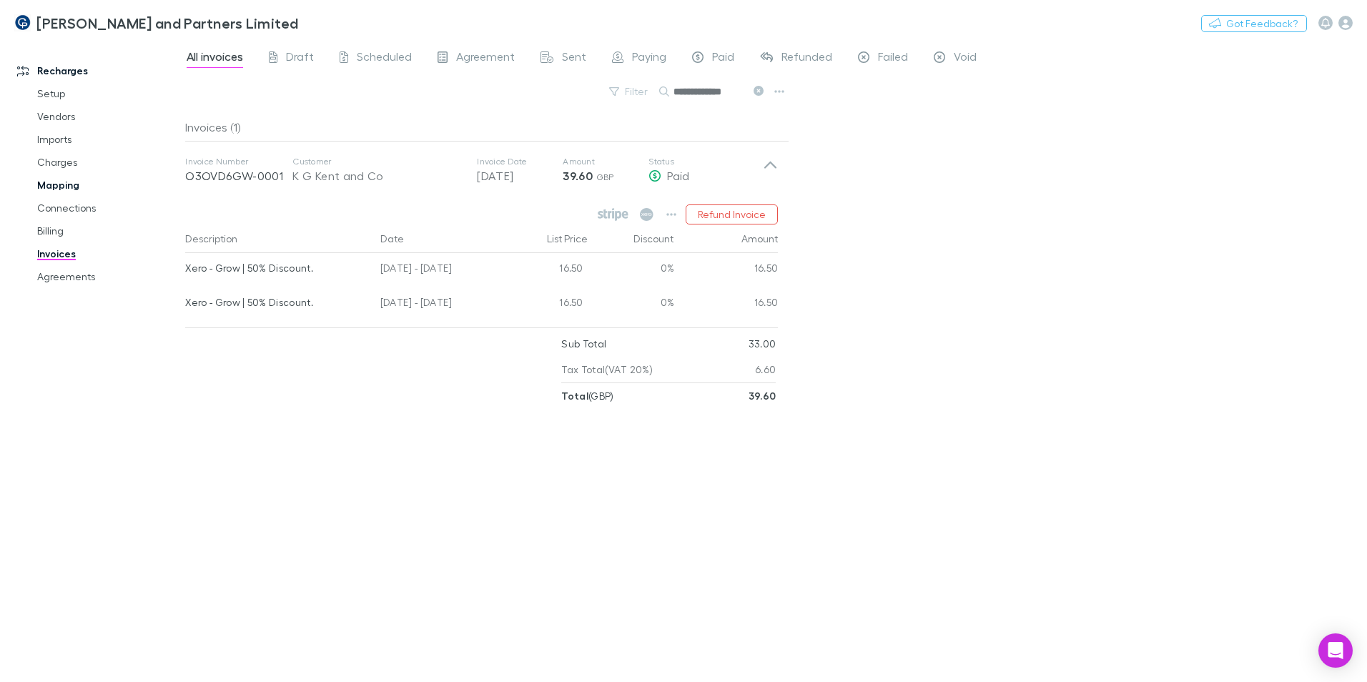
drag, startPoint x: 62, startPoint y: 188, endPoint x: 83, endPoint y: 187, distance: 20.7
click at [62, 188] on link "Mapping" at bounding box center [108, 185] width 170 height 23
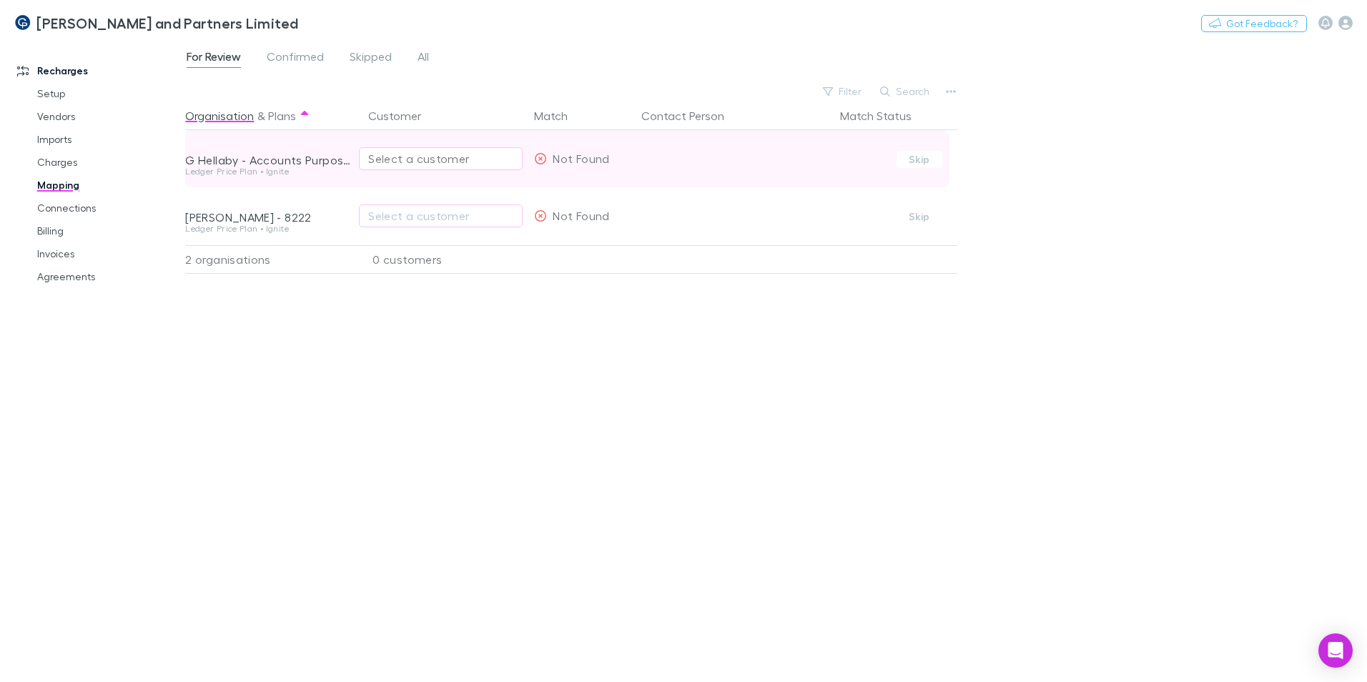
click at [412, 159] on div "Select a customer" at bounding box center [440, 158] width 145 height 17
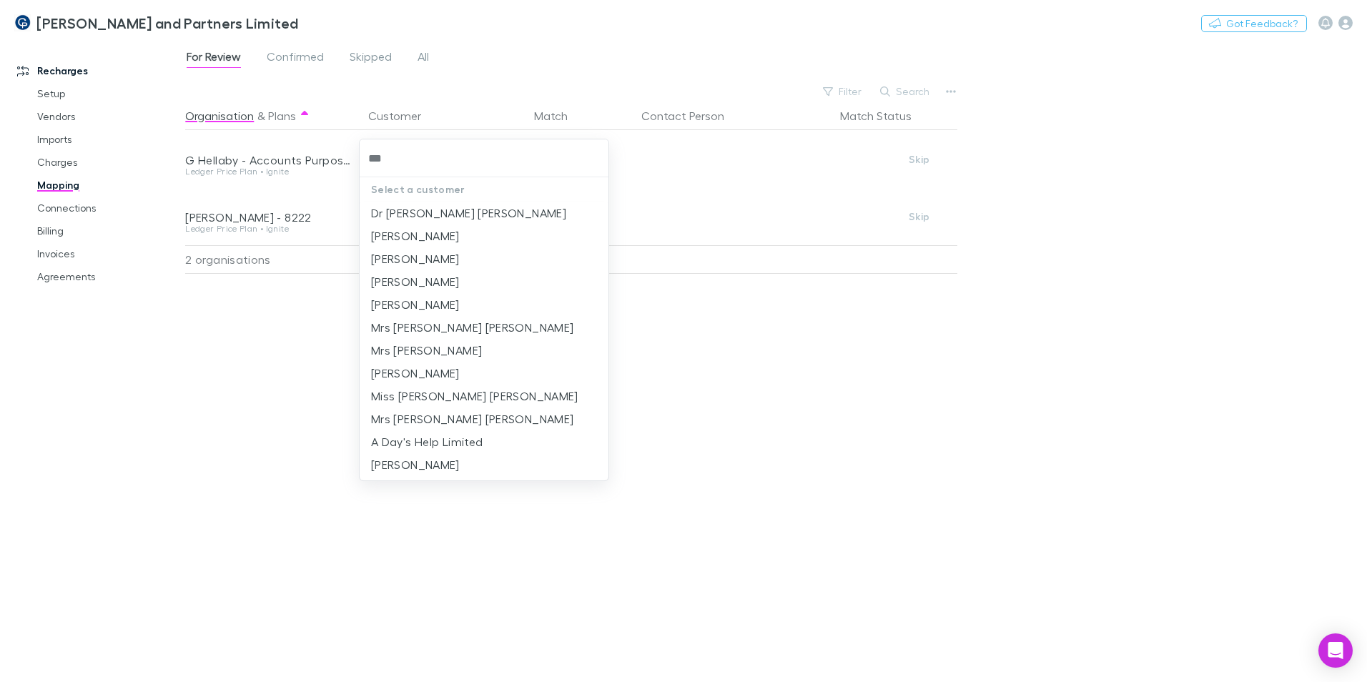
type input "****"
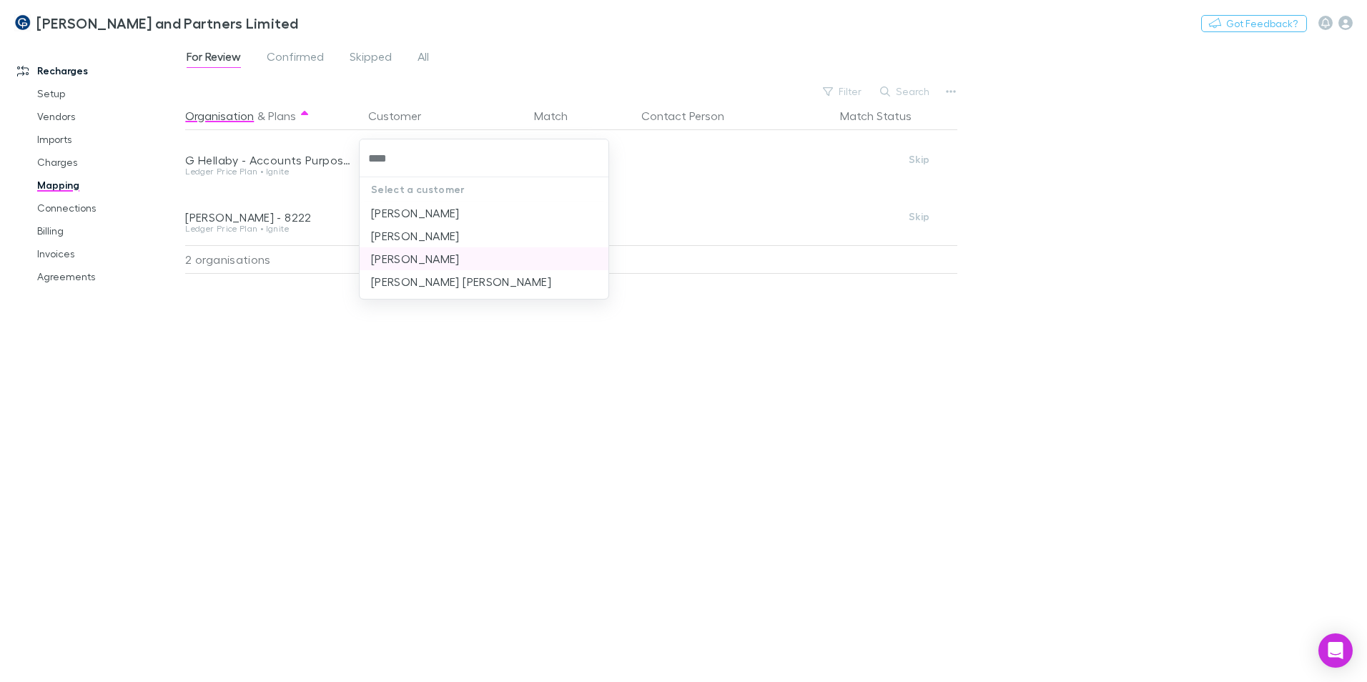
click at [451, 264] on li "[PERSON_NAME]" at bounding box center [484, 258] width 249 height 23
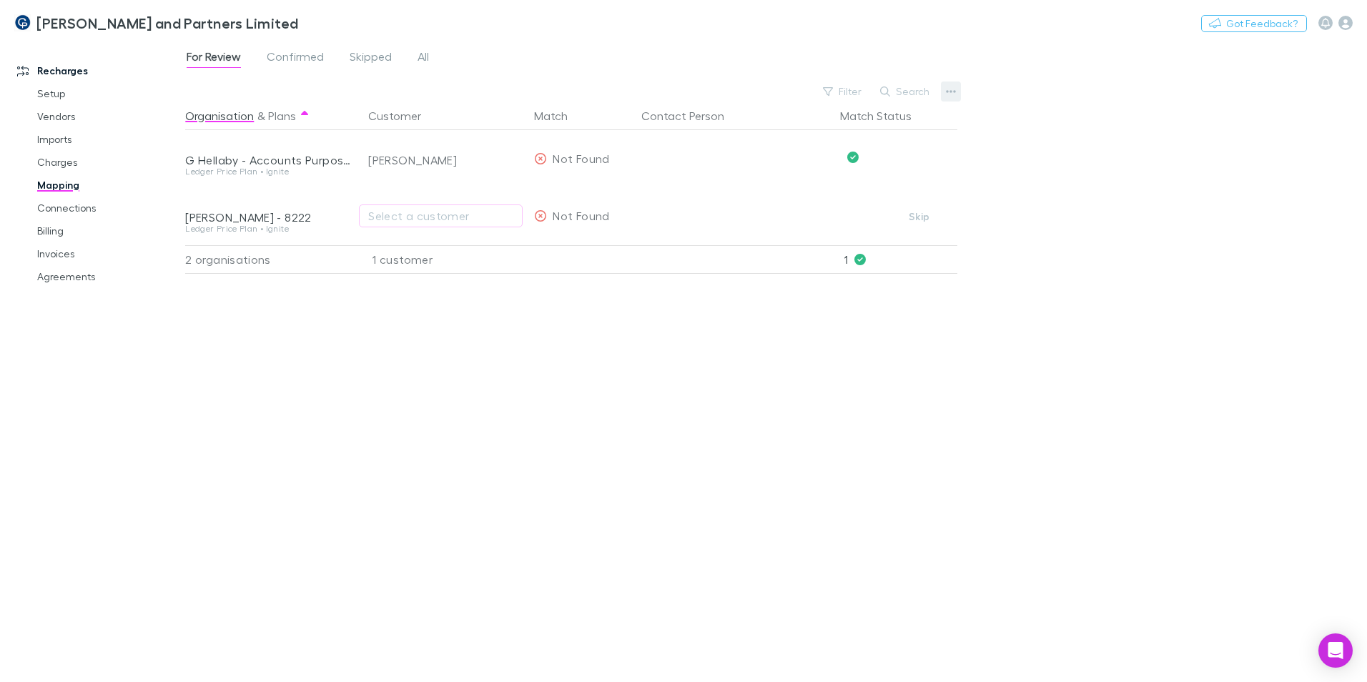
click at [954, 84] on button "button" at bounding box center [951, 91] width 20 height 20
click at [444, 215] on div at bounding box center [683, 341] width 1367 height 682
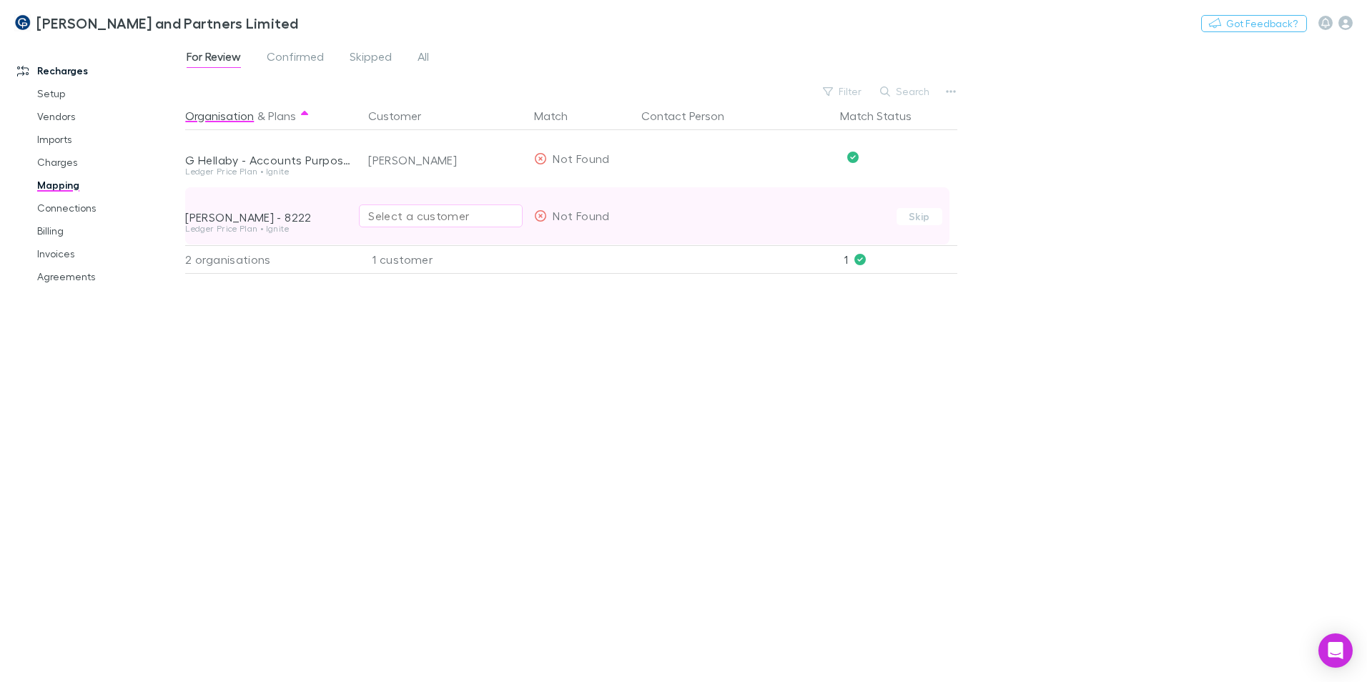
click at [442, 216] on div "Select a customer" at bounding box center [440, 215] width 145 height 17
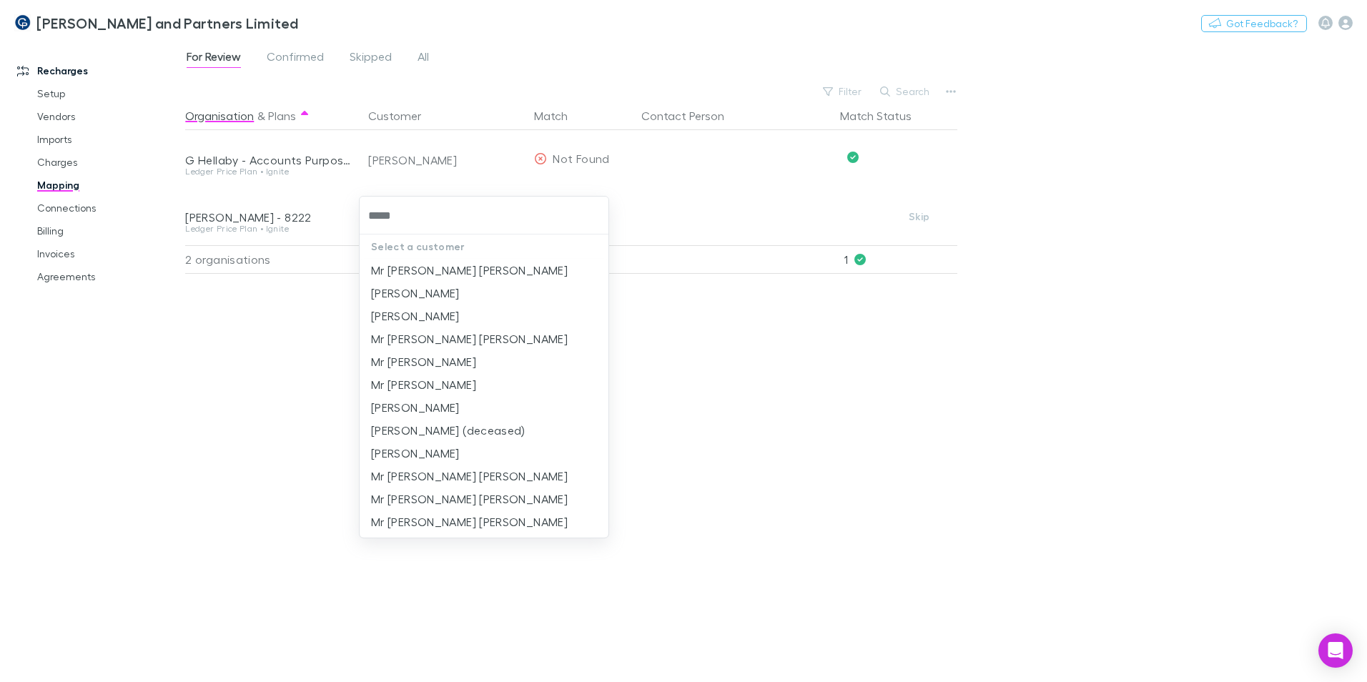
type input "******"
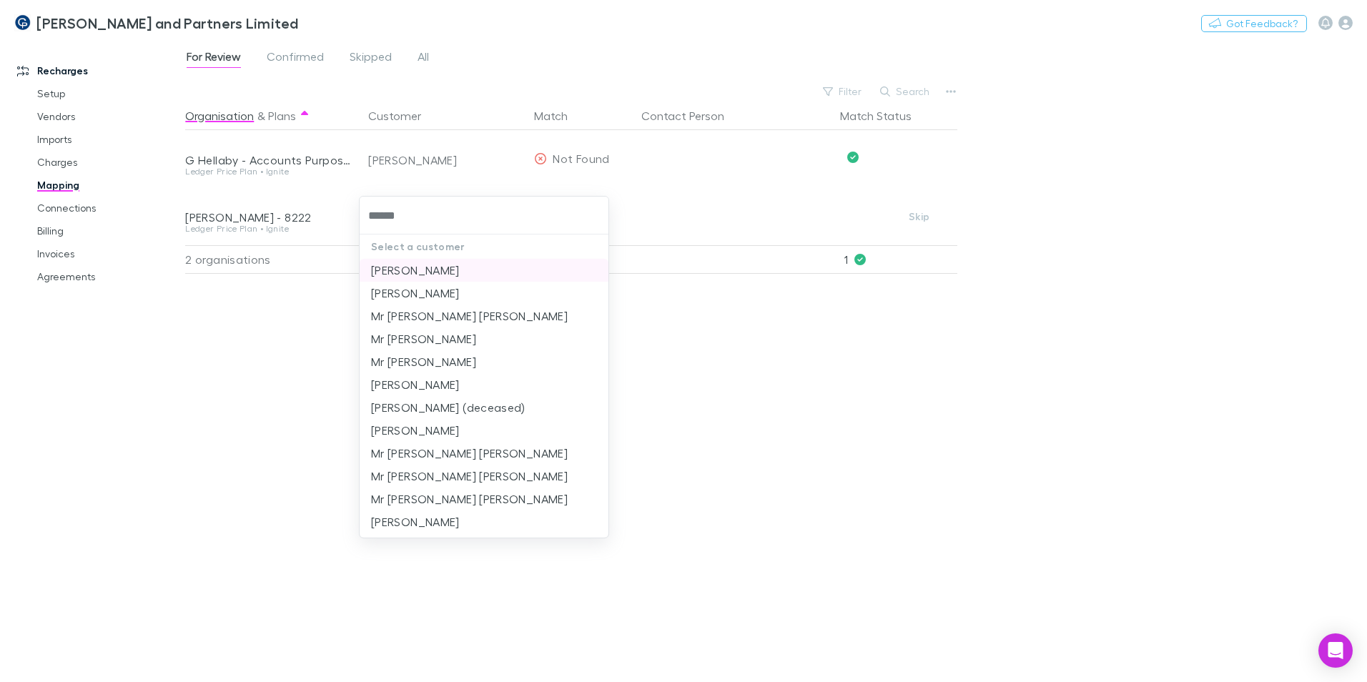
click at [450, 267] on li "[PERSON_NAME]" at bounding box center [484, 270] width 249 height 23
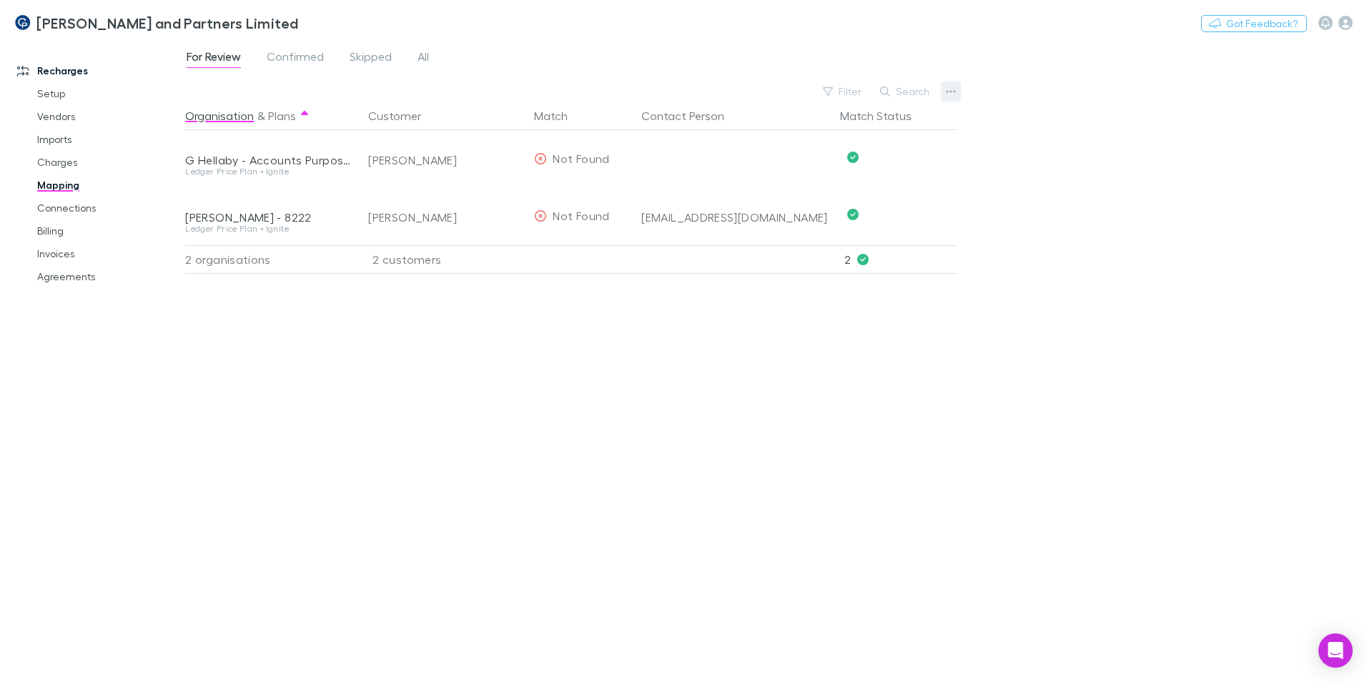
click at [954, 89] on icon "button" at bounding box center [951, 91] width 10 height 11
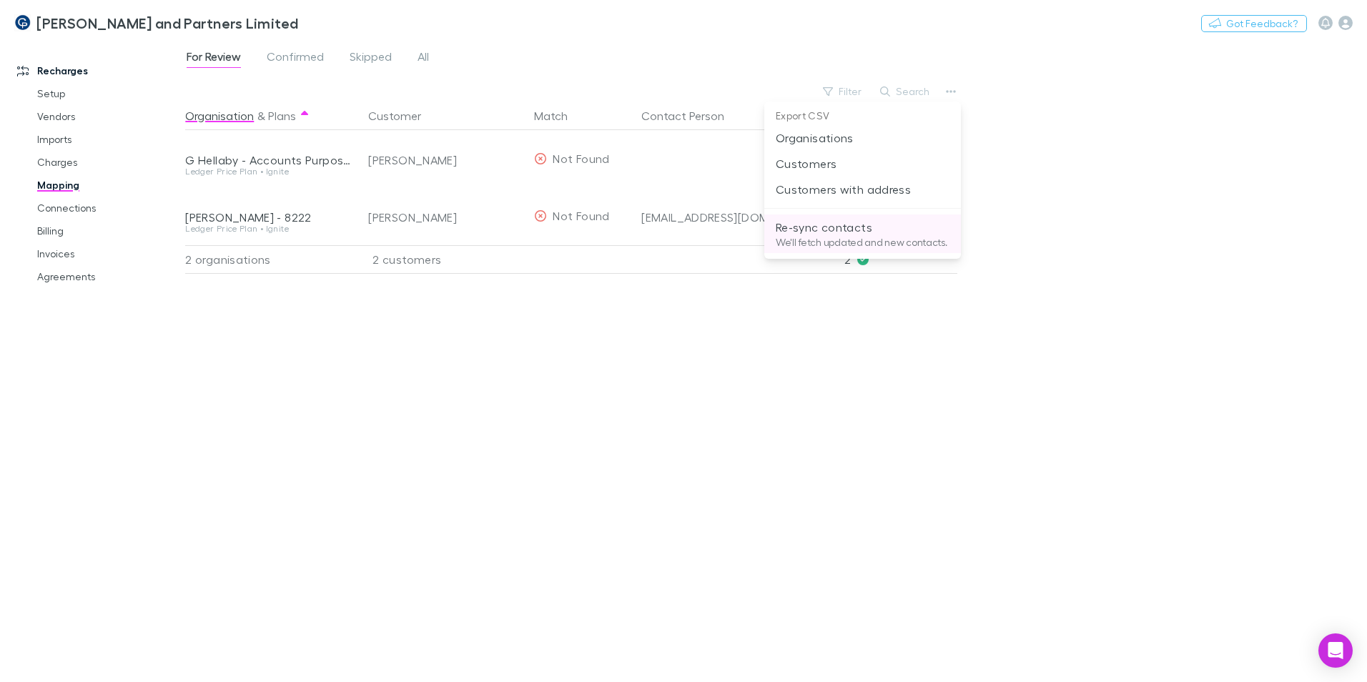
click at [863, 230] on p "Re-sync contacts" at bounding box center [863, 227] width 174 height 17
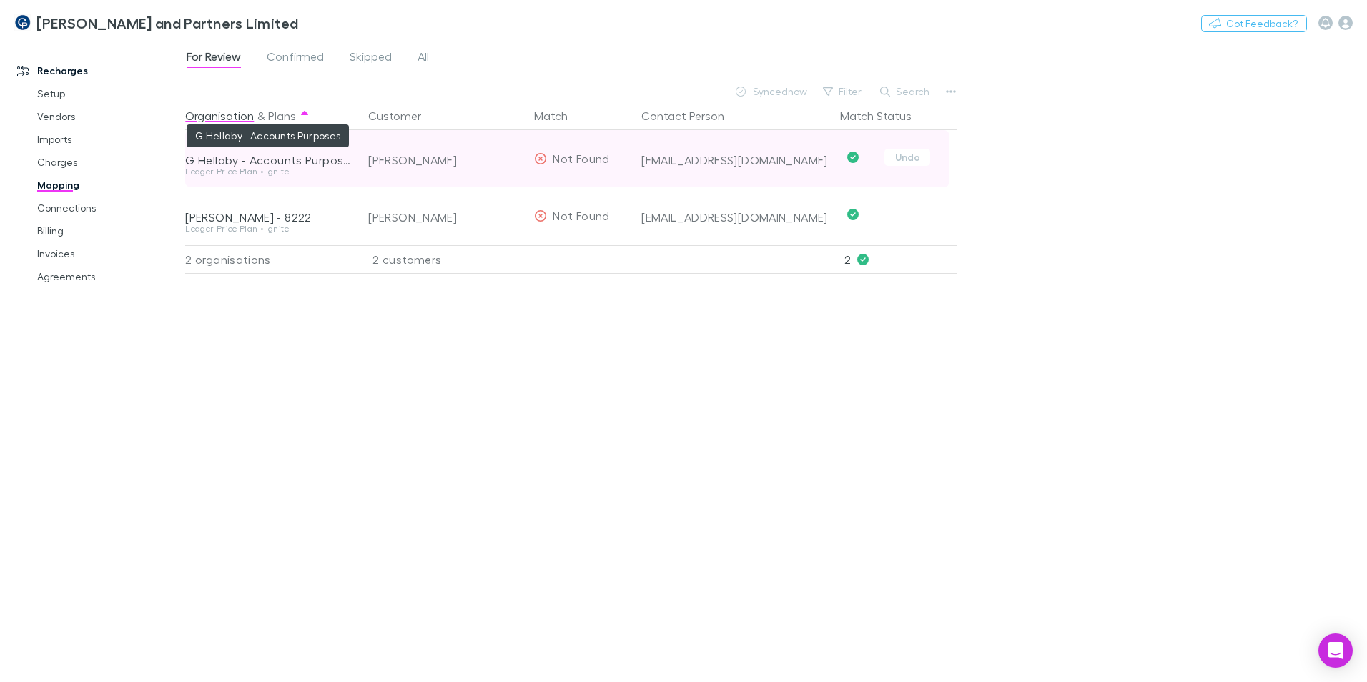
click at [346, 161] on div "G Hellaby - Accounts Purposes" at bounding box center [268, 160] width 166 height 14
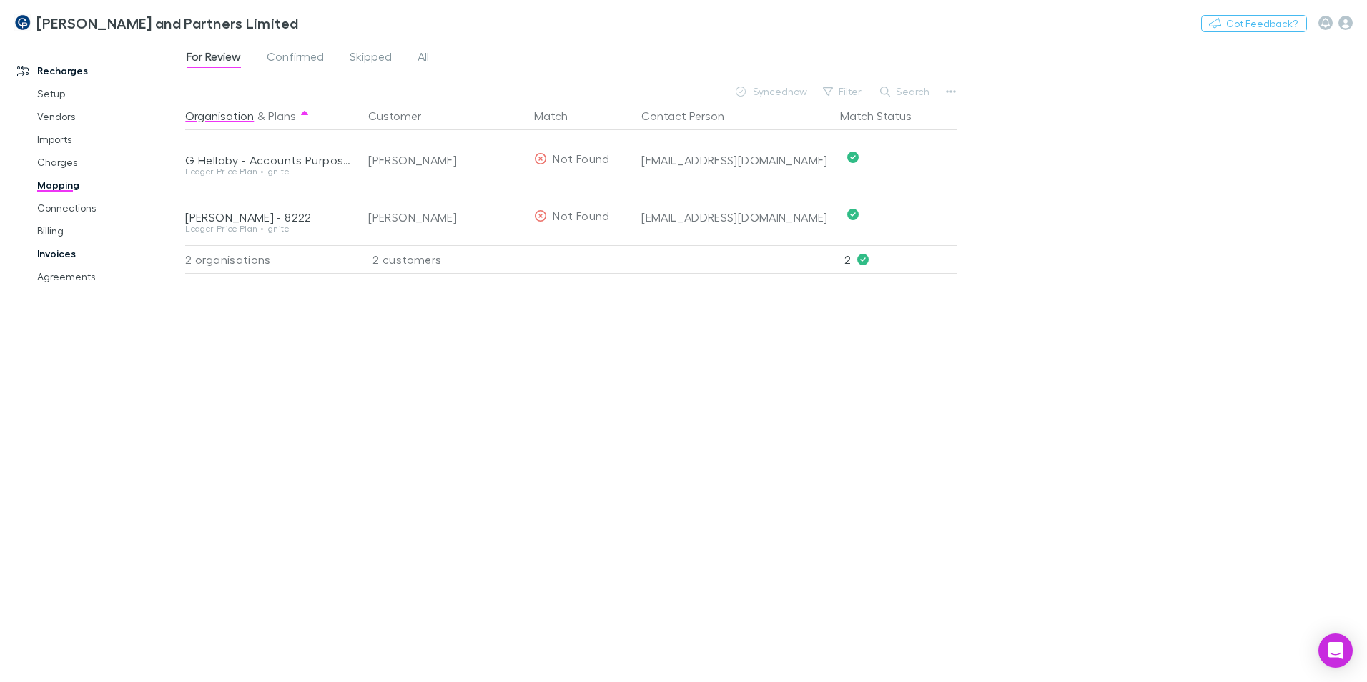
click at [66, 255] on link "Invoices" at bounding box center [108, 253] width 170 height 23
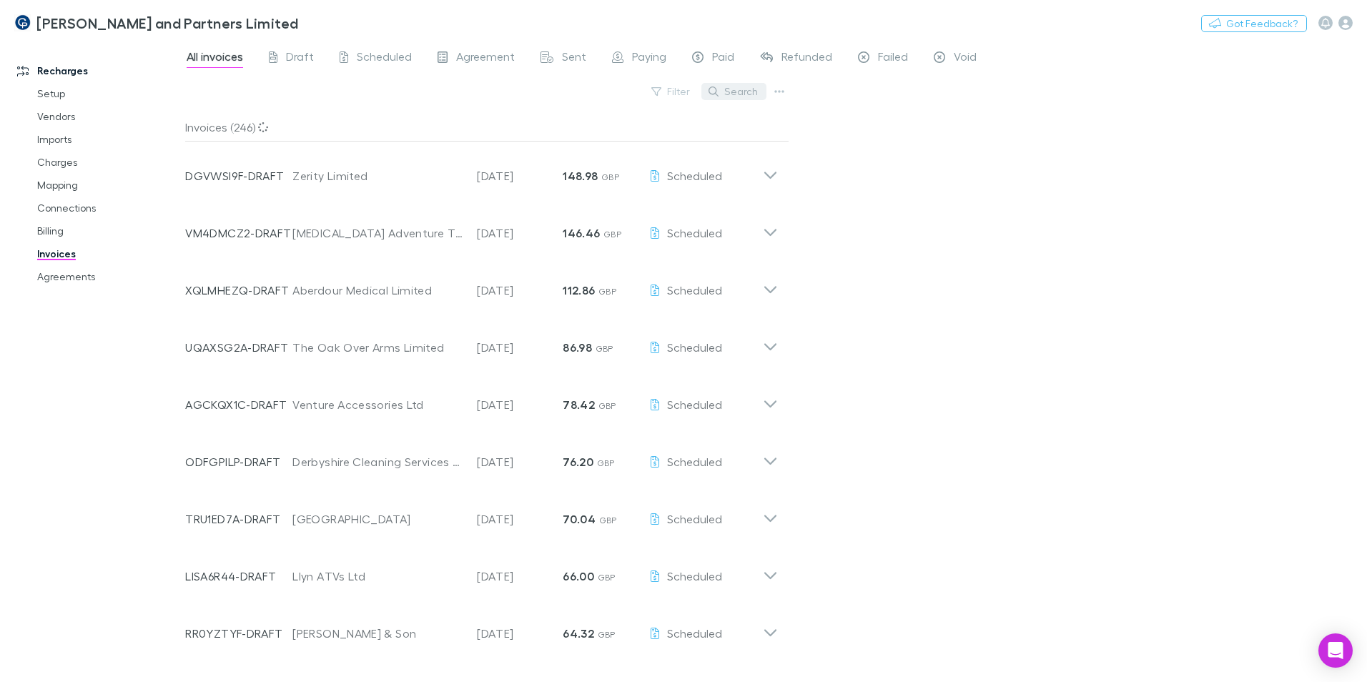
click at [738, 91] on button "Search" at bounding box center [733, 91] width 65 height 17
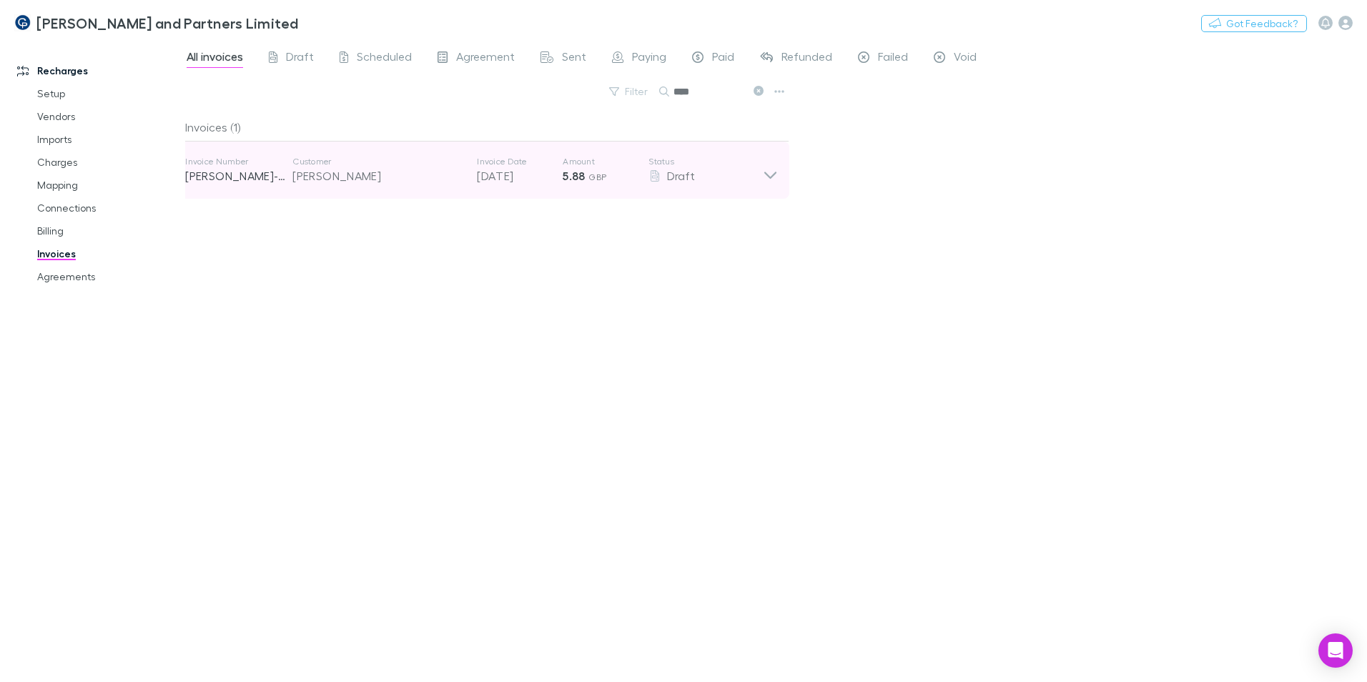
type input "****"
click at [772, 173] on icon at bounding box center [770, 170] width 15 height 29
click at [773, 169] on icon at bounding box center [770, 170] width 15 height 29
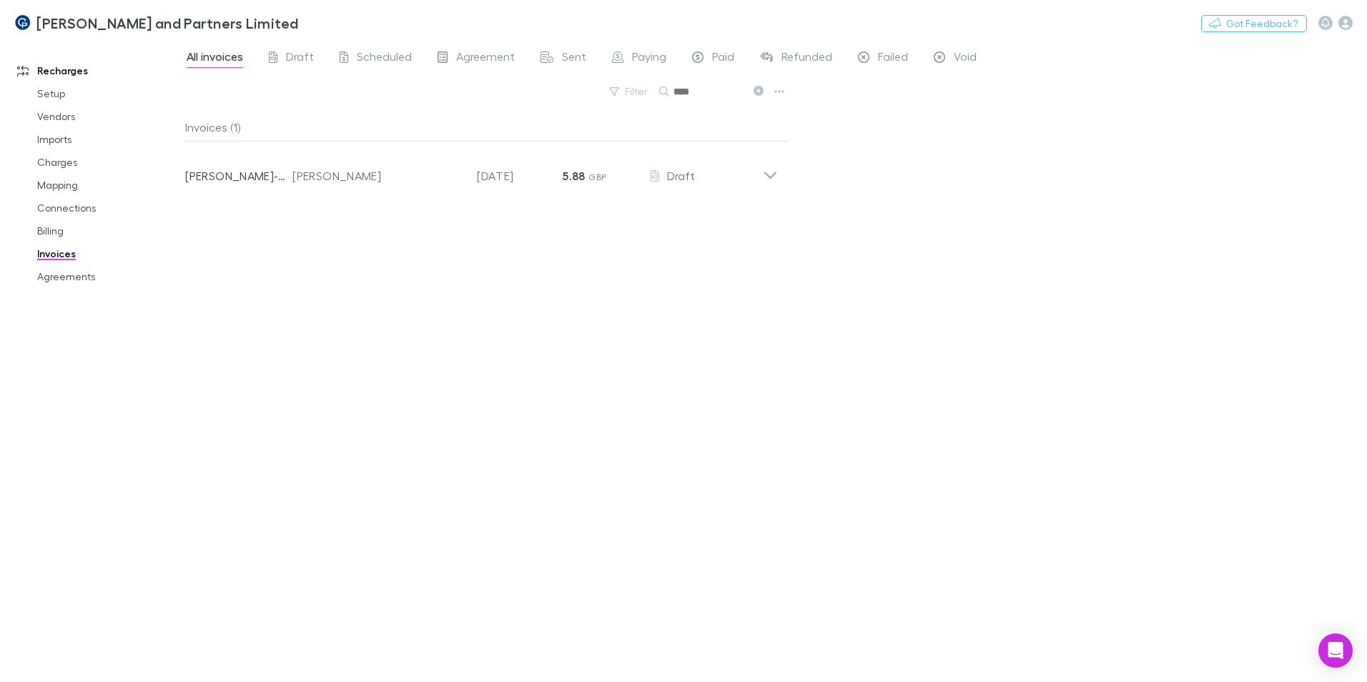
drag, startPoint x: 716, startPoint y: 76, endPoint x: 699, endPoint y: 80, distance: 17.0
click at [709, 77] on div "All invoices Draft Scheduled Agreement Sent Paying Paid Refunded Failed Void Fi…" at bounding box center [776, 361] width 1182 height 642
click at [693, 83] on div "All invoices Draft Scheduled Agreement Sent Paying Paid Refunded Failed Void Fi…" at bounding box center [776, 361] width 1182 height 642
drag, startPoint x: 718, startPoint y: 90, endPoint x: 675, endPoint y: 82, distance: 43.6
click at [676, 82] on input "****" at bounding box center [708, 91] width 71 height 20
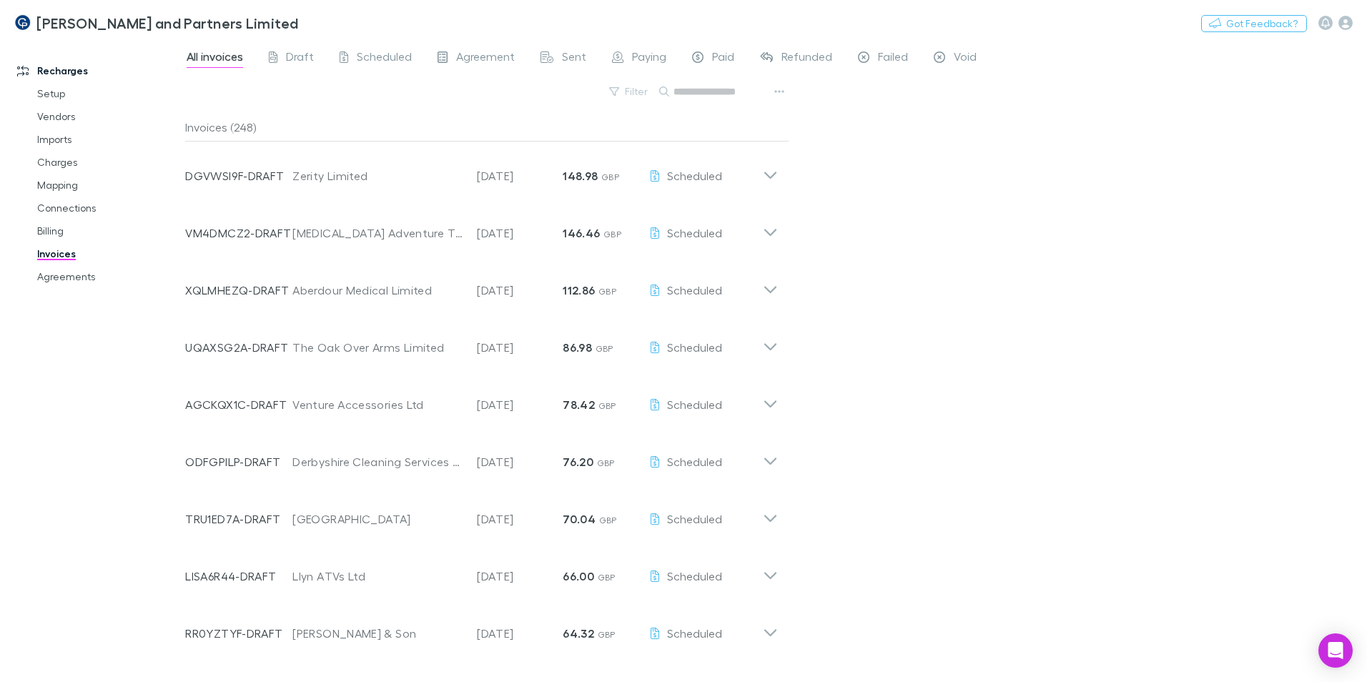
click at [723, 97] on input "text" at bounding box center [708, 91] width 71 height 20
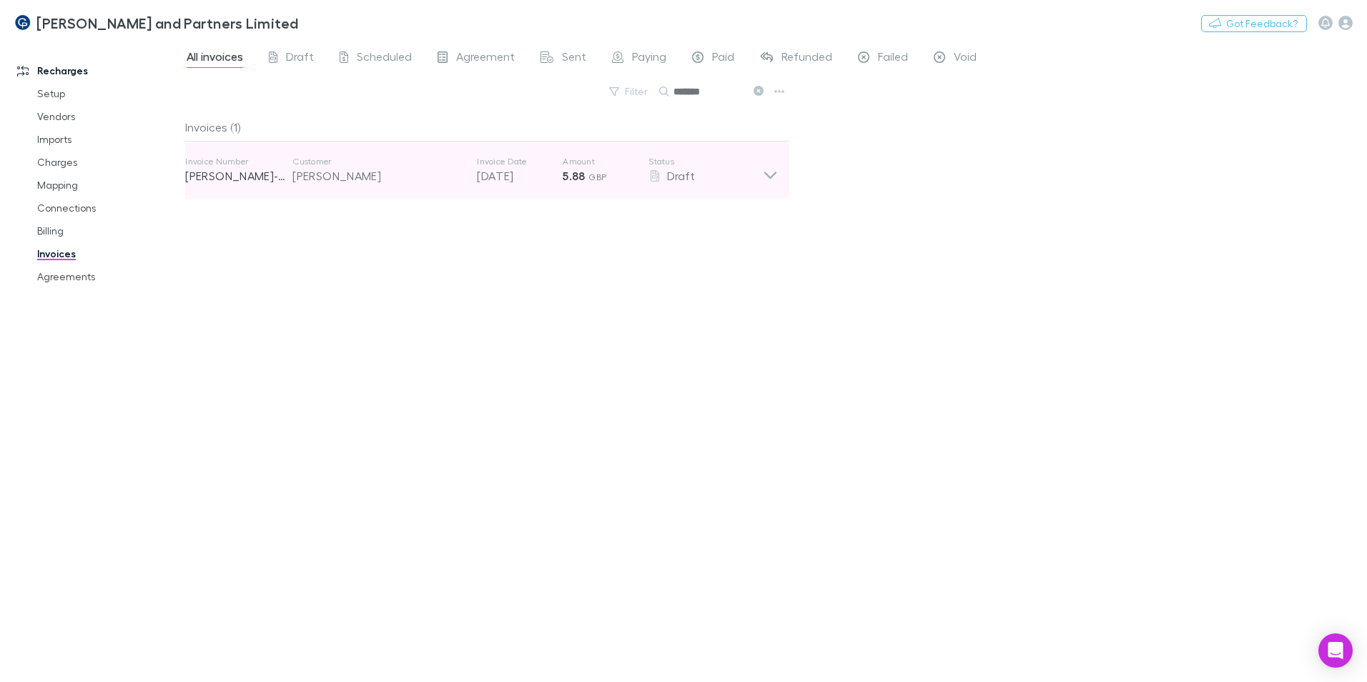
type input "*******"
click at [777, 165] on icon at bounding box center [770, 170] width 15 height 29
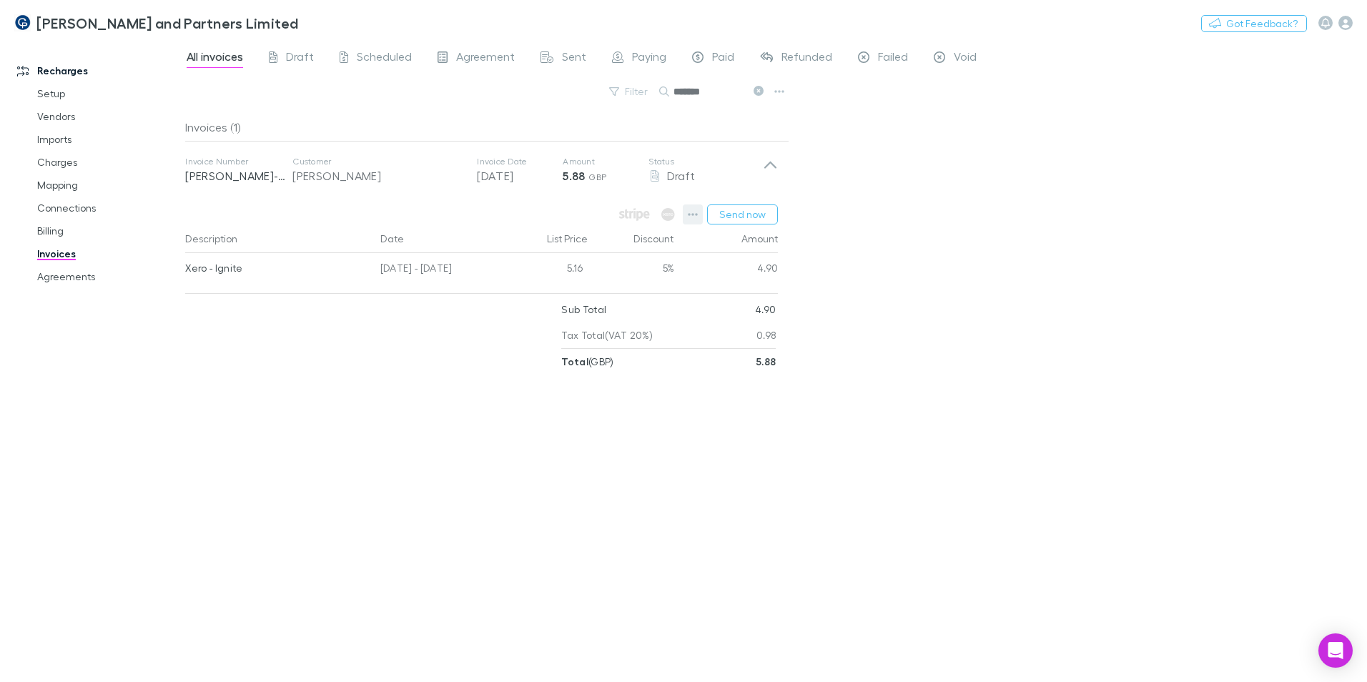
click at [689, 217] on icon "button" at bounding box center [693, 214] width 10 height 11
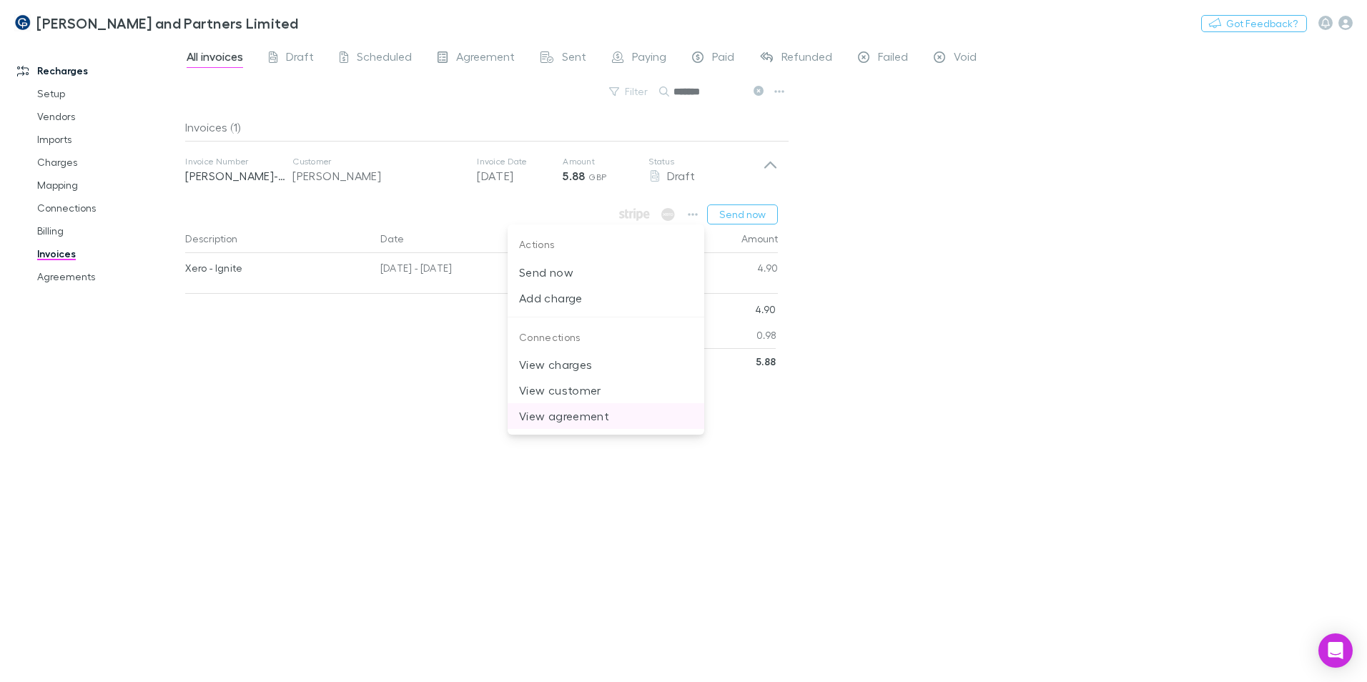
click at [592, 417] on p "View agreement" at bounding box center [606, 415] width 174 height 17
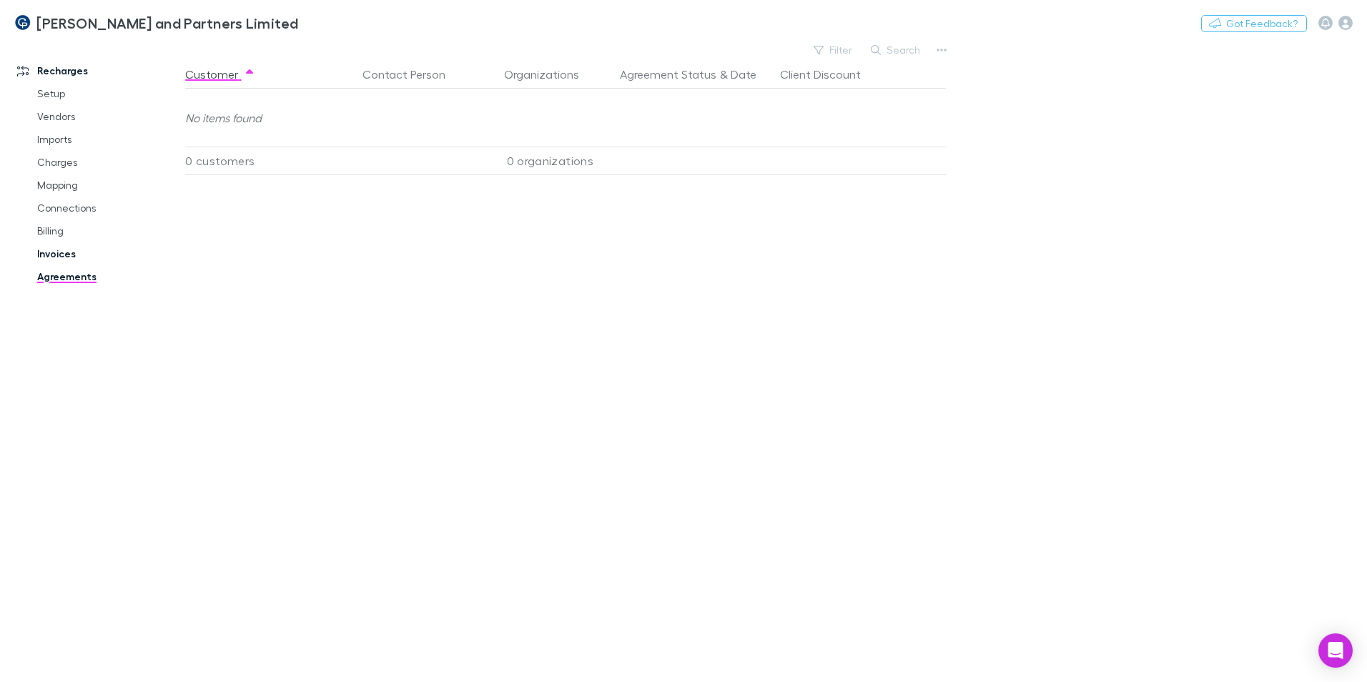
click at [62, 252] on link "Invoices" at bounding box center [108, 253] width 170 height 23
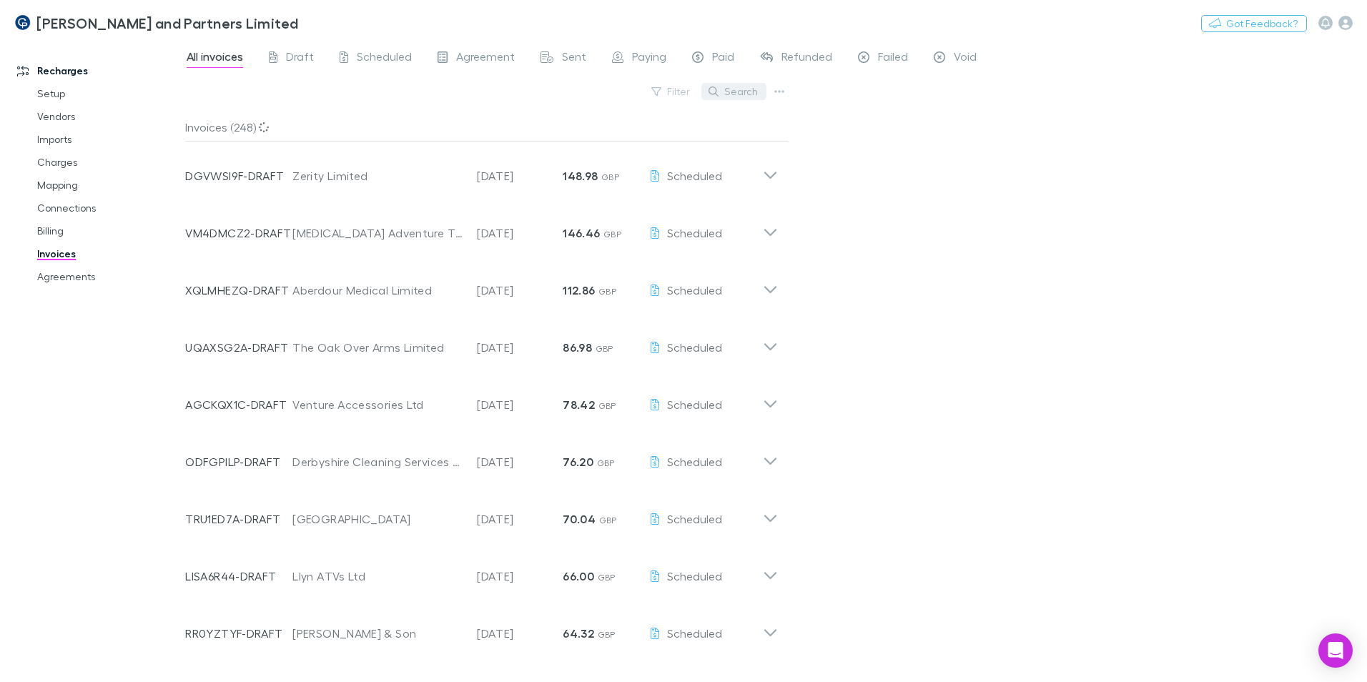
click at [744, 98] on button "Search" at bounding box center [733, 91] width 65 height 17
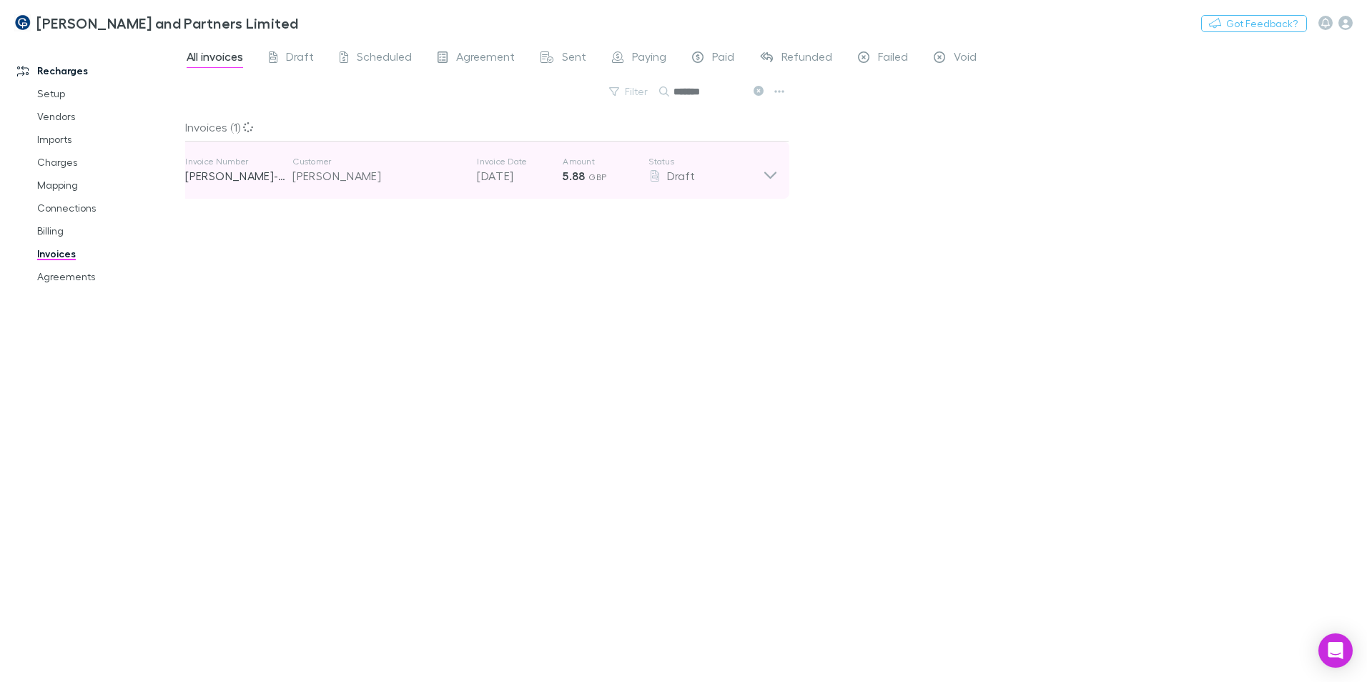
type input "*******"
click at [764, 169] on icon at bounding box center [770, 170] width 15 height 29
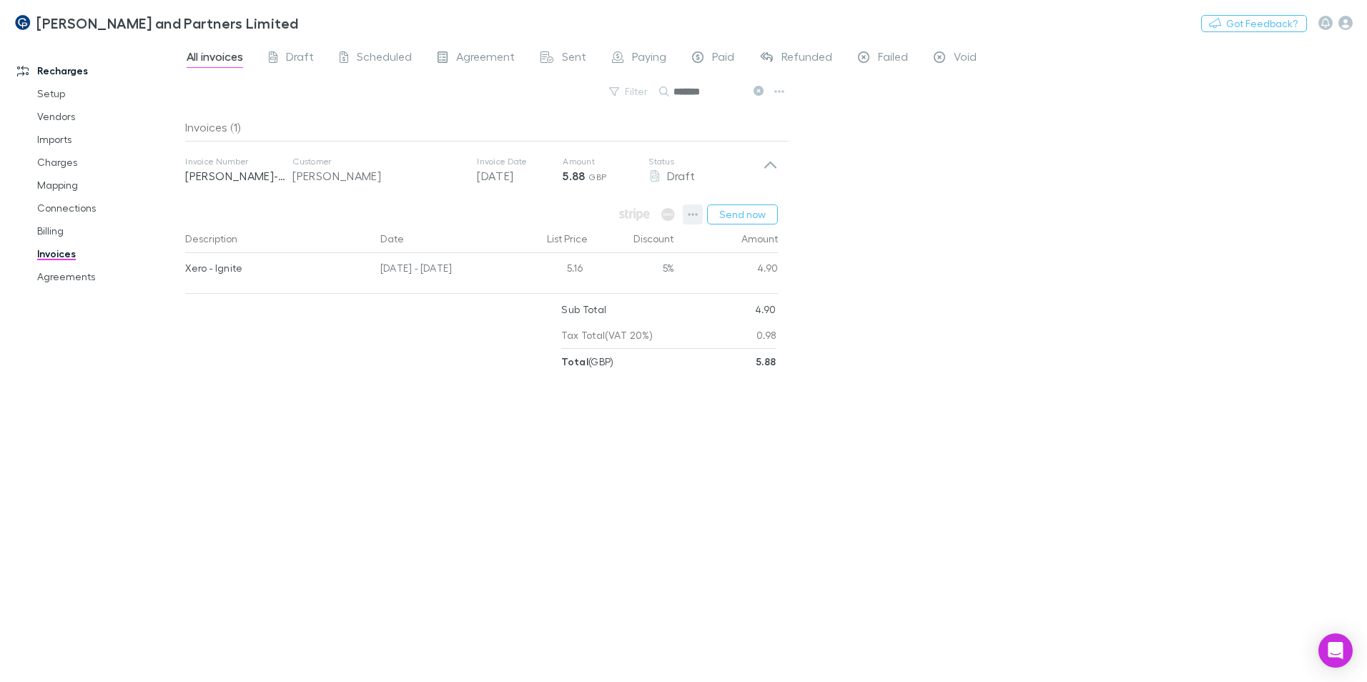
click at [694, 216] on icon "button" at bounding box center [693, 214] width 10 height 11
click at [602, 392] on p "View customer" at bounding box center [606, 390] width 174 height 17
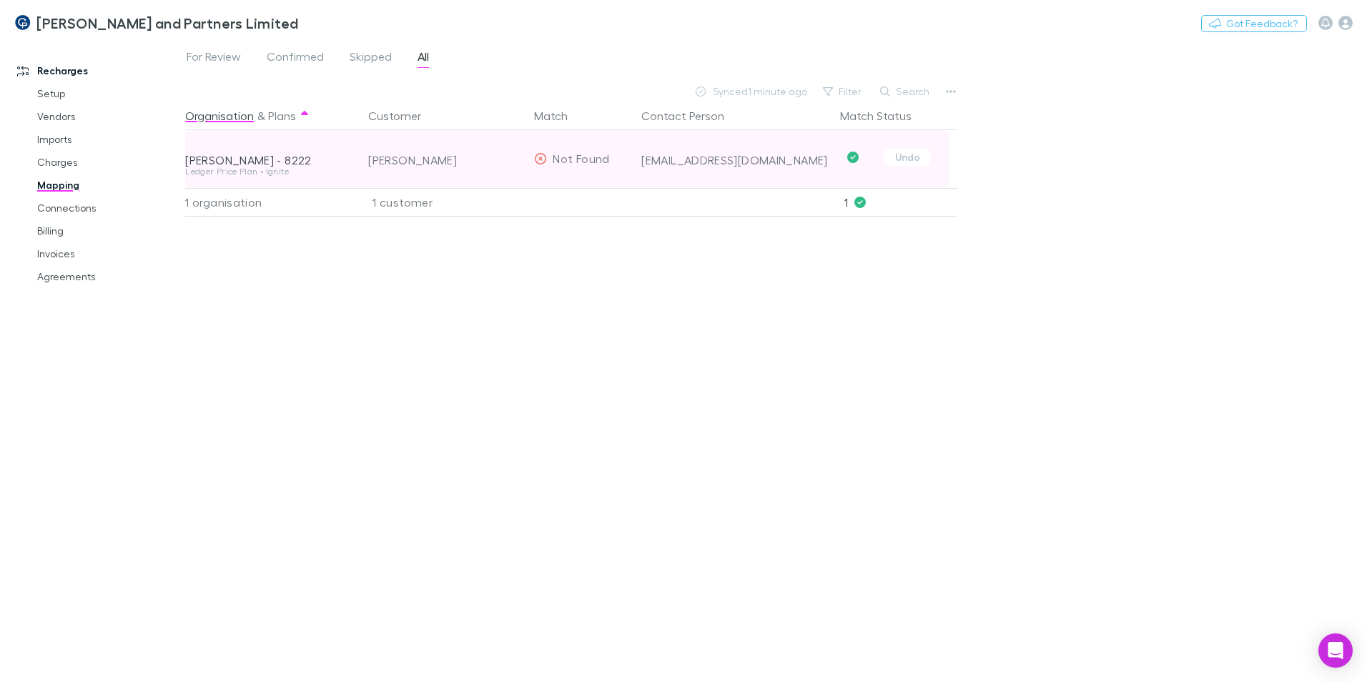
click at [292, 160] on div "[PERSON_NAME] - 8222" at bounding box center [268, 160] width 166 height 14
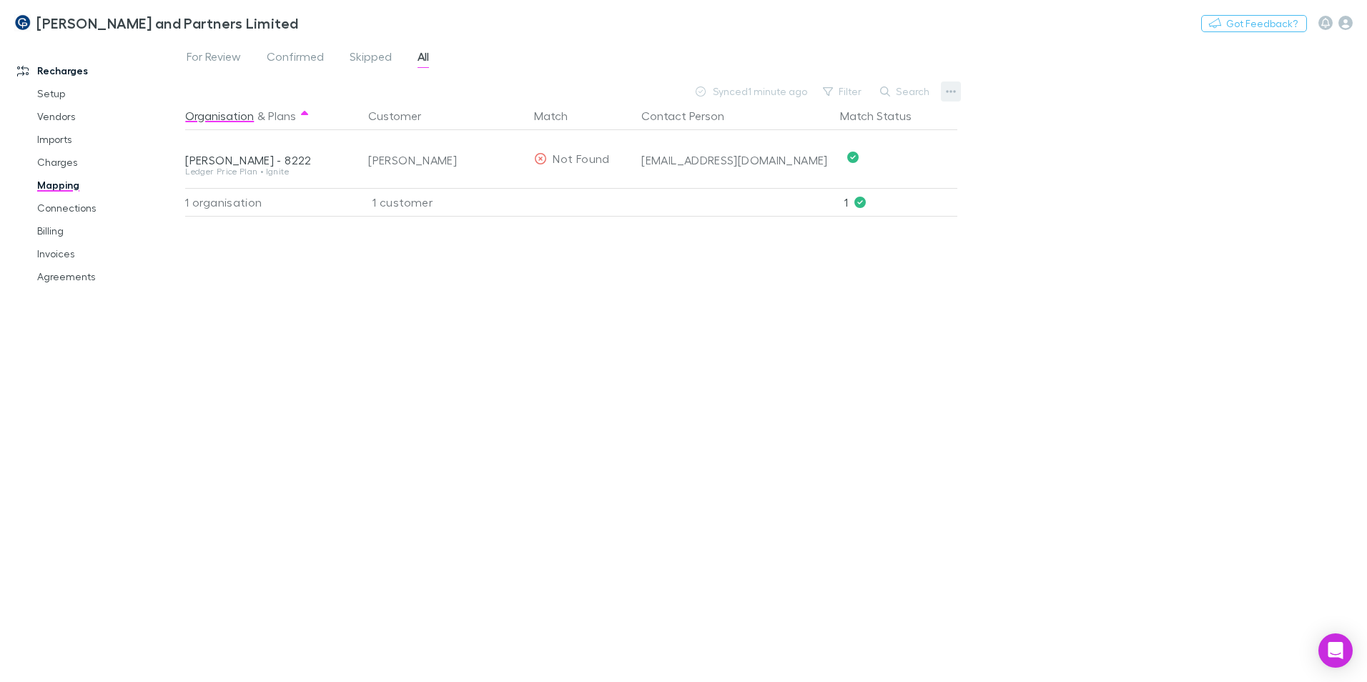
click at [949, 95] on icon "button" at bounding box center [951, 91] width 10 height 11
click at [312, 174] on div at bounding box center [683, 341] width 1367 height 682
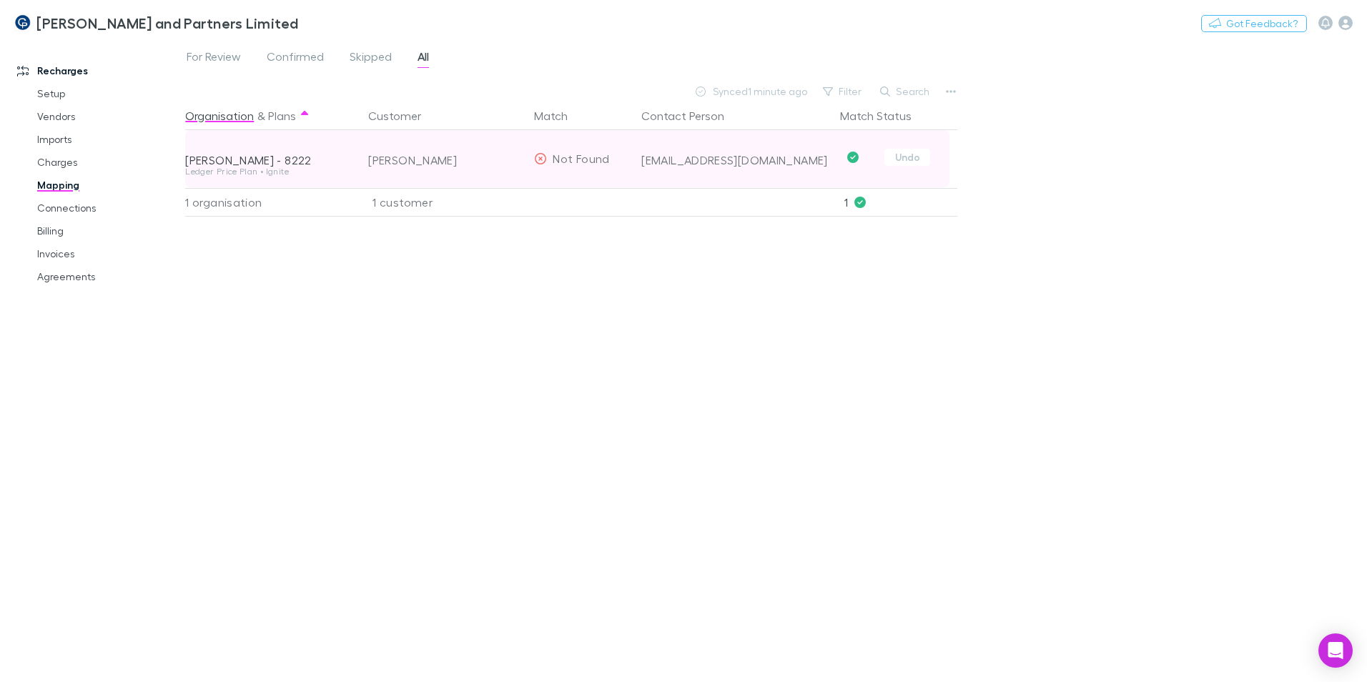
click at [287, 164] on div "[PERSON_NAME] - 8222" at bounding box center [268, 160] width 166 height 14
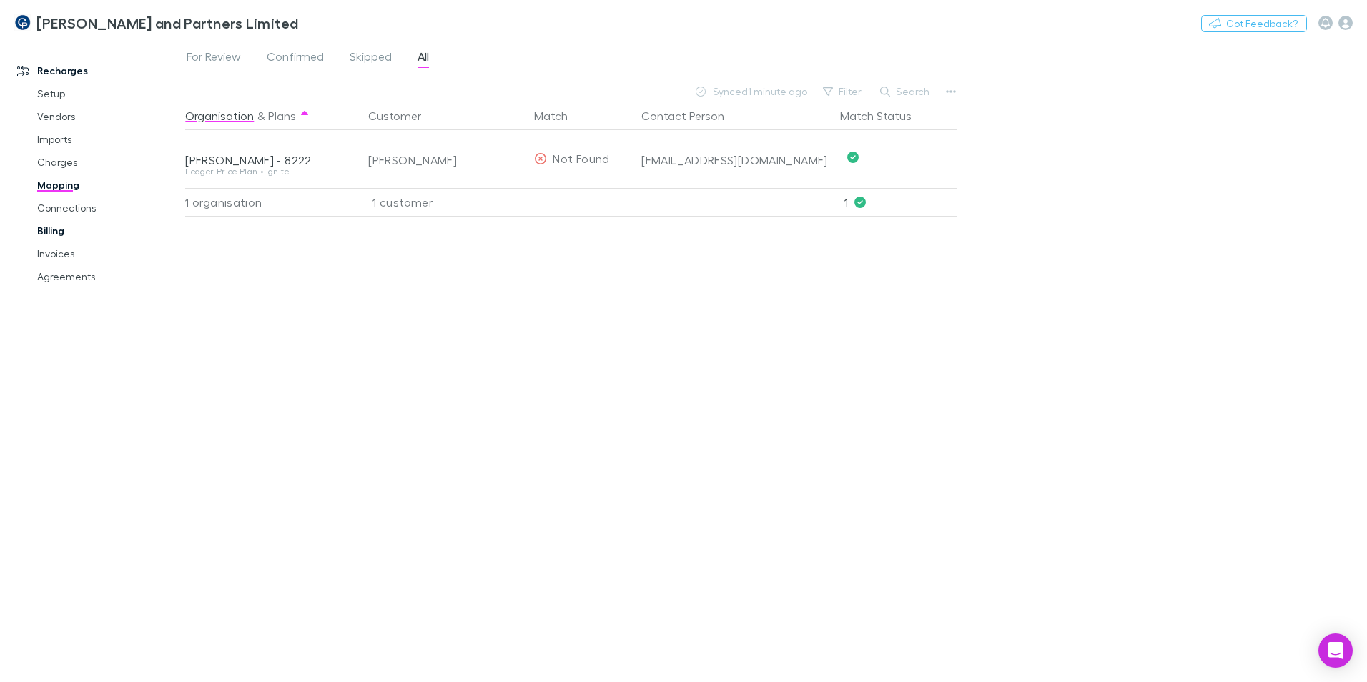
click at [49, 234] on link "Billing" at bounding box center [108, 230] width 170 height 23
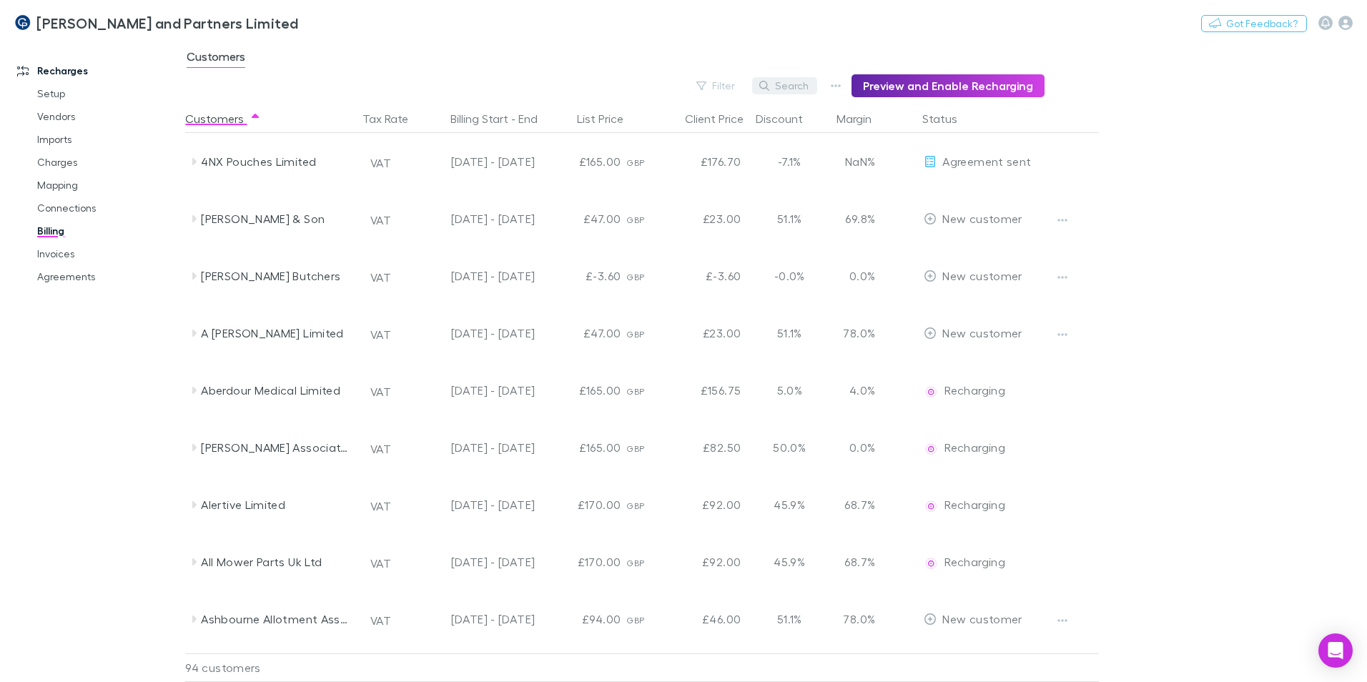
click at [805, 84] on button "Search" at bounding box center [784, 85] width 65 height 17
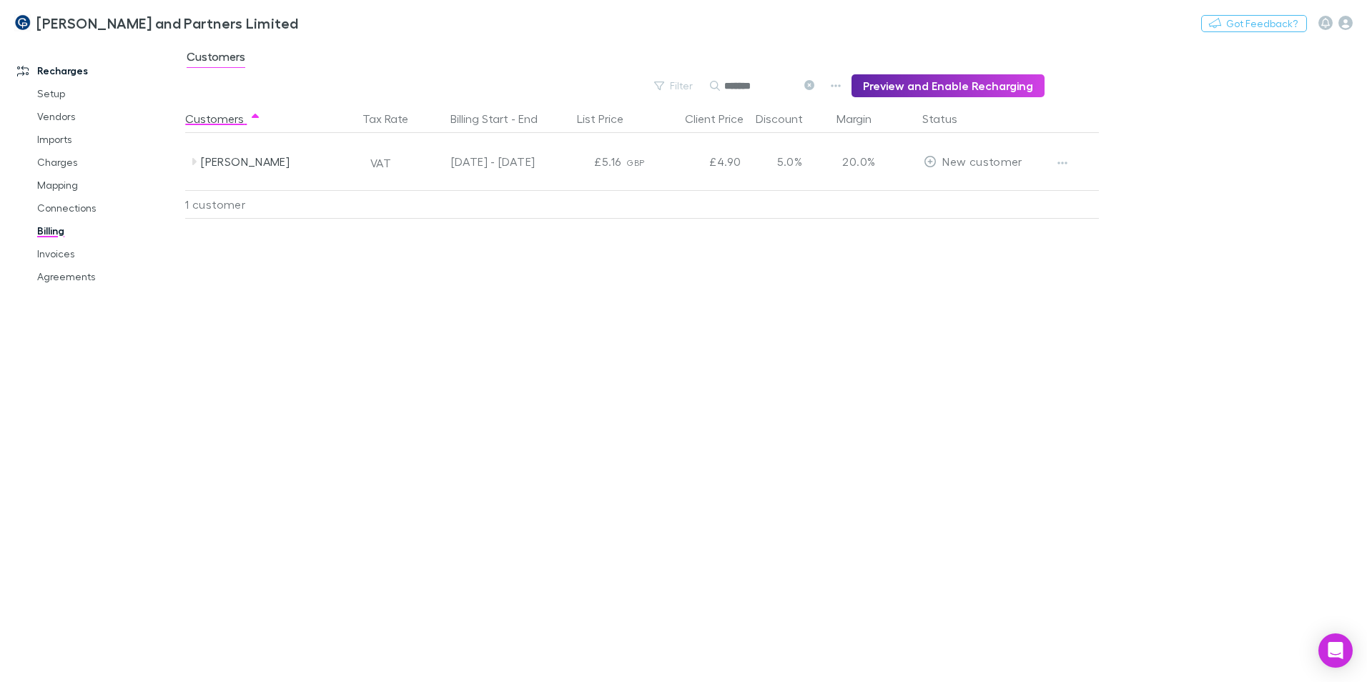
drag, startPoint x: 774, startPoint y: 85, endPoint x: 684, endPoint y: 70, distance: 91.3
click at [684, 70] on main "Customers Filter Search ******* Preview and Enable Recharging Customers Tax Rat…" at bounding box center [776, 361] width 1182 height 642
type input "*"
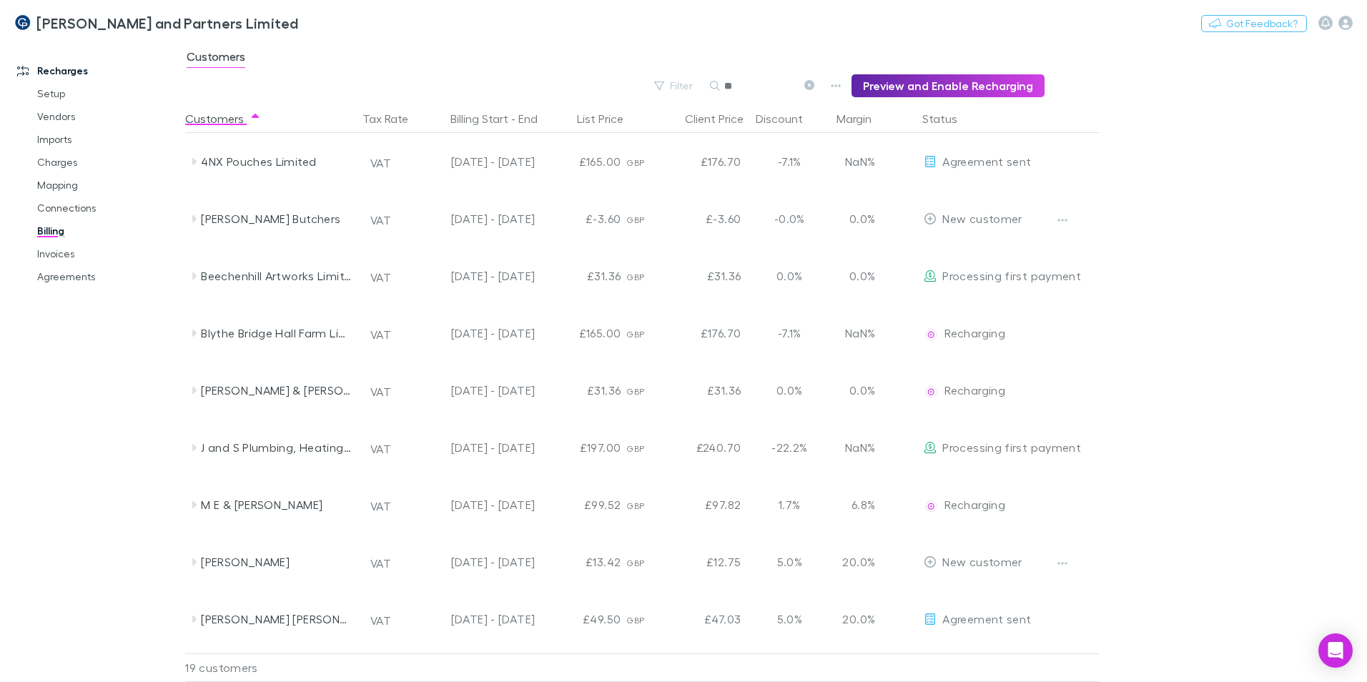
type input "*"
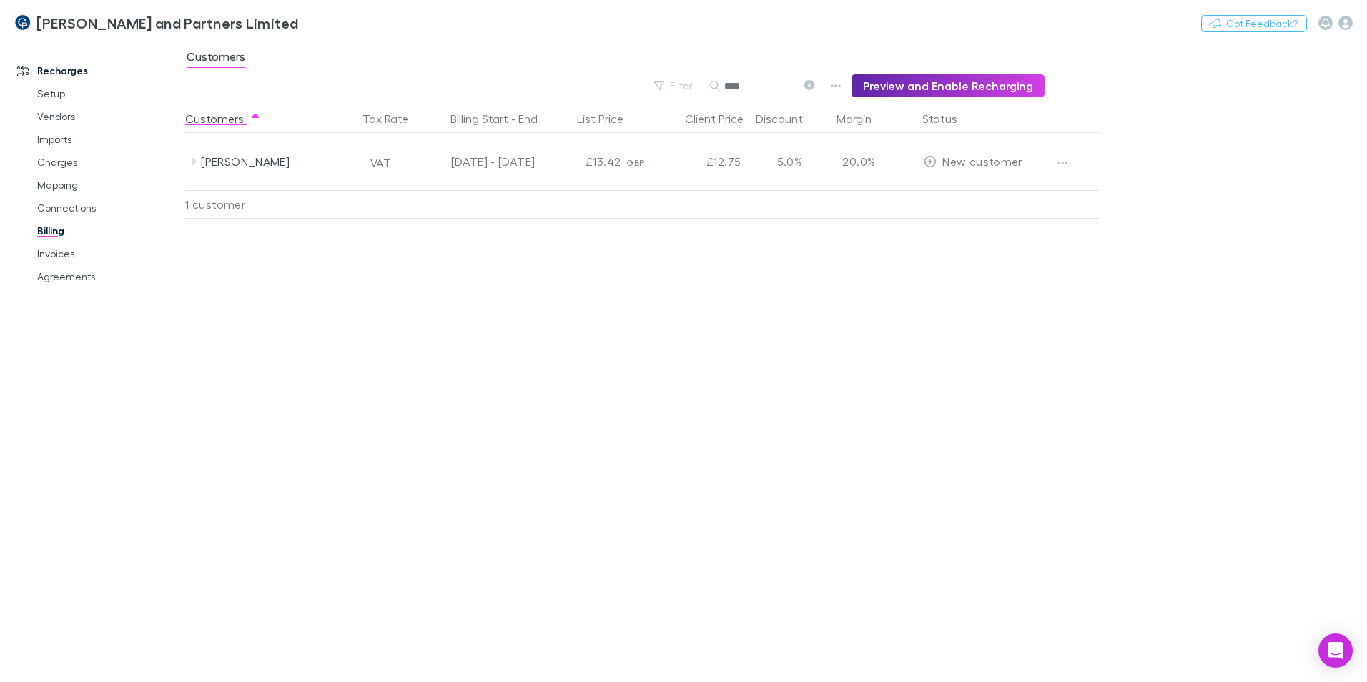
type input "****"
click at [65, 231] on link "Billing" at bounding box center [108, 230] width 170 height 23
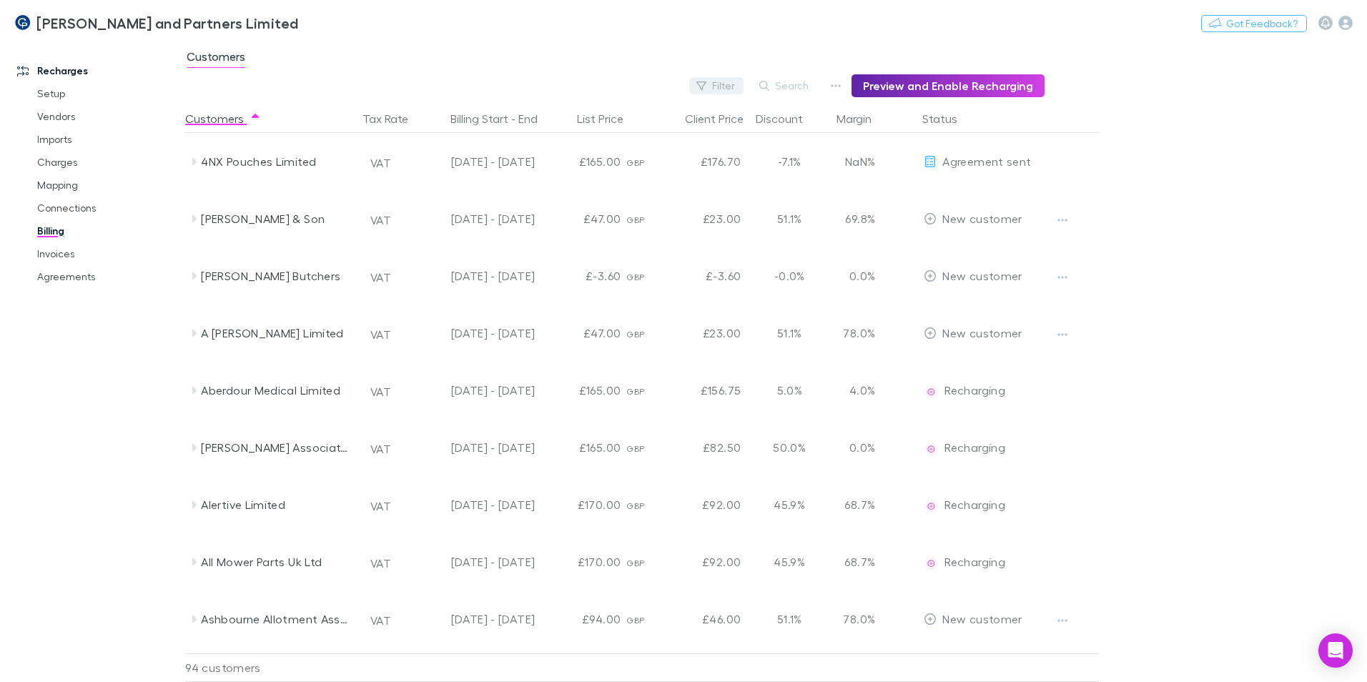
click at [706, 86] on button "Filter" at bounding box center [716, 85] width 54 height 17
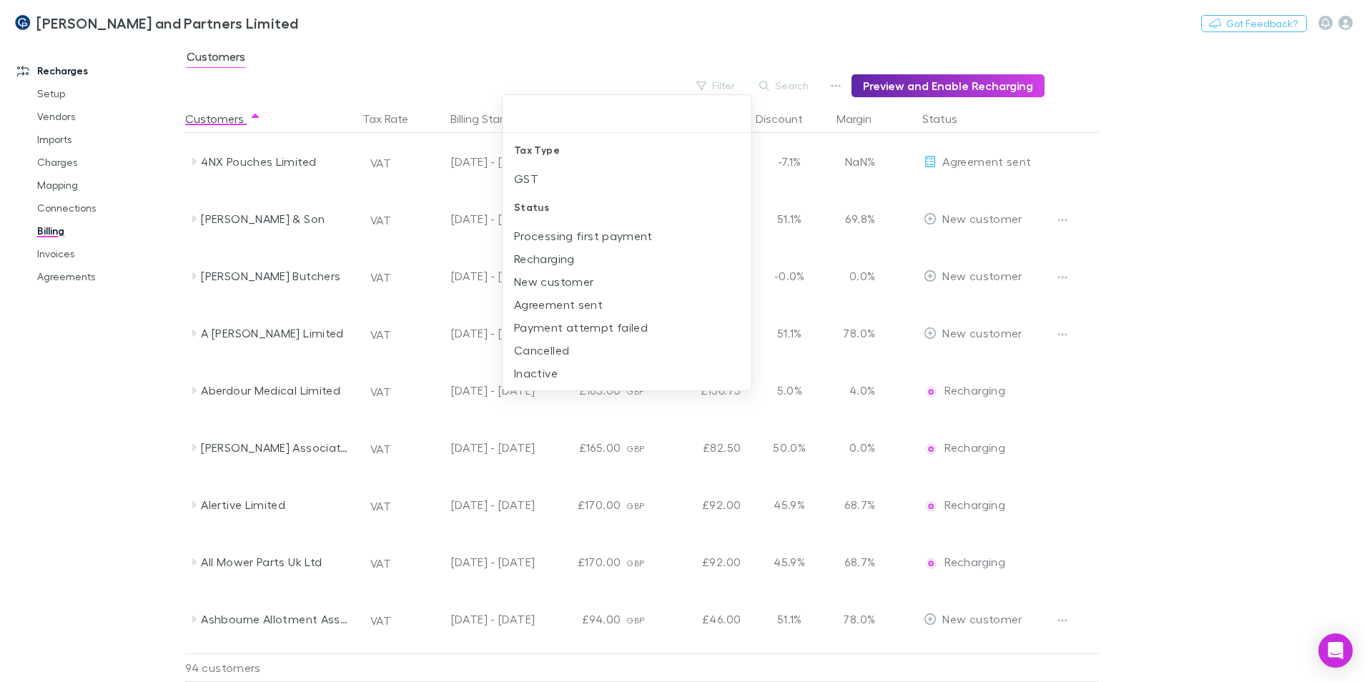
click at [316, 95] on div at bounding box center [683, 341] width 1367 height 682
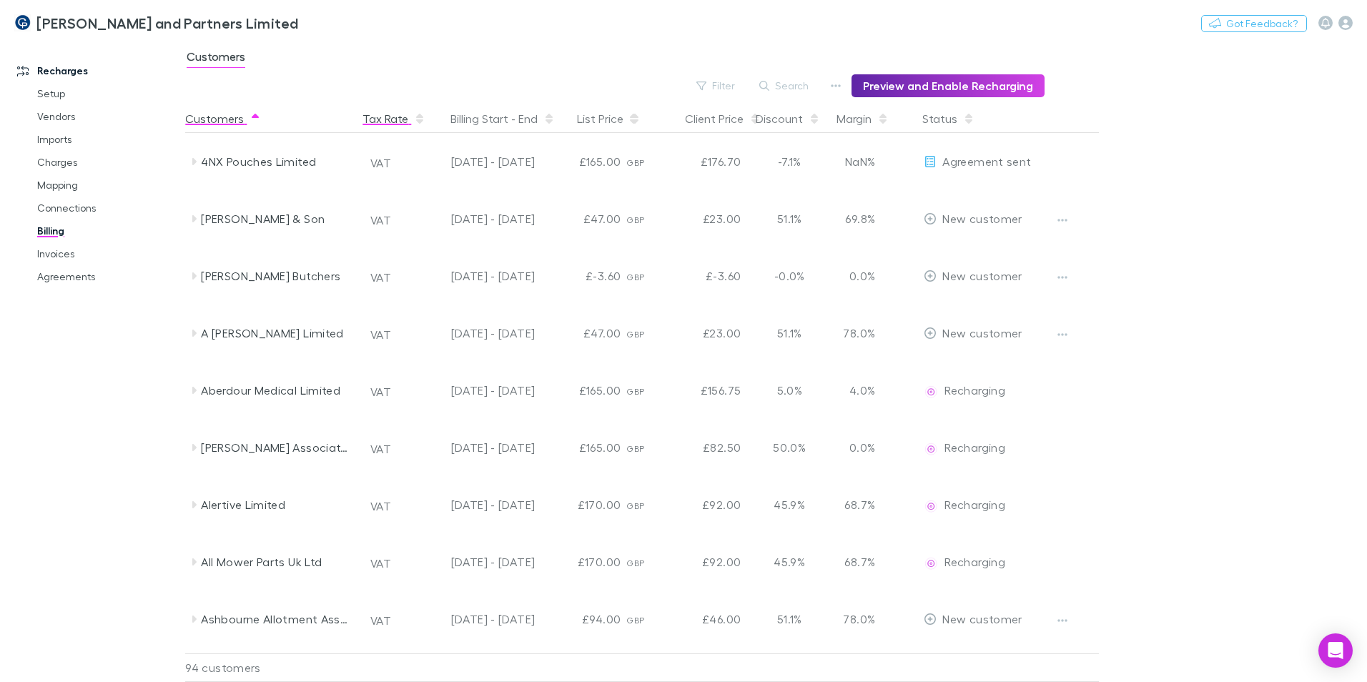
click at [374, 114] on div "Tax Type GST Status Processing first payment Recharging New customer Agreement …" at bounding box center [683, 341] width 1367 height 682
click at [403, 119] on div "Tax Rate" at bounding box center [393, 118] width 63 height 29
click at [395, 119] on div "Tax Rate" at bounding box center [393, 118] width 63 height 29
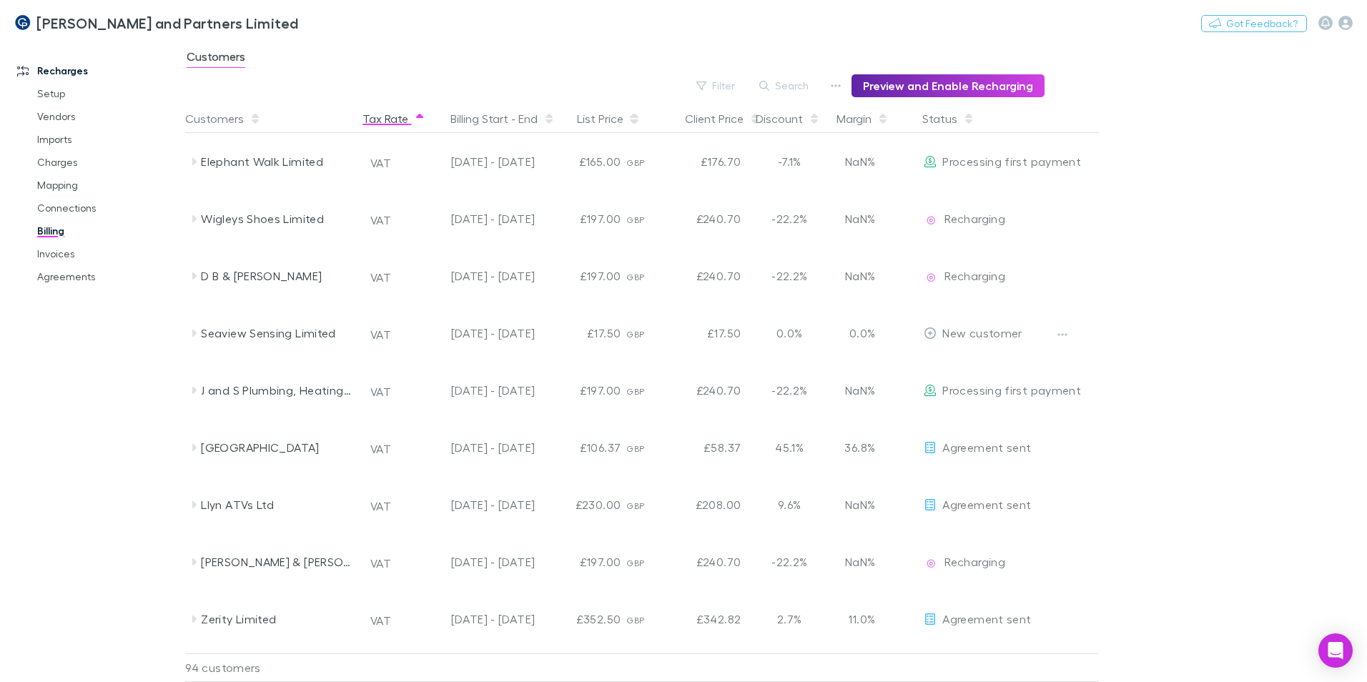
click at [395, 119] on div "Tax Rate" at bounding box center [393, 118] width 63 height 29
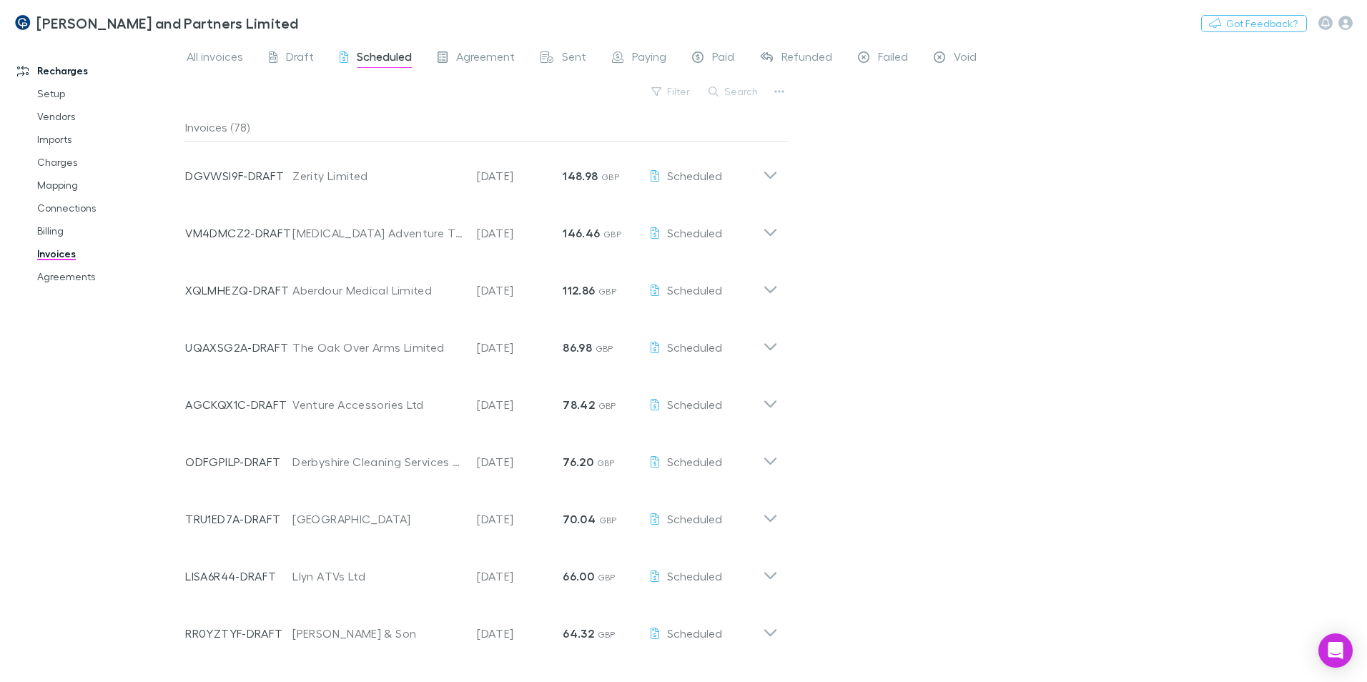
scroll to position [4107, 0]
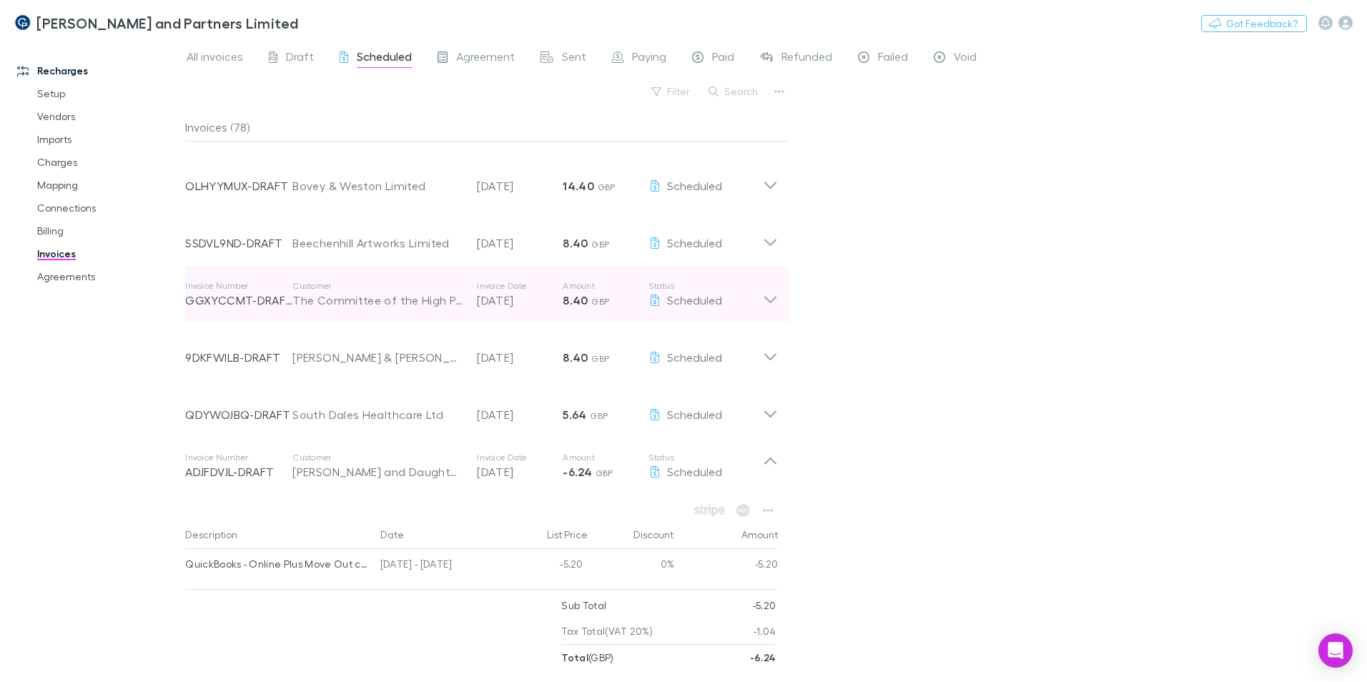
drag, startPoint x: 322, startPoint y: 463, endPoint x: 351, endPoint y: 472, distance: 30.1
click at [322, 463] on div "[PERSON_NAME] and Daughters" at bounding box center [377, 471] width 170 height 17
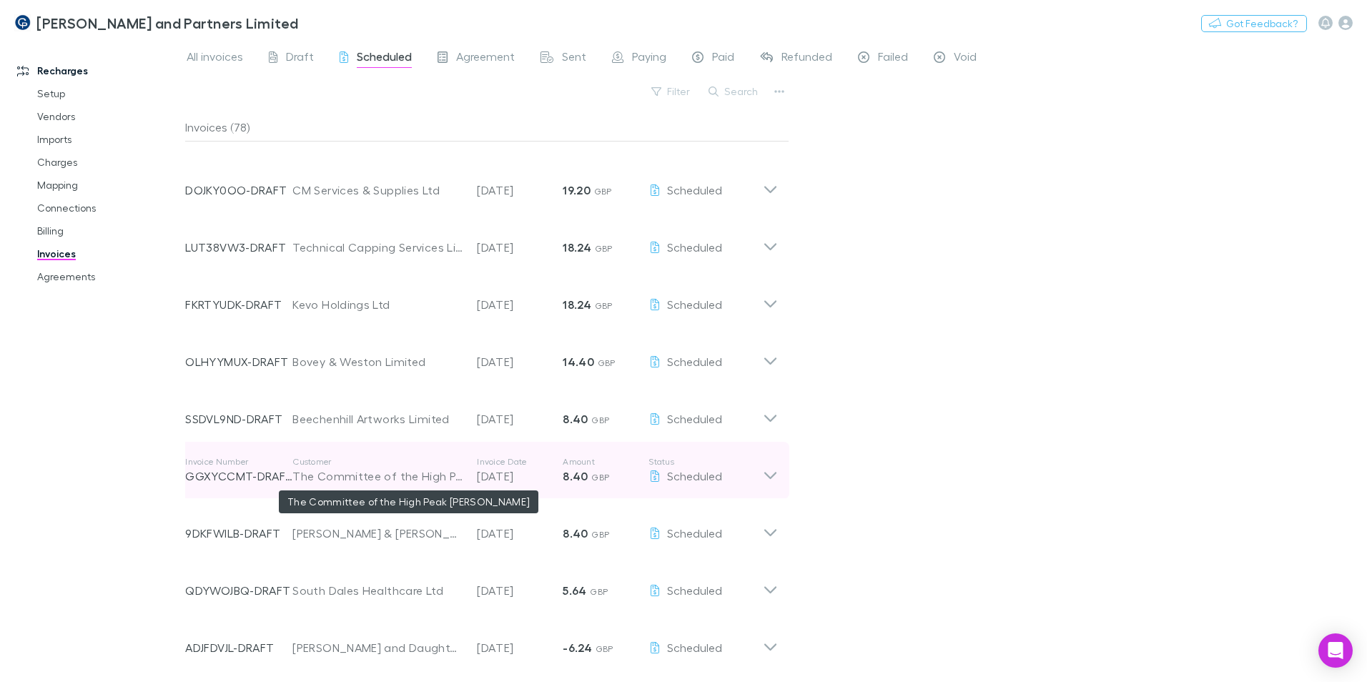
scroll to position [3932, 0]
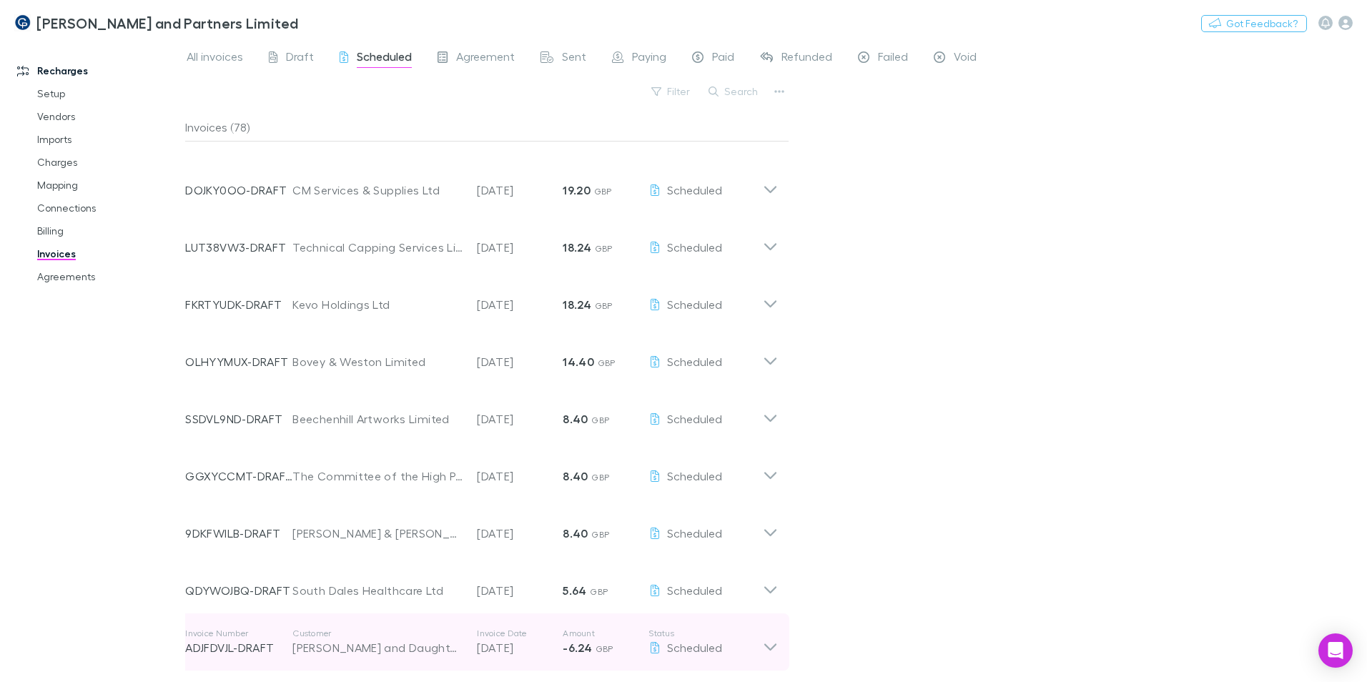
click at [768, 646] on icon at bounding box center [770, 646] width 12 height 7
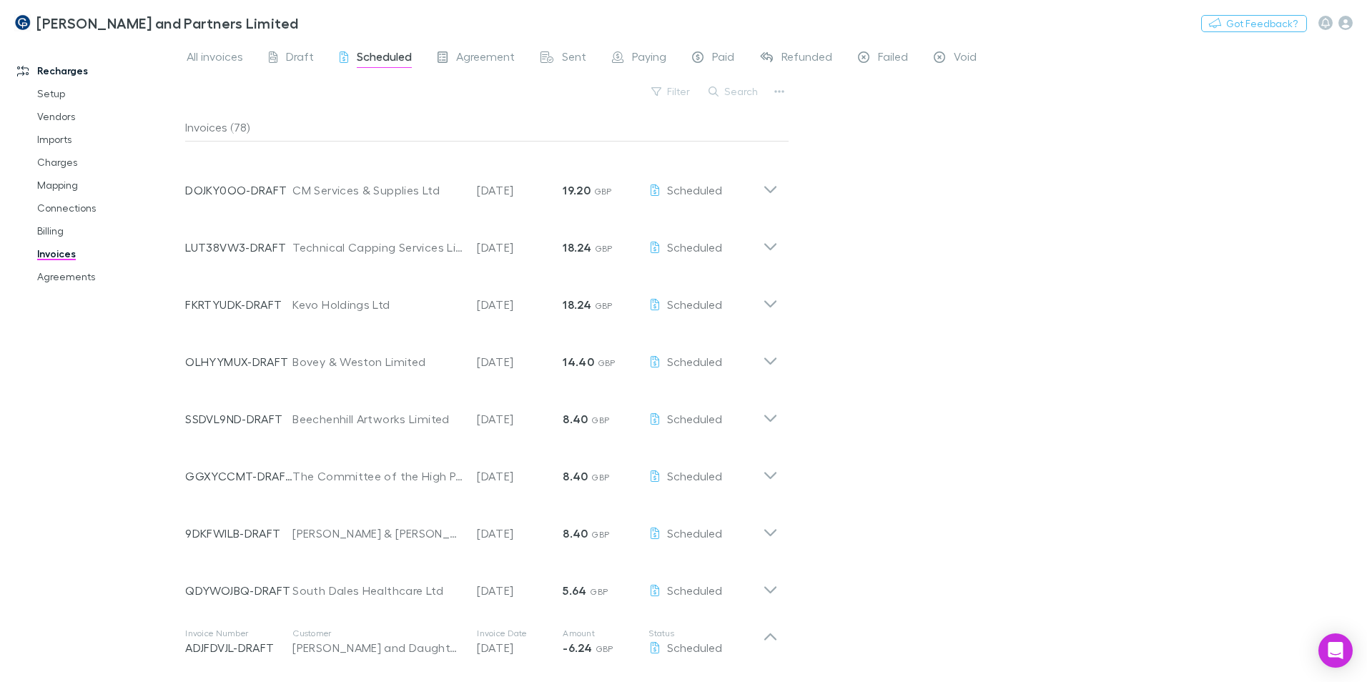
scroll to position [4107, 0]
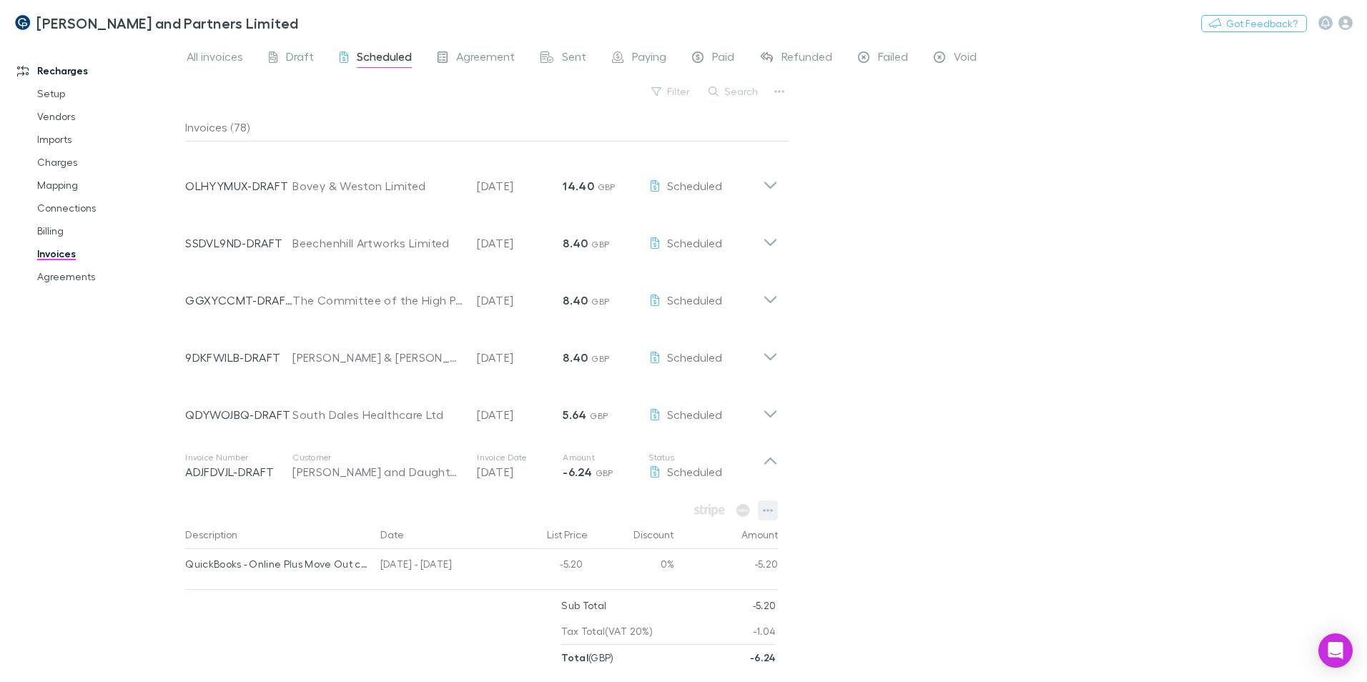
click at [763, 513] on icon "button" at bounding box center [768, 510] width 10 height 11
click at [330, 454] on div at bounding box center [683, 341] width 1367 height 682
click at [330, 460] on p "Customer" at bounding box center [377, 457] width 170 height 11
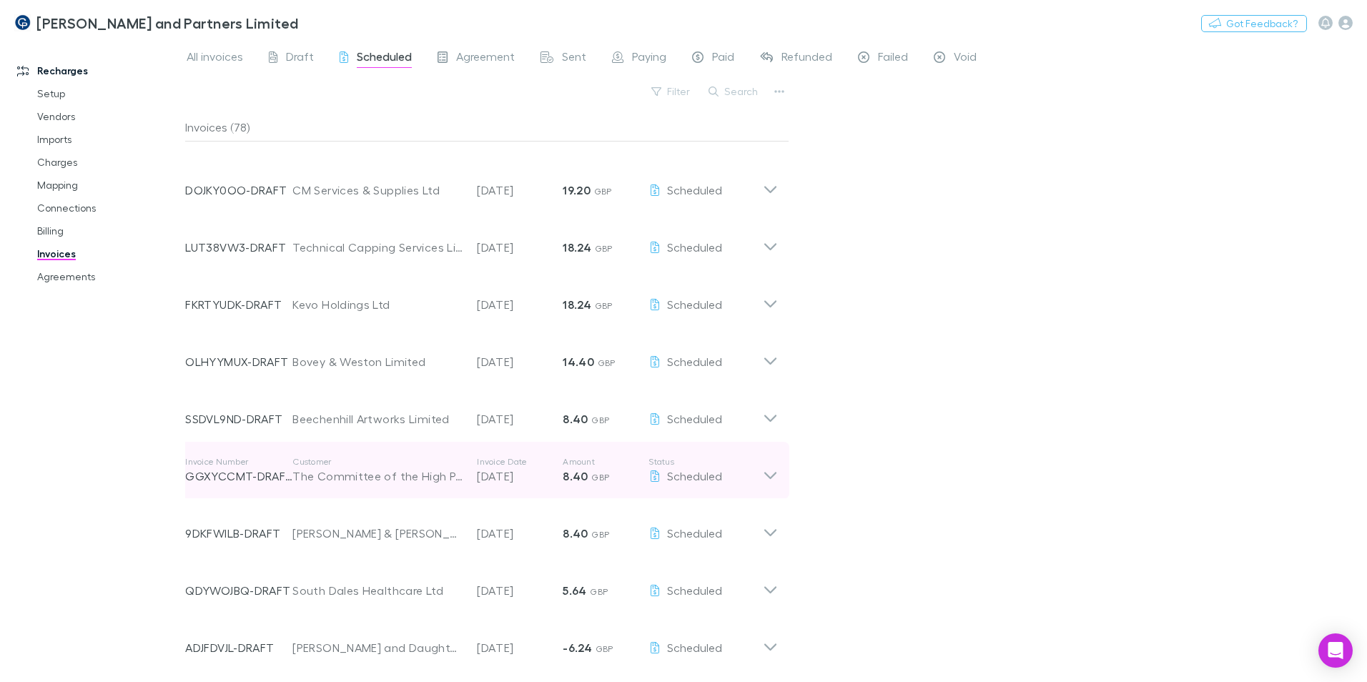
scroll to position [3932, 0]
click at [316, 463] on p "Customer" at bounding box center [377, 461] width 170 height 11
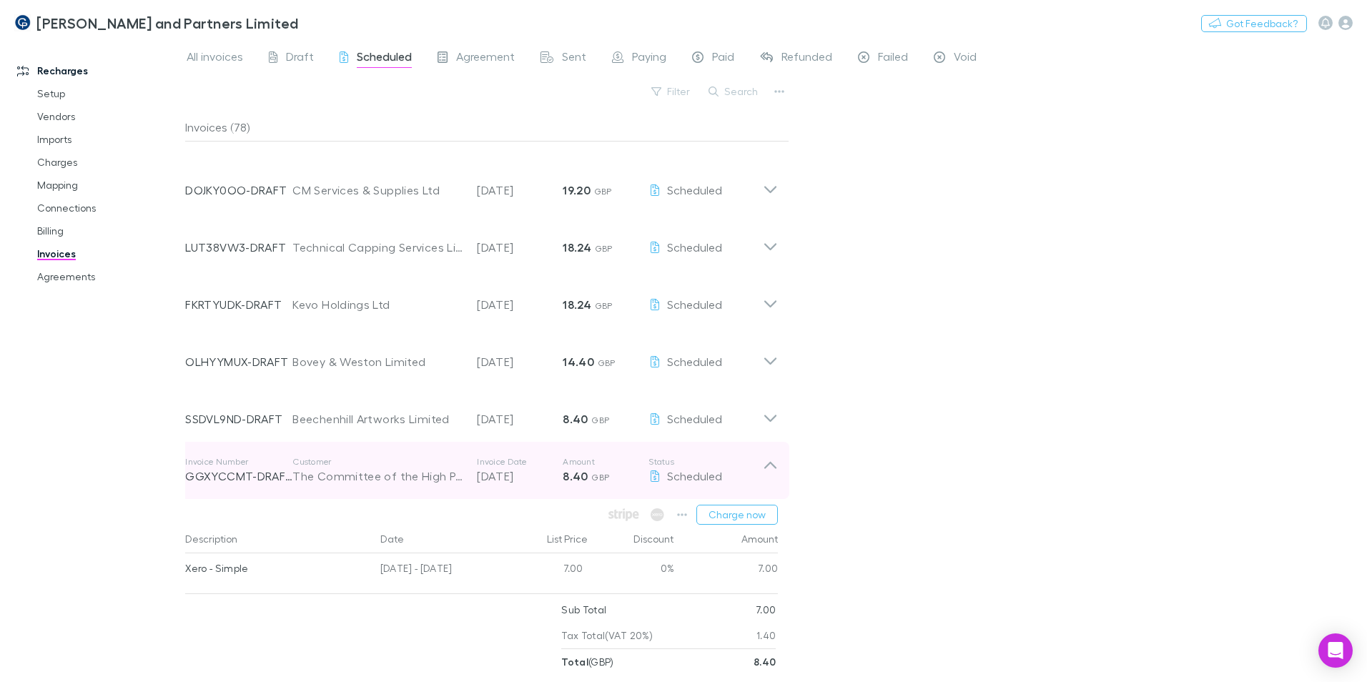
drag, startPoint x: 295, startPoint y: 458, endPoint x: 296, endPoint y: 473, distance: 15.0
click at [296, 458] on p "Customer" at bounding box center [377, 461] width 170 height 11
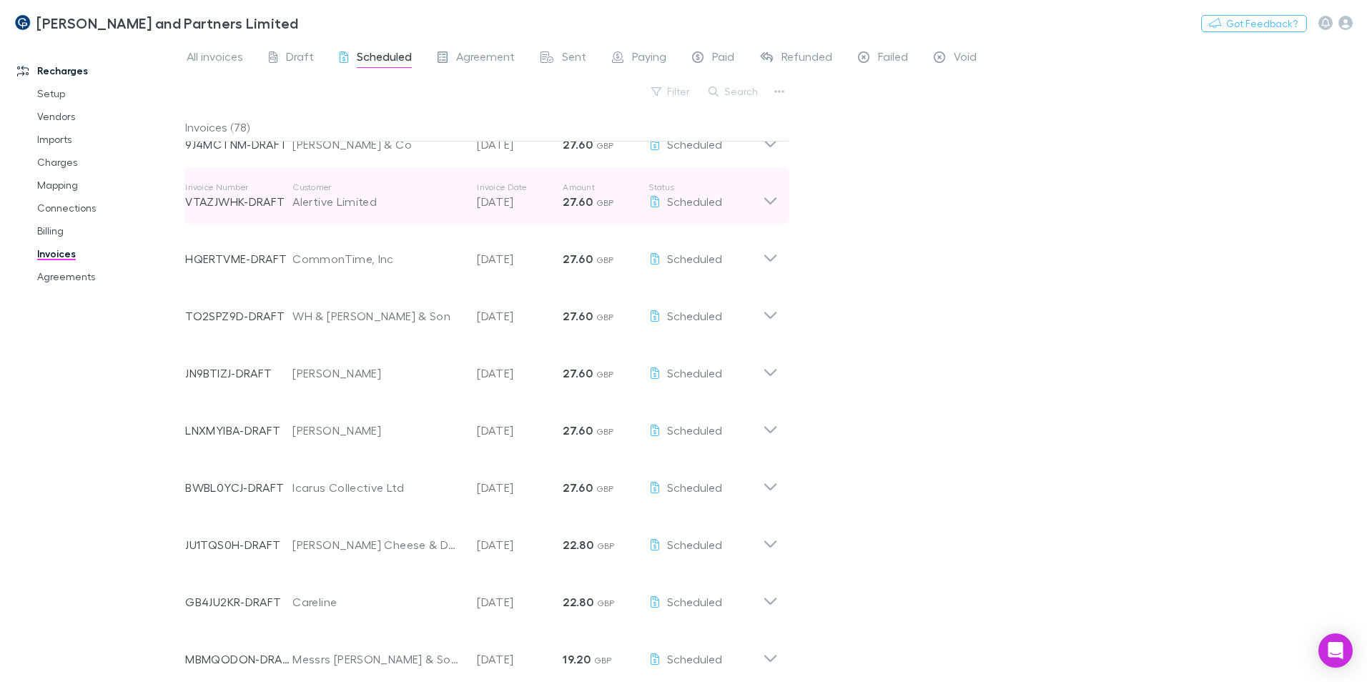
scroll to position [3288, 0]
